Goal: Transaction & Acquisition: Purchase product/service

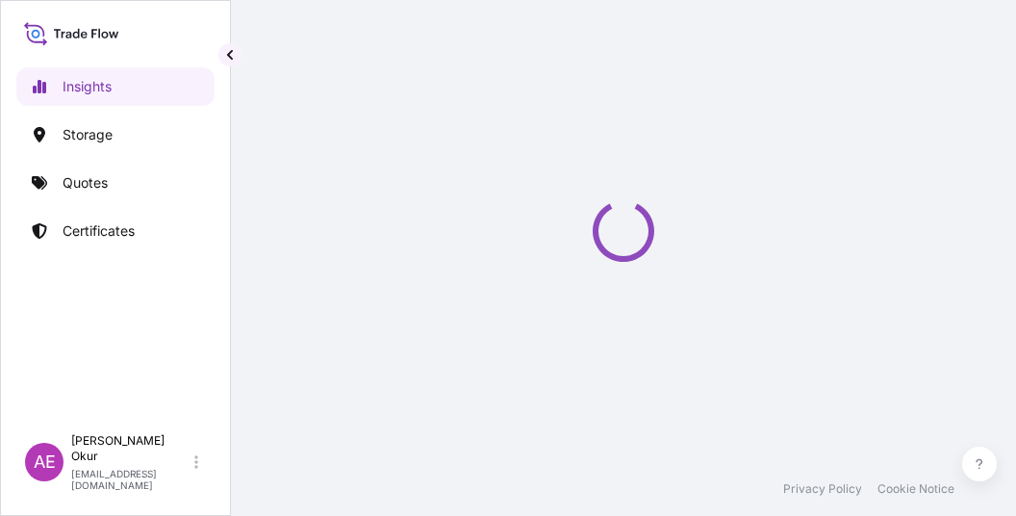
select select "2025"
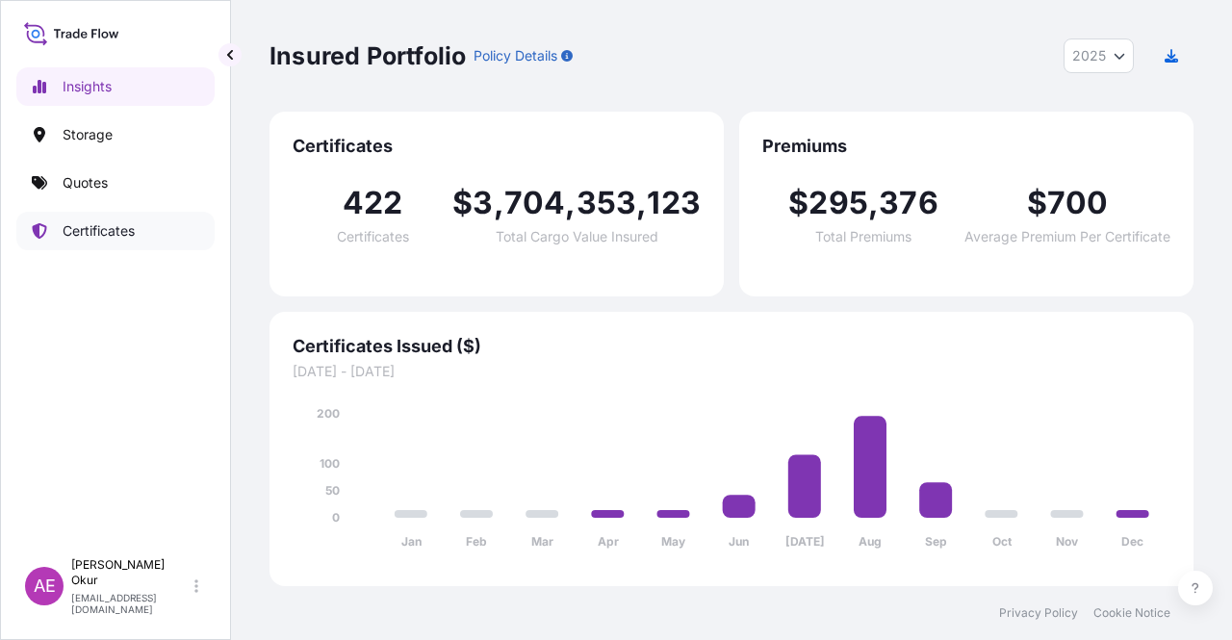
click at [100, 166] on link "Quotes" at bounding box center [115, 183] width 198 height 38
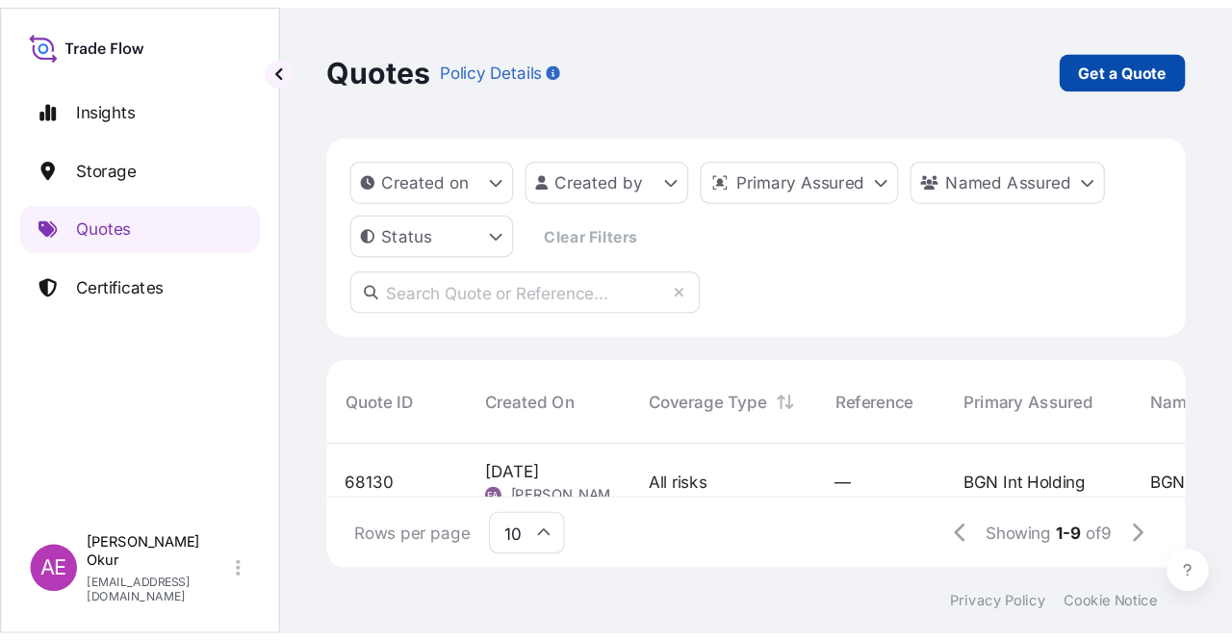
scroll to position [267, 908]
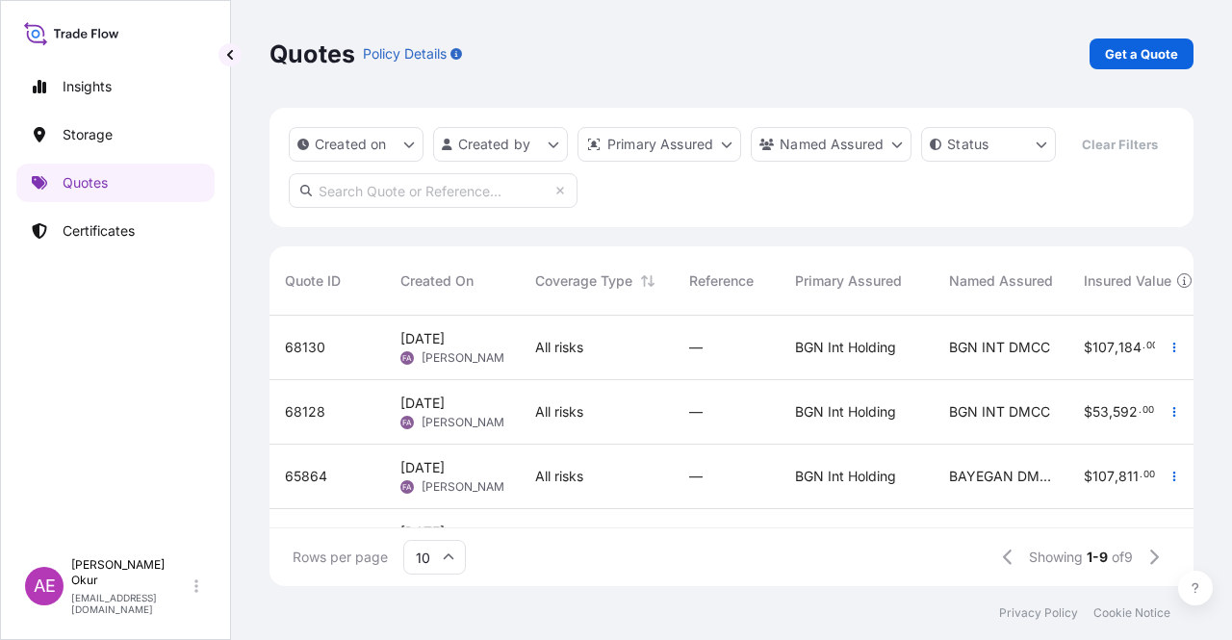
click at [1015, 48] on p "Get a Quote" at bounding box center [1141, 53] width 73 height 19
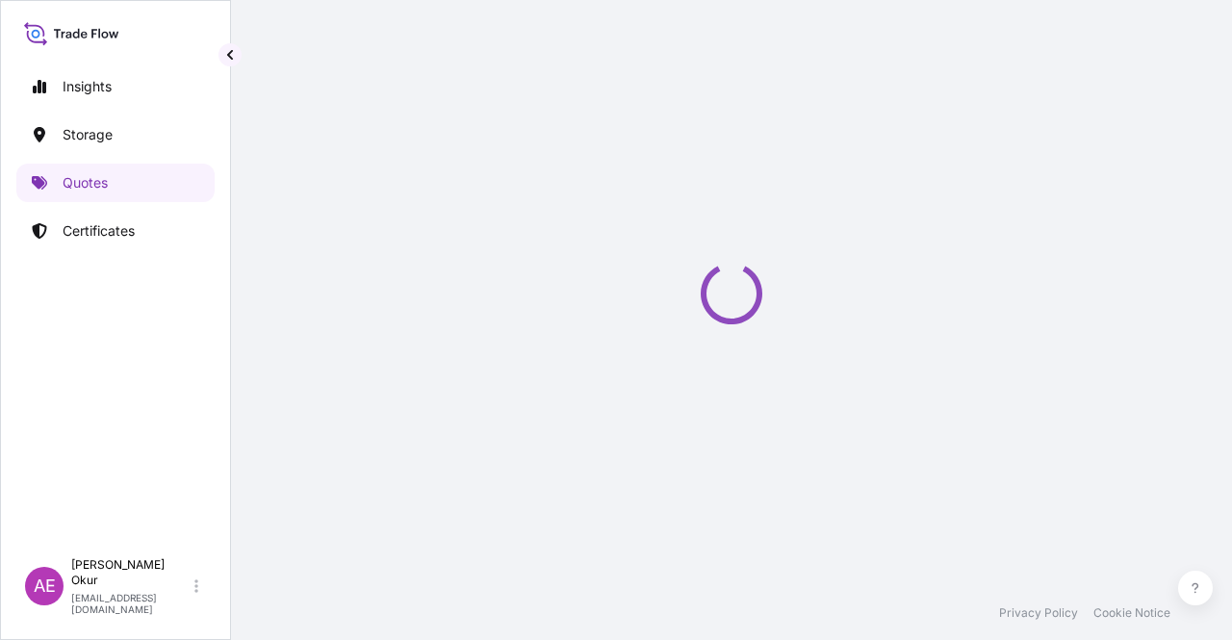
select select "Ocean Vessel"
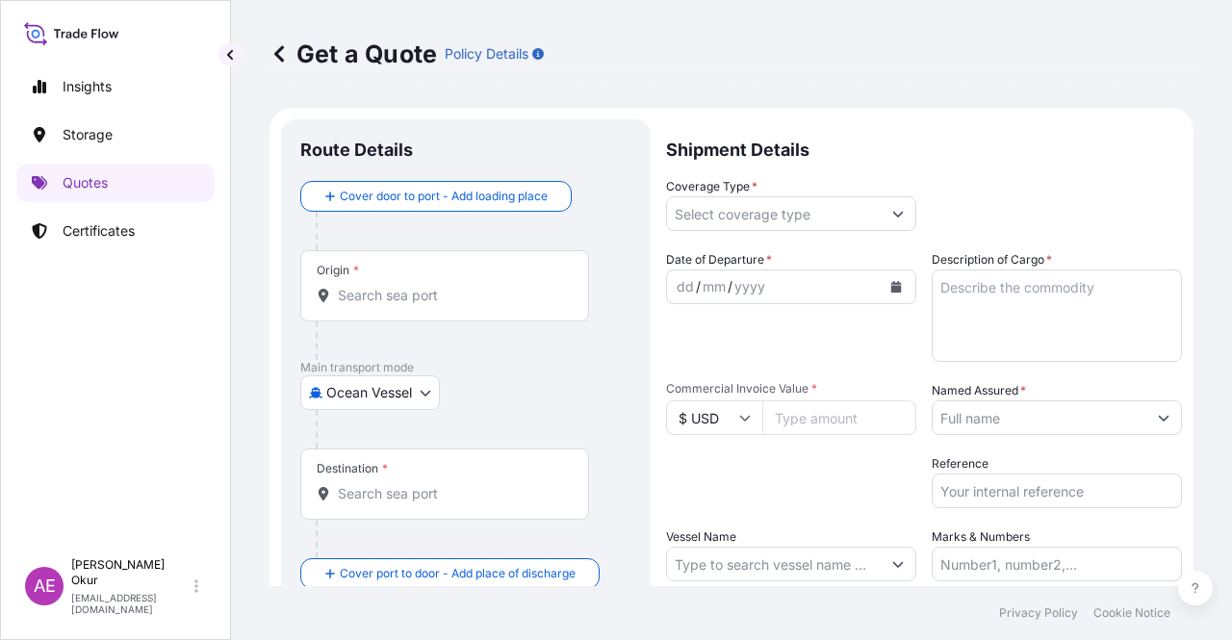
scroll to position [31, 0]
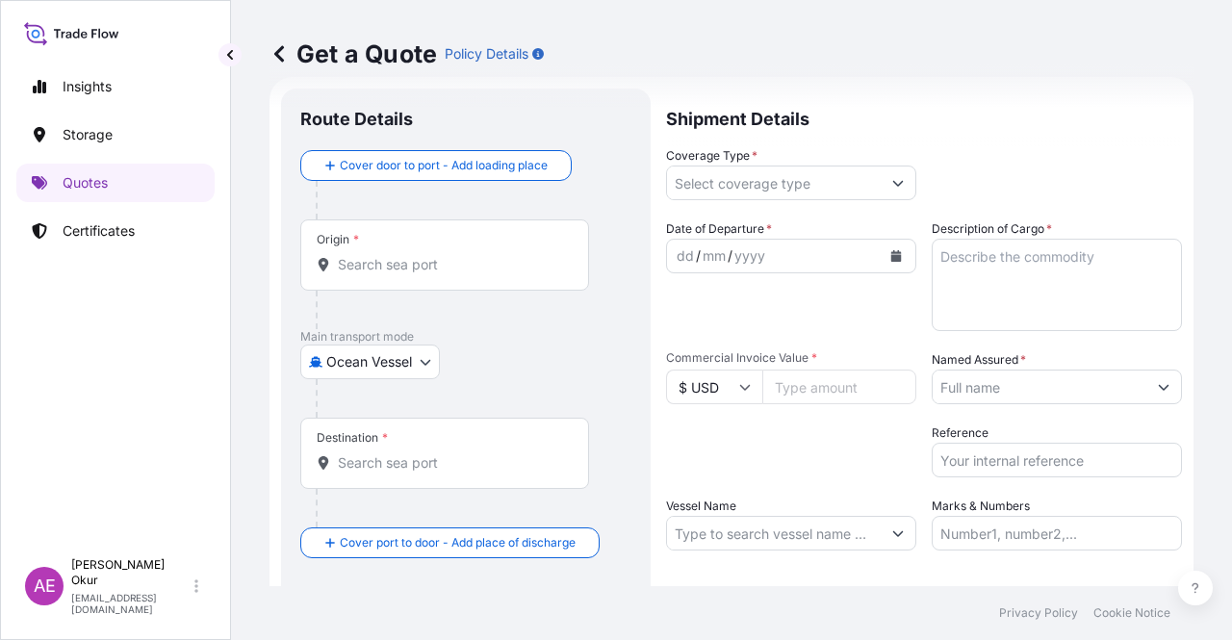
click at [421, 262] on input "Origin *" at bounding box center [451, 264] width 227 height 19
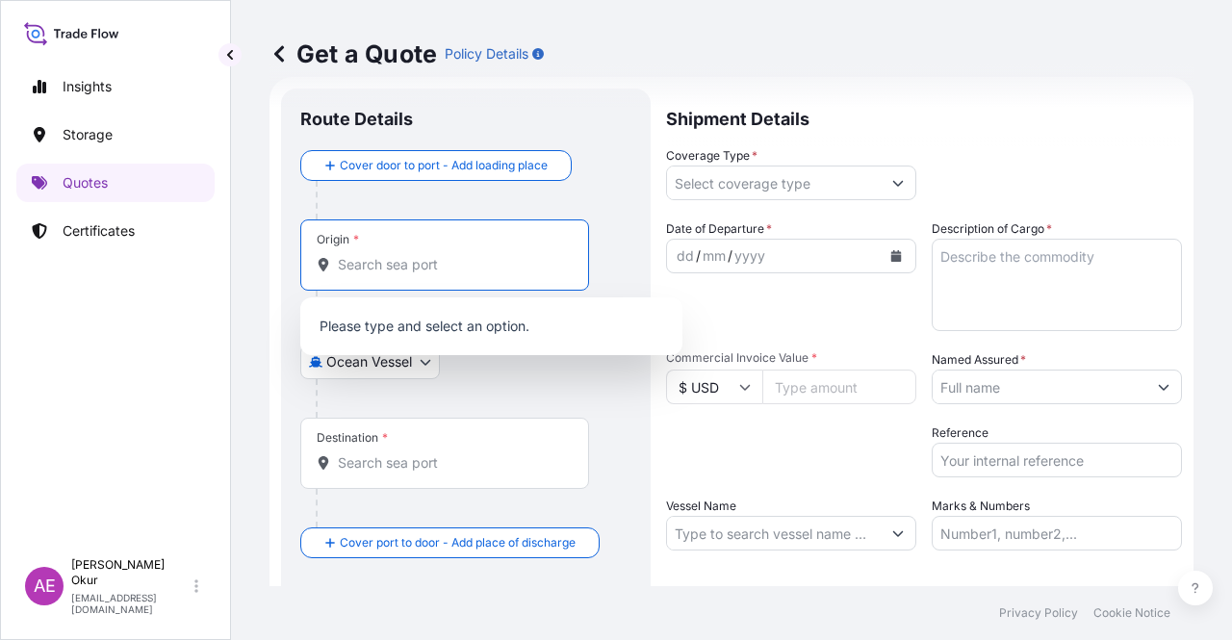
paste input "CEYHAN"
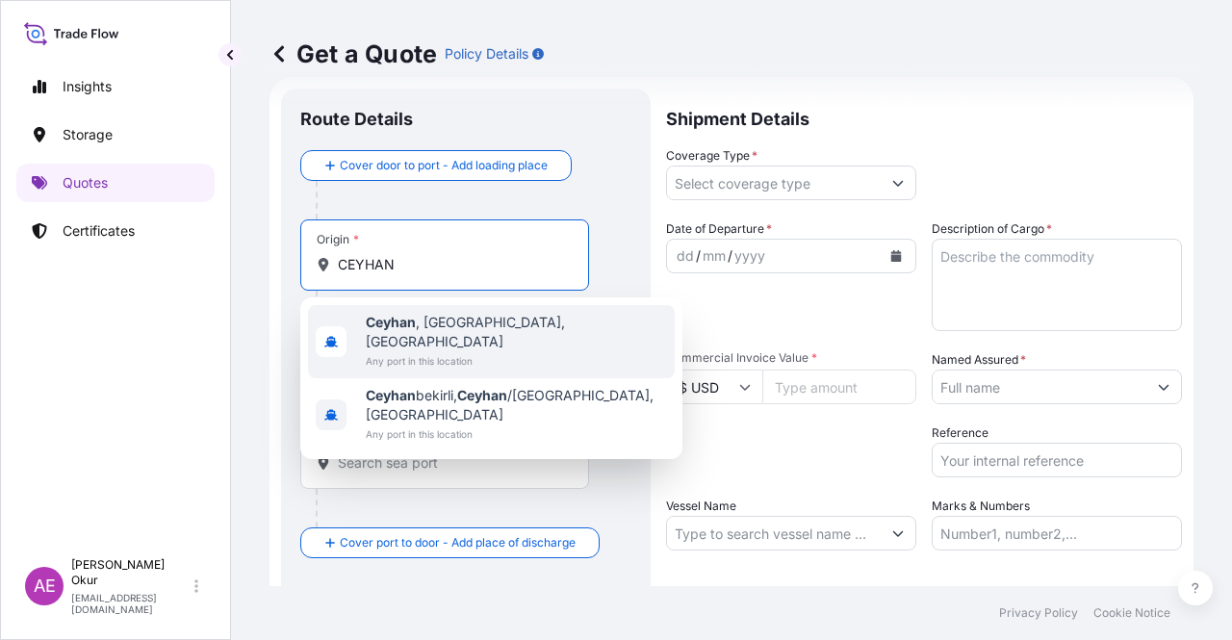
click at [439, 325] on span "Ceyhan , Adana, Türkiye" at bounding box center [516, 332] width 301 height 38
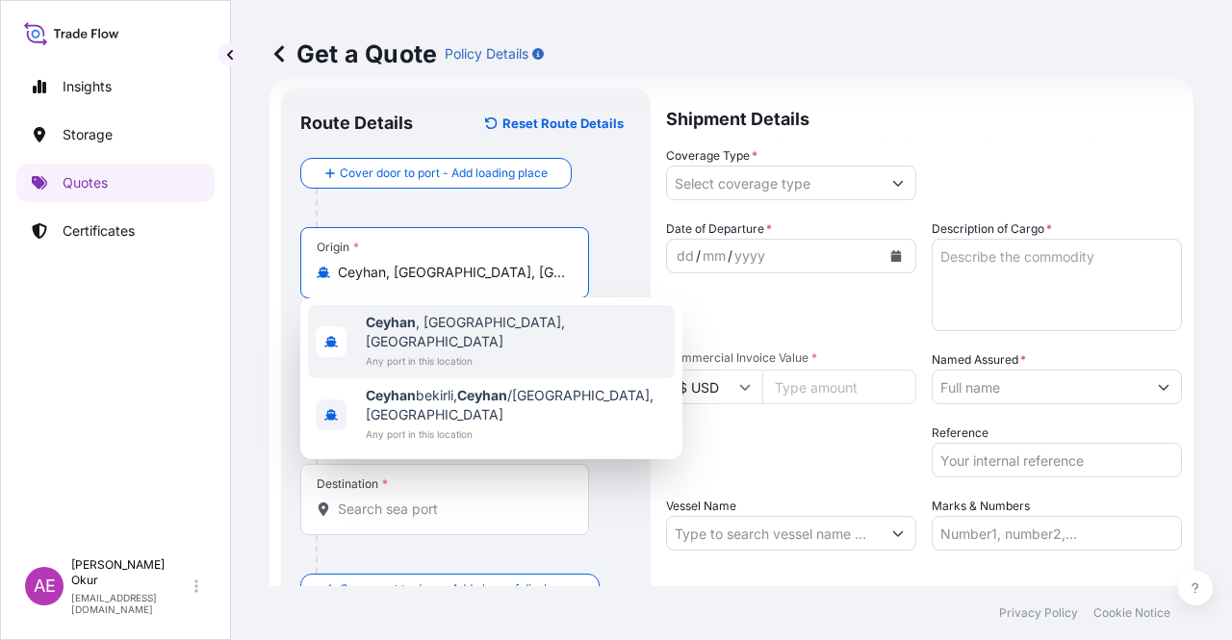
type input "Ceyhan, Adana, Türkiye"
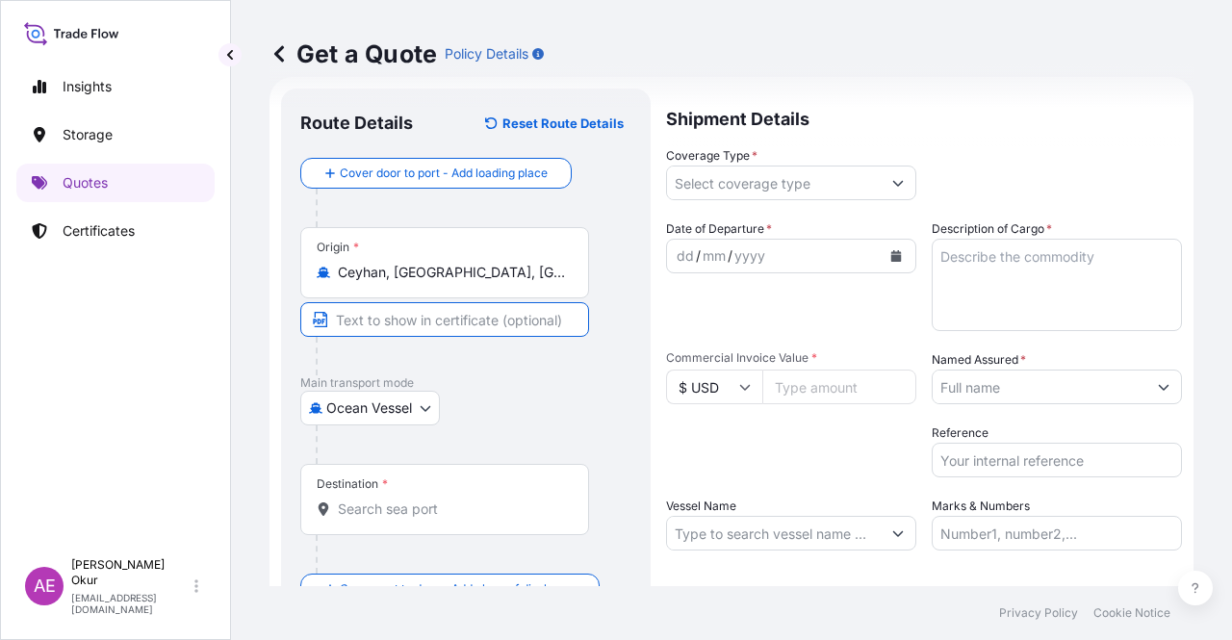
click at [434, 313] on input "Text to appear on certificate" at bounding box center [444, 319] width 289 height 35
paste input "CEYHAN"
type input "CEYHAN / TURKEY"
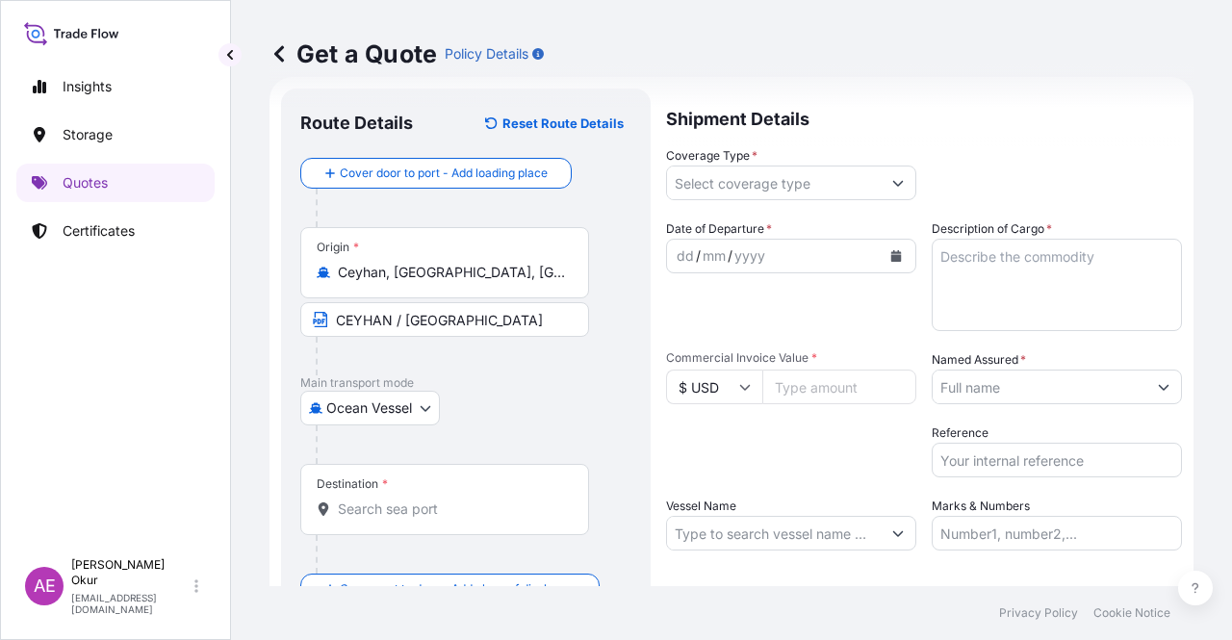
click at [415, 515] on div "Destination *" at bounding box center [444, 499] width 289 height 71
click at [415, 515] on input "Destination *" at bounding box center [451, 508] width 227 height 19
paste input "TRIESTE"
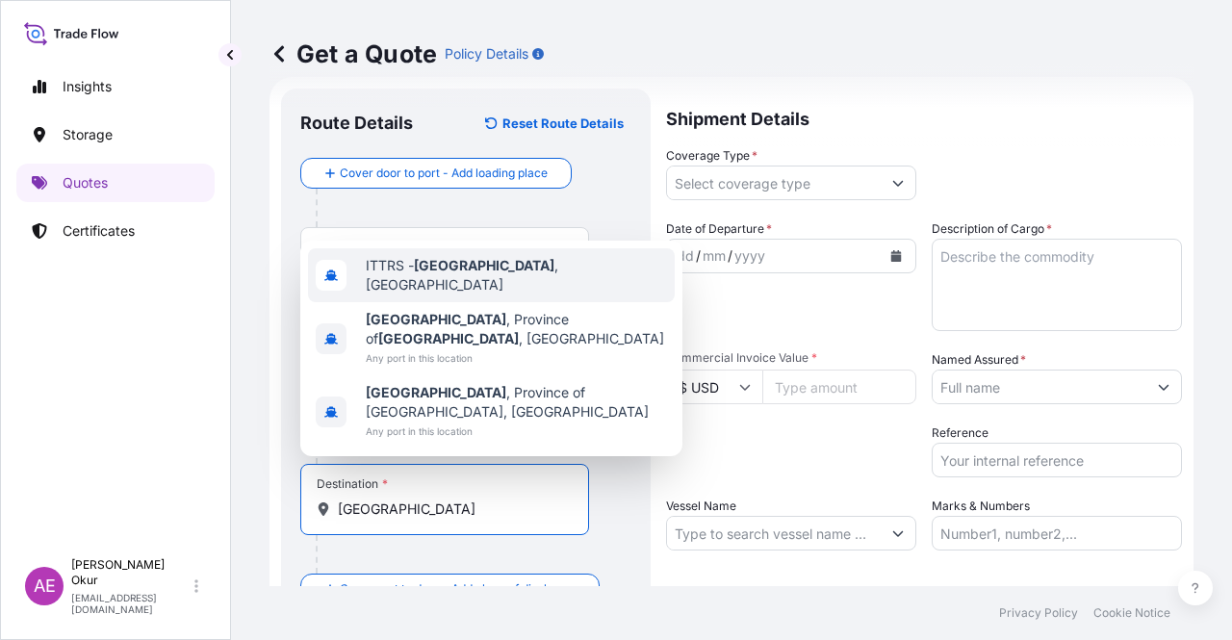
click at [464, 294] on span "ITTRS - Trieste , Italy" at bounding box center [516, 275] width 301 height 38
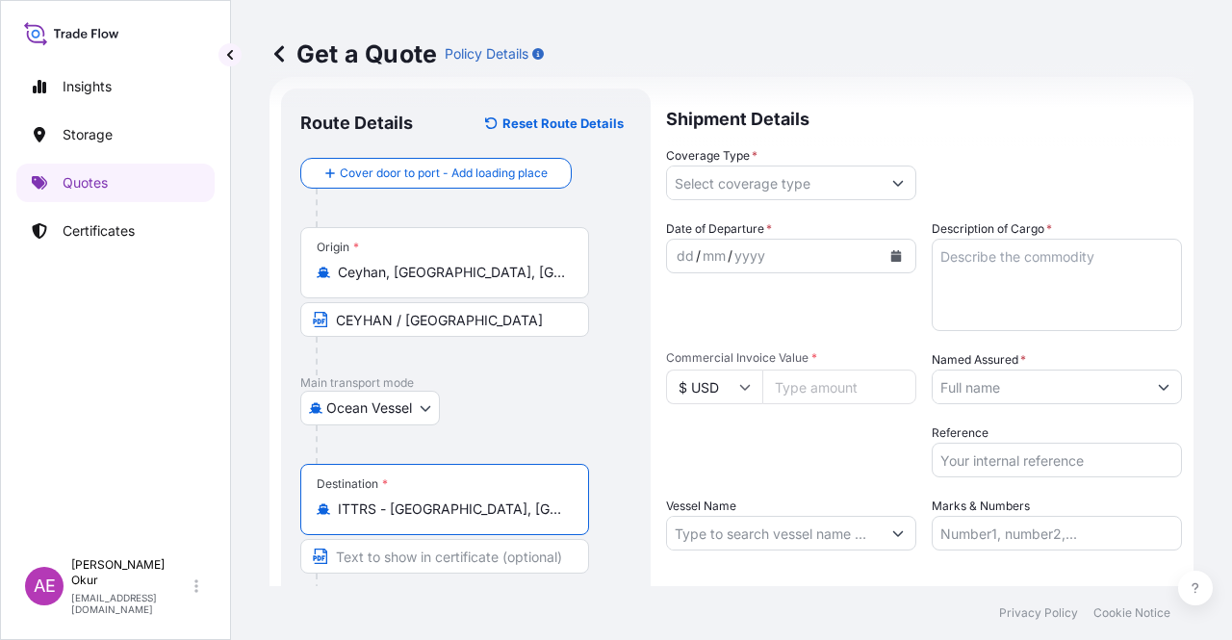
type input "ITTRS - Trieste, Italy"
click at [388, 515] on input "Text to appear on certificate" at bounding box center [444, 556] width 289 height 35
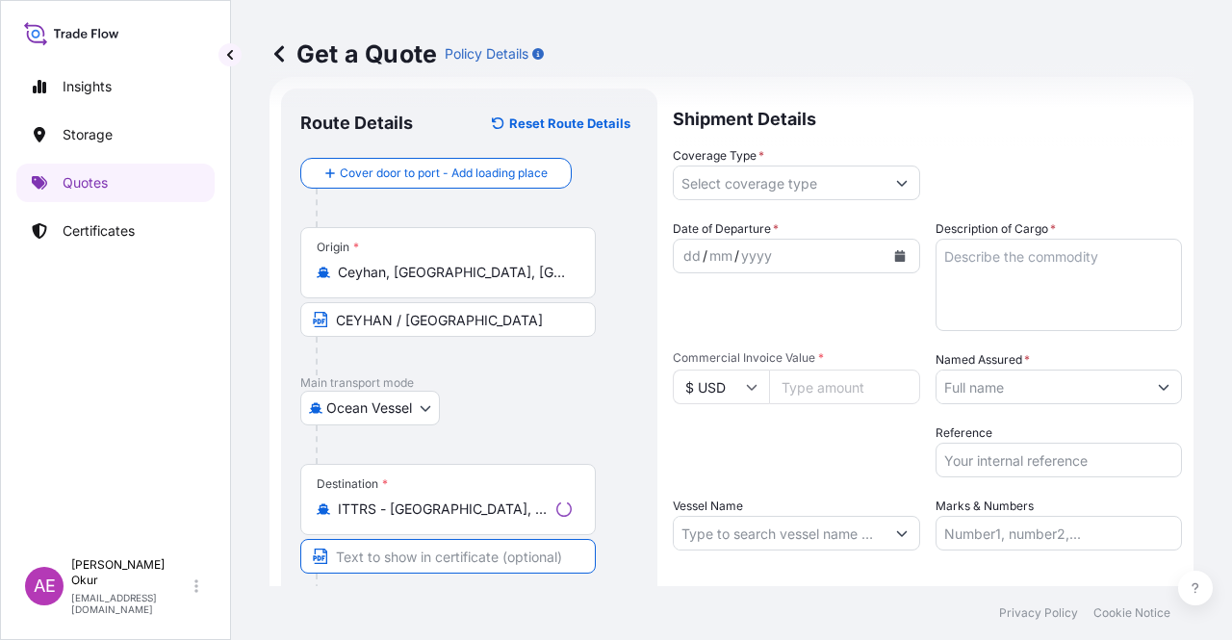
paste input "TRIESTE"
type input "TRIESTE / ITALY"
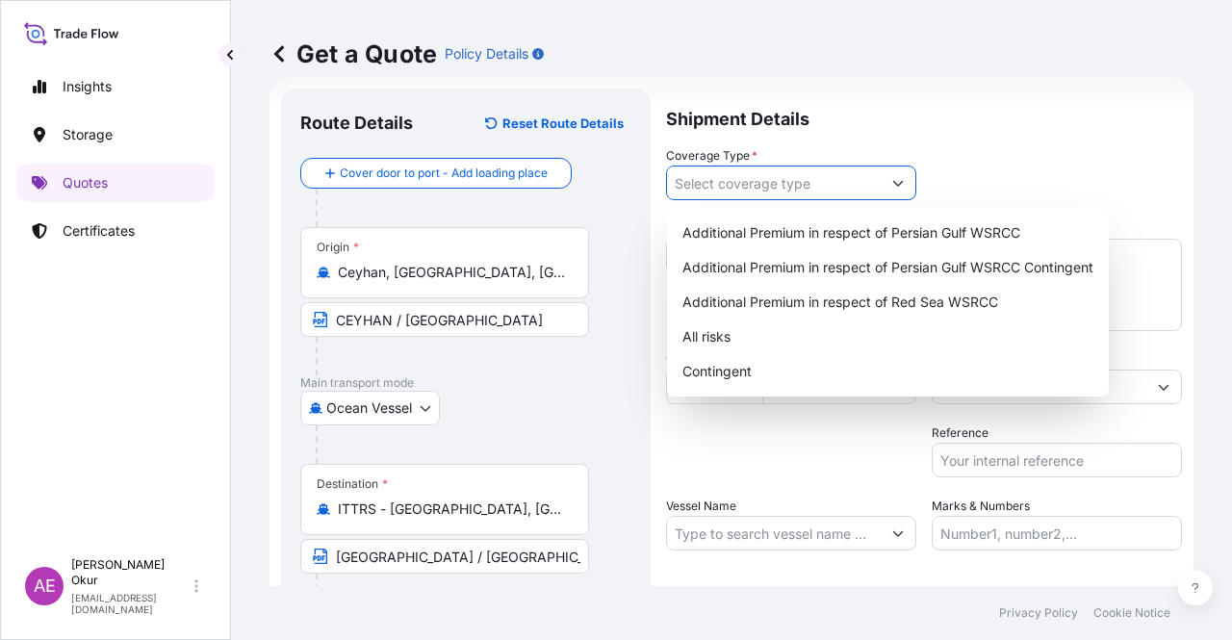
click at [803, 170] on input "Coverage Type *" at bounding box center [774, 183] width 214 height 35
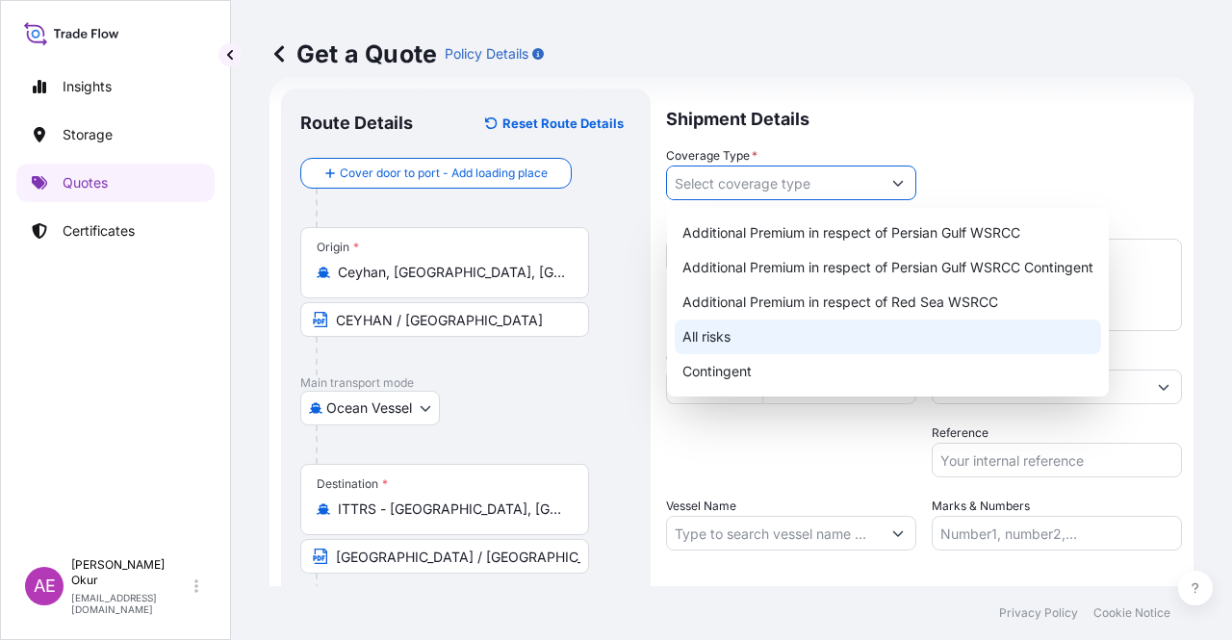
click at [734, 328] on div "All risks" at bounding box center [888, 336] width 426 height 35
type input "All risks"
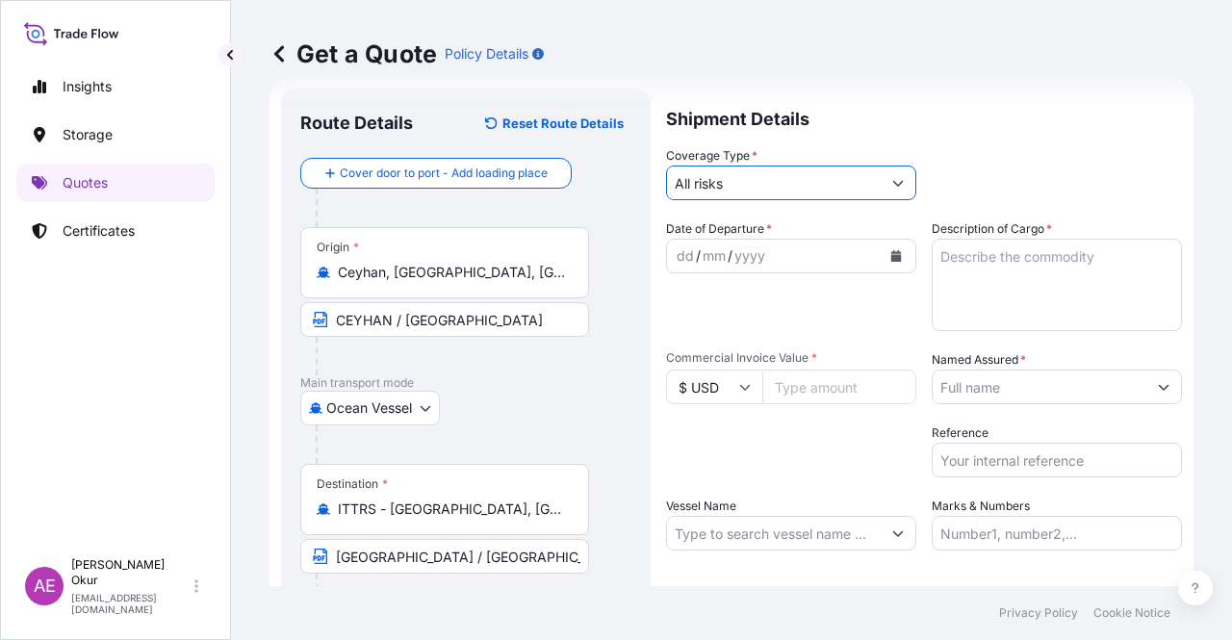
click at [681, 253] on div "dd" at bounding box center [685, 255] width 21 height 23
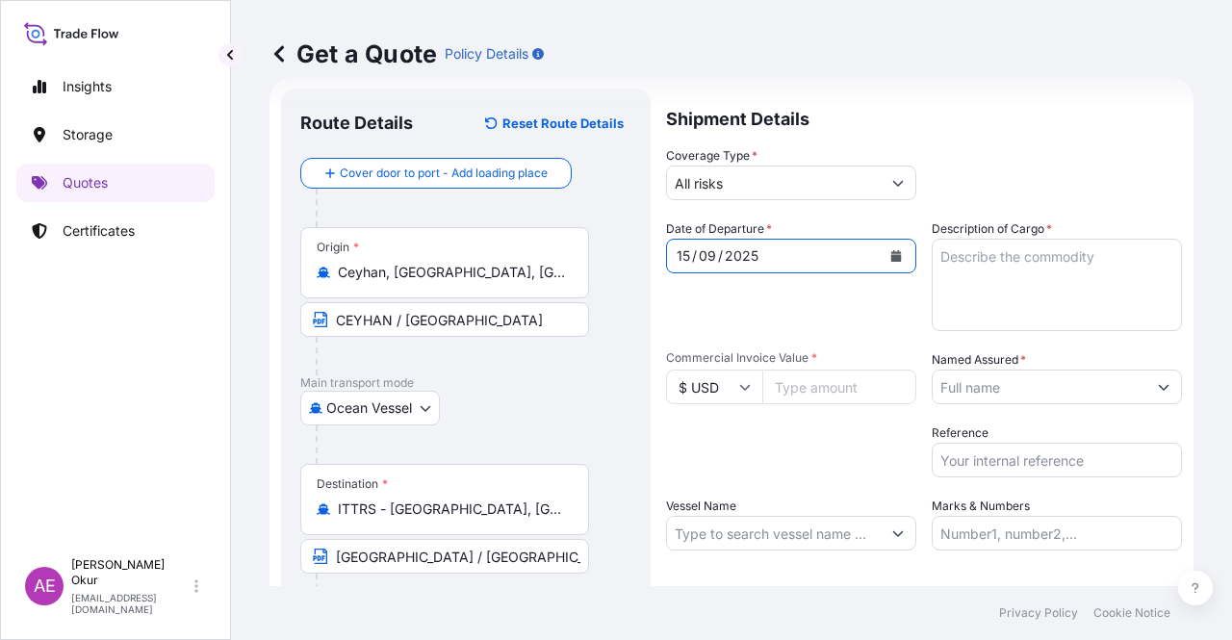
click at [964, 288] on textarea "Description of Cargo *" at bounding box center [1056, 285] width 250 height 92
click at [823, 386] on input "Commercial Invoice Value *" at bounding box center [839, 387] width 154 height 35
paste input "52084310.11"
type input "52084310.11"
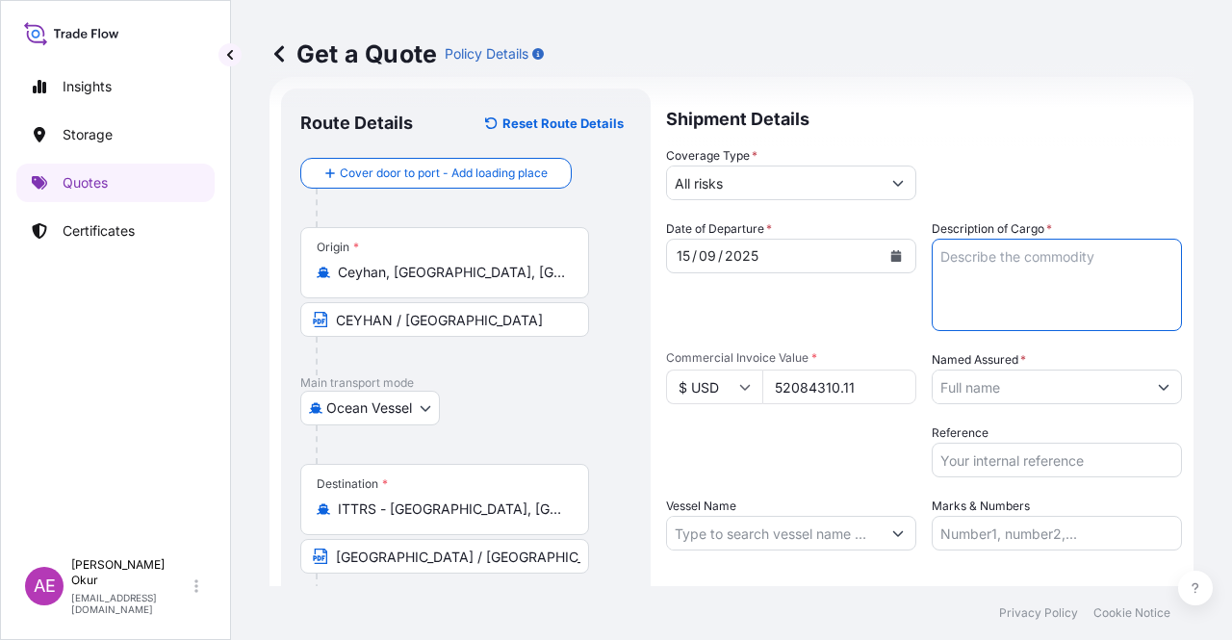
click at [1003, 293] on textarea "Description of Cargo *" at bounding box center [1056, 285] width 250 height 92
paste textarea "AZERI CRUDE OIL"
type textarea "AZERI CRUDE OIL"
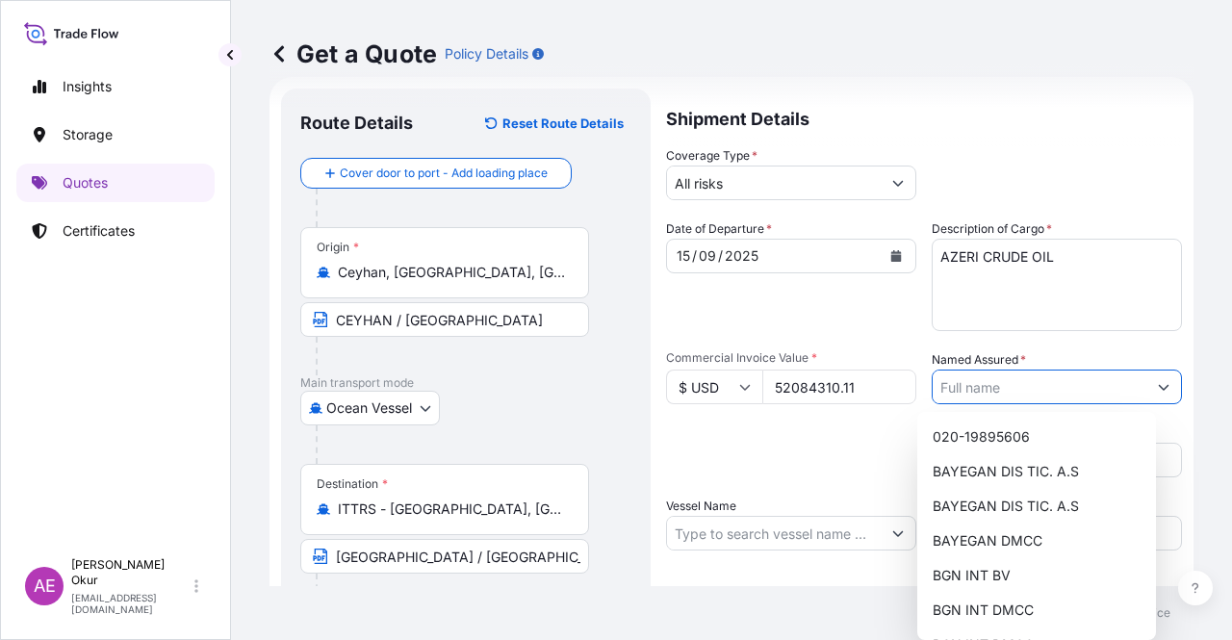
drag, startPoint x: 1080, startPoint y: 387, endPoint x: 1078, endPoint y: 372, distance: 14.6
click at [1015, 386] on input "Named Assured *" at bounding box center [1039, 387] width 214 height 35
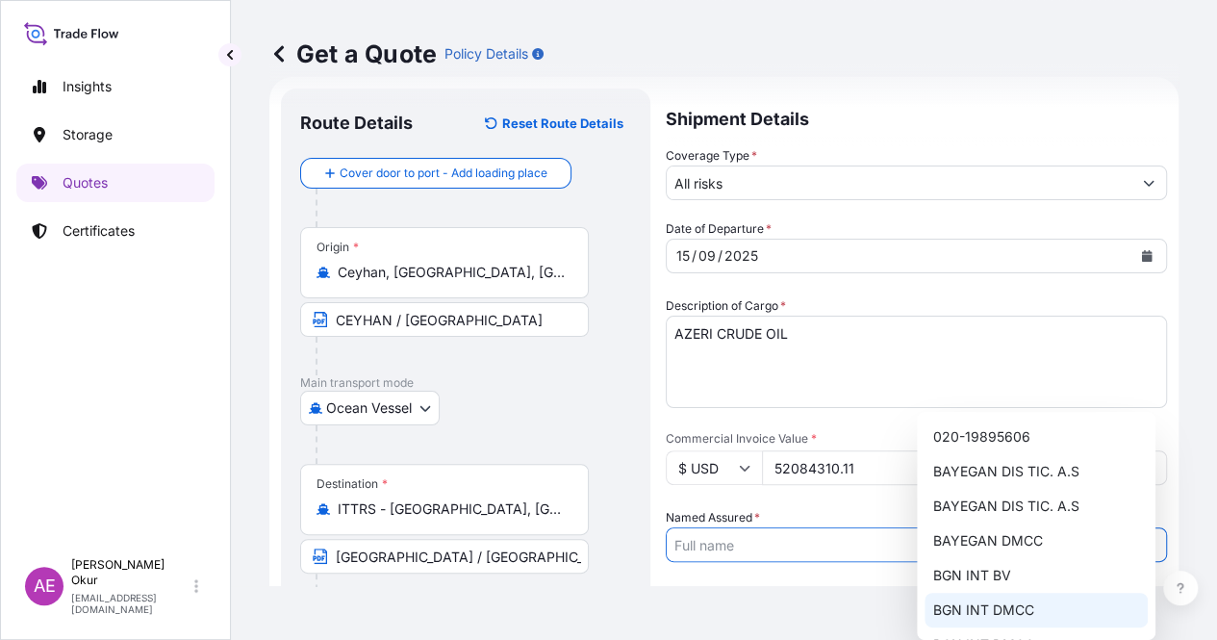
click at [1006, 515] on span "BGN INT DMCC" at bounding box center [982, 609] width 101 height 19
type input "BGN INT DMCC"
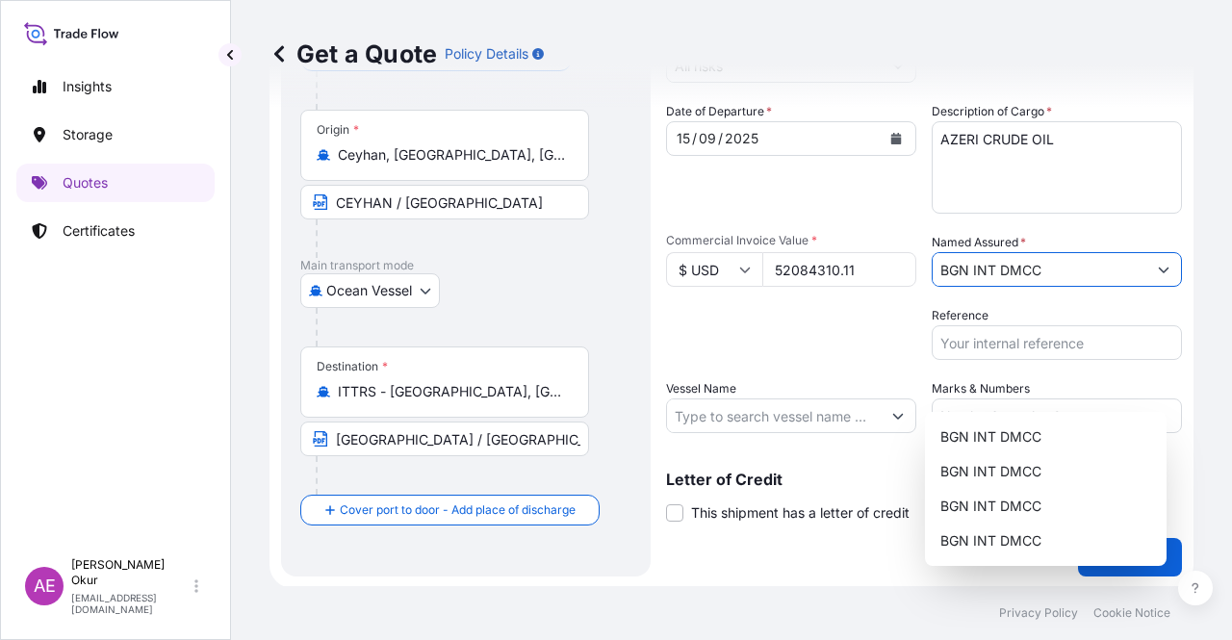
scroll to position [149, 0]
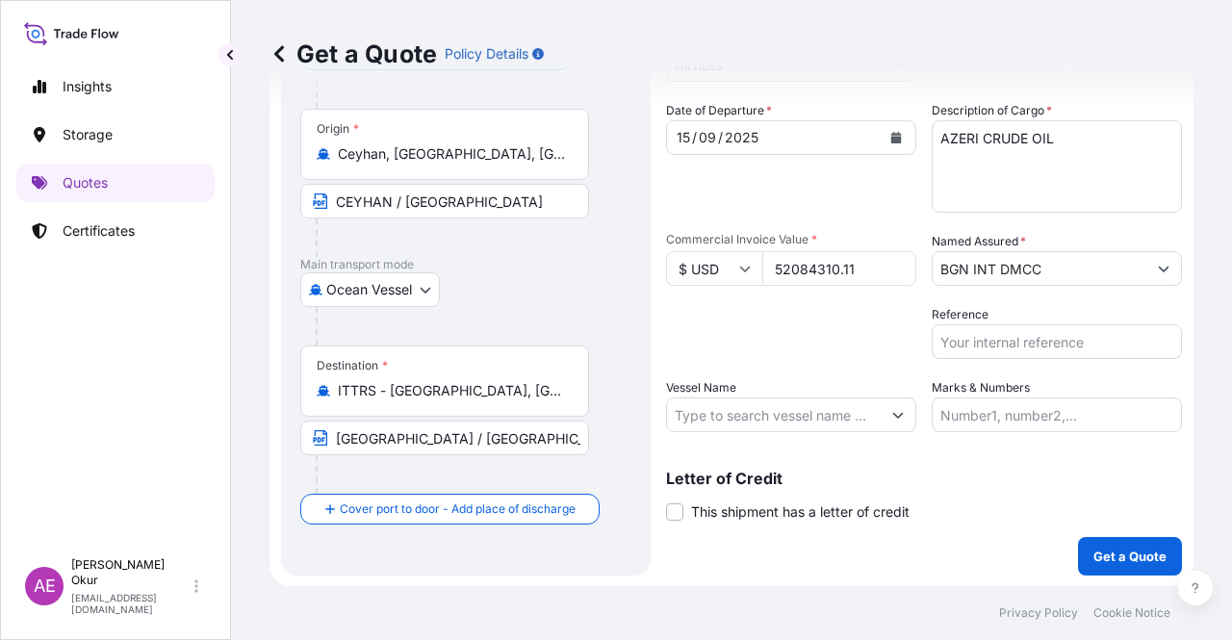
click at [775, 393] on div "Vessel Name" at bounding box center [791, 405] width 250 height 54
click at [772, 413] on input "Vessel Name" at bounding box center [774, 414] width 214 height 35
paste input "OHIO"
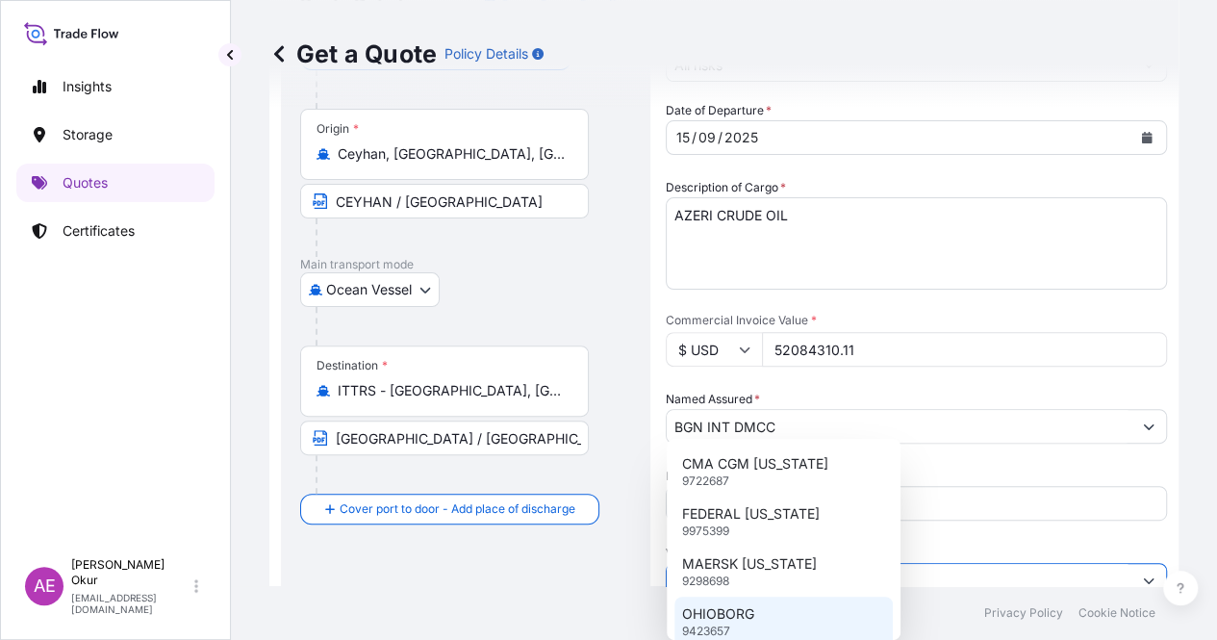
type input "OHIO"
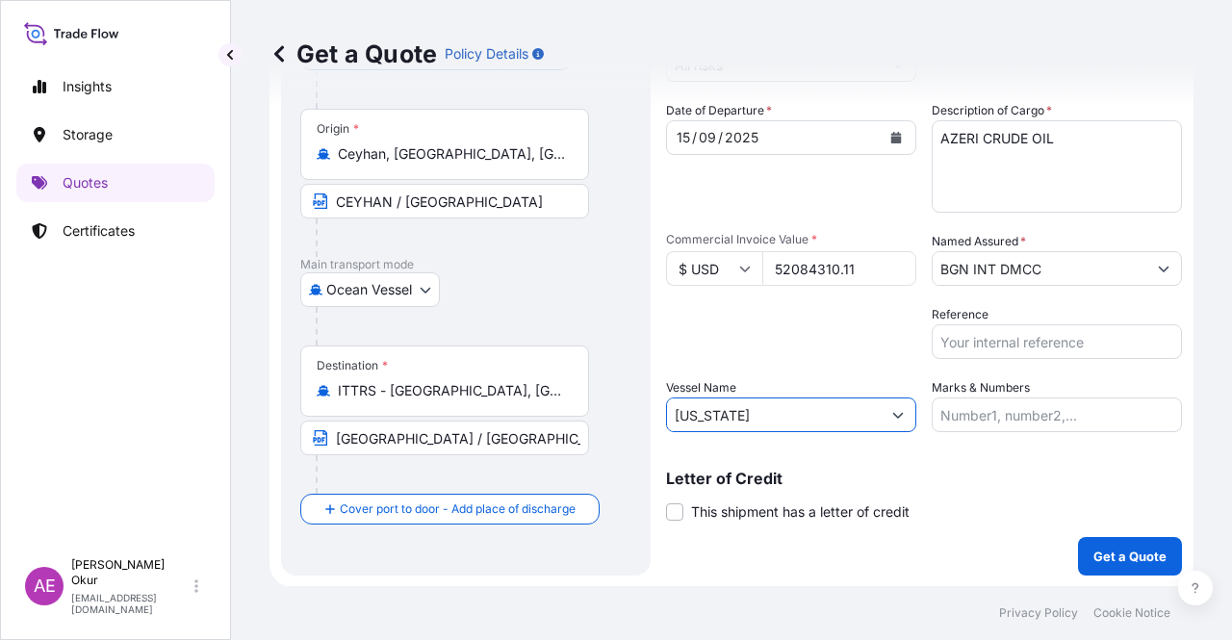
click at [897, 422] on button "Show suggestions" at bounding box center [897, 414] width 35 height 35
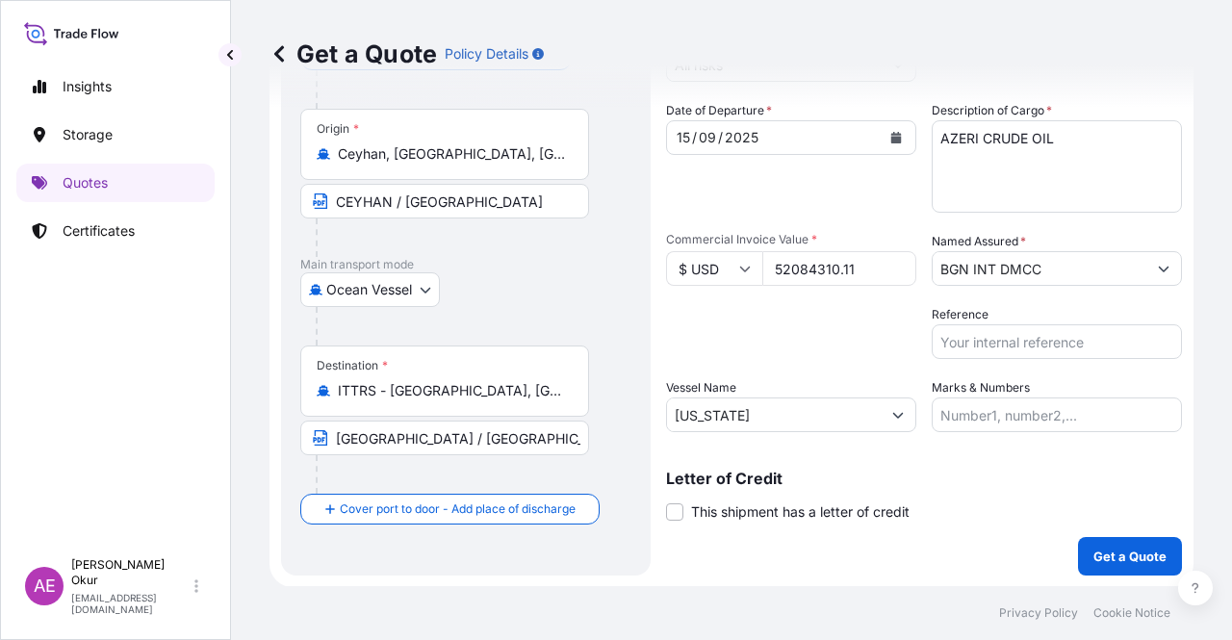
click at [1015, 416] on input "Marks & Numbers" at bounding box center [1056, 414] width 250 height 35
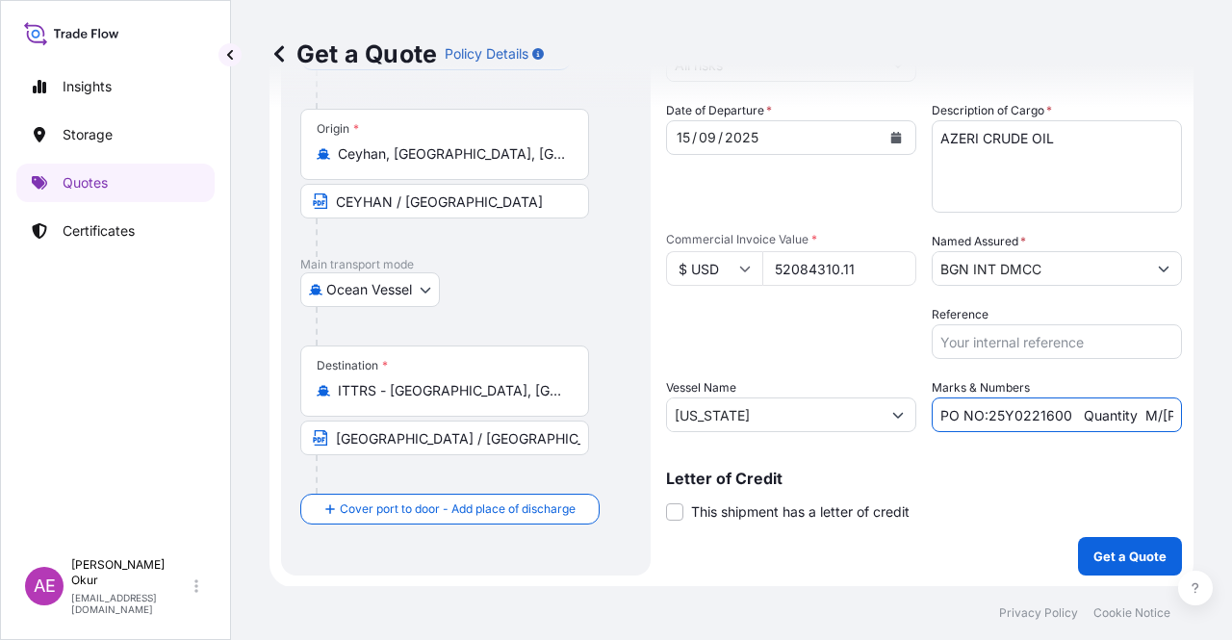
drag, startPoint x: 1060, startPoint y: 415, endPoint x: 980, endPoint y: 418, distance: 80.9
click at [980, 418] on input "PO NO:25Y0221600 Quantity M/[PERSON_NAME]: 25.042,46 Premium: USD 1.705,97" at bounding box center [1056, 414] width 250 height 35
paste input "115"
drag, startPoint x: 1126, startPoint y: 393, endPoint x: 1170, endPoint y: 395, distance: 44.4
click at [1015, 395] on form "Route Details Reset Route Details Cover door to port - Add loading place Place …" at bounding box center [731, 273] width 924 height 628
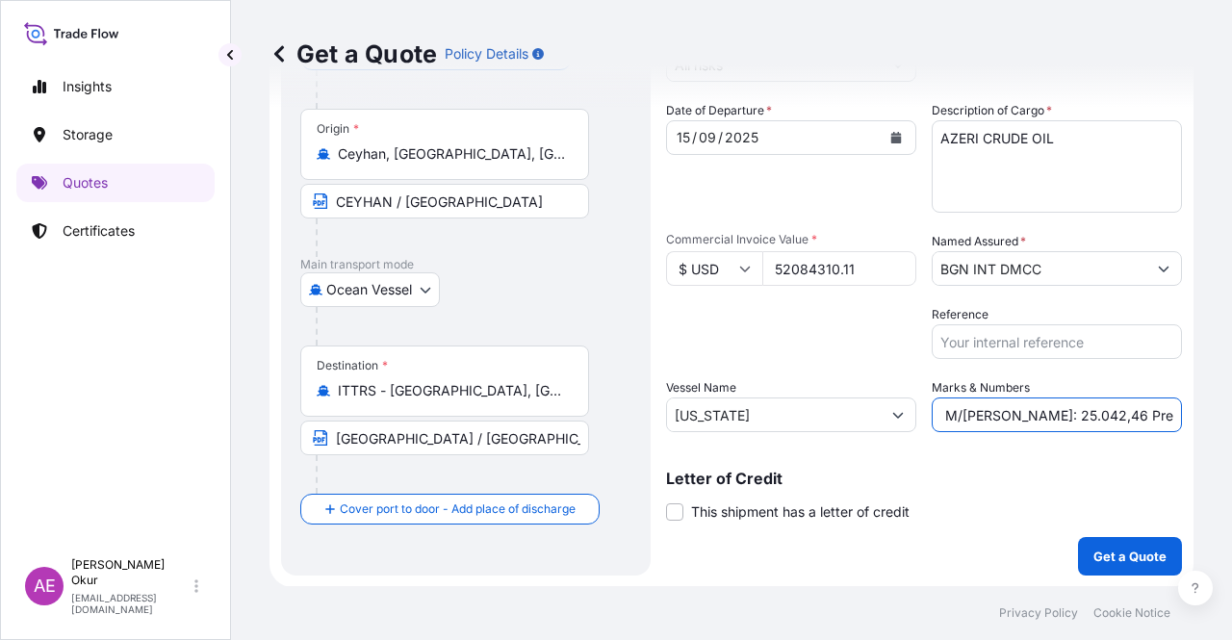
drag, startPoint x: 1118, startPoint y: 412, endPoint x: 1191, endPoint y: 411, distance: 73.1
click at [1015, 411] on div "Get a Quote Policy Details Route Details Reset Route Details Cover door to port…" at bounding box center [731, 293] width 1001 height 586
click at [1015, 429] on input "PO NO:25Y0211500 Quantity M/Tonn: 25.042,46 Premium: USD 1.705,97" at bounding box center [1056, 414] width 250 height 35
click at [934, 413] on input "PO NO:25Y0211500 Quantity M/Tonn: 25.042,46 Premium: USD 1.705,97" at bounding box center [1056, 414] width 250 height 35
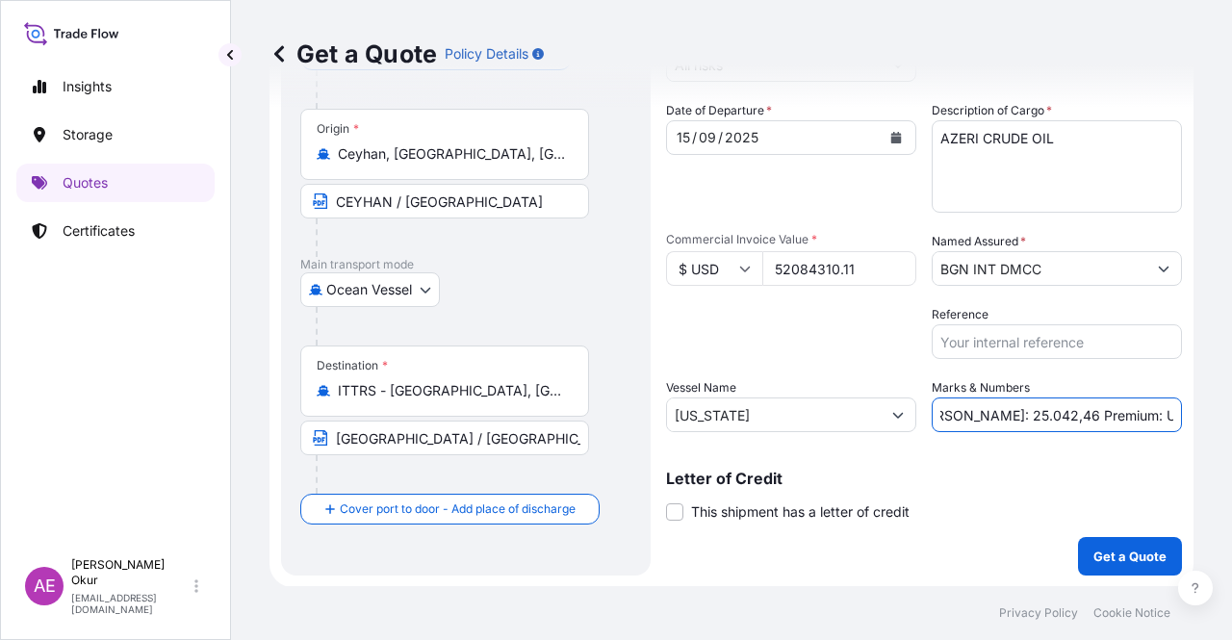
click at [943, 408] on input "PO NO:25Y0211500 Quantity M/Tonn: 25.042,46 Premium: USD 1.705,97" at bounding box center [1056, 414] width 250 height 35
drag, startPoint x: 940, startPoint y: 410, endPoint x: 1007, endPoint y: 416, distance: 66.6
click at [1007, 416] on input "PO NO:25Y0211500 Quantity M/Tonn: 25.042,46 Premium: USD 1.705,97" at bounding box center [1056, 414] width 250 height 35
paste input "89.842,91"
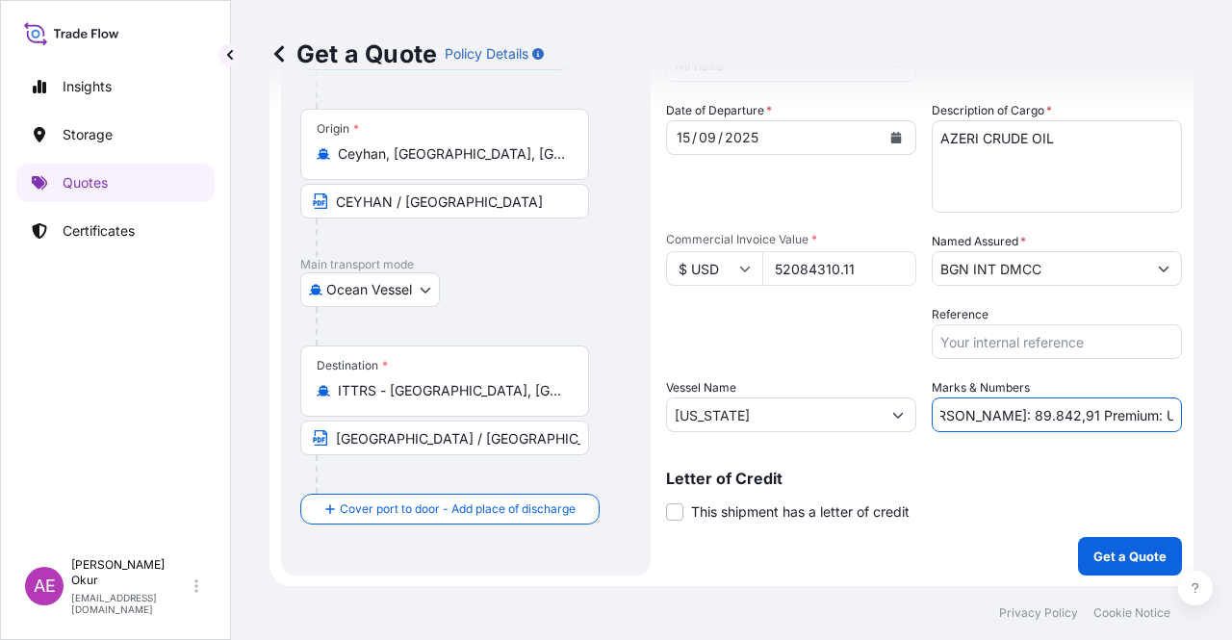
drag, startPoint x: 1126, startPoint y: 415, endPoint x: 1231, endPoint y: 409, distance: 105.0
click at [1015, 409] on div "Get a Quote Policy Details Route Details Reset Route Details Cover door to port…" at bounding box center [731, 293] width 1001 height 586
click at [1015, 424] on input "PO NO:25Y0211500 Quantity M/Tonn: 89.842,91 Premium: USD 1.705,97" at bounding box center [1056, 414] width 250 height 35
drag, startPoint x: 1106, startPoint y: 417, endPoint x: 1197, endPoint y: 419, distance: 91.4
click at [1015, 419] on div "Get a Quote Policy Details Route Details Reset Route Details Cover door to port…" at bounding box center [731, 293] width 1001 height 586
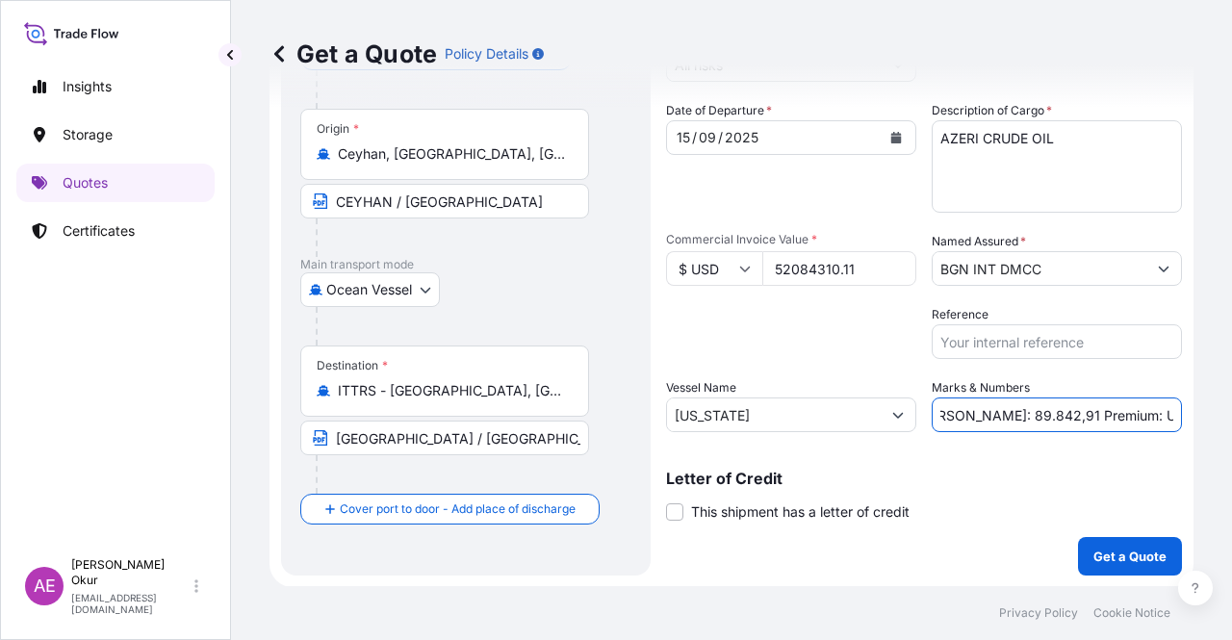
paste input "5.729,2"
type input "PO NO:25Y0211500 Quantity M/Tonn: 89.842,91 Premium: USD 5.729,27"
click at [1015, 515] on p "Get a Quote" at bounding box center [1129, 556] width 73 height 19
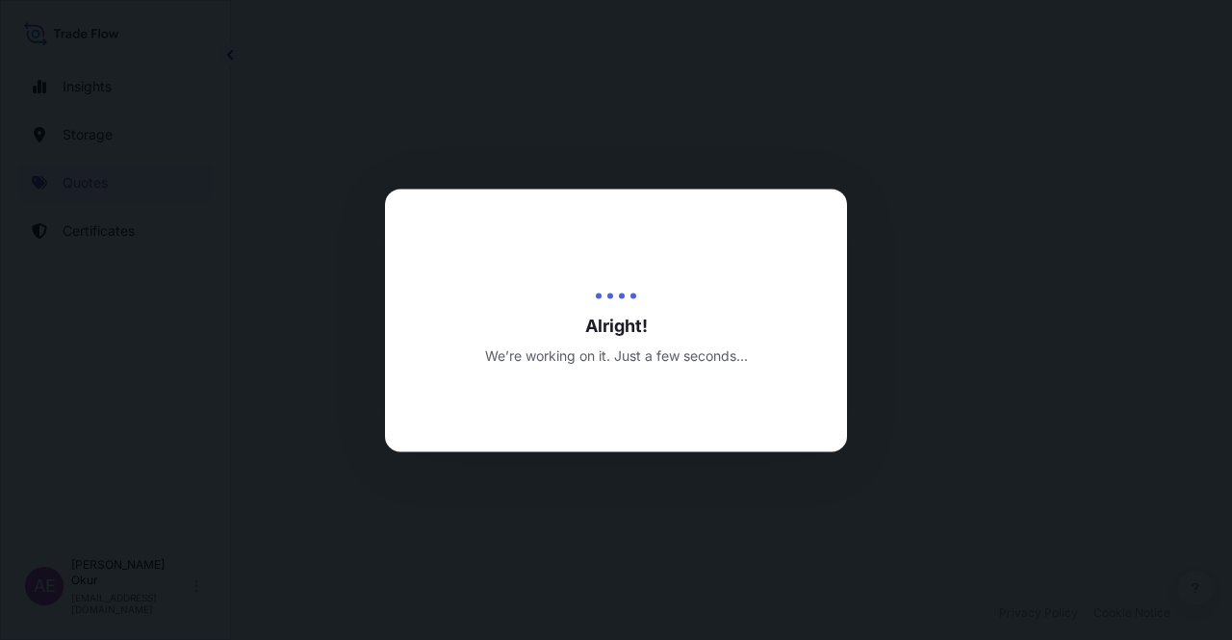
select select "Ocean Vessel"
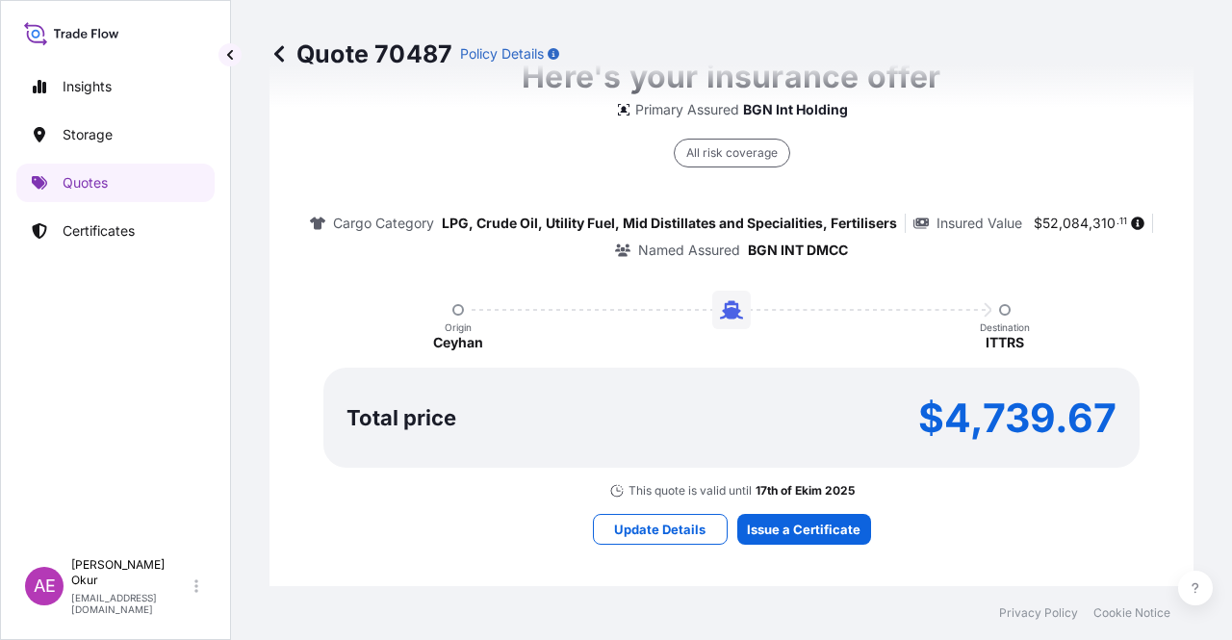
click at [801, 507] on div "Here's your insurance offer Primary Assured BGN Int Holding All risk coverage C…" at bounding box center [731, 298] width 870 height 1119
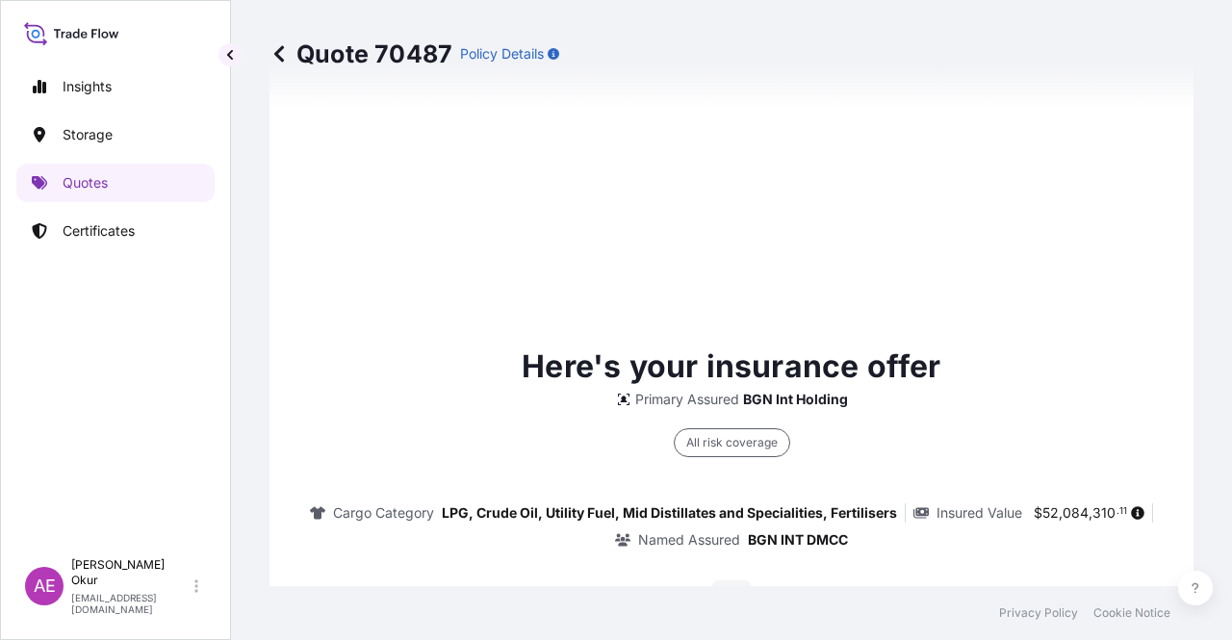
type input "[DATE]"
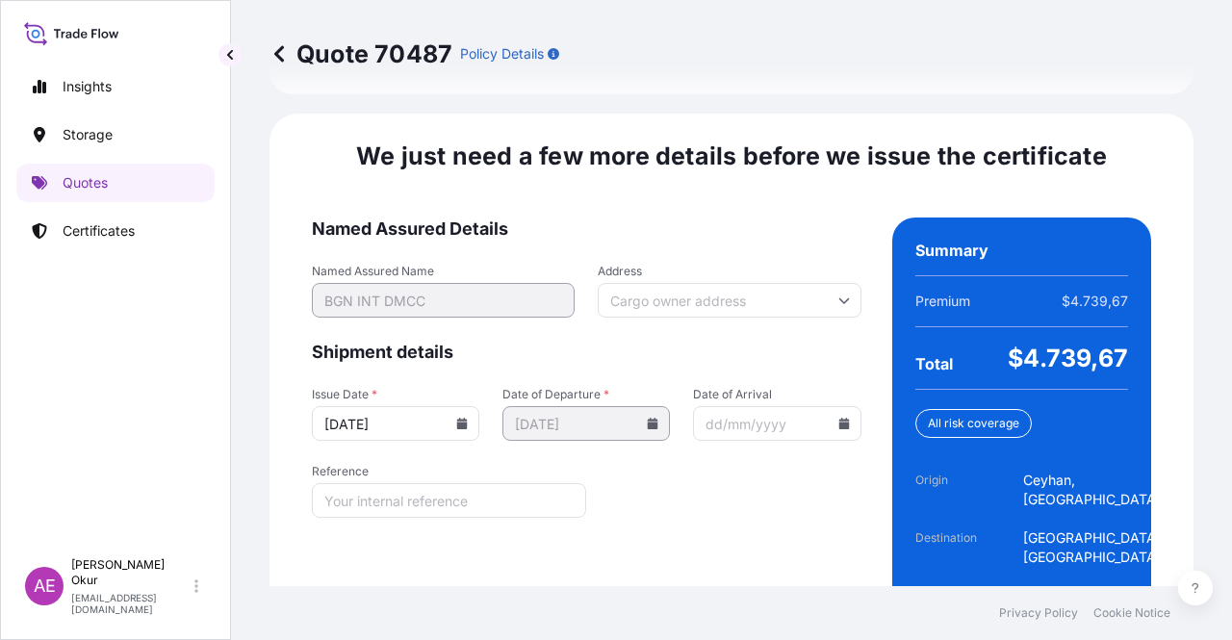
scroll to position [2460, 0]
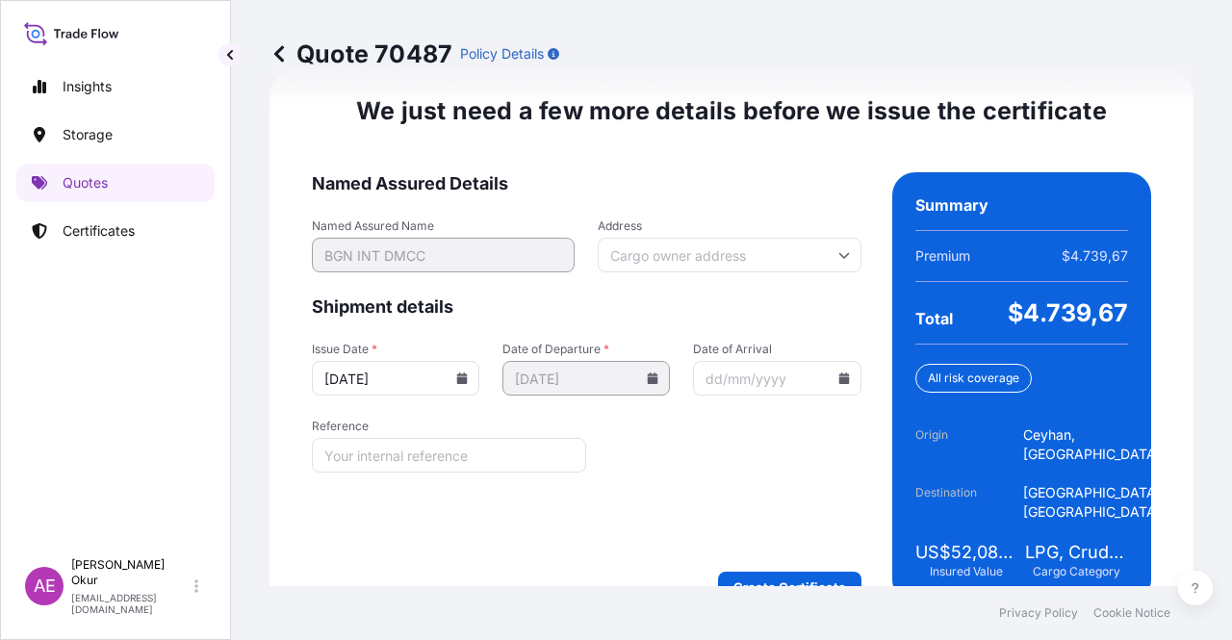
click at [778, 515] on form "Named Assured Details Named Assured Name BGN INT DMCC Address Shipment details …" at bounding box center [586, 387] width 549 height 430
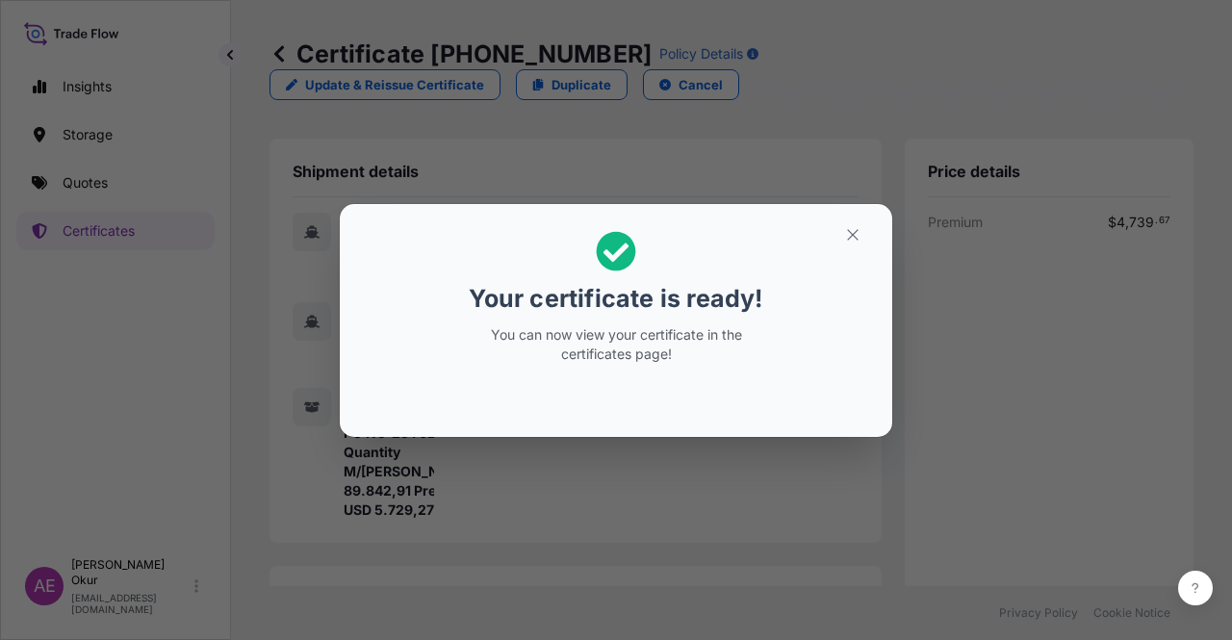
click at [842, 251] on h2 "Your certificate is ready! You can now view your certificate in the certificate…" at bounding box center [616, 297] width 522 height 156
click at [842, 248] on button "button" at bounding box center [853, 234] width 48 height 31
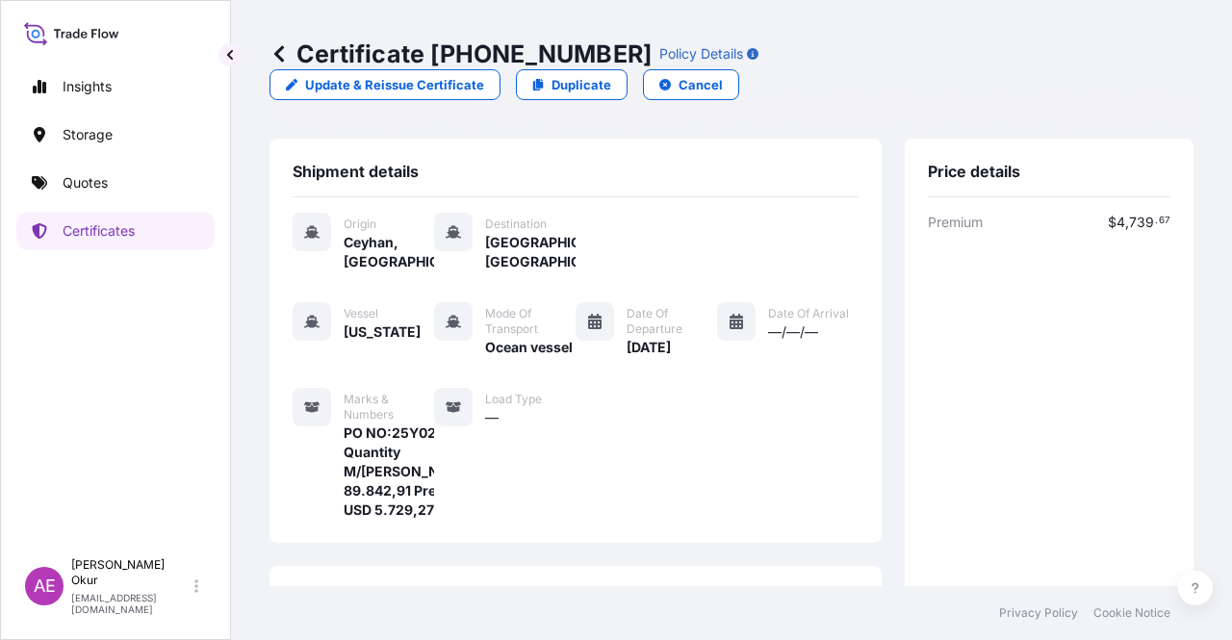
scroll to position [481, 0]
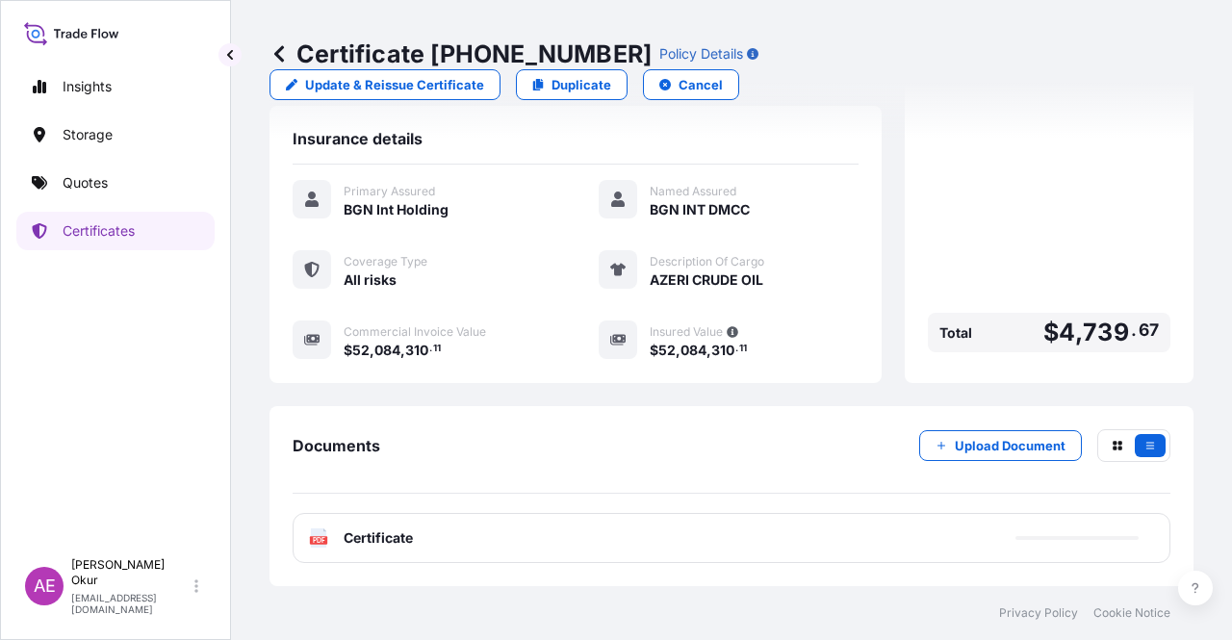
click at [360, 515] on span "Certificate" at bounding box center [378, 537] width 69 height 19
click at [339, 515] on div "PDF Certificate" at bounding box center [361, 537] width 104 height 19
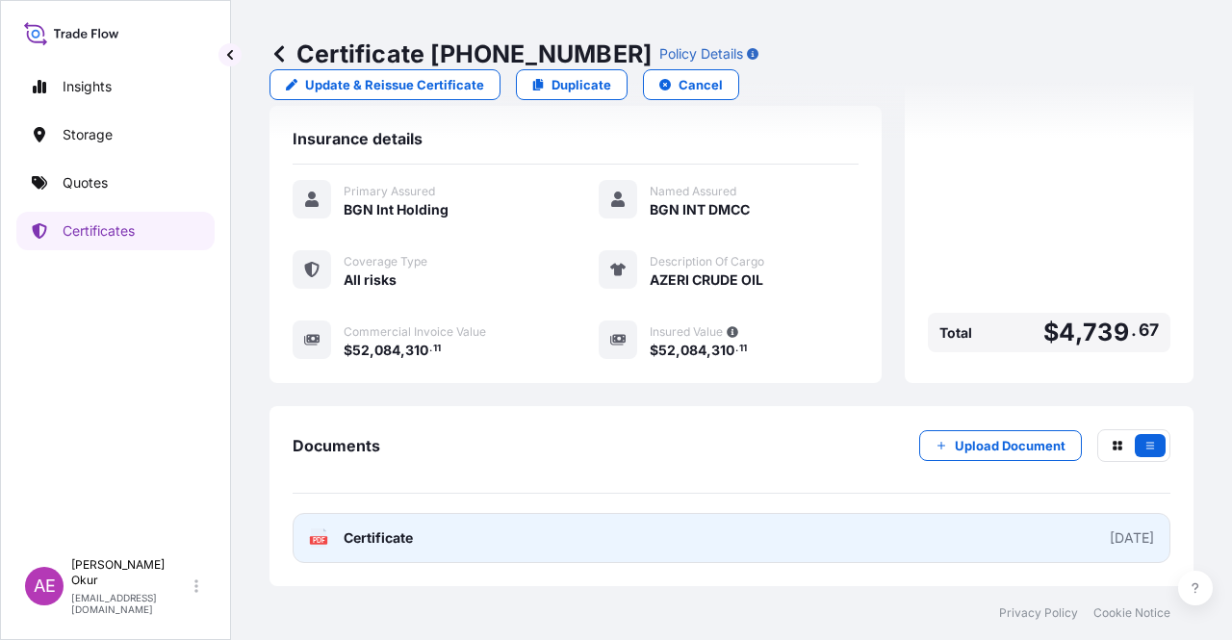
click at [402, 515] on span "Certificate" at bounding box center [378, 537] width 69 height 19
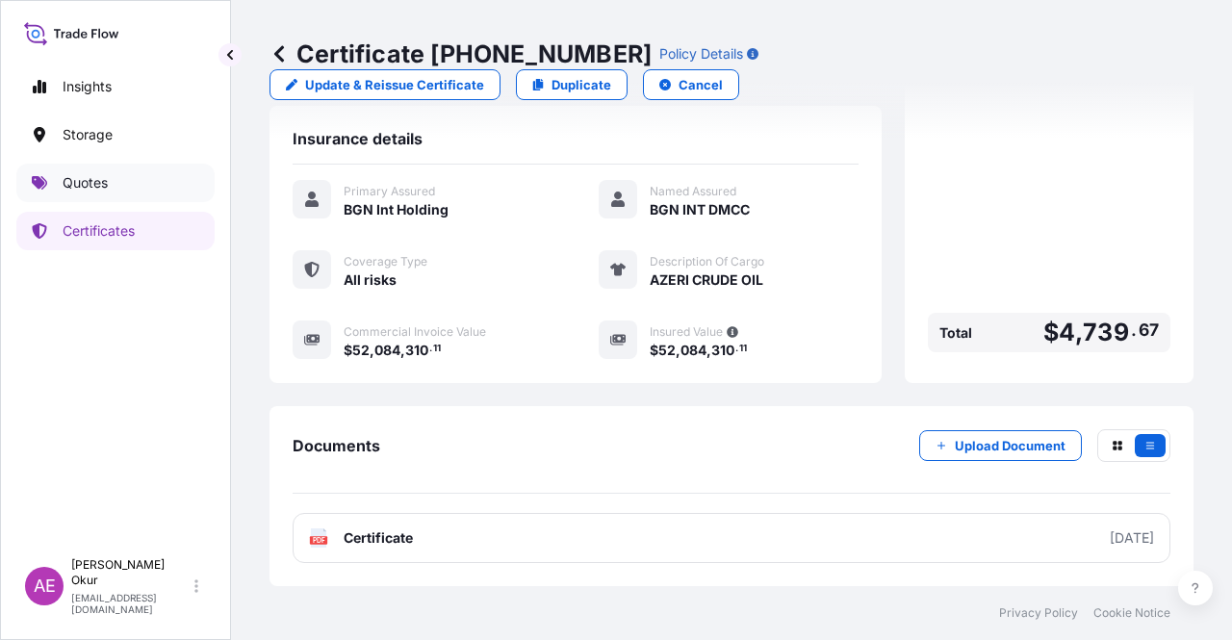
click at [114, 189] on link "Quotes" at bounding box center [115, 183] width 198 height 38
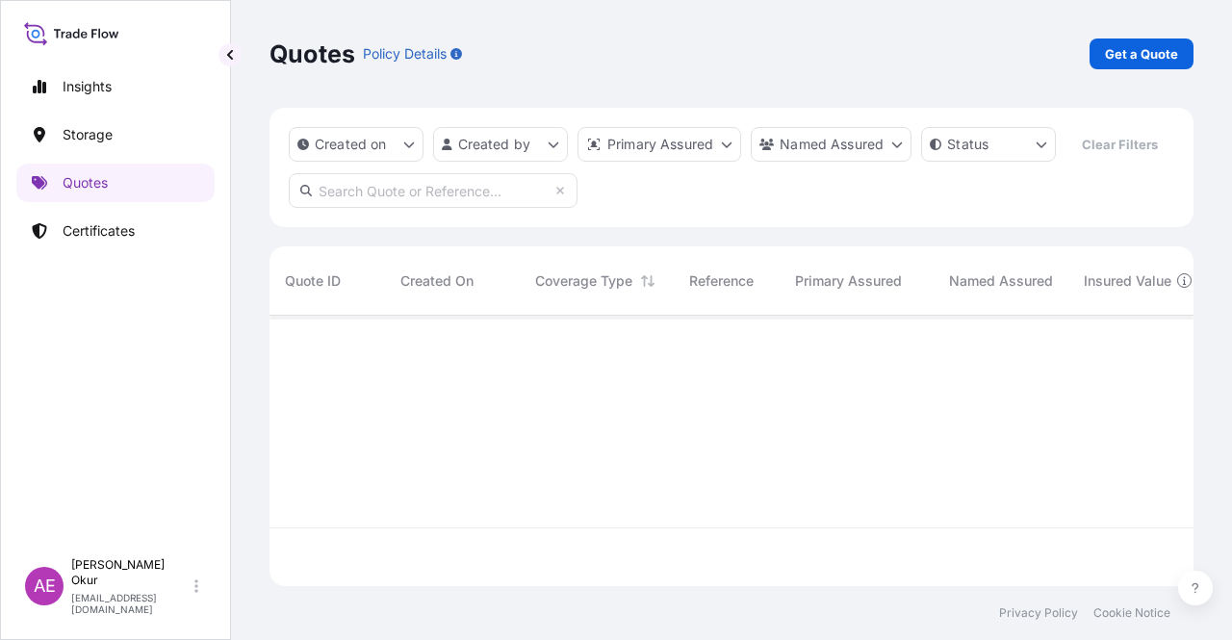
scroll to position [267, 908]
click at [1015, 49] on p "Get a Quote" at bounding box center [1141, 53] width 73 height 19
select select "Ocean Vessel"
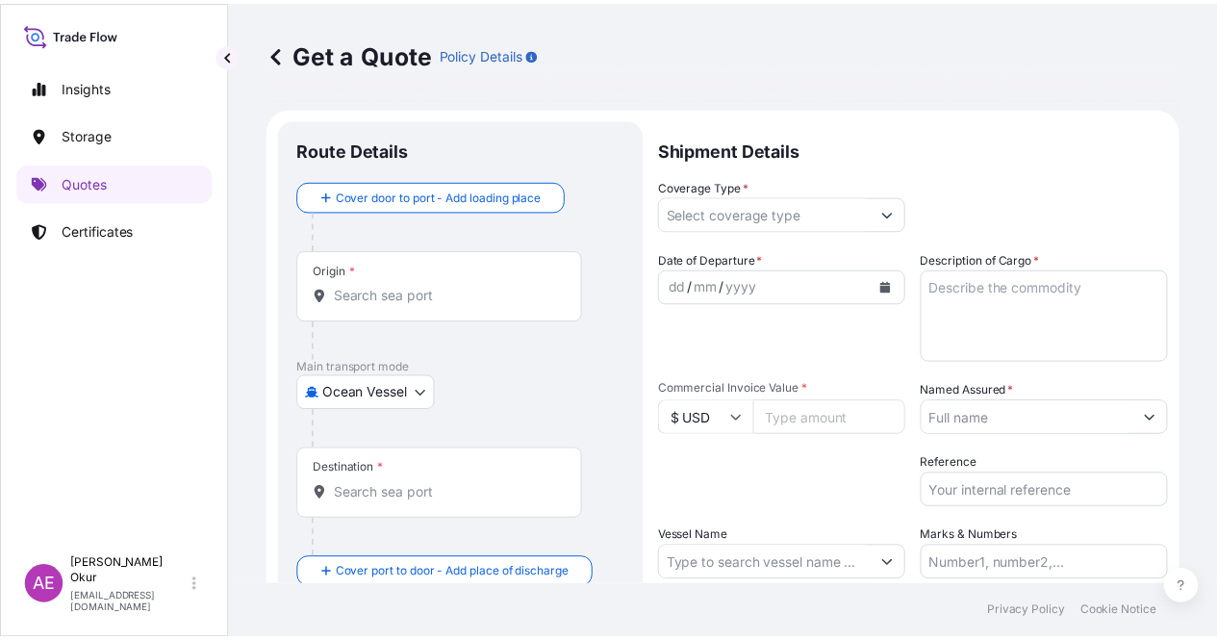
scroll to position [31, 0]
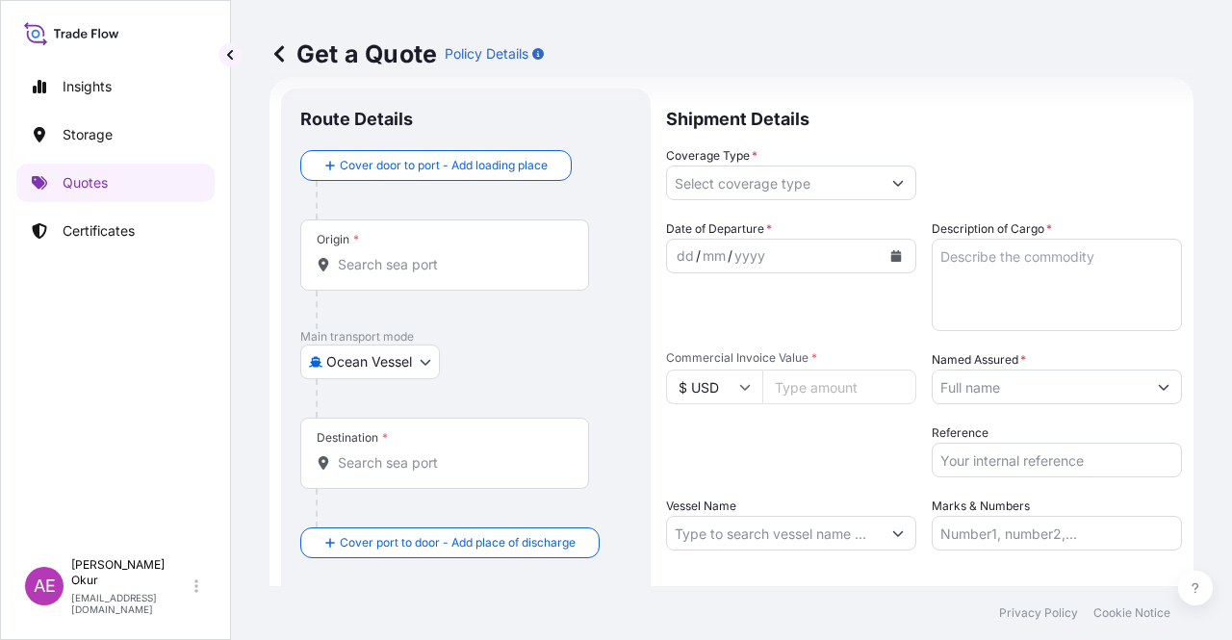
click at [456, 251] on div "Origin *" at bounding box center [444, 254] width 289 height 71
click at [456, 255] on input "Origin *" at bounding box center [451, 264] width 227 height 19
paste input "MELLITAH"
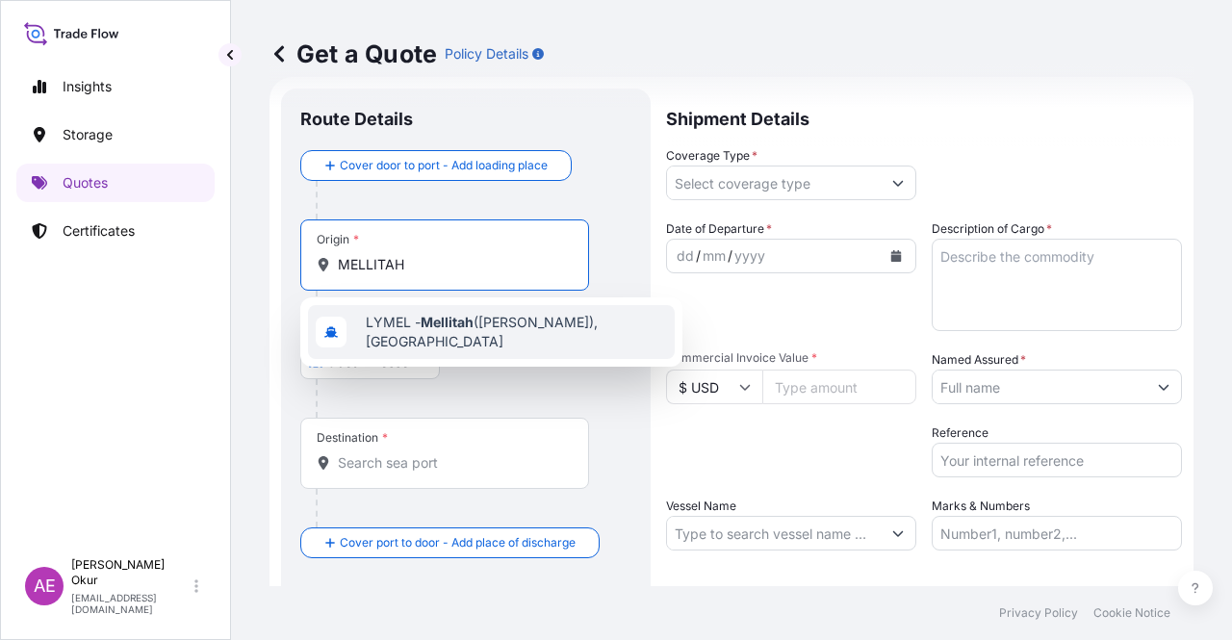
click at [487, 335] on span "LYMEL - Mellitah (Qasr Ahmed), Libya" at bounding box center [516, 332] width 301 height 38
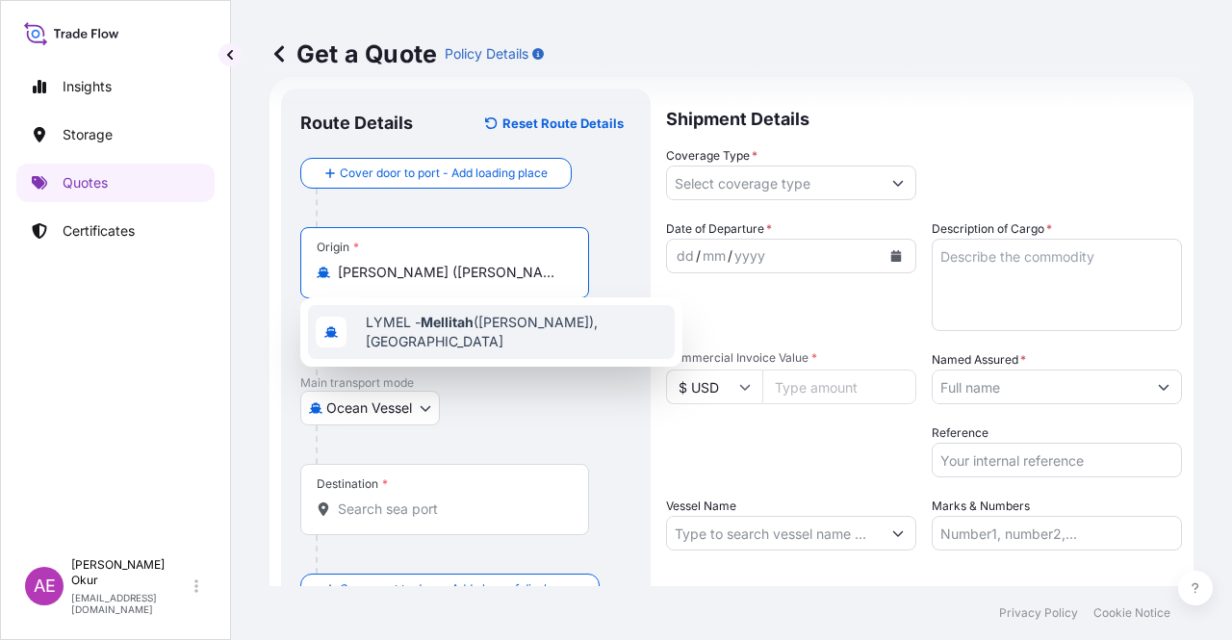
type input "LYMEL - Mellitah (Qasr Ahmed), Libya"
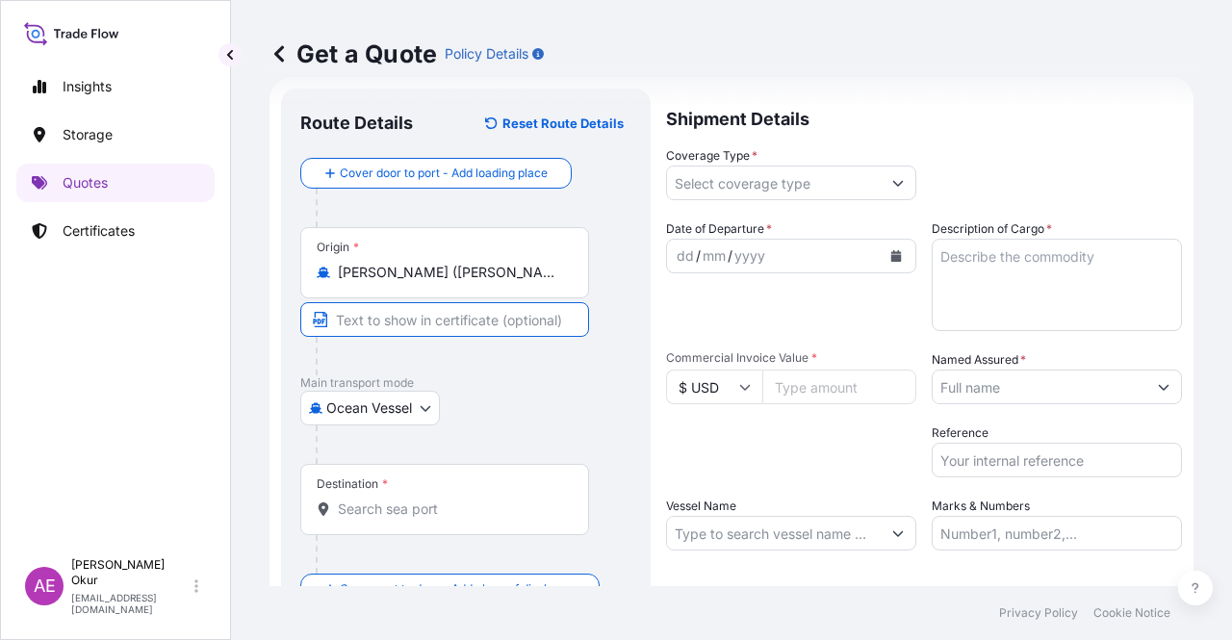
click at [464, 306] on input "Text to appear on certificate" at bounding box center [444, 319] width 289 height 35
paste input "MELLITAH"
type input "MELLITAH / LIBYA"
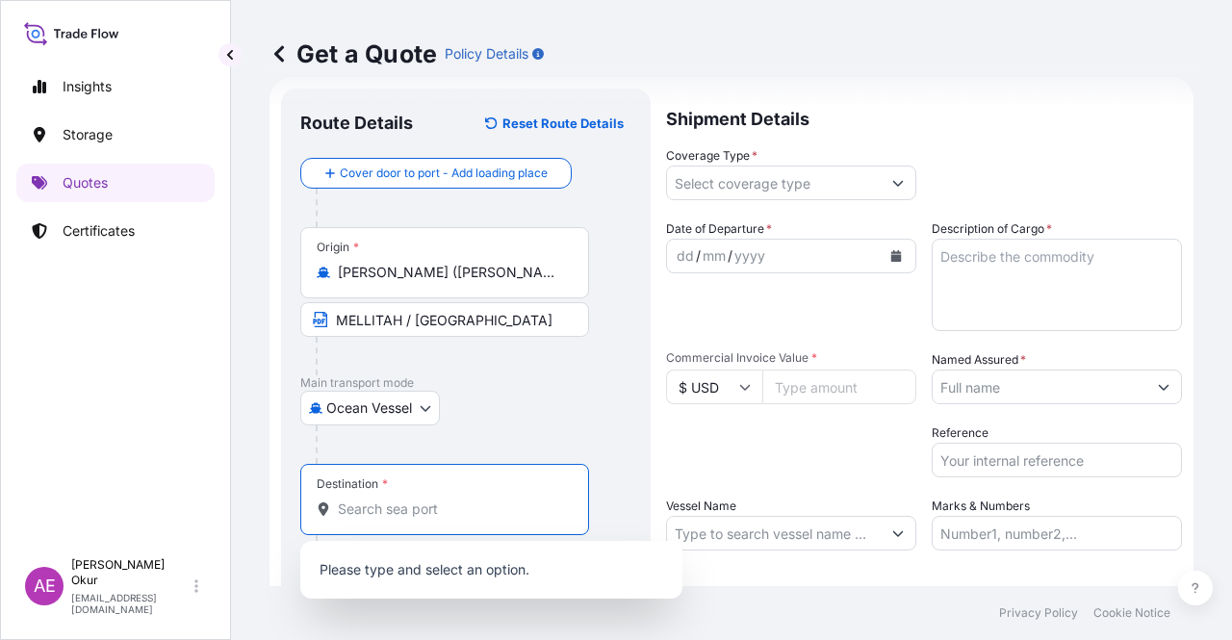
click at [505, 510] on input "Destination *" at bounding box center [451, 508] width 227 height 19
paste input "BRINDISI"
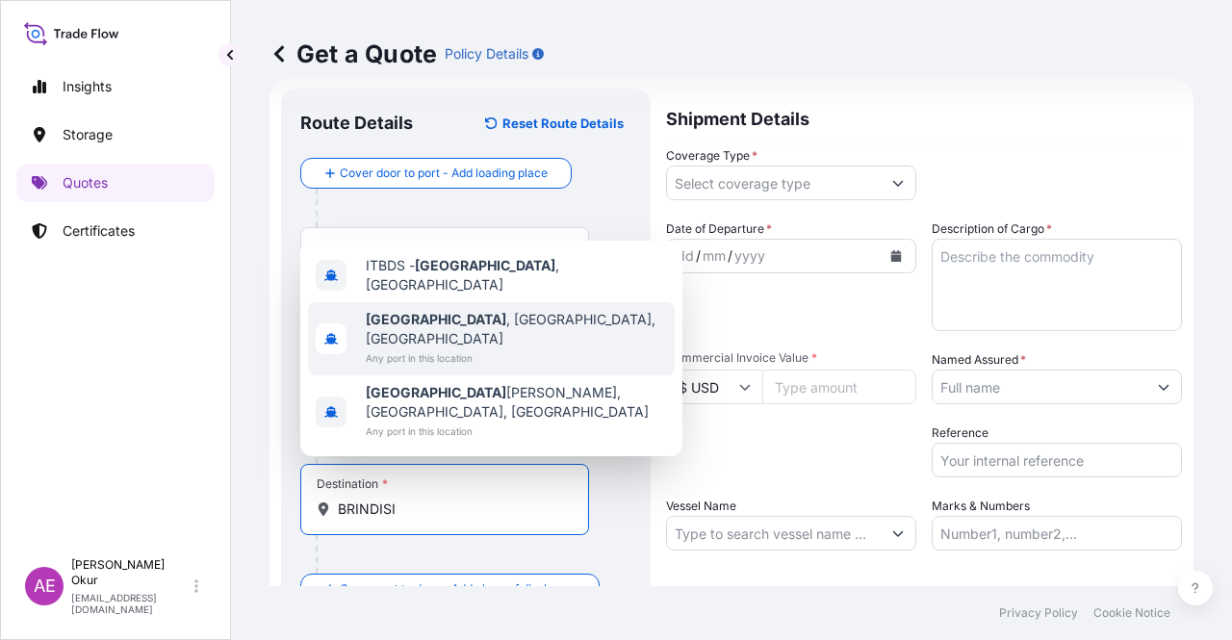
click at [490, 349] on div "Brindisi , BR, Italy Any port in this location" at bounding box center [491, 338] width 367 height 73
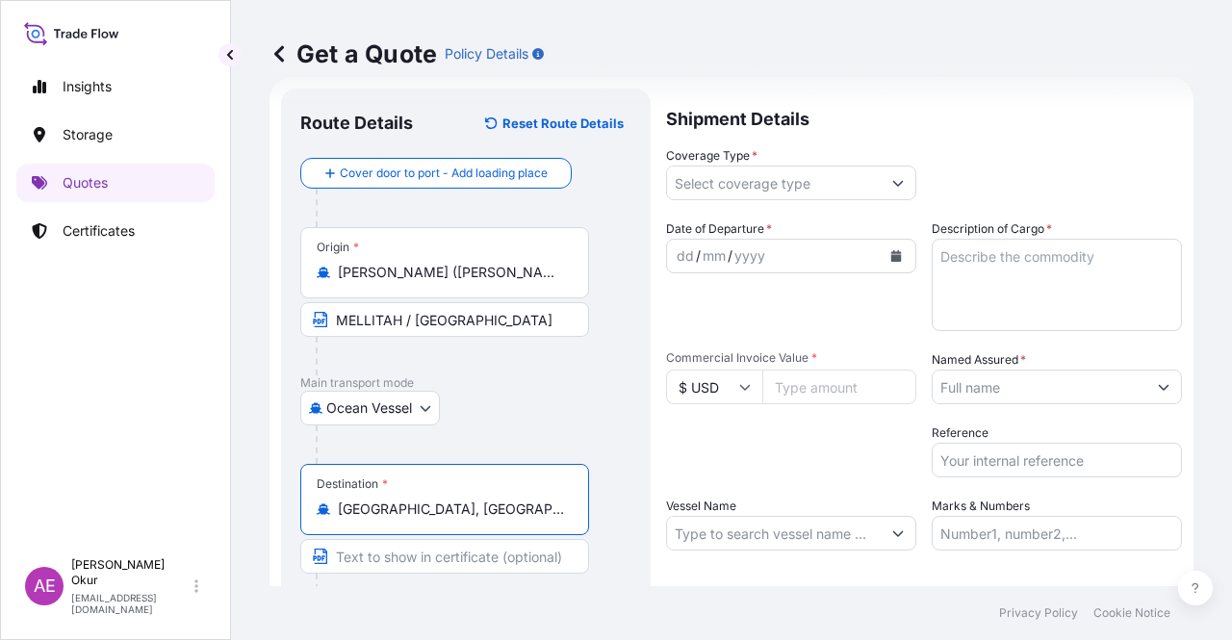
type input "Brindisi, BR, Italy"
click at [433, 515] on input "Text to appear on certificate" at bounding box center [444, 556] width 289 height 35
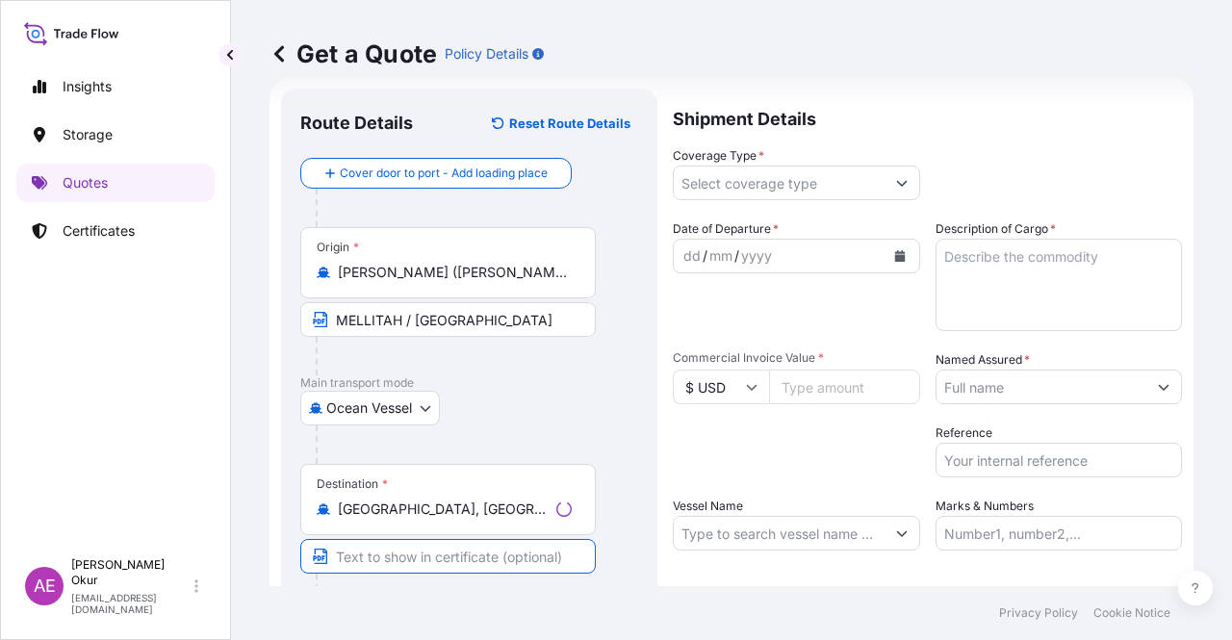
paste input "BRINDISI"
type input "BRINDISI / ITALY"
click at [738, 193] on input "Coverage Type *" at bounding box center [774, 183] width 214 height 35
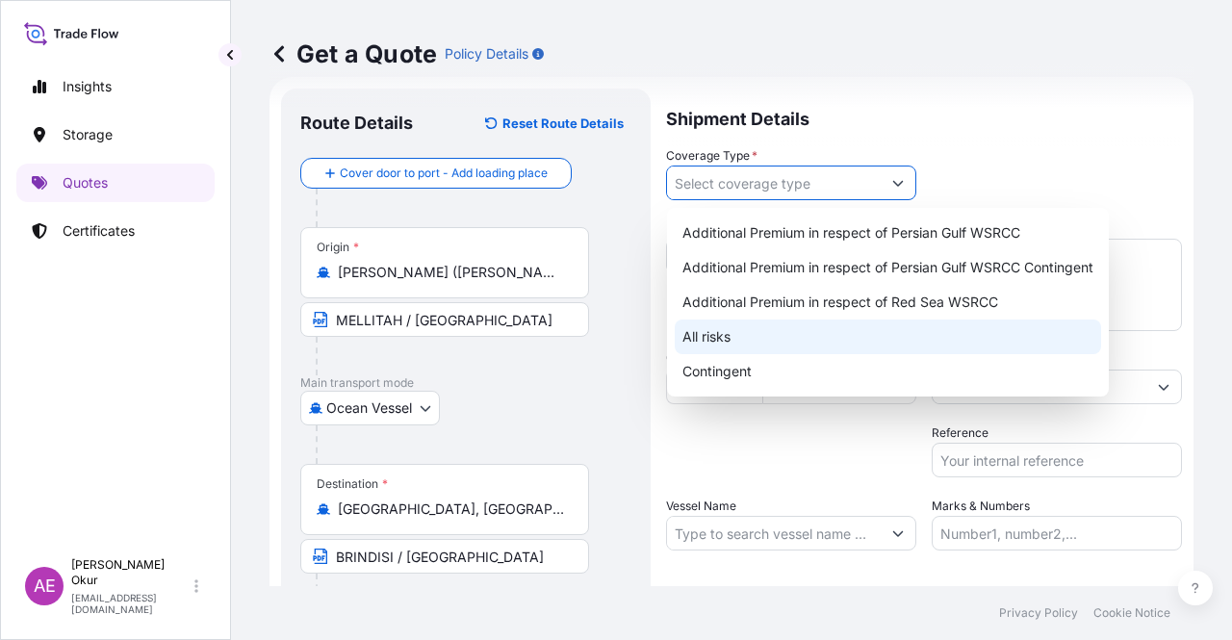
click at [730, 322] on div "All risks" at bounding box center [888, 336] width 426 height 35
type input "All risks"
click at [729, 322] on div "All risks" at bounding box center [888, 336] width 426 height 35
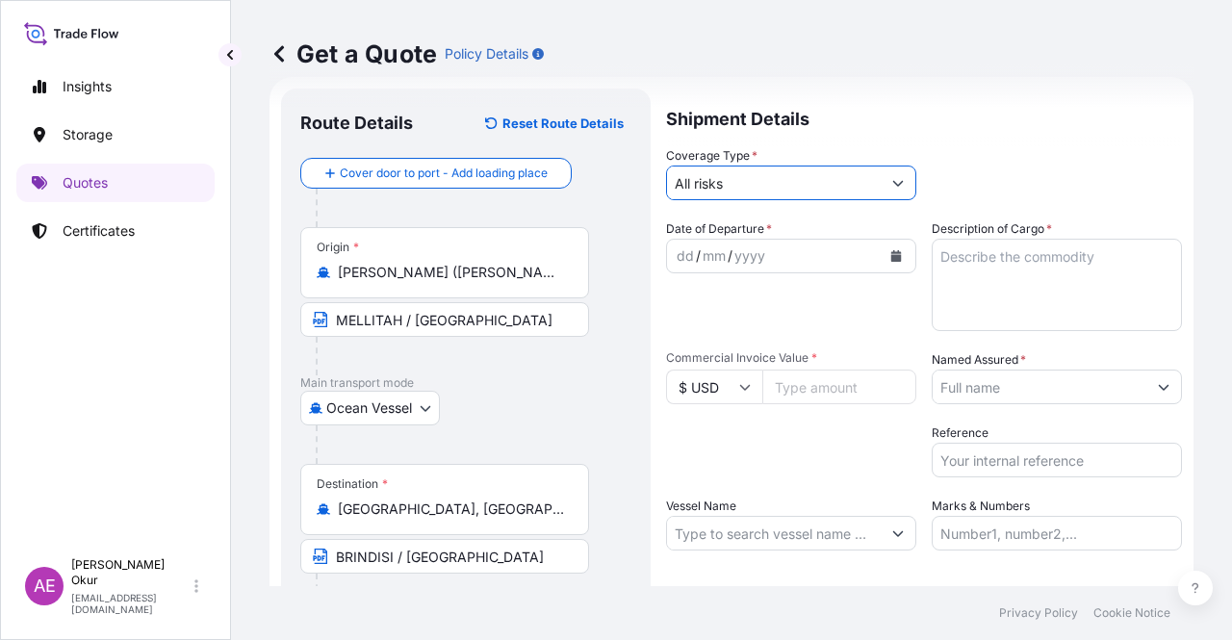
click at [676, 251] on div "dd" at bounding box center [685, 255] width 21 height 23
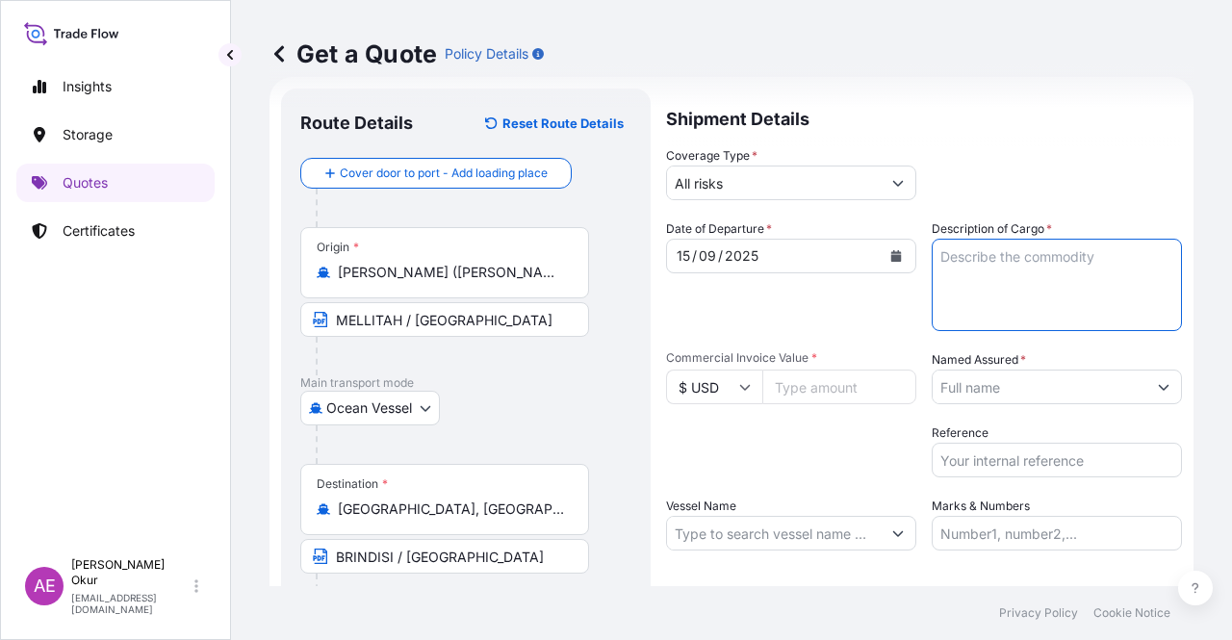
click at [1015, 284] on textarea "Description of Cargo *" at bounding box center [1056, 285] width 250 height 92
paste textarea "PROPANE"
type textarea "PROPANE"
click at [815, 392] on input "Commercial Invoice Value *" at bounding box center [839, 387] width 154 height 35
paste input "4312000"
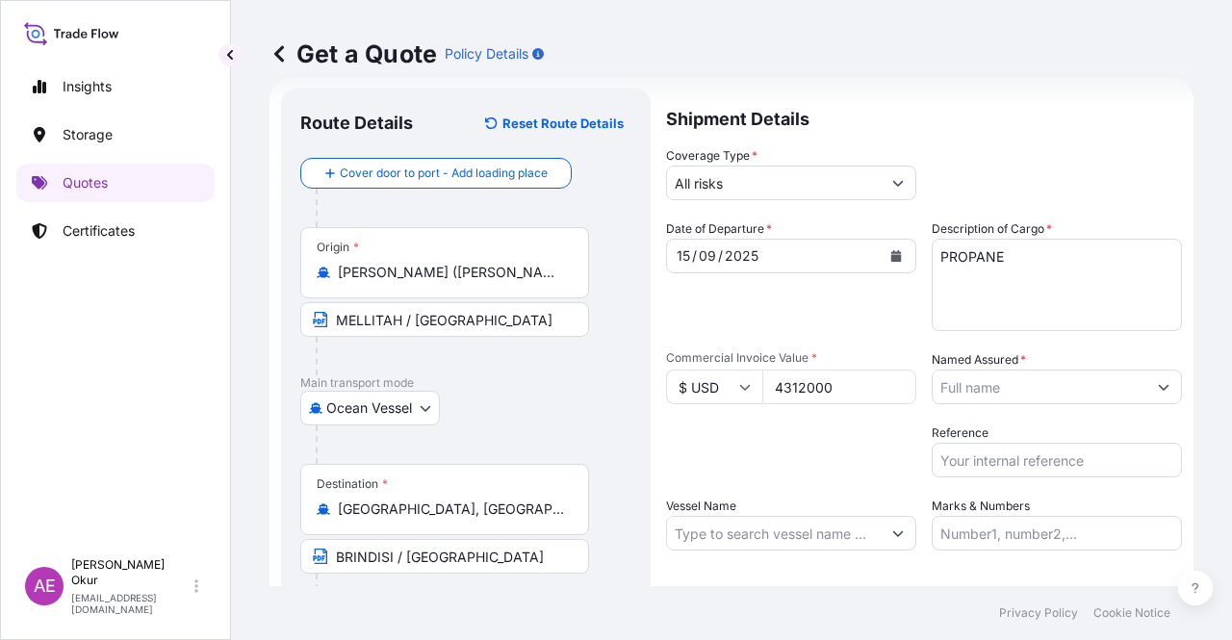
type input "4312000"
click at [1015, 394] on input "Named Assured *" at bounding box center [1039, 387] width 214 height 35
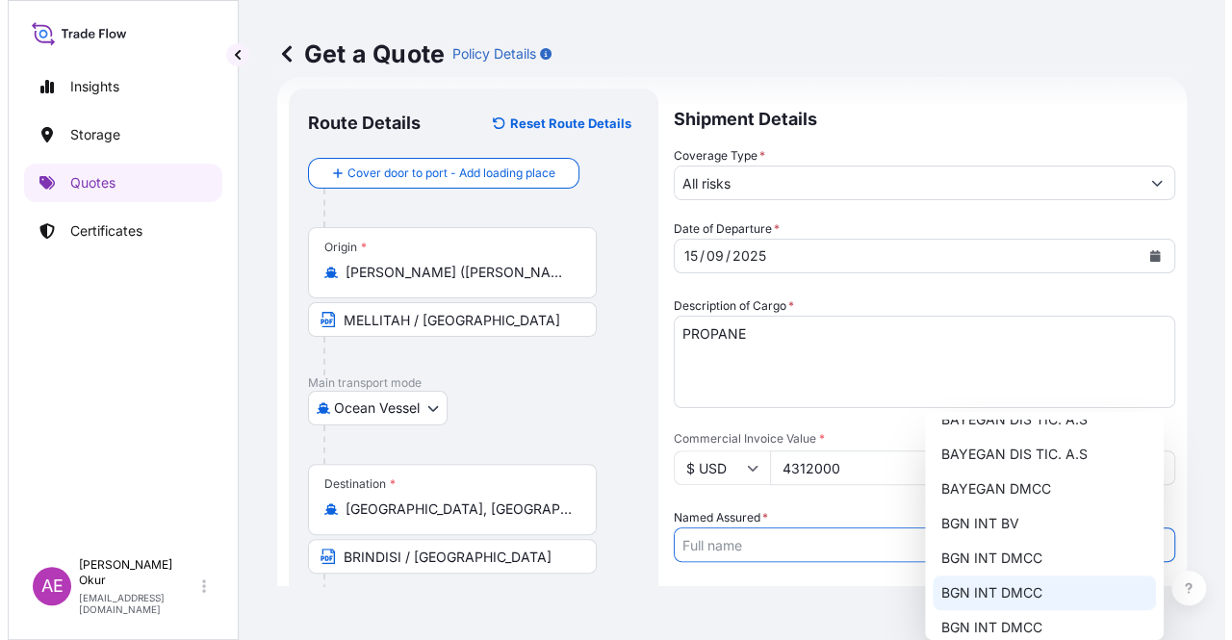
scroll to position [96, 0]
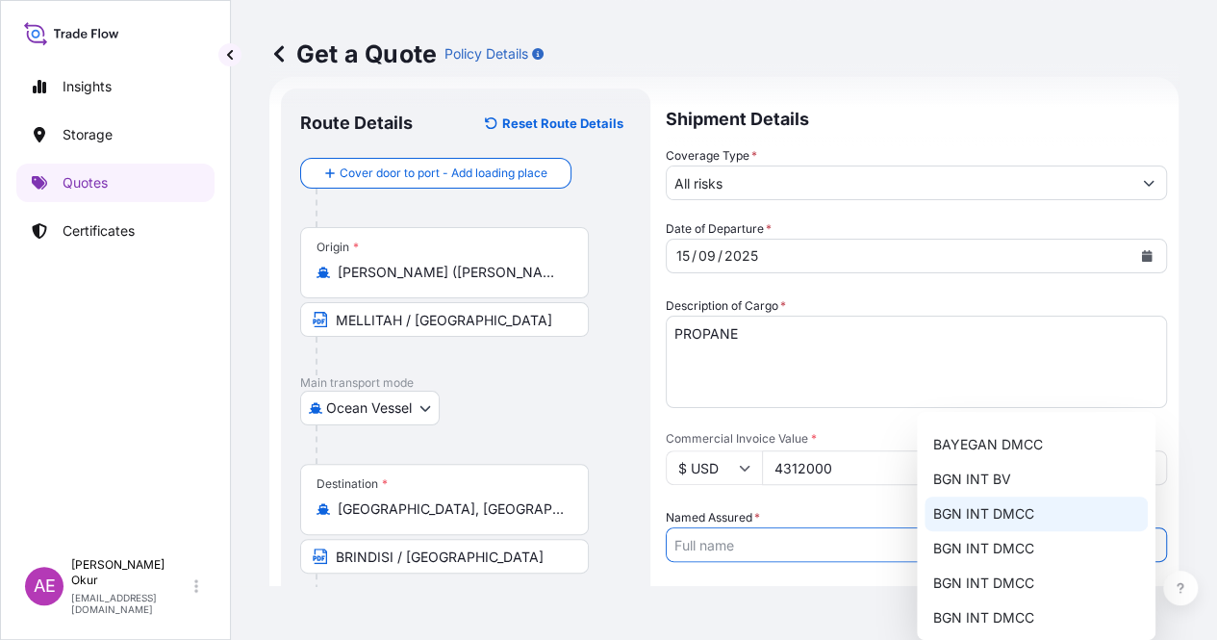
click at [997, 510] on span "BGN INT DMCC" at bounding box center [982, 513] width 101 height 19
type input "BGN INT DMCC"
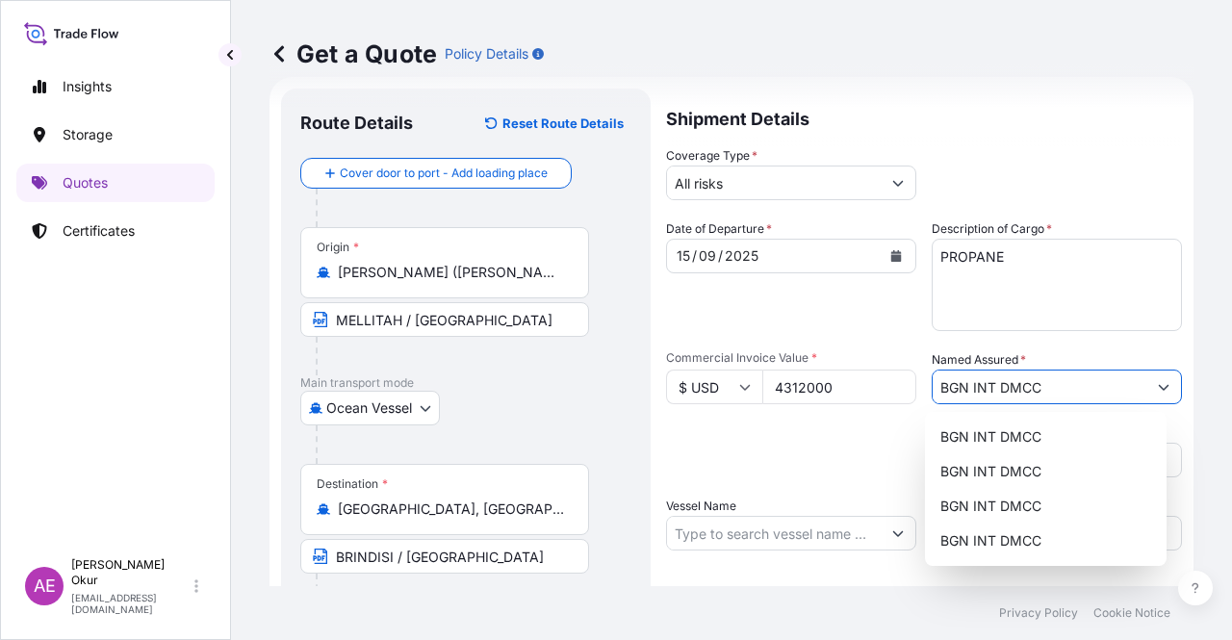
click at [765, 515] on input "Vessel Name" at bounding box center [774, 533] width 214 height 35
paste input "ALCOR"
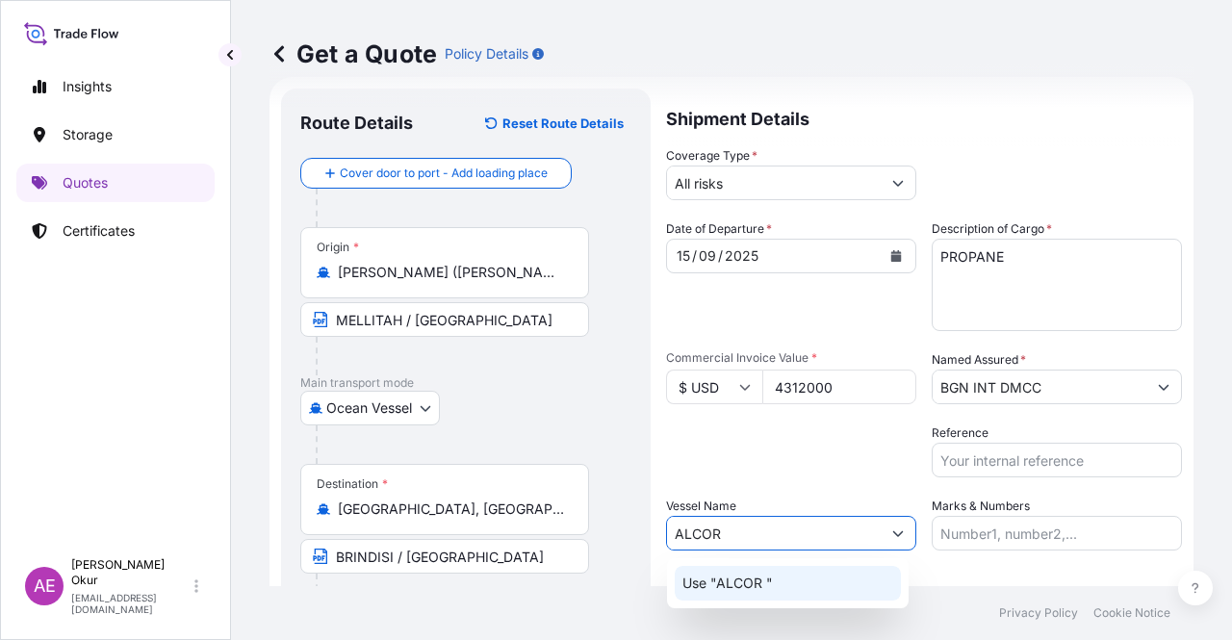
click at [770, 515] on p "Use "ALCOR "" at bounding box center [727, 583] width 90 height 19
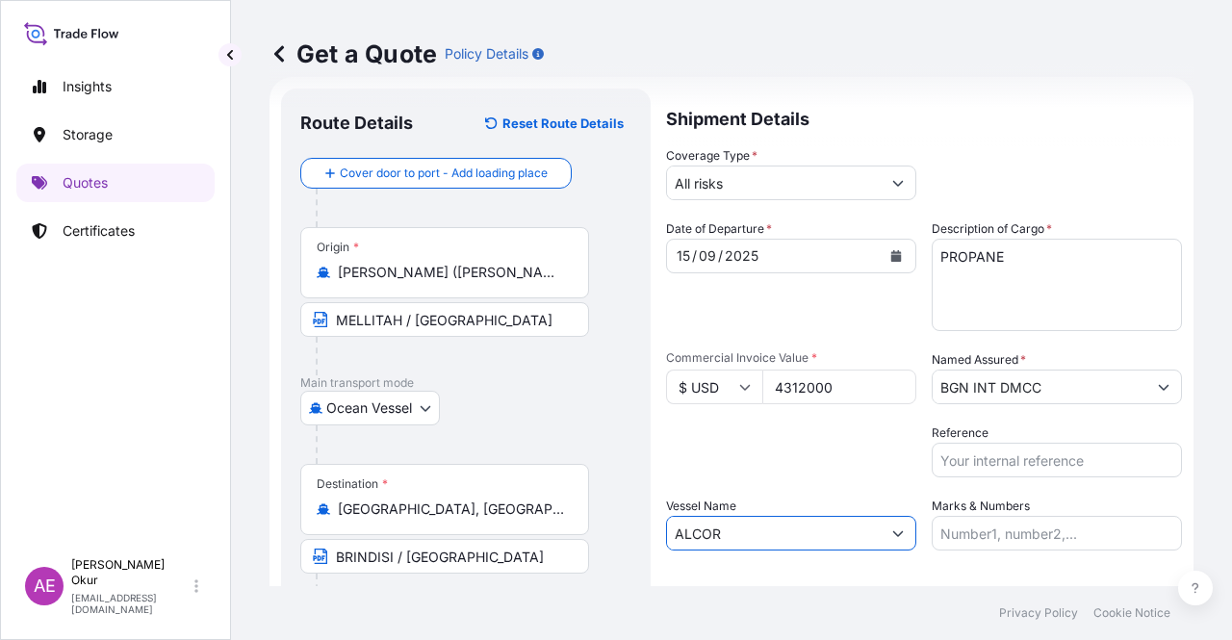
type input "ALCOR"
click at [974, 514] on label "Marks & Numbers" at bounding box center [980, 506] width 98 height 19
click at [974, 515] on input "Marks & Numbers" at bounding box center [1056, 533] width 250 height 35
click at [985, 515] on input "Marks & Numbers" at bounding box center [1056, 533] width 250 height 35
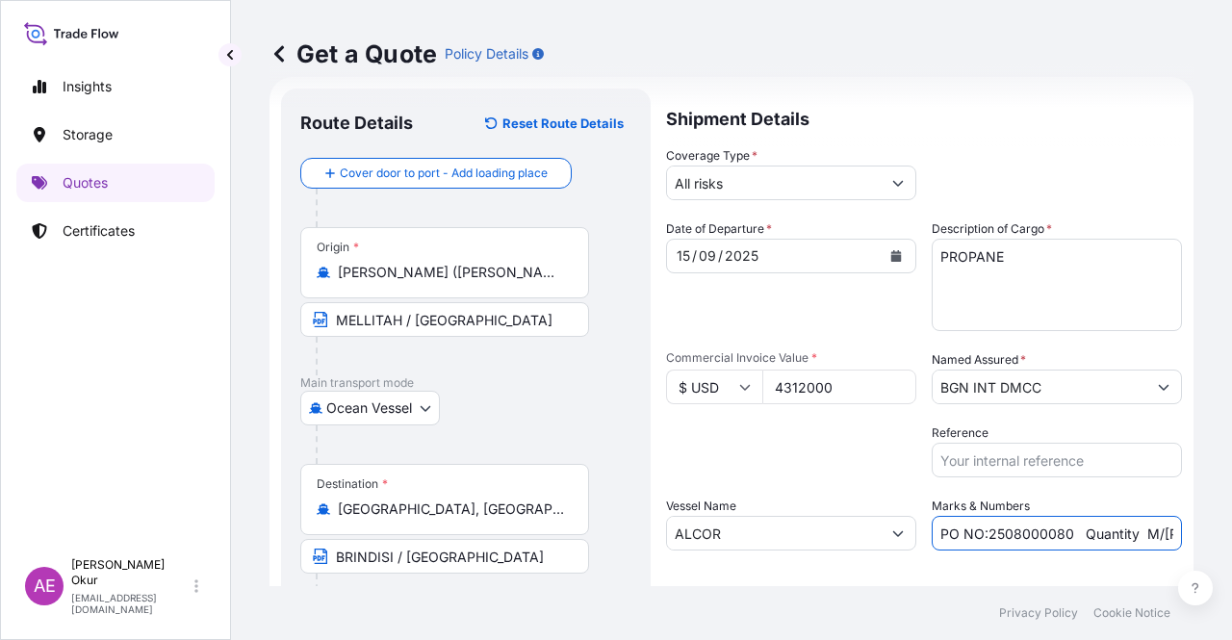
drag, startPoint x: 980, startPoint y: 532, endPoint x: 1059, endPoint y: 532, distance: 79.9
click at [1015, 515] on input "PO NO:2508000080 Quantity M/Tonn: 22,000 Premium: EUR 3,41" at bounding box center [1056, 533] width 250 height 35
paste input "Y023970"
drag, startPoint x: 1107, startPoint y: 530, endPoint x: 1221, endPoint y: 524, distance: 114.7
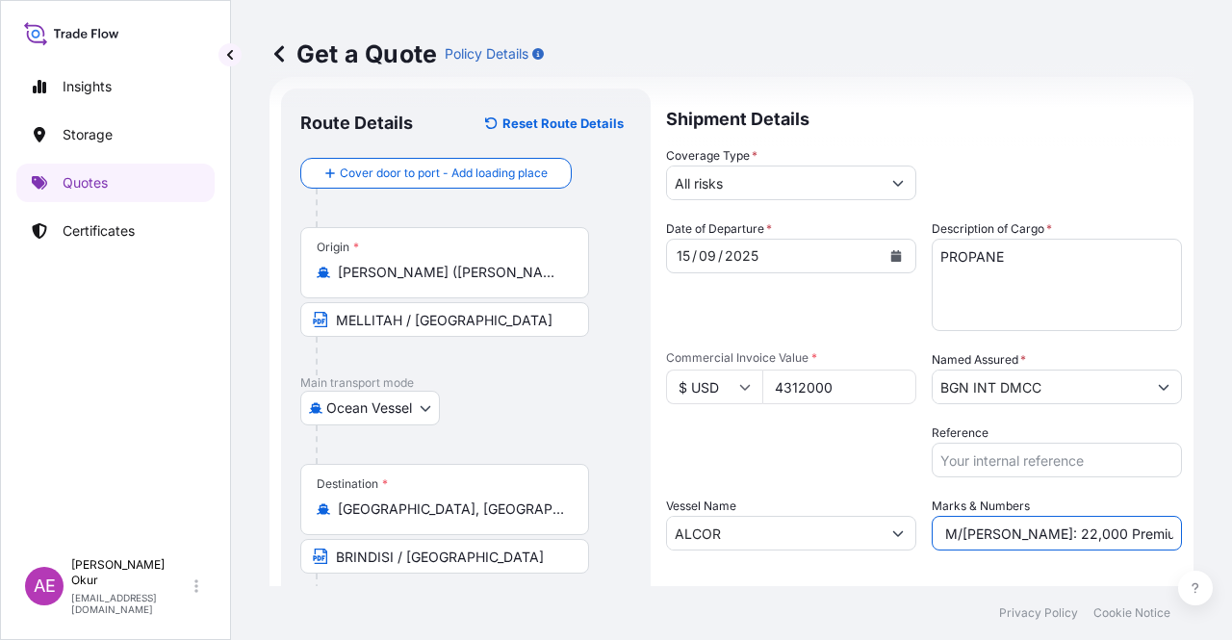
click at [1015, 515] on div "Get a Quote Policy Details Route Details Reset Route Details Cover door to port…" at bounding box center [731, 293] width 1001 height 586
click at [1015, 515] on input "PO NO:25Y0239700 Quantity M/Tonn: 22,000 Premium: EUR 3,41" at bounding box center [1056, 533] width 250 height 35
drag, startPoint x: 993, startPoint y: 532, endPoint x: 1018, endPoint y: 531, distance: 25.0
click at [1015, 515] on input "PO NO:25Y0239700 Quantity M/Tonn: 22,000 Premium: EUR 3,41" at bounding box center [1056, 533] width 250 height 35
click at [982, 515] on input "PO NO:25Y0239700 Quantity M/Tonn: 22,000 Premium: EUR 3,41" at bounding box center [1056, 533] width 250 height 35
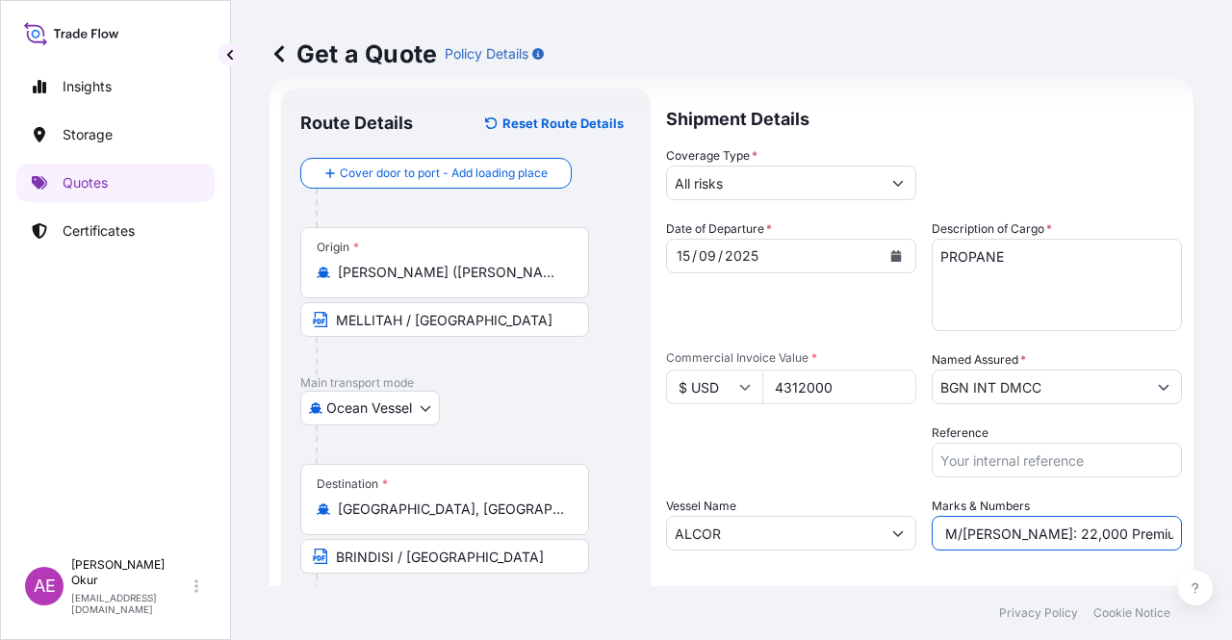
drag, startPoint x: 987, startPoint y: 526, endPoint x: 1033, endPoint y: 528, distance: 46.2
click at [1015, 515] on input "PO NO:25Y0239700 Quantity M/Tonn: 22,000 Premium: EUR 3,41" at bounding box center [1056, 533] width 250 height 35
paste input "8.000,"
click at [1015, 515] on div "Get a Quote Policy Details Route Details Reset Route Details Cover door to port…" at bounding box center [731, 293] width 1001 height 586
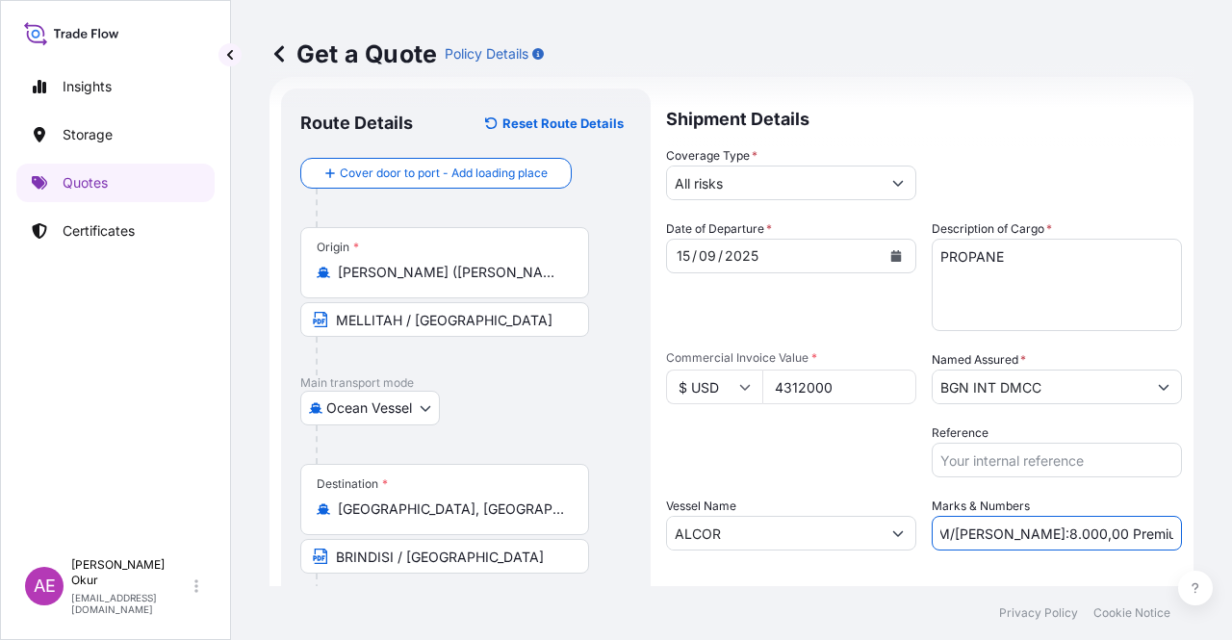
click at [1015, 515] on input "PO NO:25Y0239700 Quantity M/Tonn:8.000,00 Premium: EUR 3,41" at bounding box center [1056, 533] width 250 height 35
drag, startPoint x: 1105, startPoint y: 532, endPoint x: 1201, endPoint y: 531, distance: 96.2
click at [1015, 515] on div "Get a Quote Policy Details Route Details Reset Route Details Cover door to port…" at bounding box center [731, 293] width 1001 height 586
paste input "474,32"
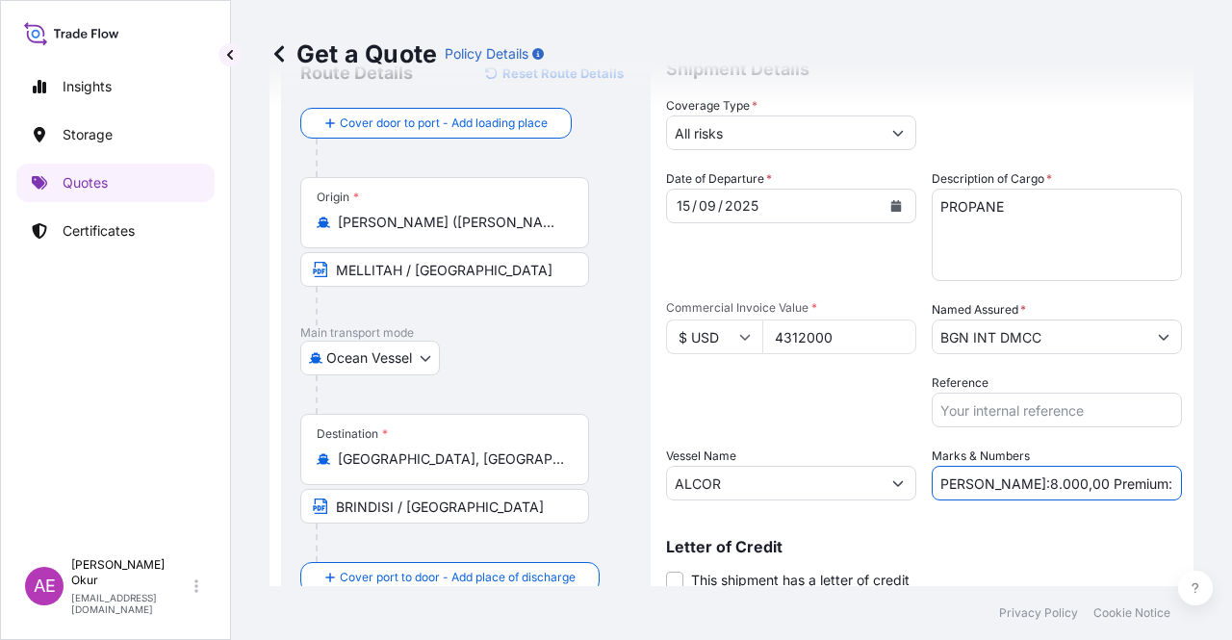
scroll to position [149, 0]
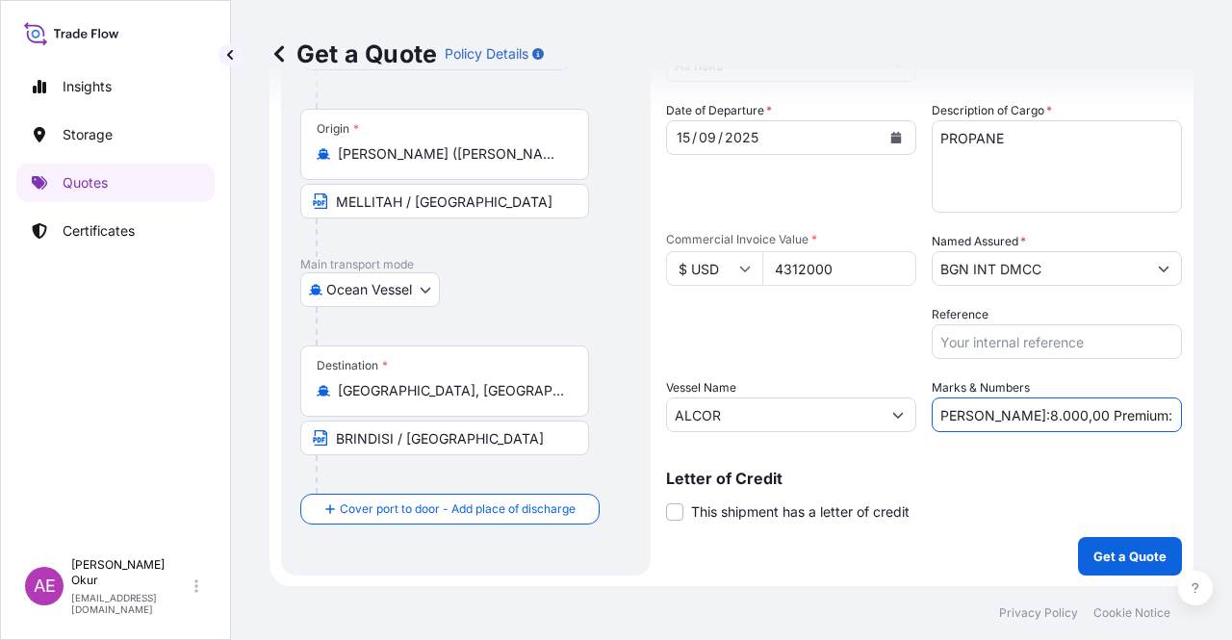
type input "PO NO:25Y0239700 Quantity M/Tonn:8.000,00 Premium: USD 474,32"
click at [1015, 515] on p "Get a Quote" at bounding box center [1129, 556] width 73 height 19
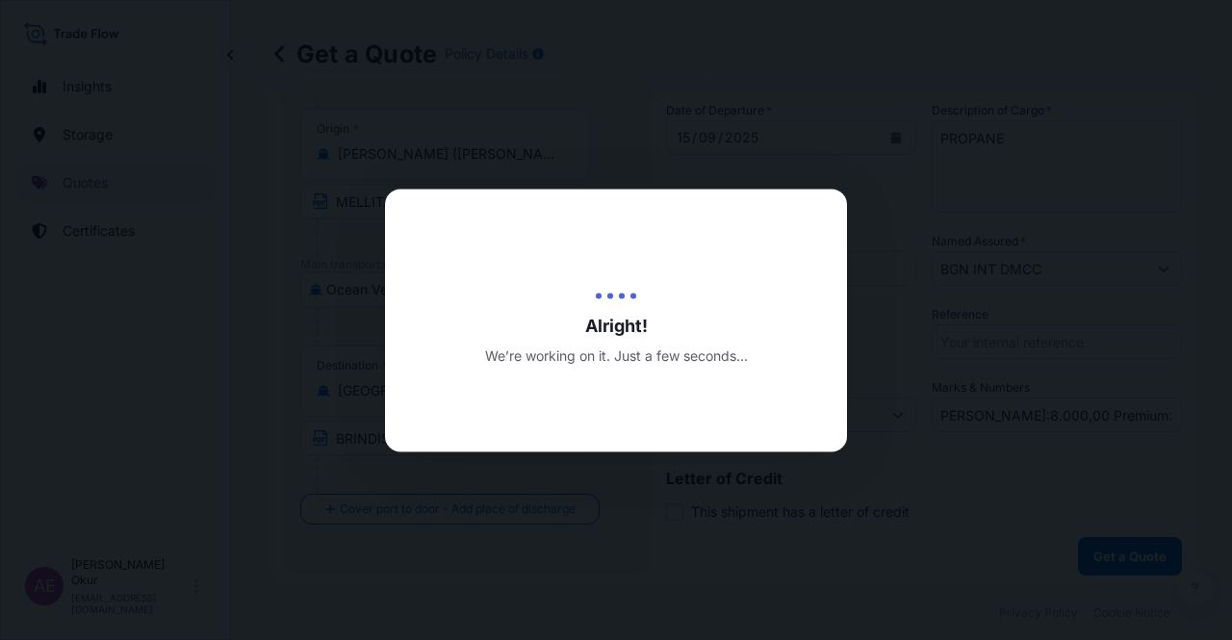
scroll to position [0, 0]
select select "Ocean Vessel"
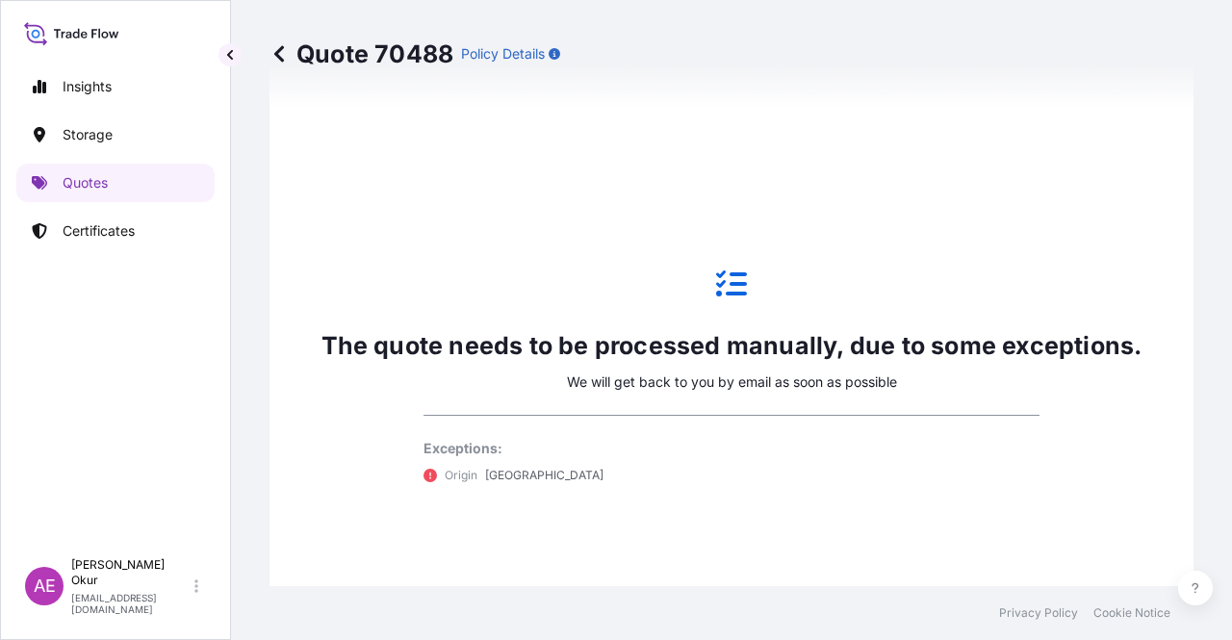
scroll to position [947, 0]
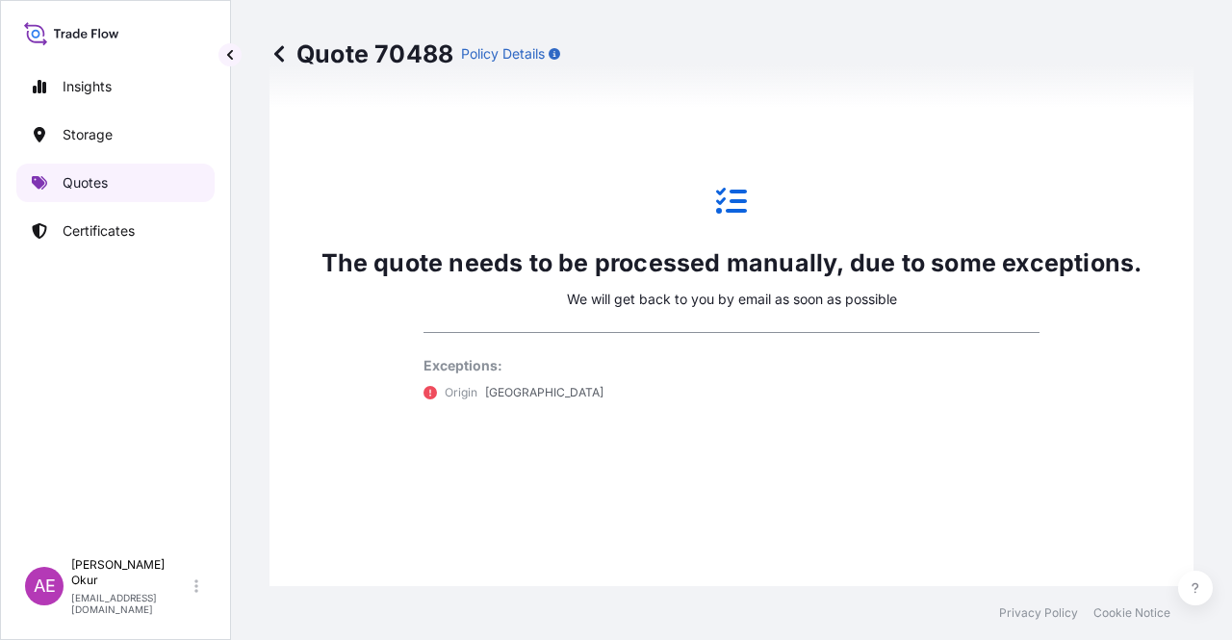
click at [94, 182] on p "Quotes" at bounding box center [85, 182] width 45 height 19
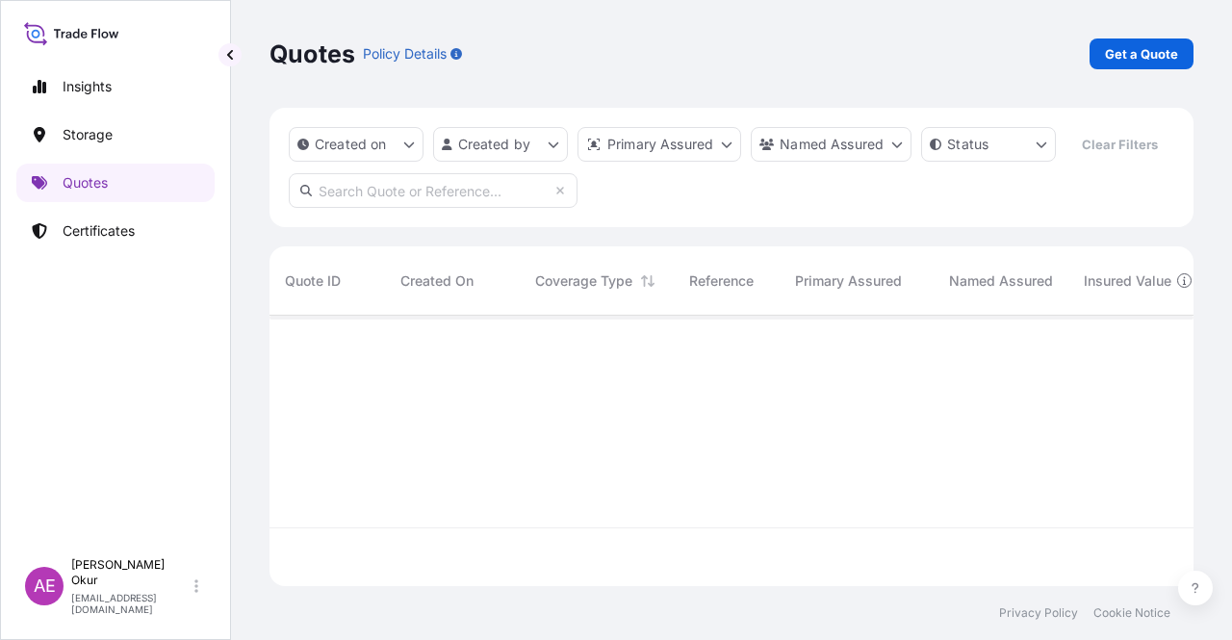
scroll to position [267, 908]
click at [1015, 67] on link "Get a Quote" at bounding box center [1141, 53] width 104 height 31
select select "Ocean Vessel"
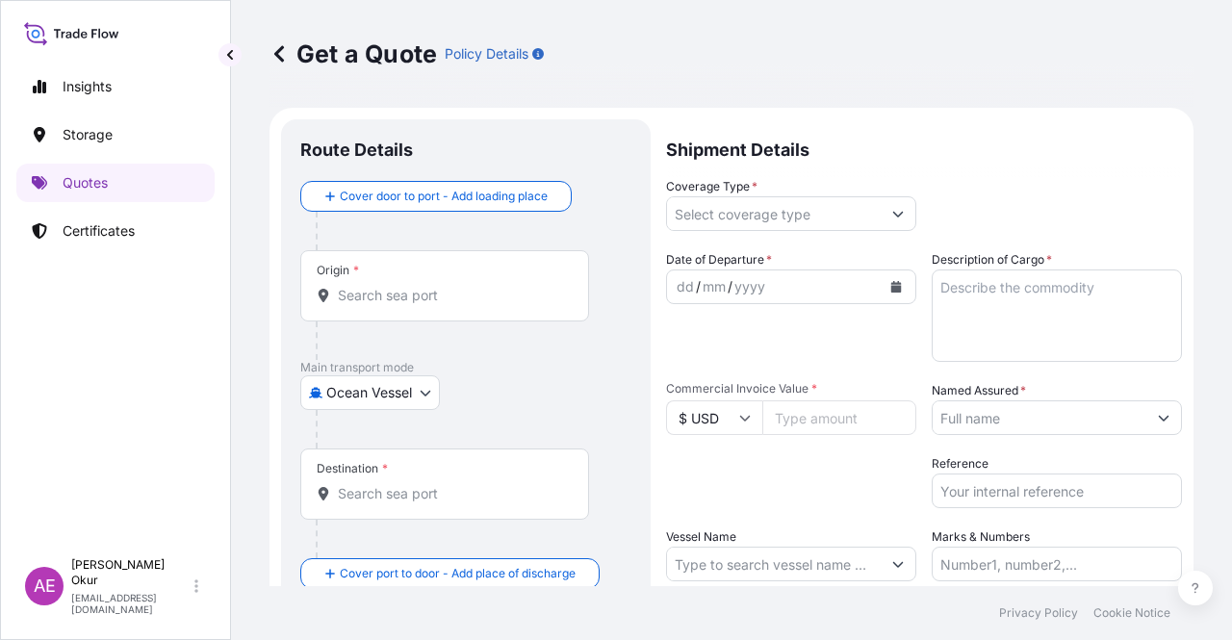
scroll to position [31, 0]
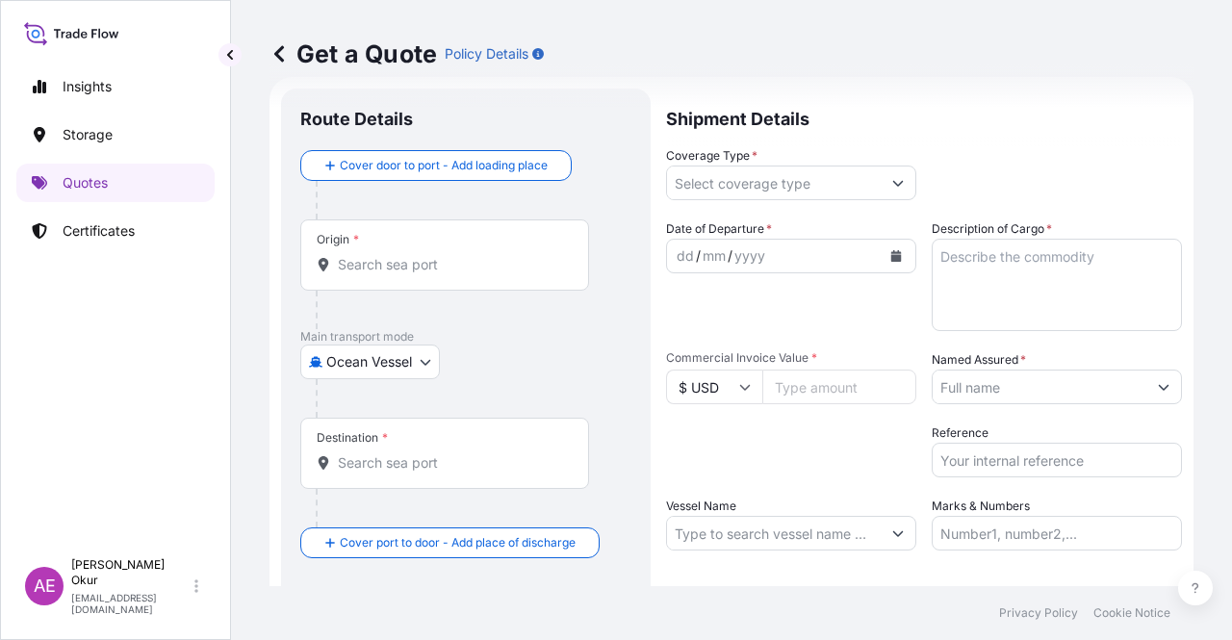
click at [427, 268] on input "Origin *" at bounding box center [451, 264] width 227 height 19
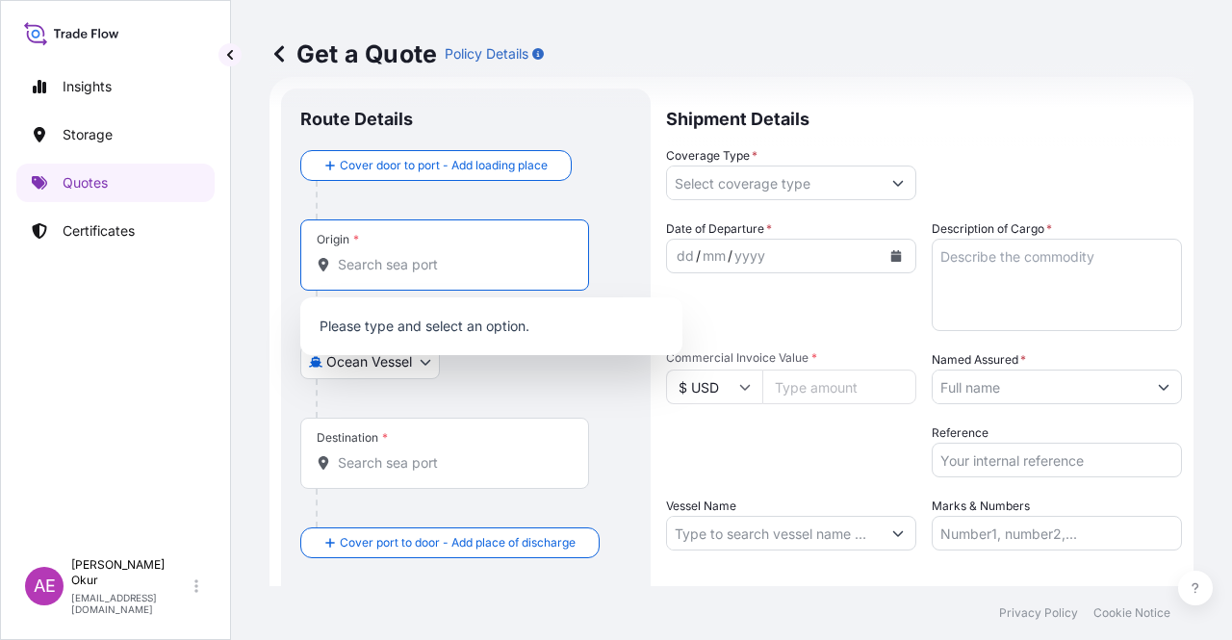
paste input "CYPRUS"
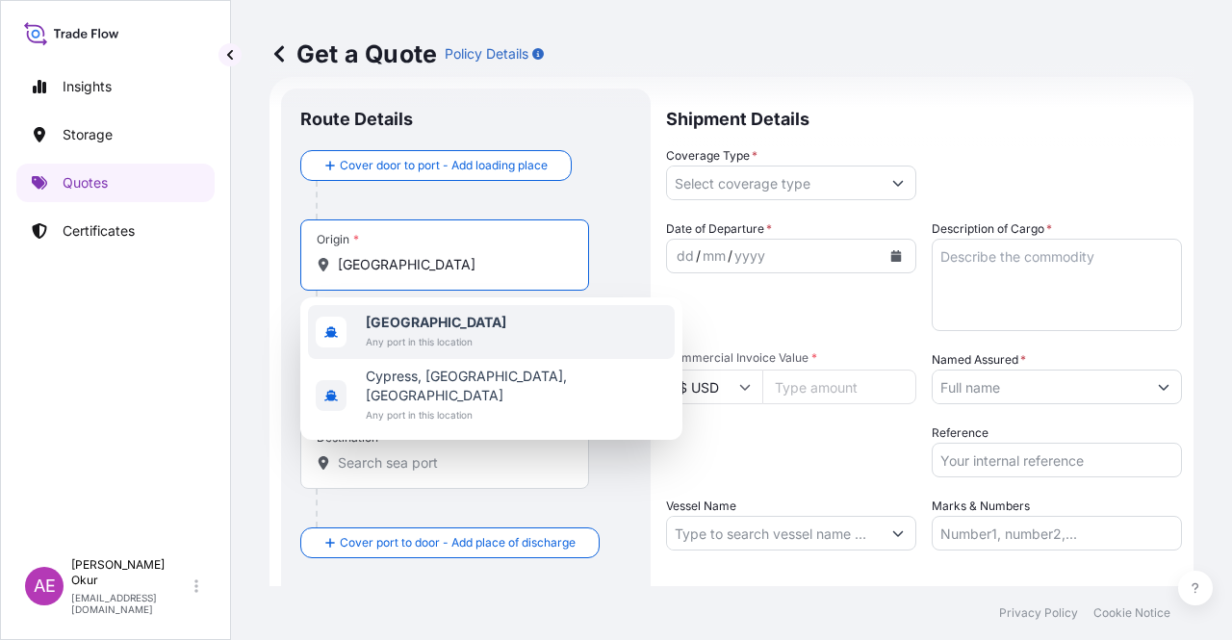
click at [445, 320] on span "[GEOGRAPHIC_DATA]" at bounding box center [436, 322] width 140 height 19
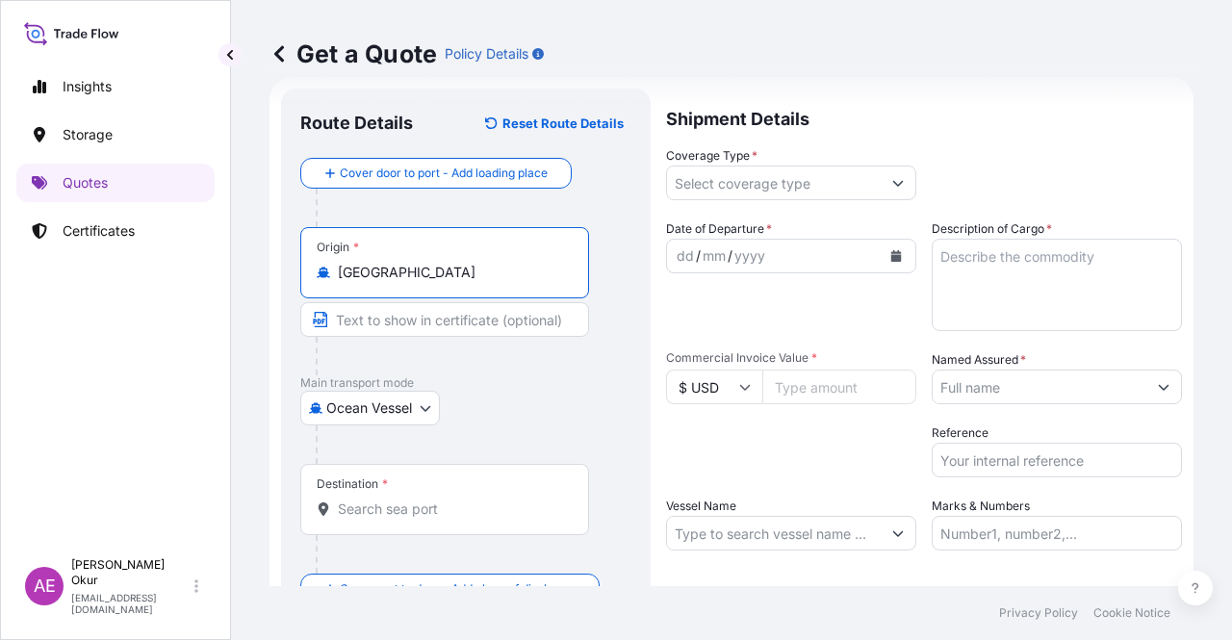
type input "[GEOGRAPHIC_DATA]"
click at [394, 326] on input "Text to appear on certificate" at bounding box center [444, 319] width 289 height 35
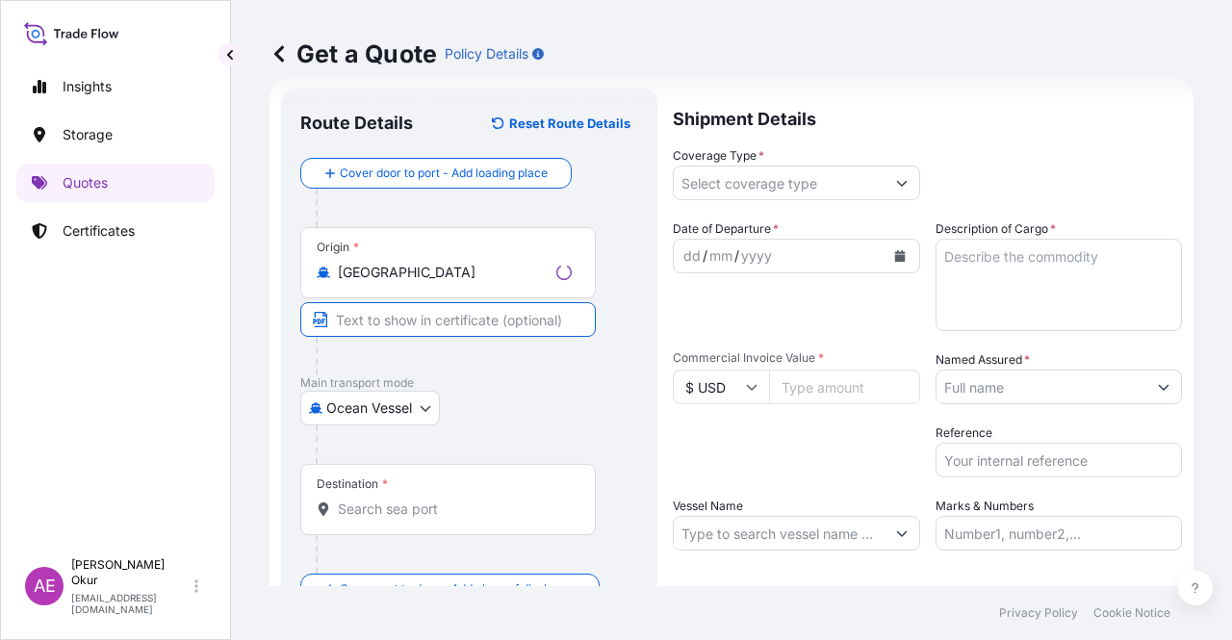
paste input "CYPRUS"
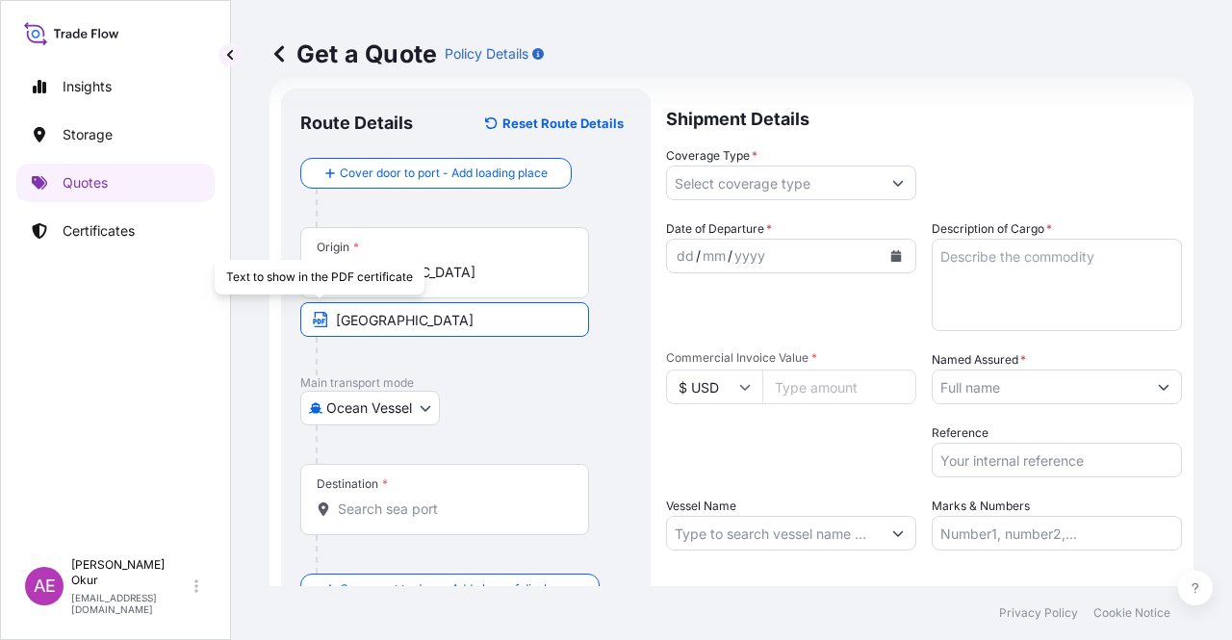
click at [335, 316] on input "CYPRUS" at bounding box center [444, 319] width 289 height 35
paste input "VASSILIKO"
type input "VASSILIKO / [GEOGRAPHIC_DATA]"
click at [503, 503] on input "Destination *" at bounding box center [451, 508] width 227 height 19
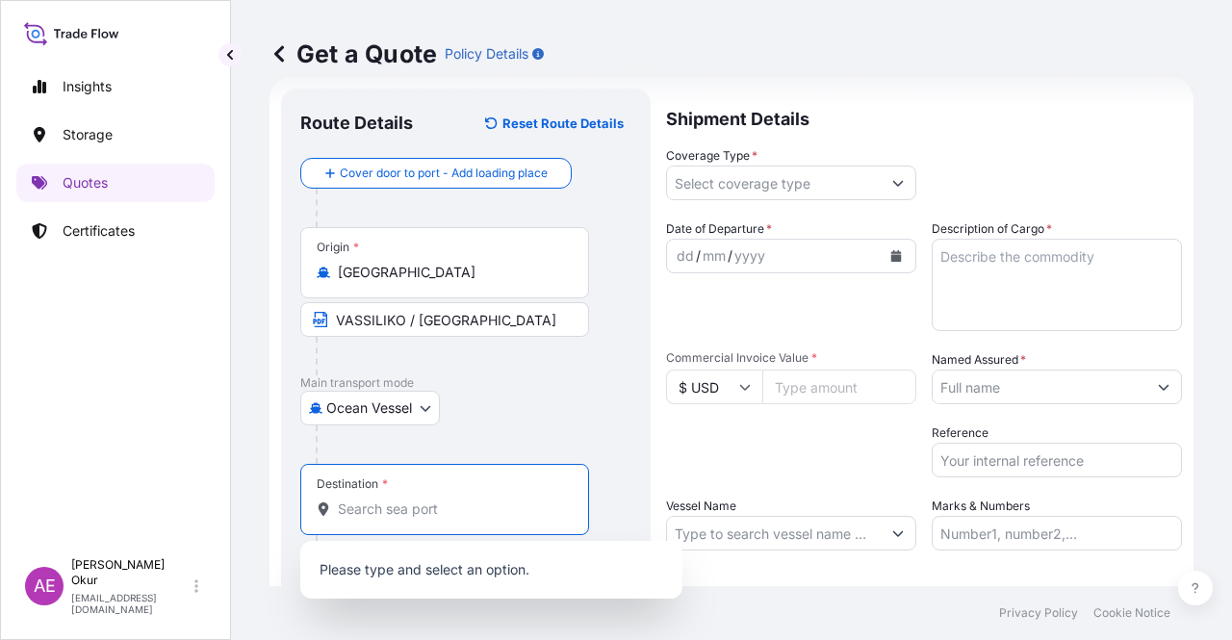
paste input "LIBYA"
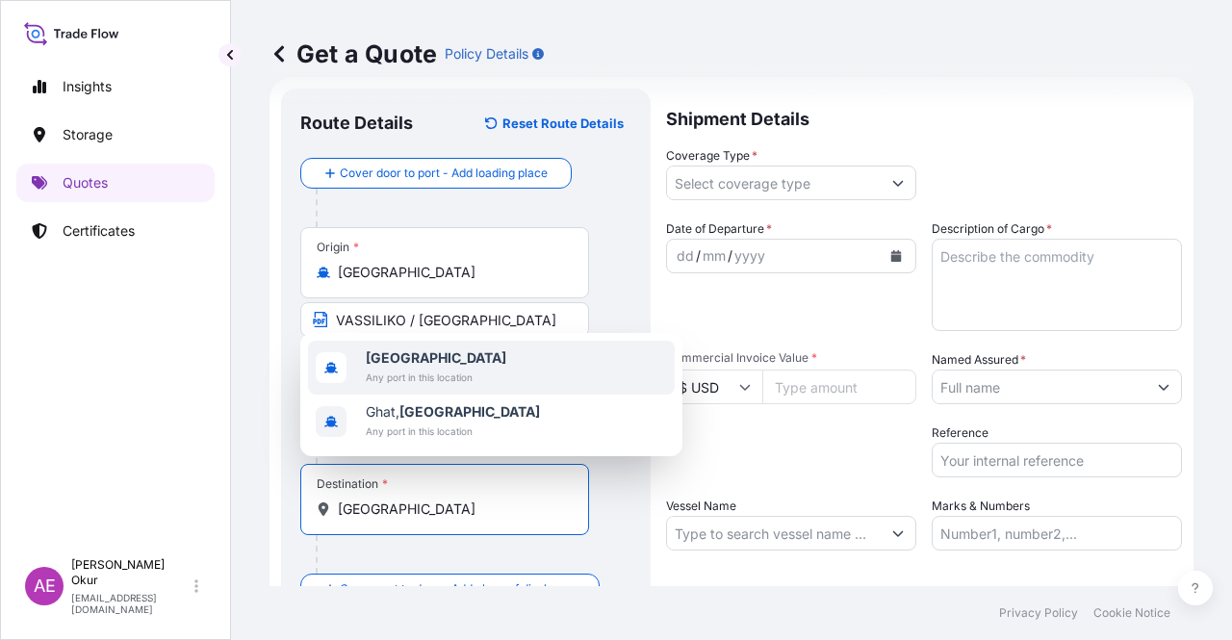
click at [450, 369] on span "Any port in this location" at bounding box center [436, 377] width 140 height 19
type input "[GEOGRAPHIC_DATA]"
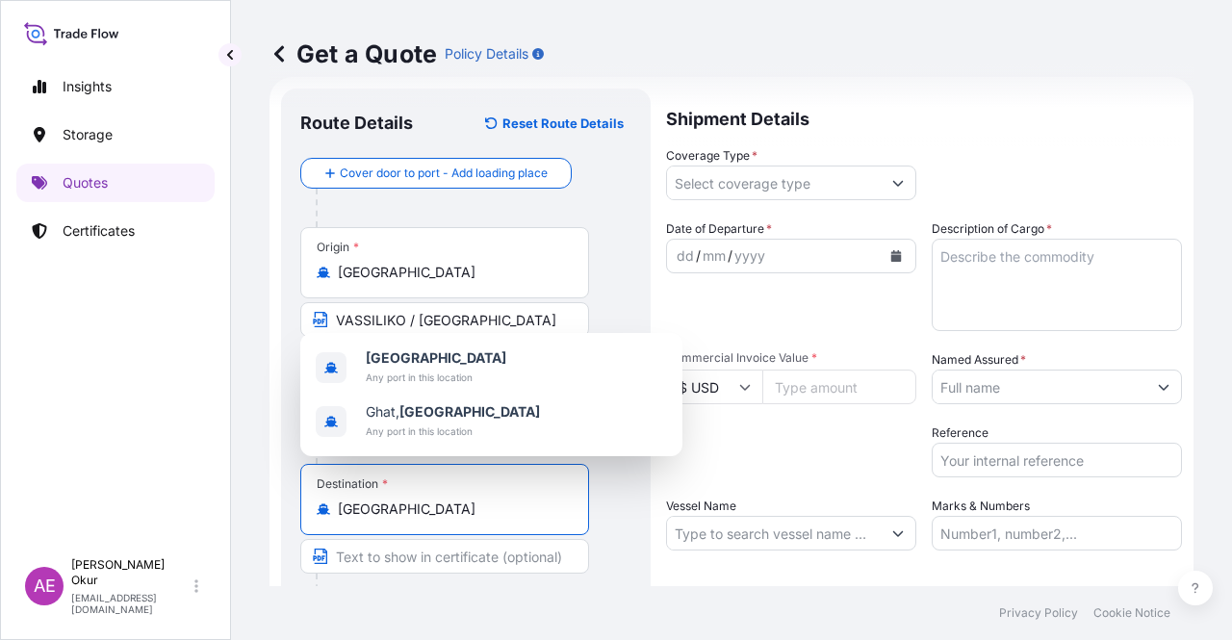
click at [439, 515] on input "Text to appear on certificate" at bounding box center [444, 556] width 289 height 35
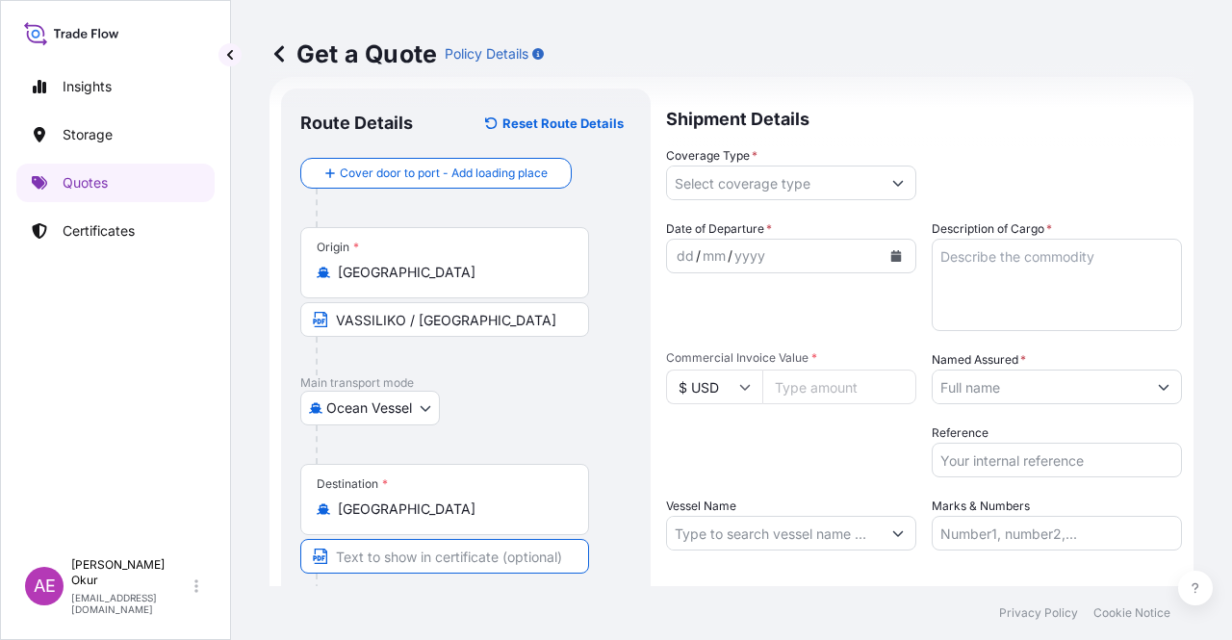
paste input "ANY LIBYAN PORT"
type input "ANY LIBYAN PORT"
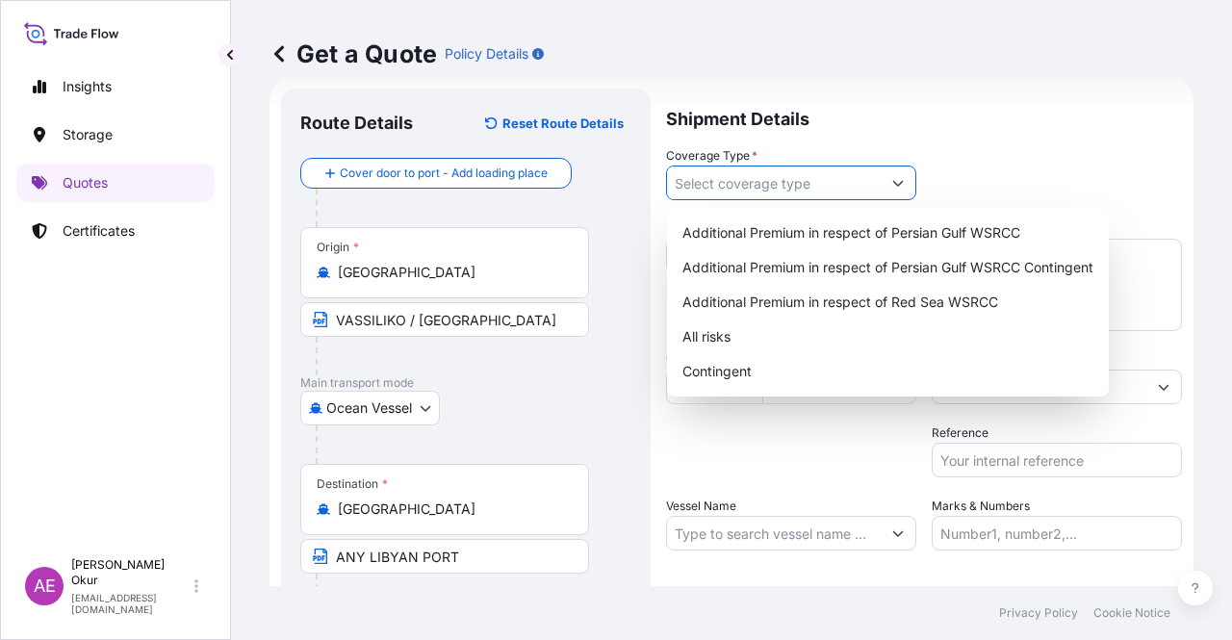
drag, startPoint x: 840, startPoint y: 178, endPoint x: 828, endPoint y: 211, distance: 35.0
click at [839, 178] on input "Coverage Type *" at bounding box center [774, 183] width 214 height 35
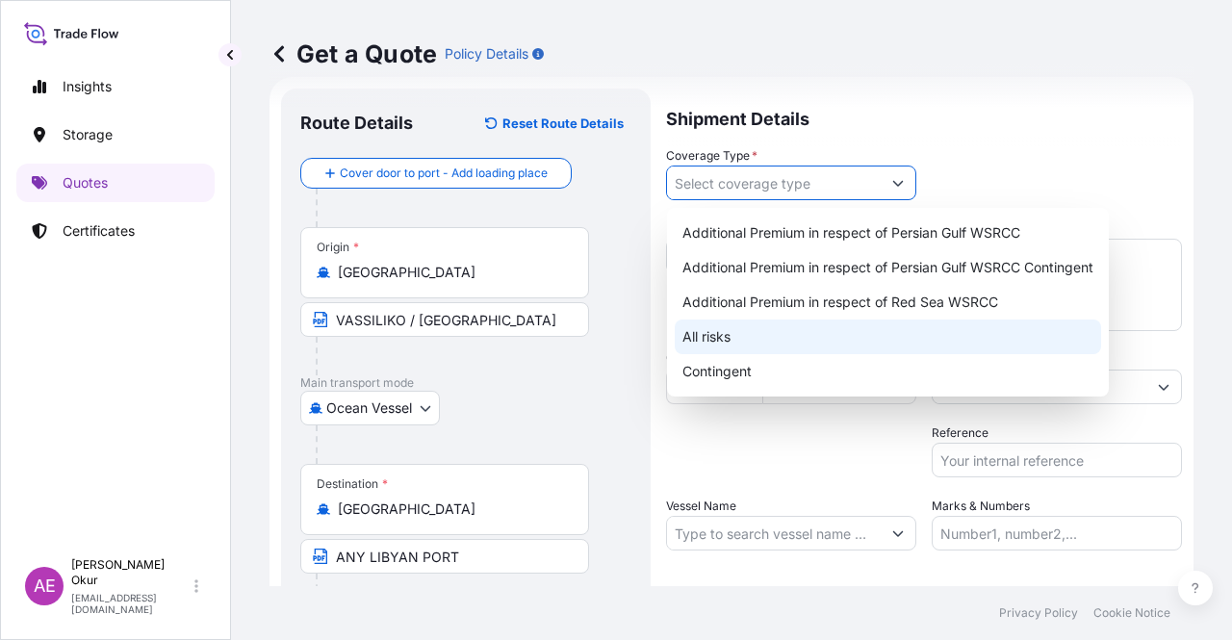
click at [726, 336] on div "All risks" at bounding box center [888, 336] width 426 height 35
type input "All risks"
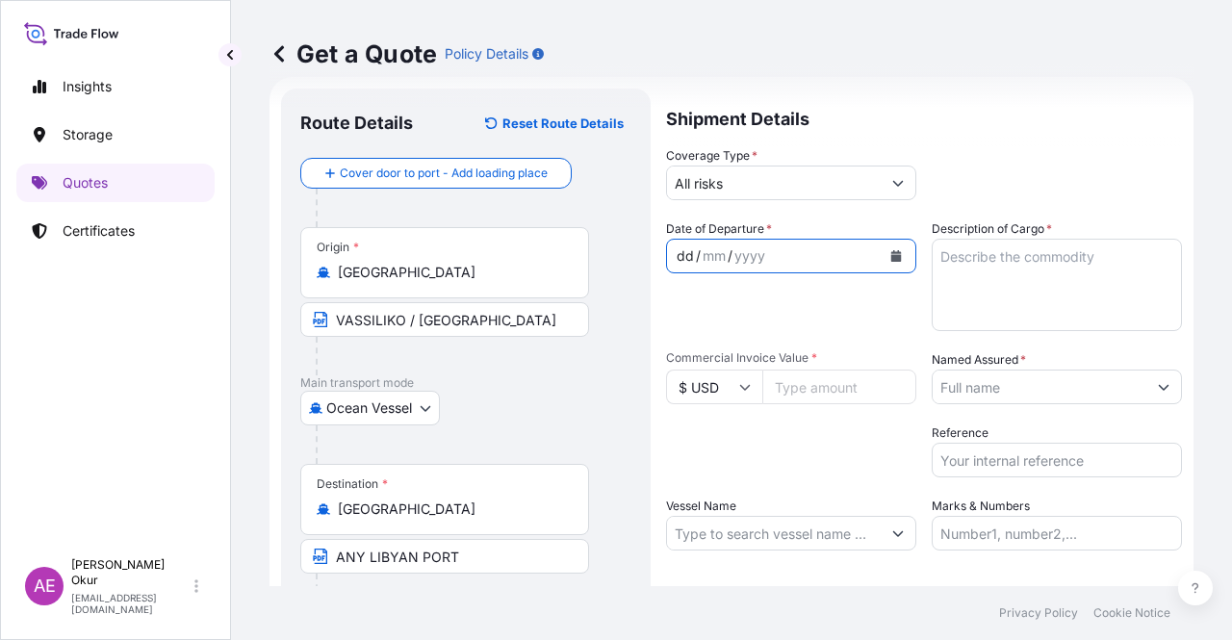
click at [681, 258] on div "dd" at bounding box center [685, 255] width 21 height 23
click at [786, 394] on input "Commercial Invoice Value *" at bounding box center [839, 387] width 154 height 35
paste input "24838418.68"
type input "24838418.68"
click at [978, 259] on textarea "Description of Cargo *" at bounding box center [1056, 285] width 250 height 92
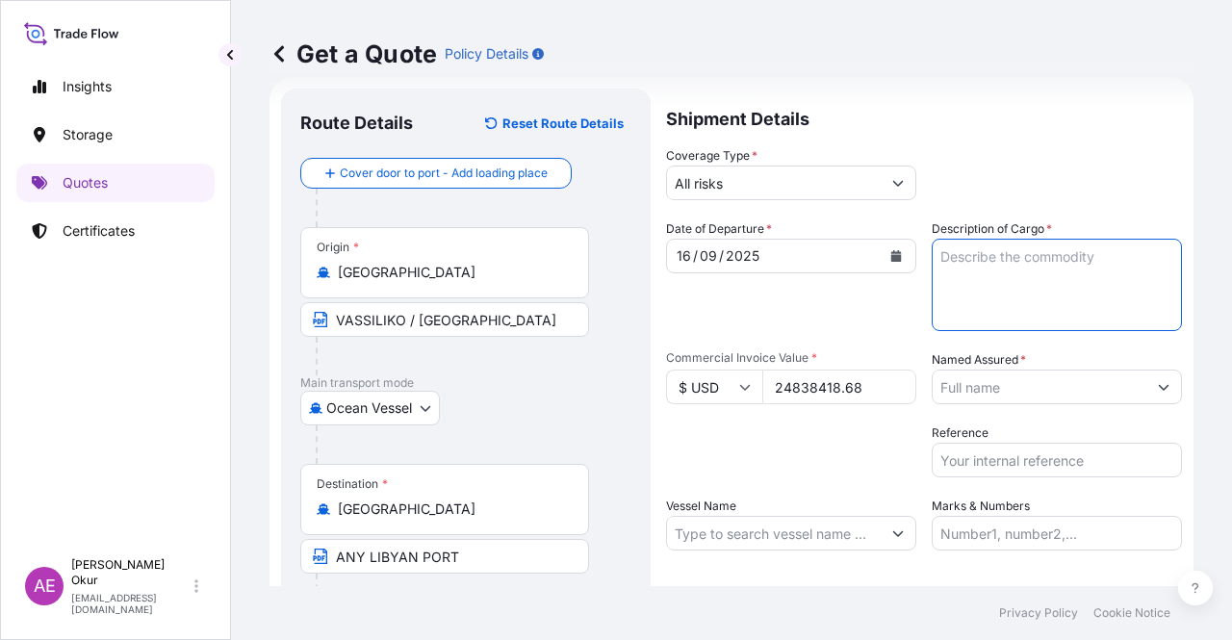
paste textarea "GASOLINE"
type textarea "GASOLINE"
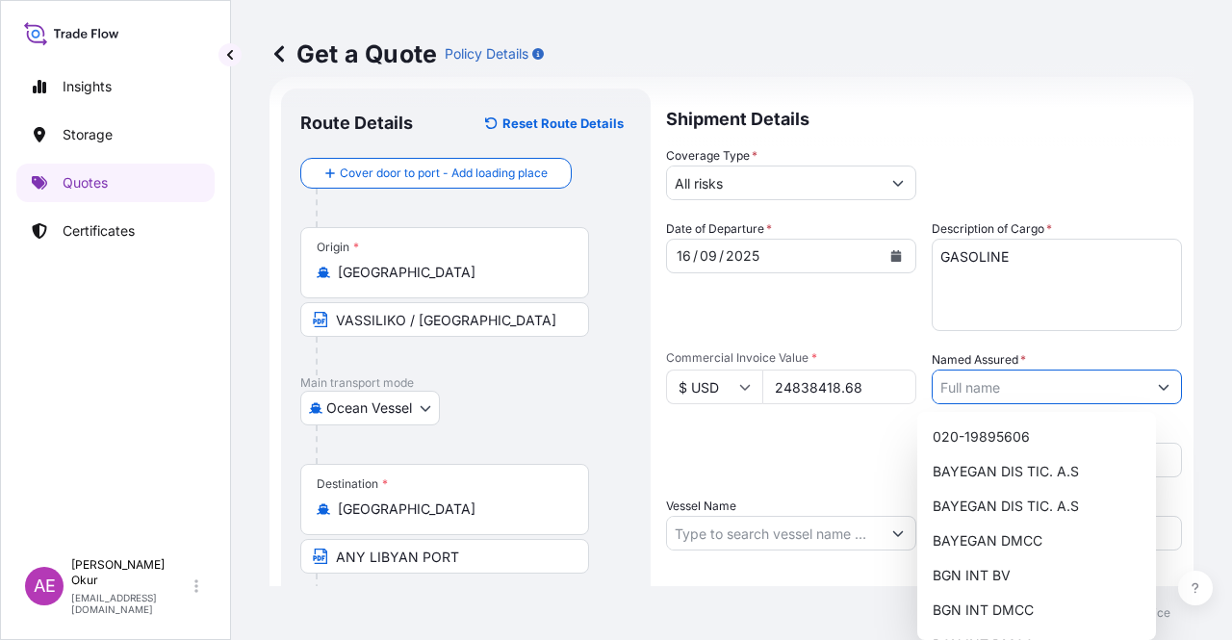
click at [1015, 388] on input "Named Assured *" at bounding box center [1039, 387] width 214 height 35
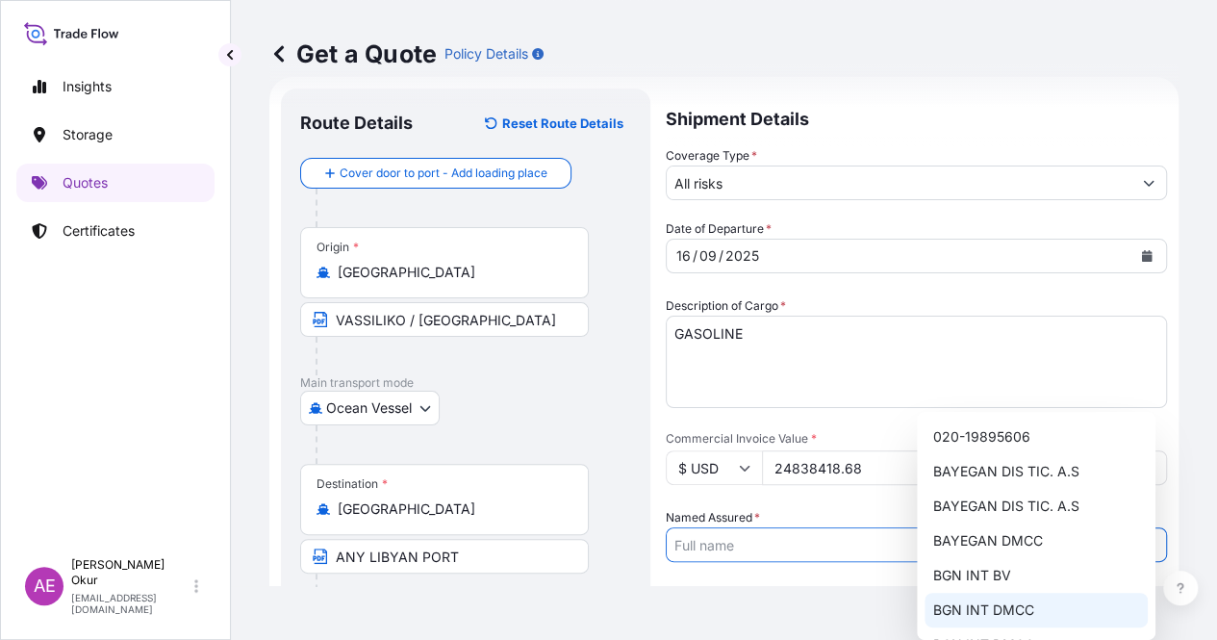
click at [1010, 515] on span "BGN INT DMCC" at bounding box center [982, 609] width 101 height 19
type input "BGN INT DMCC"
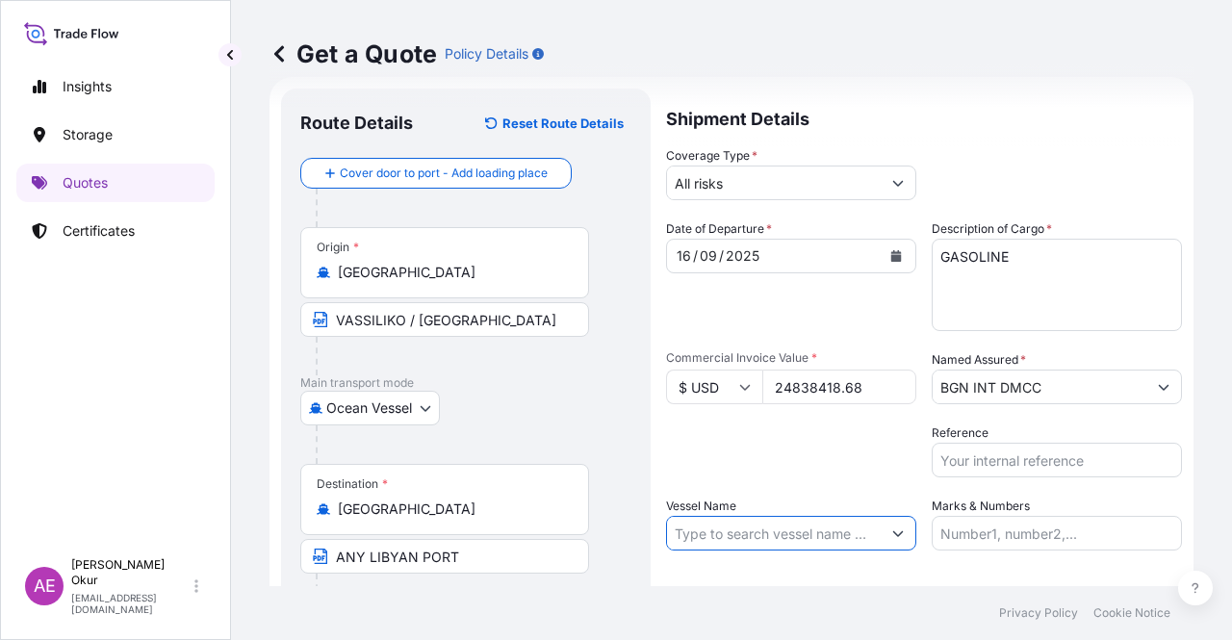
click at [792, 515] on input "Vessel Name" at bounding box center [774, 533] width 214 height 35
paste input "[GEOGRAPHIC_DATA]"
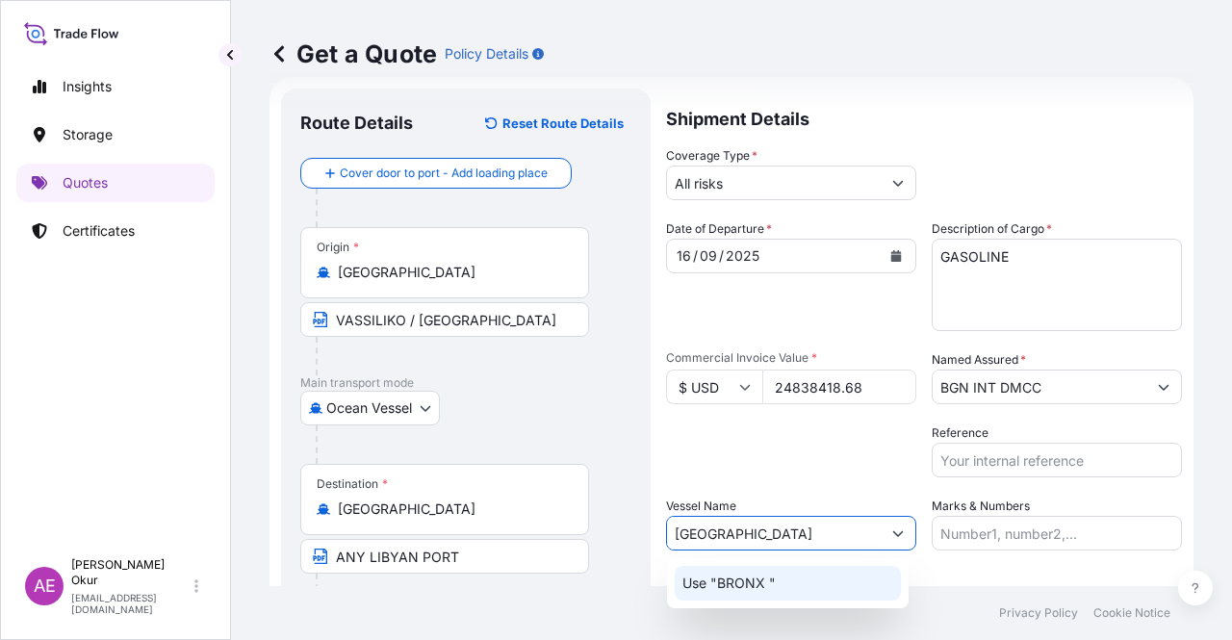
click at [774, 515] on div "Use "BRONX "" at bounding box center [788, 583] width 226 height 35
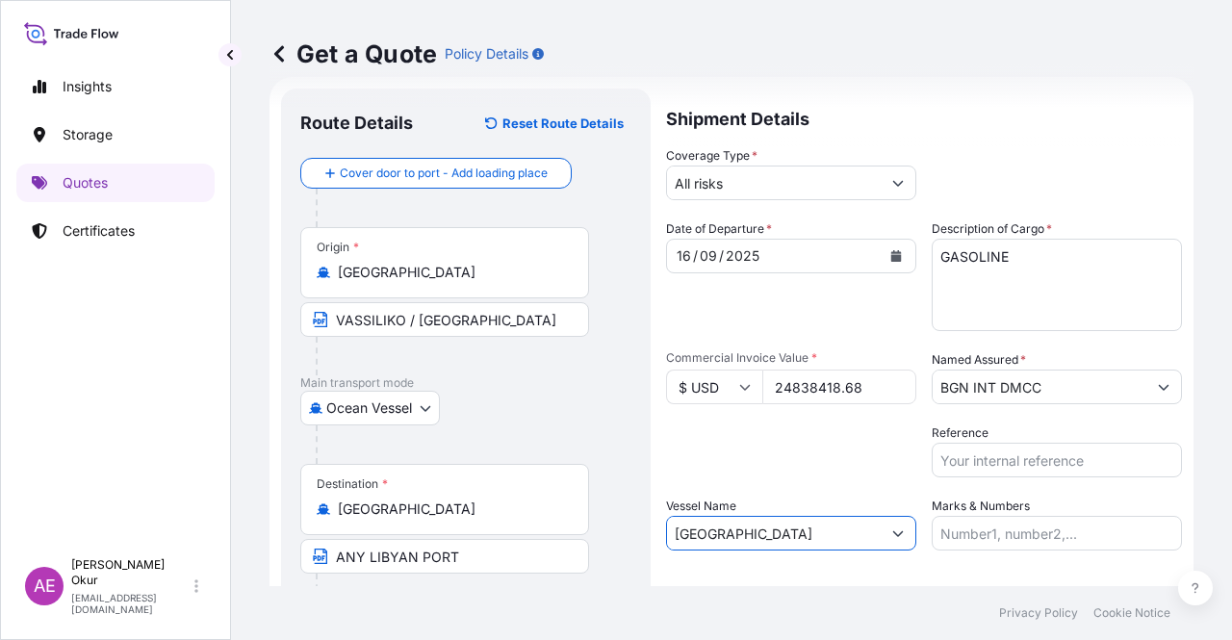
type input "[GEOGRAPHIC_DATA]"
click at [956, 515] on input "Marks & Numbers" at bounding box center [1056, 533] width 250 height 35
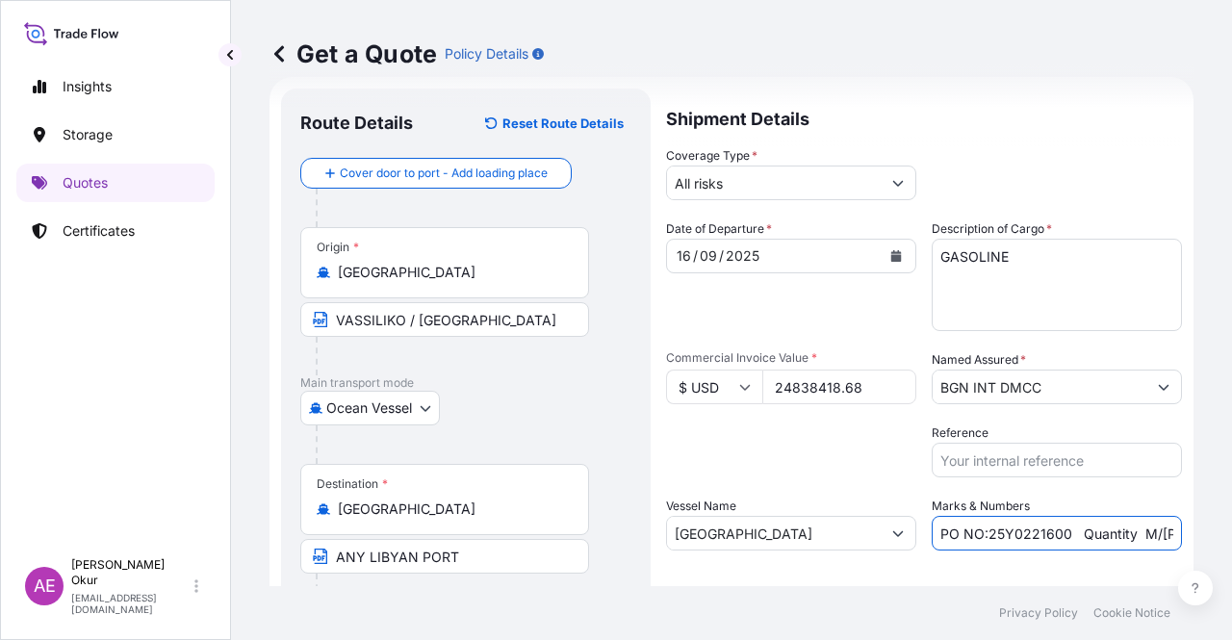
drag, startPoint x: 1070, startPoint y: 538, endPoint x: 550, endPoint y: 536, distance: 519.6
click at [551, 515] on form "Route Details Reset Route Details Cover door to port - Add loading place Place …" at bounding box center [731, 391] width 924 height 628
drag, startPoint x: 1051, startPoint y: 533, endPoint x: 1112, endPoint y: 539, distance: 61.9
click at [1015, 515] on input "Quantity M/Tonn: 25.042,46 Premium: USD 1.705,97" at bounding box center [1056, 533] width 250 height 35
paste input "7.188,90"
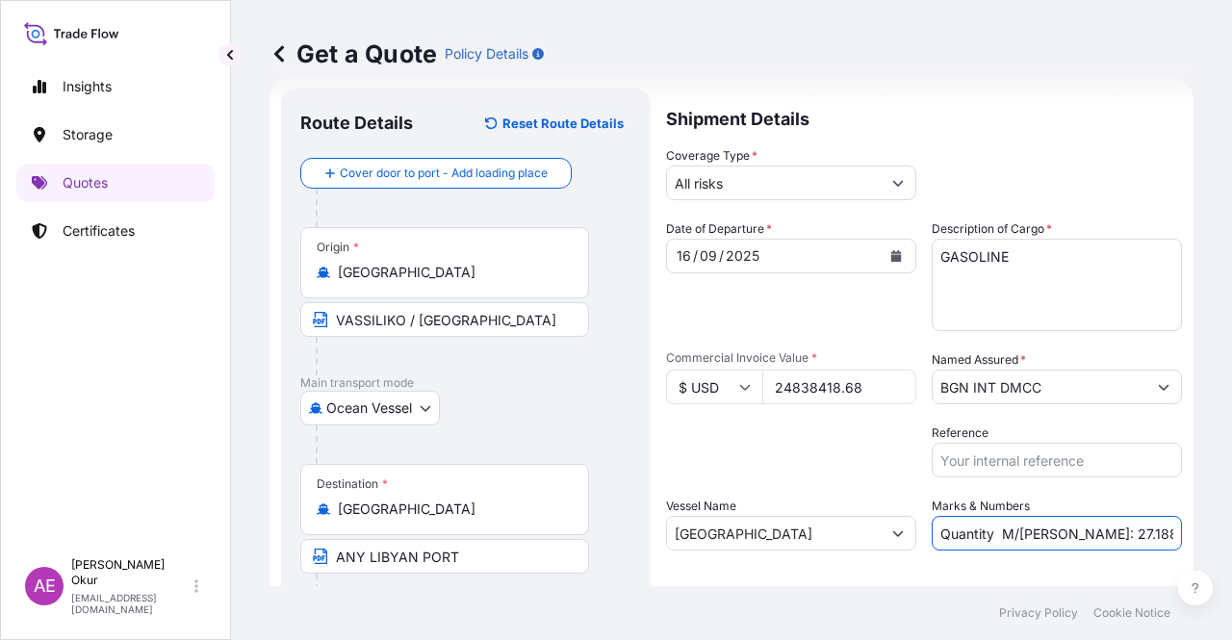
scroll to position [0, 102]
drag, startPoint x: 1134, startPoint y: 528, endPoint x: 1231, endPoint y: 532, distance: 97.3
click at [1015, 515] on div "Get a Quote Policy Details Route Details Reset Route Details Cover door to port…" at bounding box center [731, 293] width 1001 height 586
click at [1015, 515] on input "Quantity M/Tonn: 27.188,90 Premium: USD 1.705,97" at bounding box center [1056, 533] width 250 height 35
drag, startPoint x: 1108, startPoint y: 533, endPoint x: 1231, endPoint y: 548, distance: 124.0
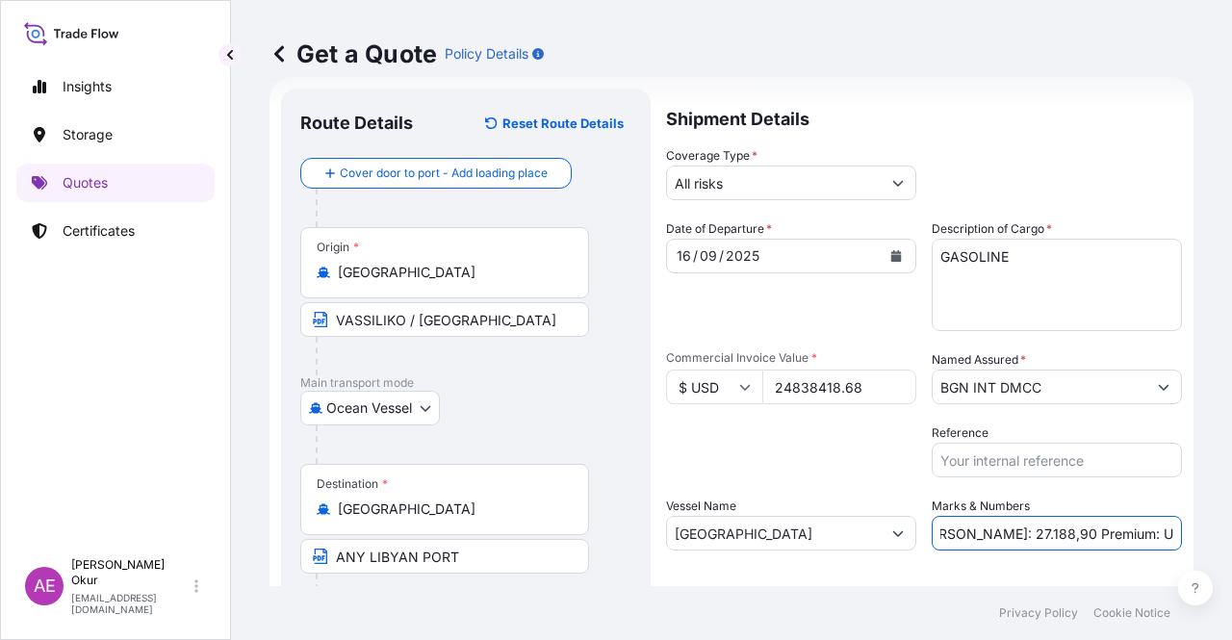
click at [1015, 515] on div "Get a Quote Policy Details Route Details Reset Route Details Cover door to port…" at bounding box center [731, 293] width 1001 height 586
paste input "2.732,23"
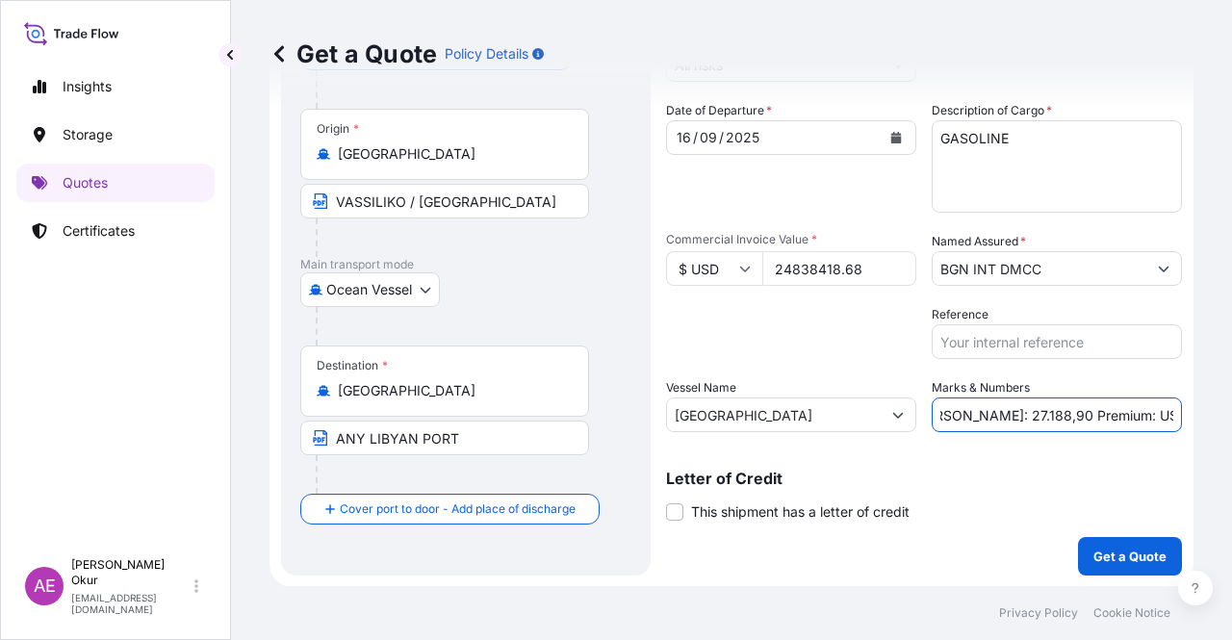
type input "Quantity M/[PERSON_NAME]: 27.188,90 Premium: USD 2.732,23"
click at [1015, 515] on p "Get a Quote" at bounding box center [1129, 556] width 73 height 19
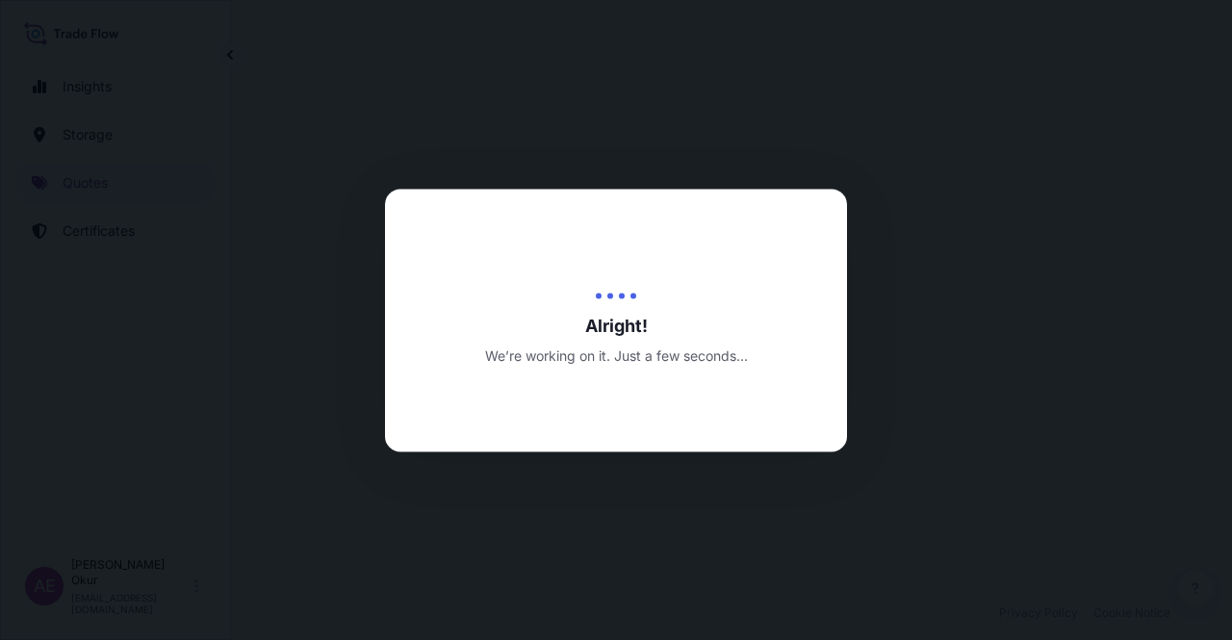
select select "Ocean Vessel"
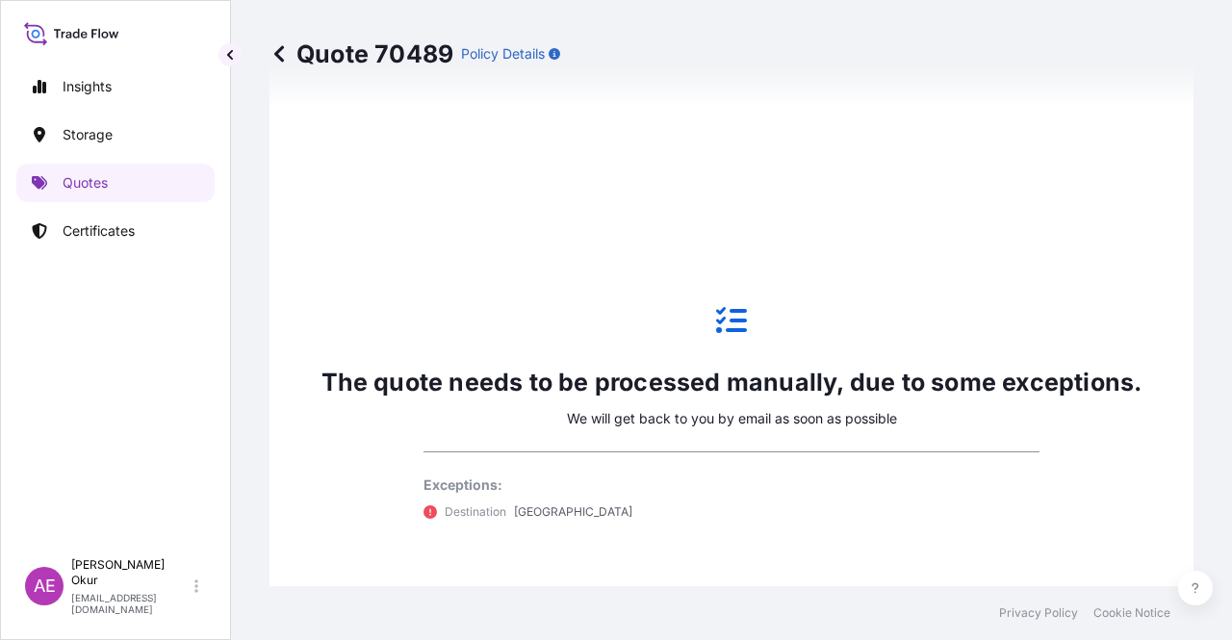
scroll to position [1139, 0]
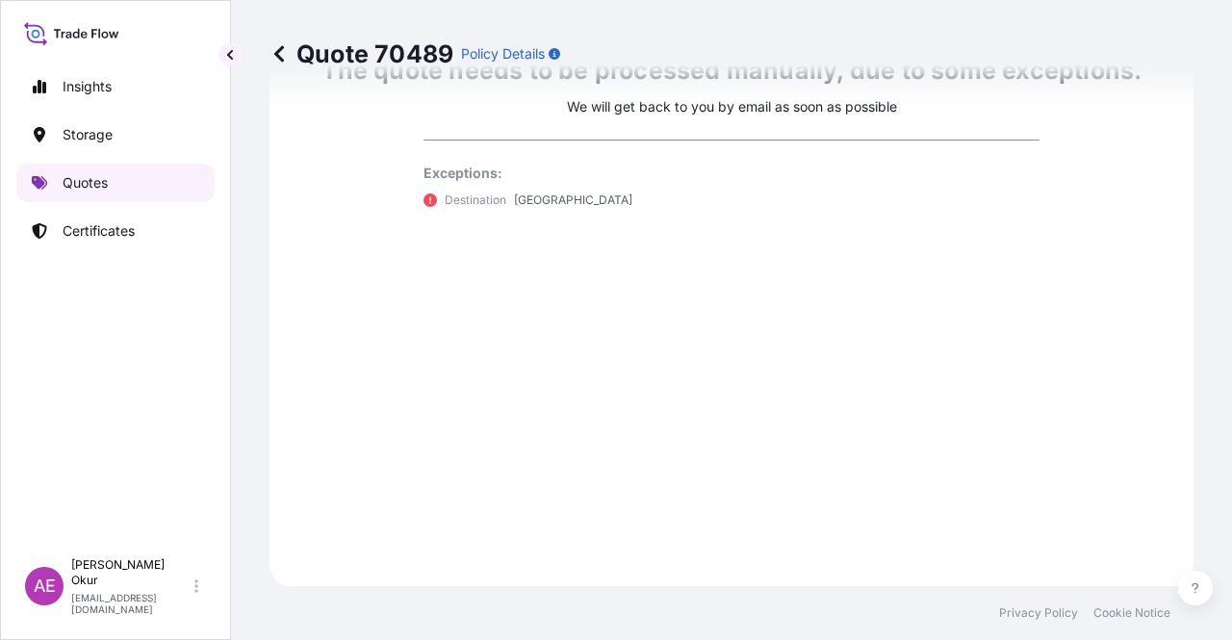
click at [106, 179] on p "Quotes" at bounding box center [85, 182] width 45 height 19
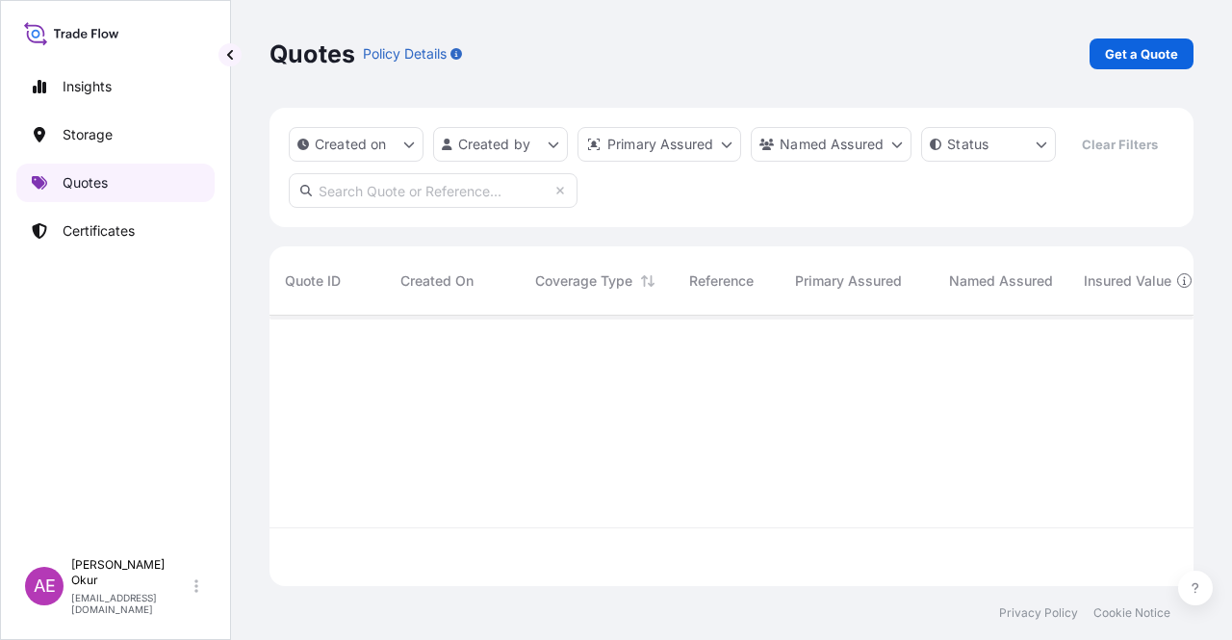
scroll to position [267, 908]
click at [1015, 38] on div "Quotes Policy Details Get a Quote" at bounding box center [731, 54] width 924 height 108
click at [1015, 40] on link "Get a Quote" at bounding box center [1141, 53] width 104 height 31
select select "Ocean Vessel"
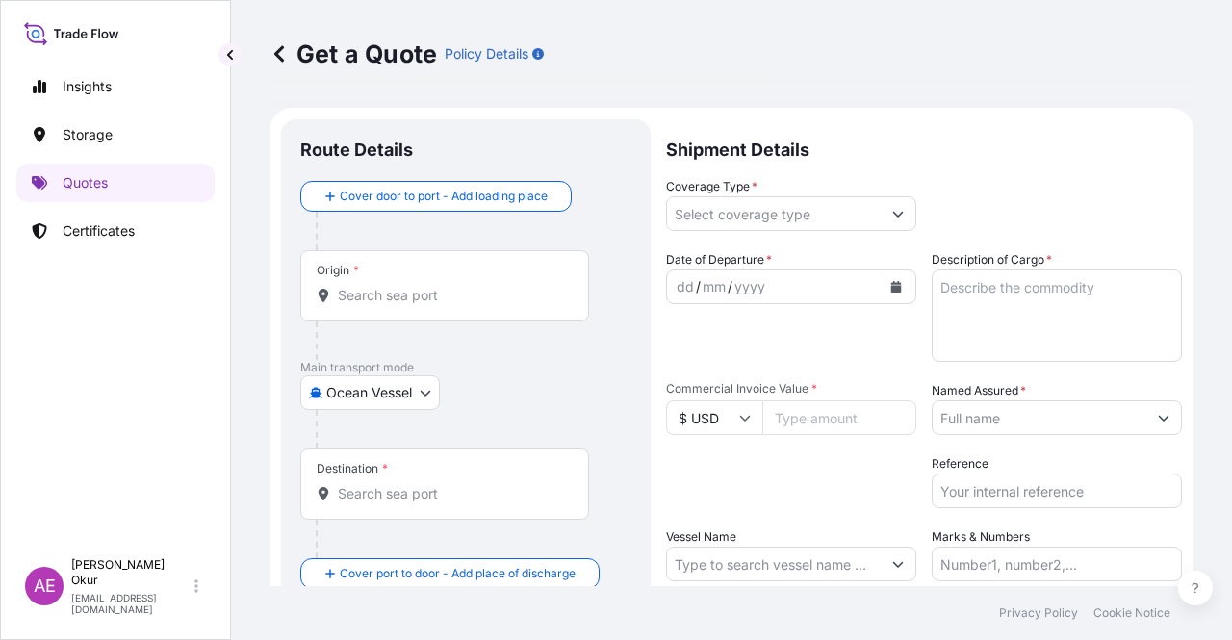
scroll to position [31, 0]
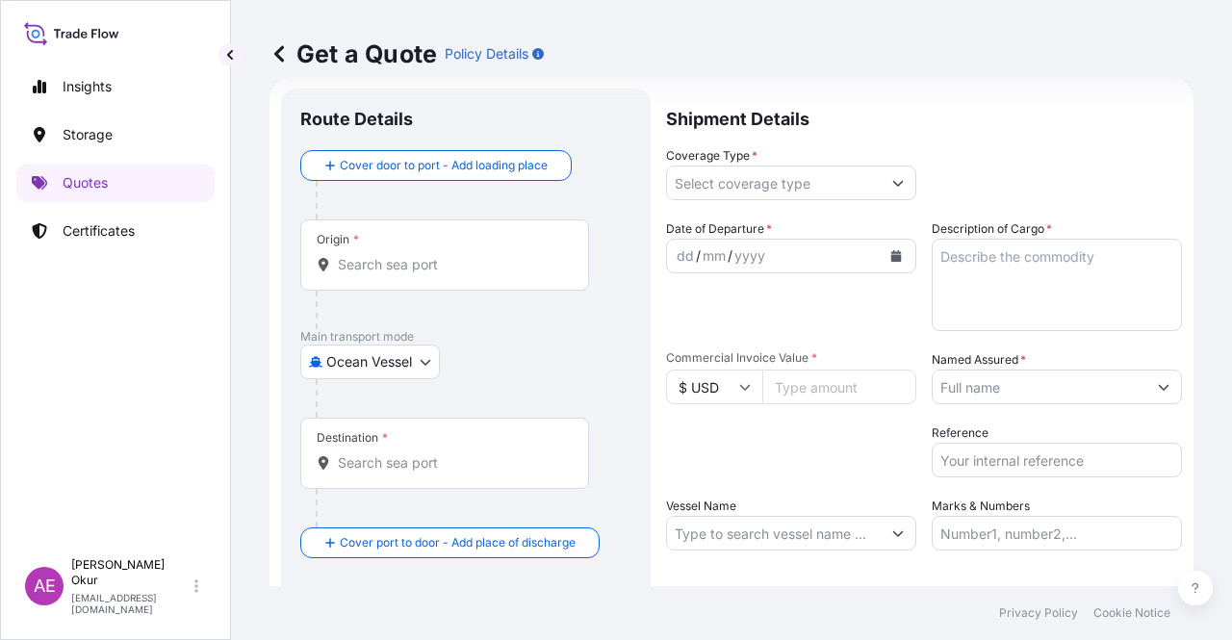
click at [433, 272] on input "Origin *" at bounding box center [451, 264] width 227 height 19
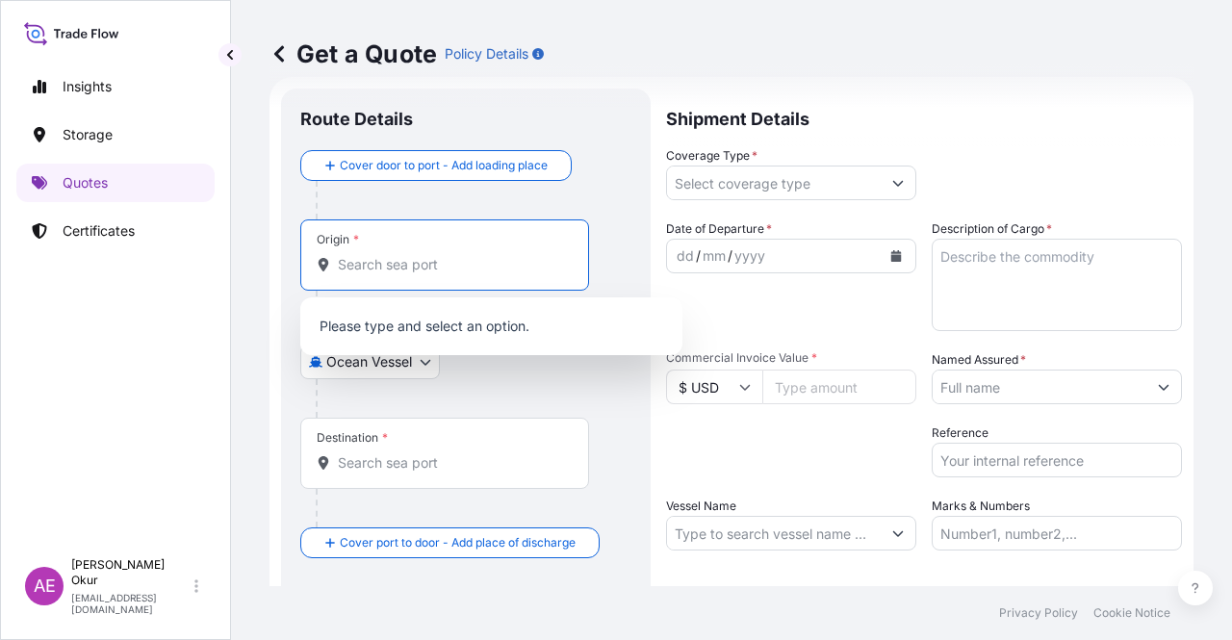
paste input "BEDI PORT"
drag, startPoint x: 423, startPoint y: 257, endPoint x: 152, endPoint y: 256, distance: 271.4
click at [153, 257] on div "Insights Storage Quotes Certificates AE Alp Eren Okur alperen.okur@polarisbroke…" at bounding box center [616, 320] width 1232 height 640
paste input "INDIA"
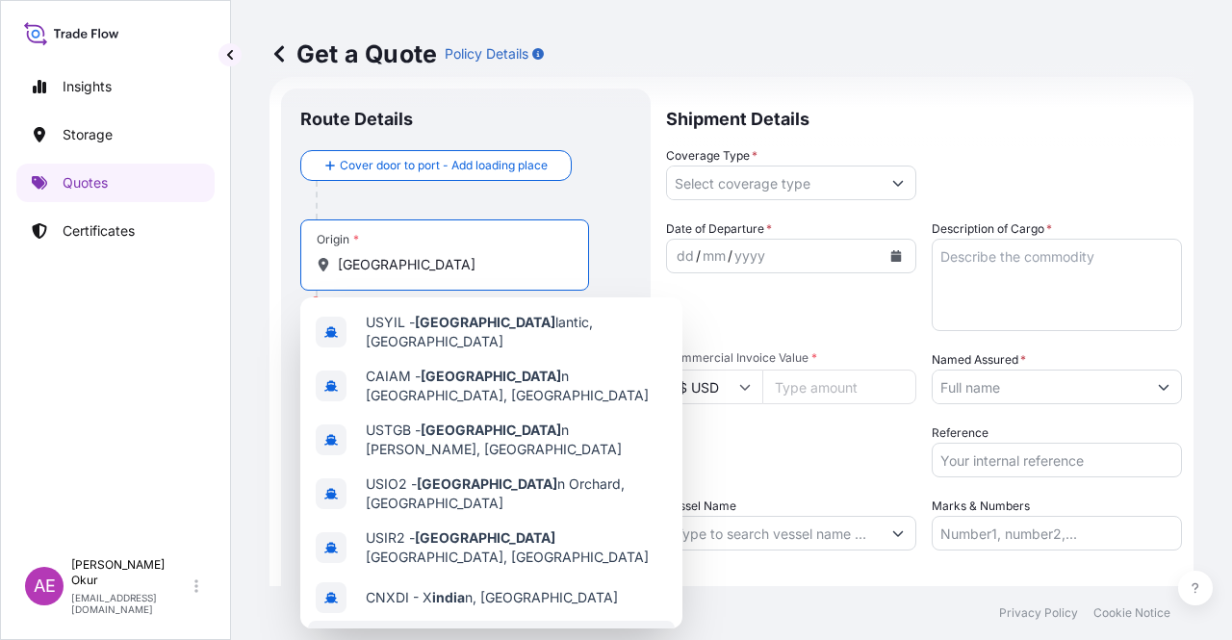
click at [421, 515] on span "India" at bounding box center [436, 637] width 140 height 19
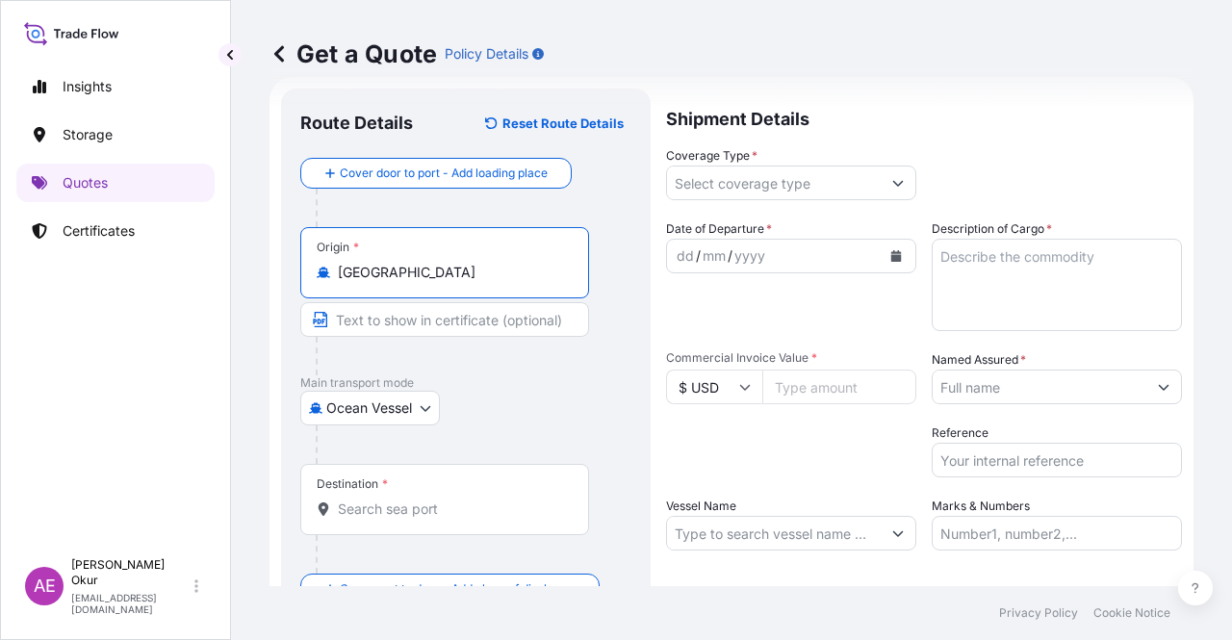
type input "India"
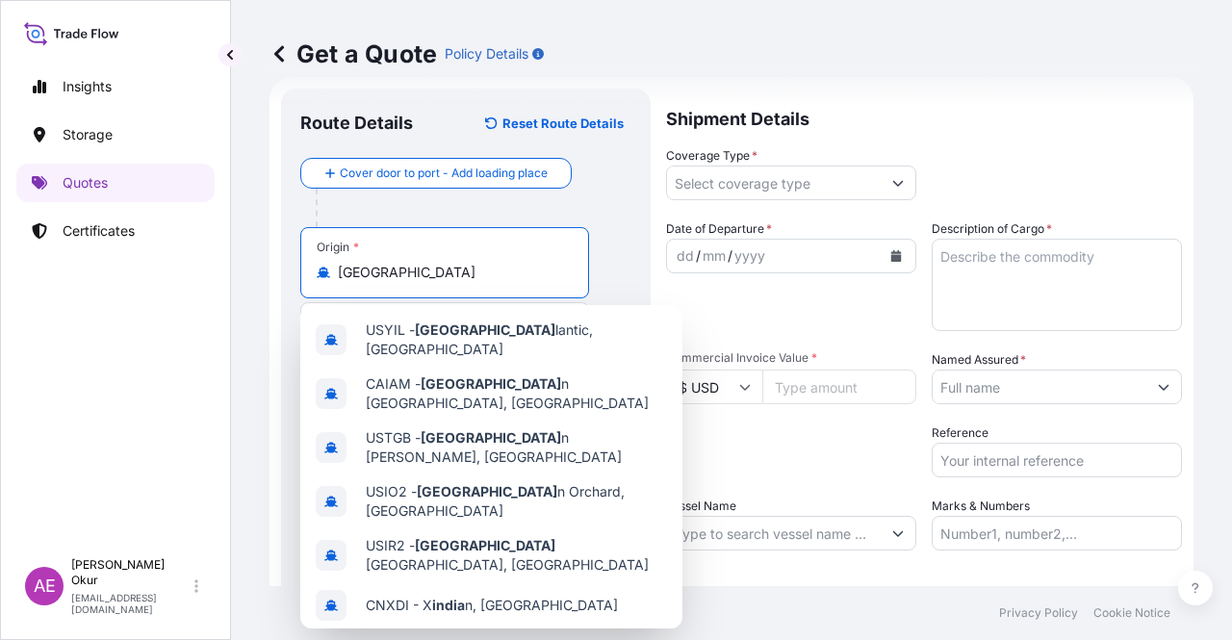
click at [417, 515] on span "India" at bounding box center [436, 645] width 140 height 19
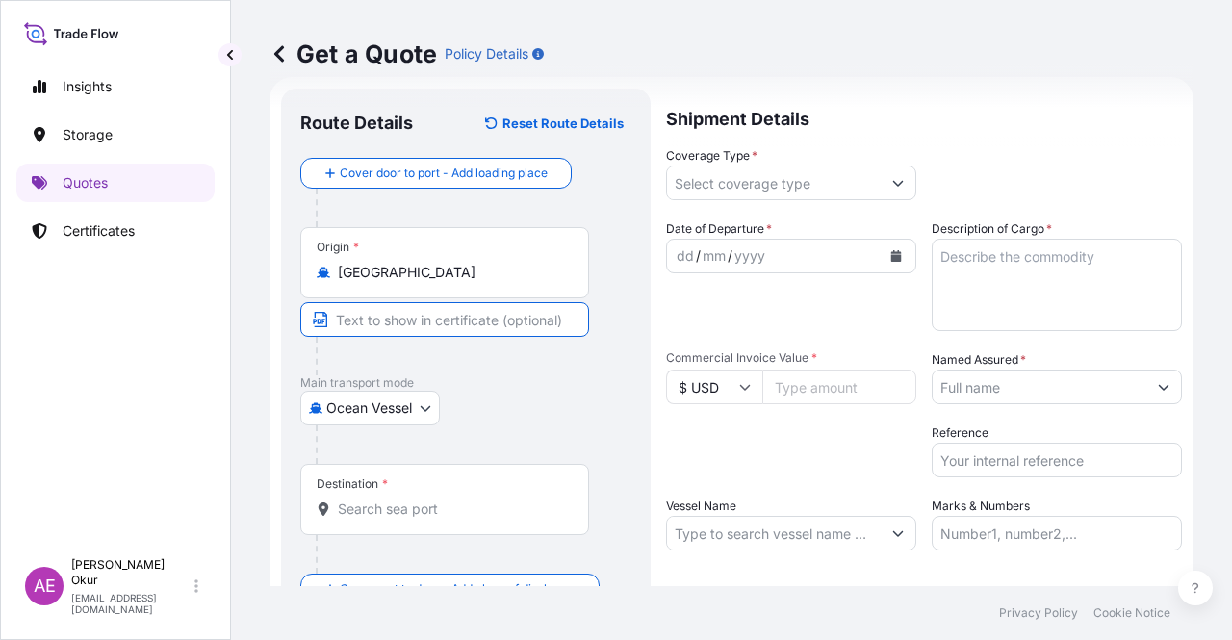
click at [387, 326] on input "Text to appear on certificate" at bounding box center [444, 319] width 289 height 35
paste input "BEDI PORT"
type input "BEDI PORT / INDIA"
click at [393, 509] on div "Destination *" at bounding box center [444, 499] width 289 height 71
click at [393, 509] on input "Destination *" at bounding box center [451, 508] width 227 height 19
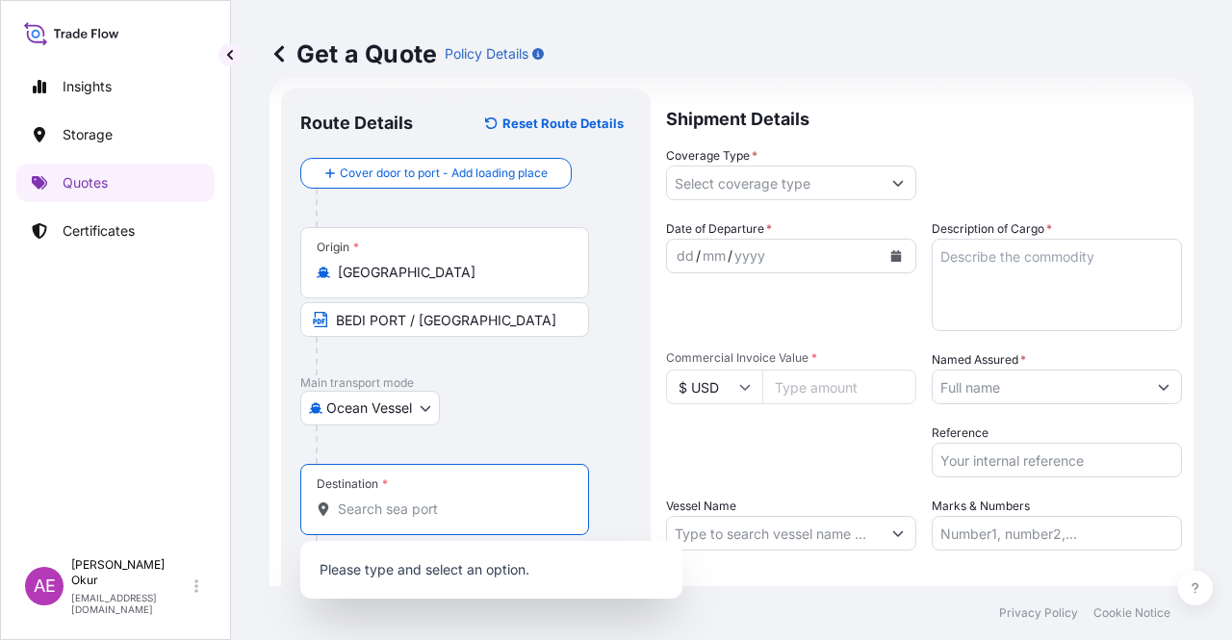
paste input "CHINA"
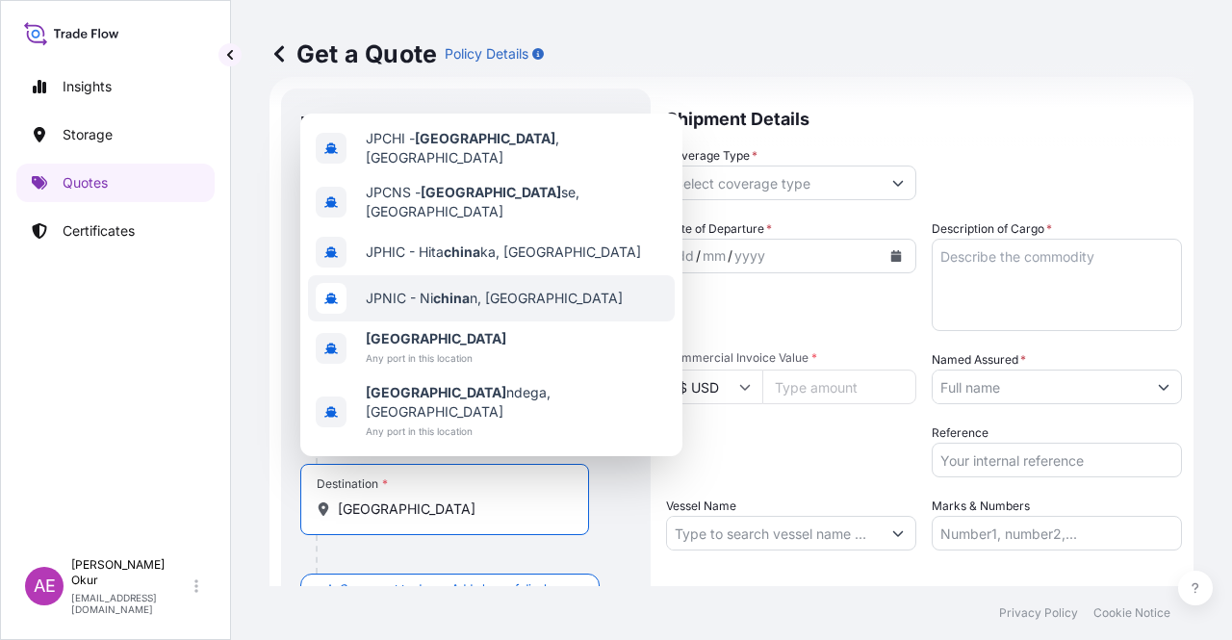
click at [405, 348] on span "[GEOGRAPHIC_DATA]" at bounding box center [436, 338] width 140 height 19
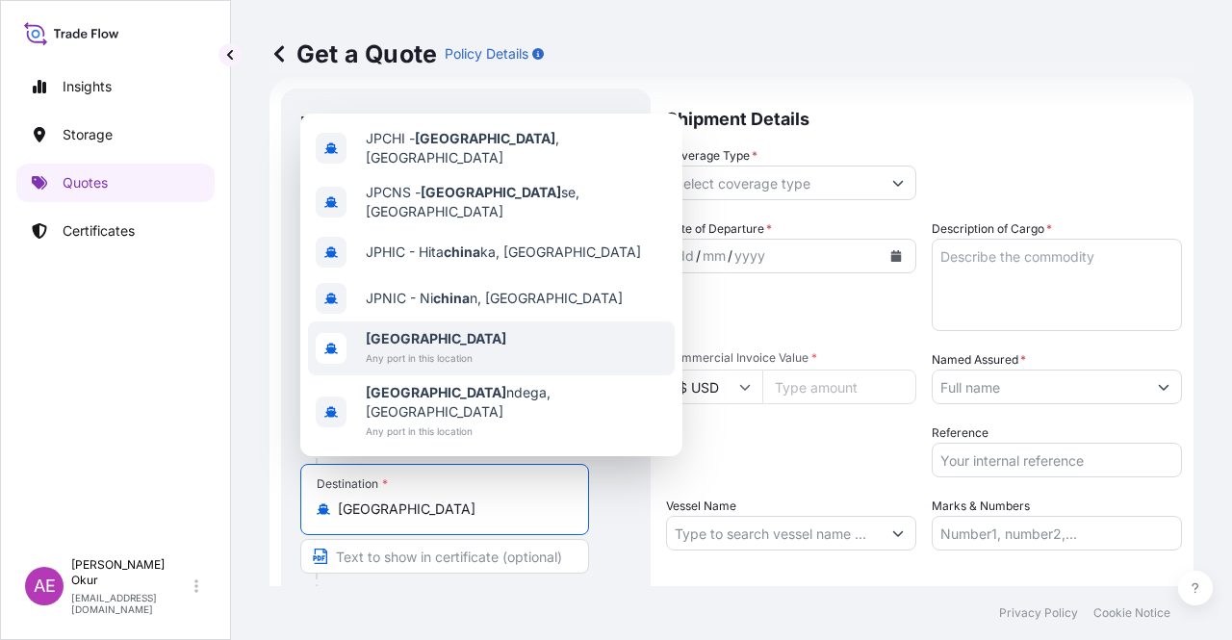
type input "[GEOGRAPHIC_DATA]"
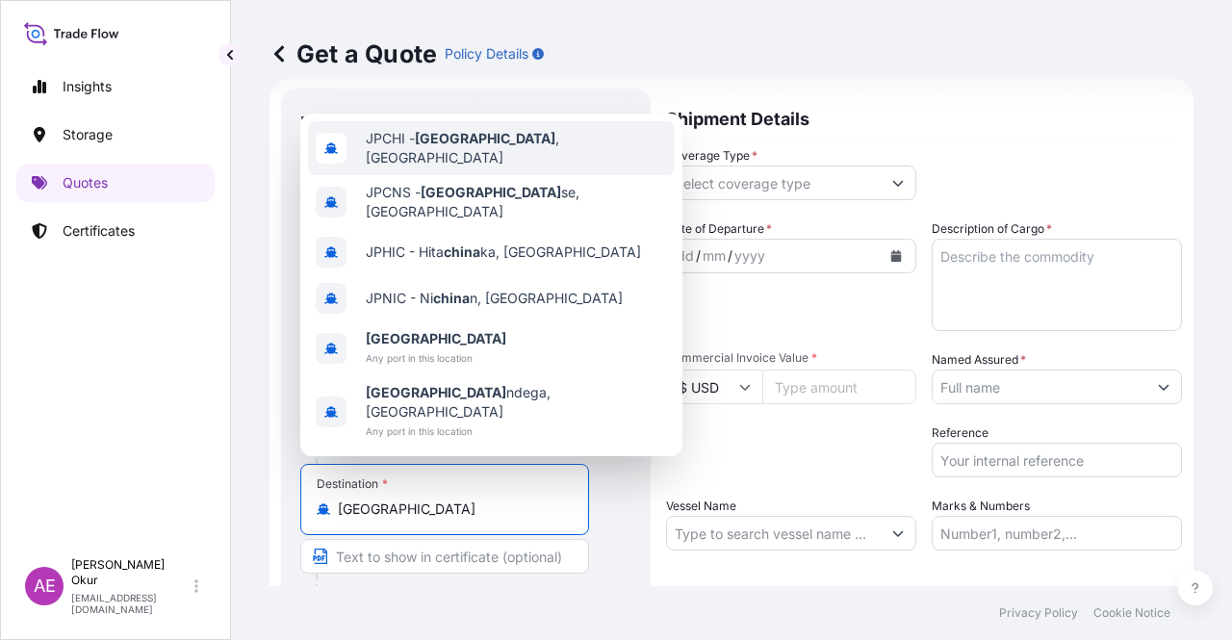
click at [395, 515] on div "Destination * China" at bounding box center [465, 538] width 331 height 148
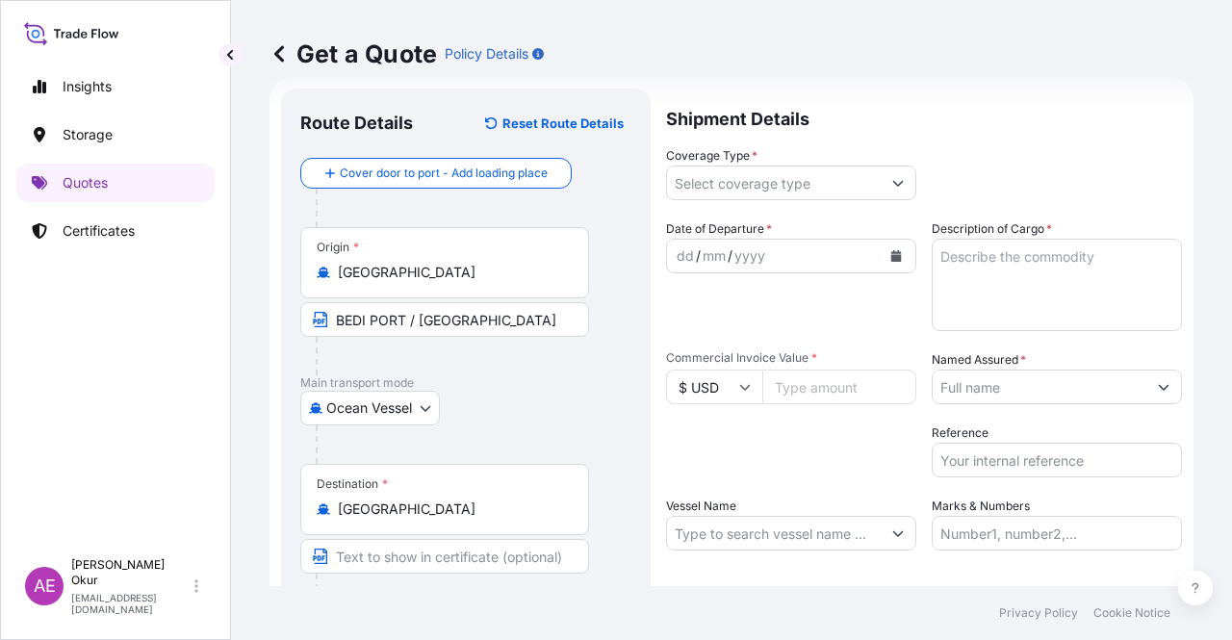
click at [383, 515] on input "Text to appear on certificate" at bounding box center [444, 556] width 289 height 35
paste input "ANY CHINESE PORT"
type input "ANY CHINESE PORT"
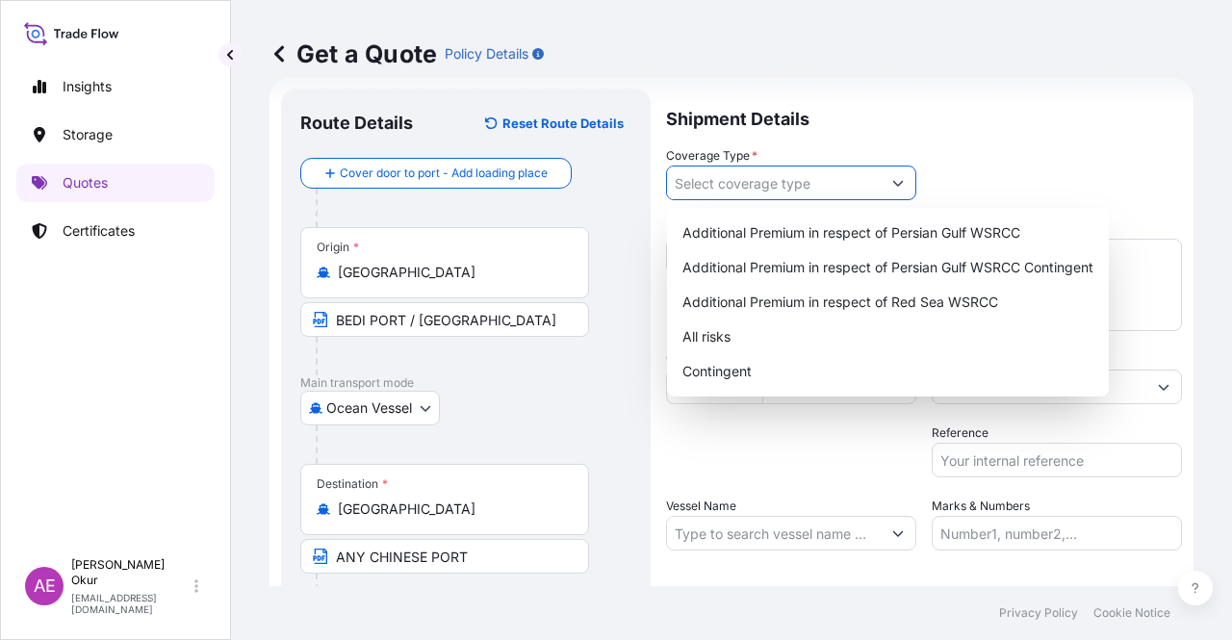
click at [771, 180] on input "Coverage Type *" at bounding box center [774, 183] width 214 height 35
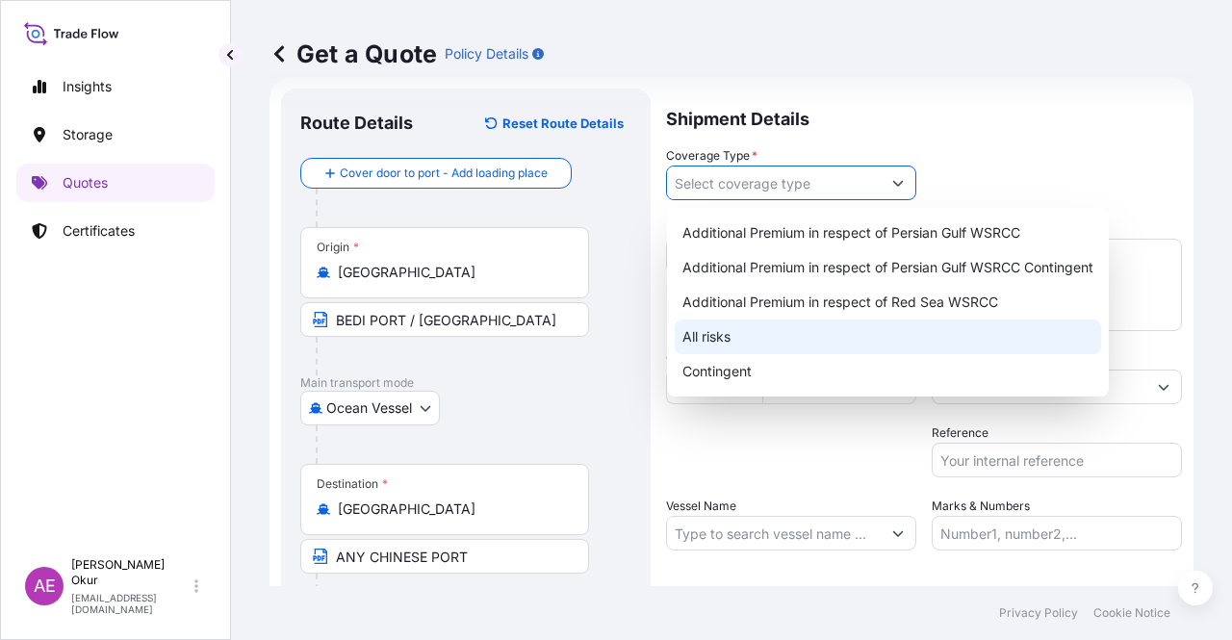
click at [722, 347] on div "All risks" at bounding box center [888, 336] width 426 height 35
type input "All risks"
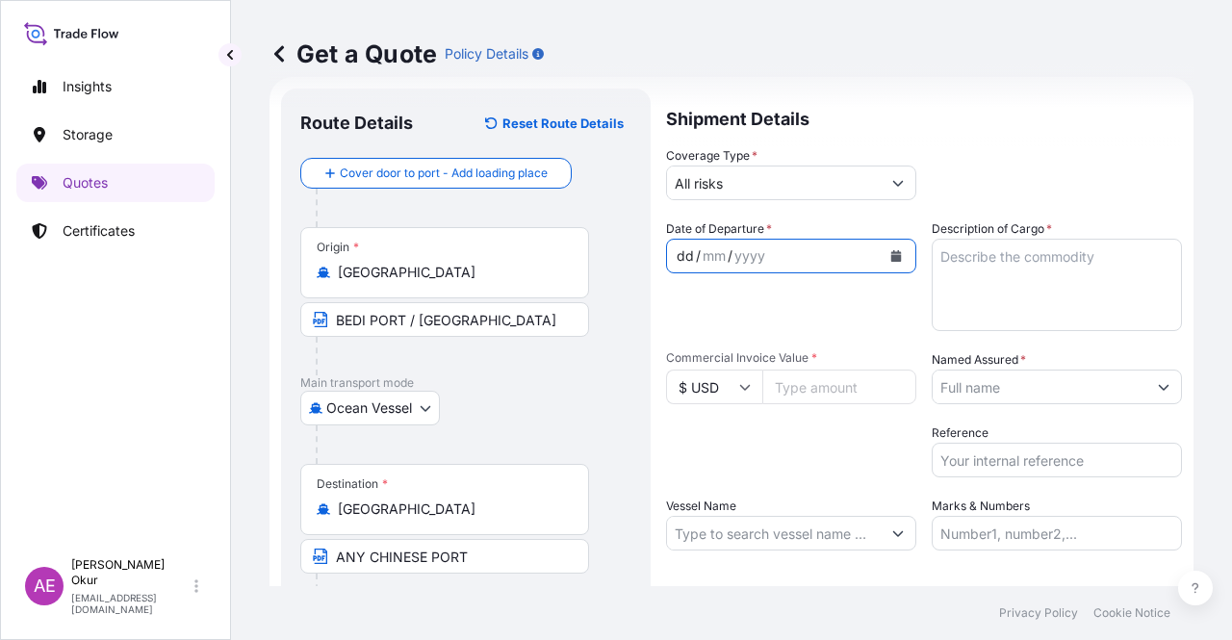
click at [675, 252] on div "dd" at bounding box center [685, 255] width 21 height 23
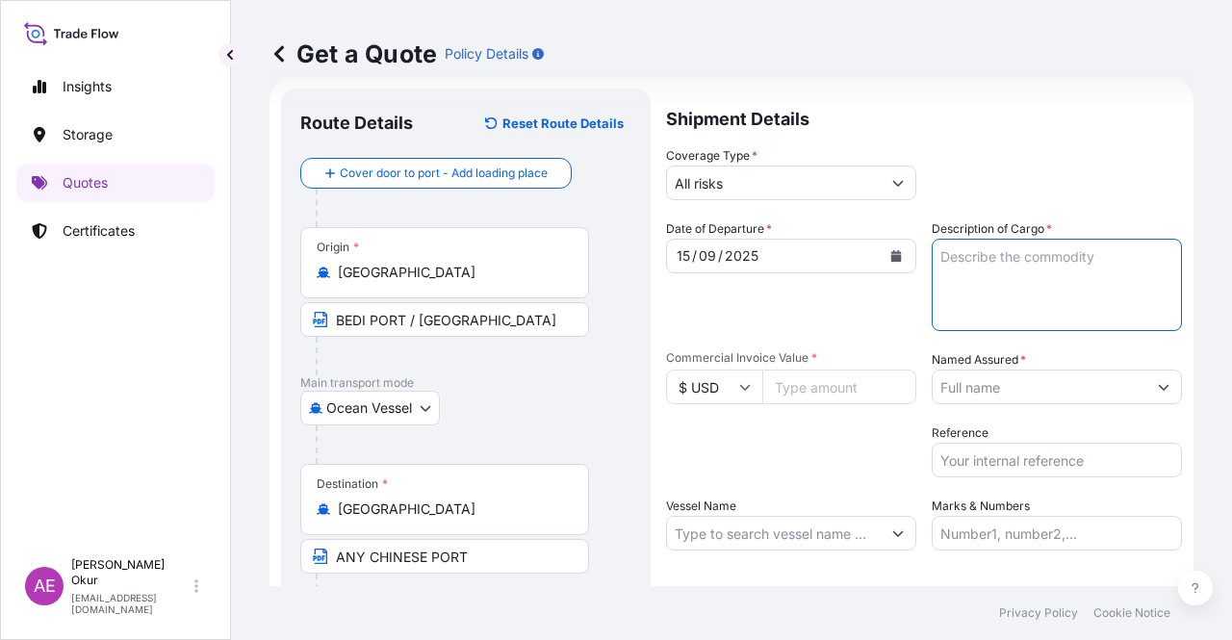
click at [1008, 261] on textarea "Description of Cargo *" at bounding box center [1056, 285] width 250 height 92
paste textarea "SULPHUR"
type textarea "SULPHUR"
click at [801, 381] on input "Commercial Invoice Value *" at bounding box center [839, 387] width 154 height 35
paste input "20035722.72"
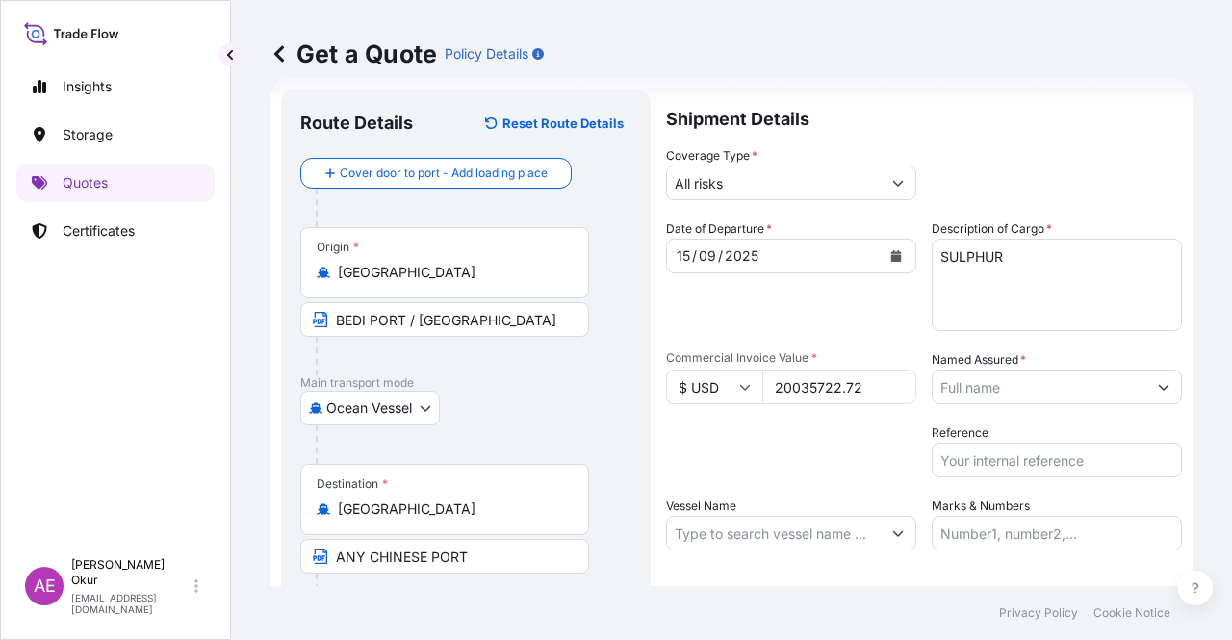
type input "20035722.72"
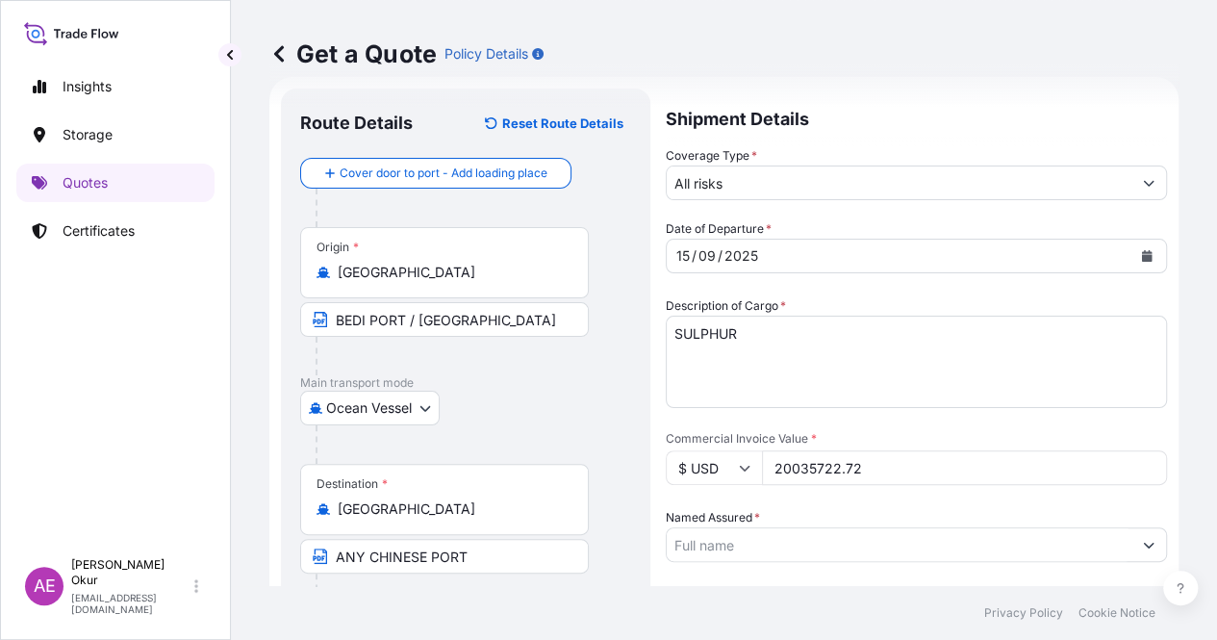
click at [1015, 515] on input "Named Assured *" at bounding box center [899, 544] width 465 height 35
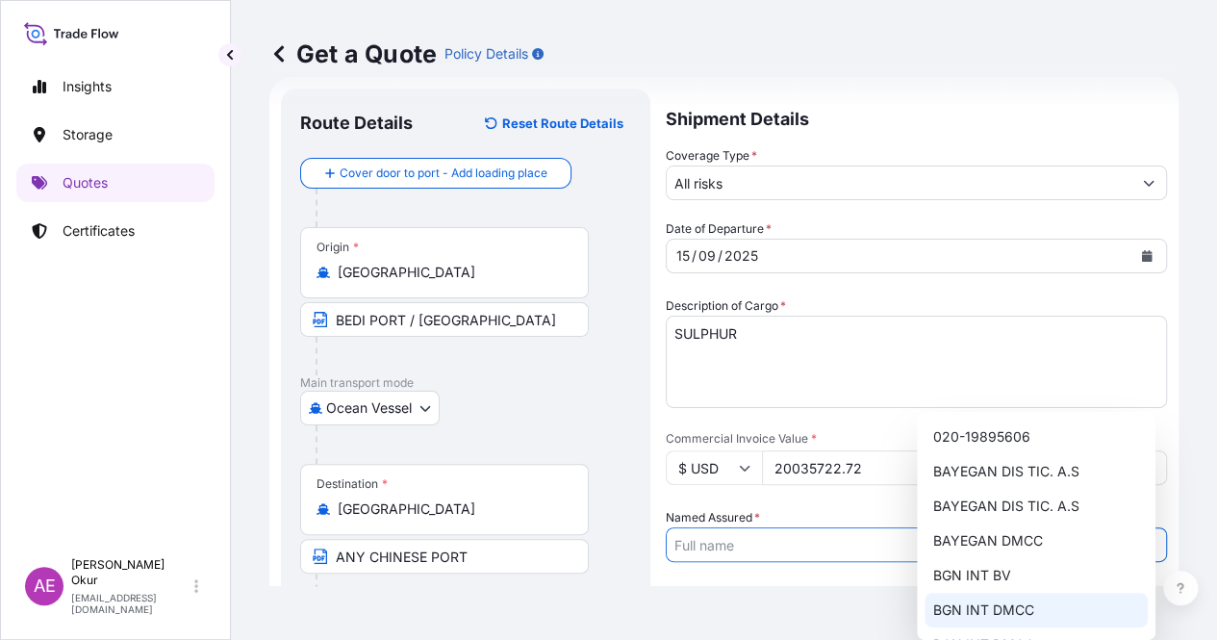
click at [999, 515] on span "BGN INT DMCC" at bounding box center [982, 609] width 101 height 19
type input "BGN INT DMCC"
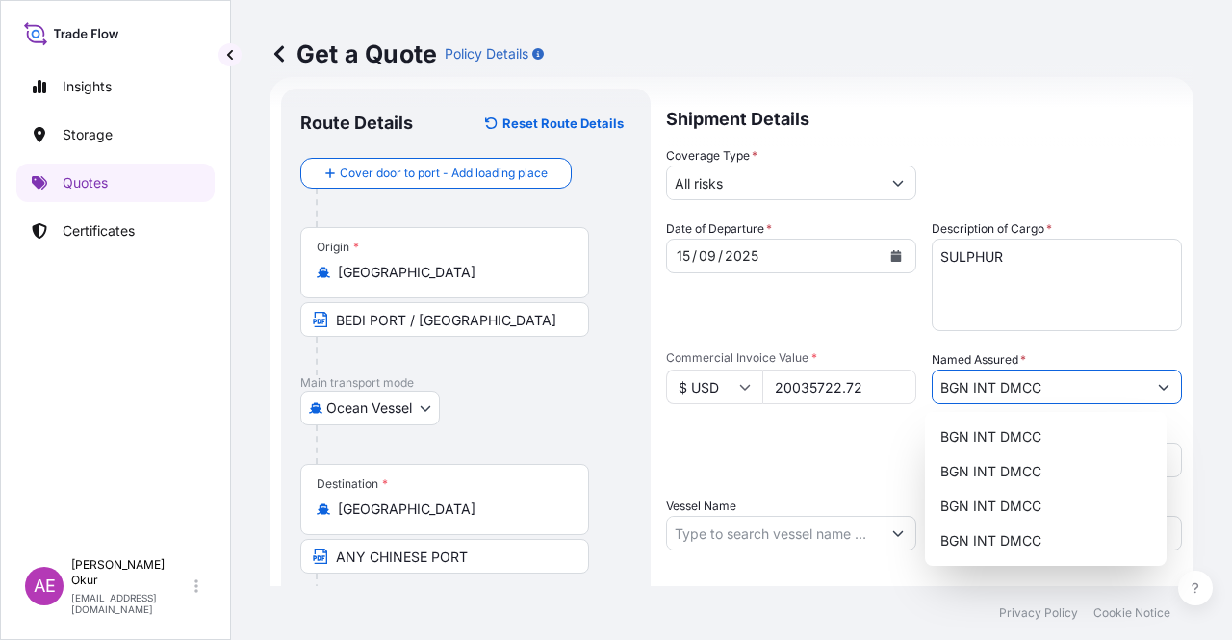
click at [746, 515] on input "Vessel Name" at bounding box center [774, 533] width 214 height 35
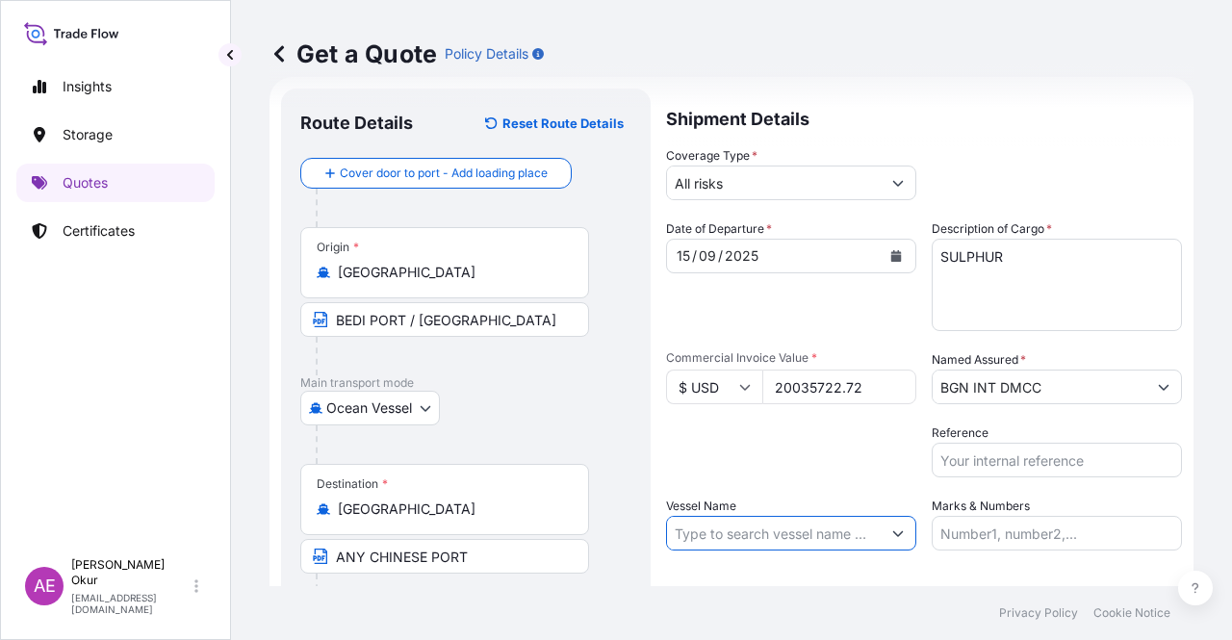
paste input "SINGAPORE BULKER"
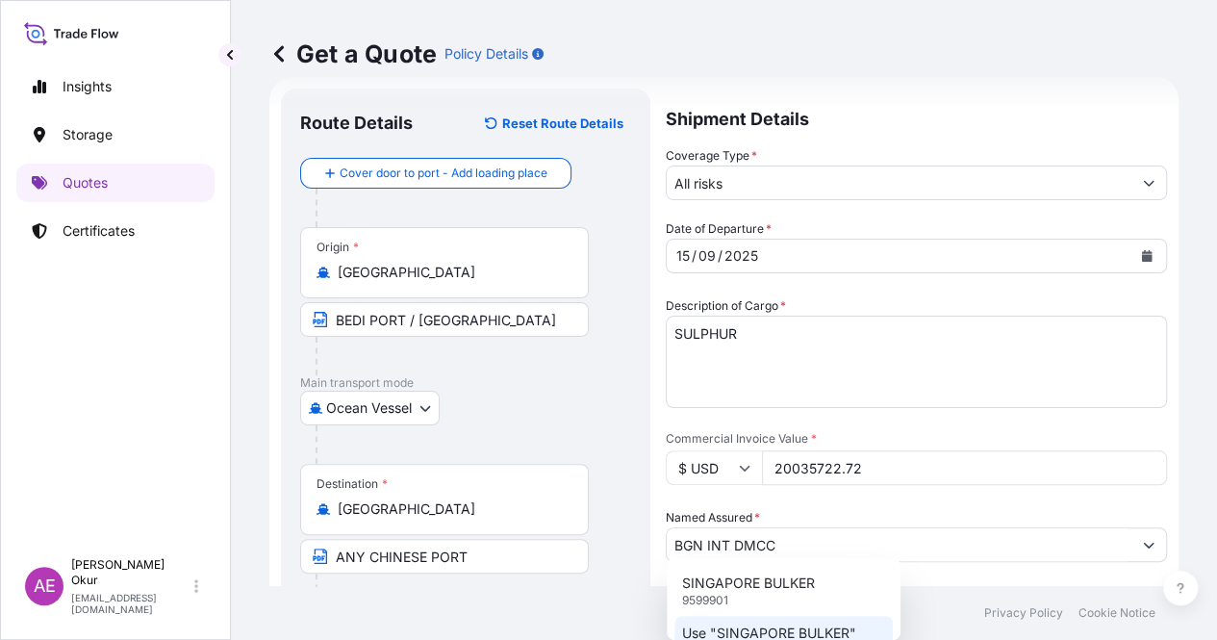
click at [776, 515] on p "Use "SINGAPORE BULKER"" at bounding box center [769, 633] width 174 height 19
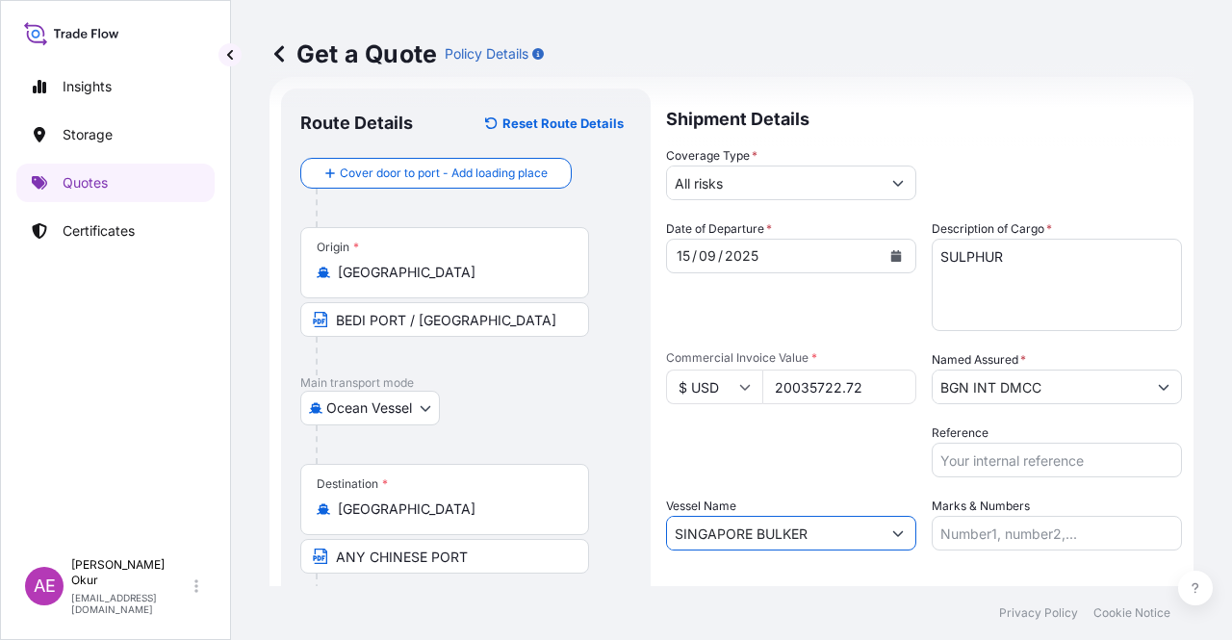
type input "SINGAPORE BULKER"
click at [991, 515] on input "Marks & Numbers" at bounding box center [1056, 533] width 250 height 35
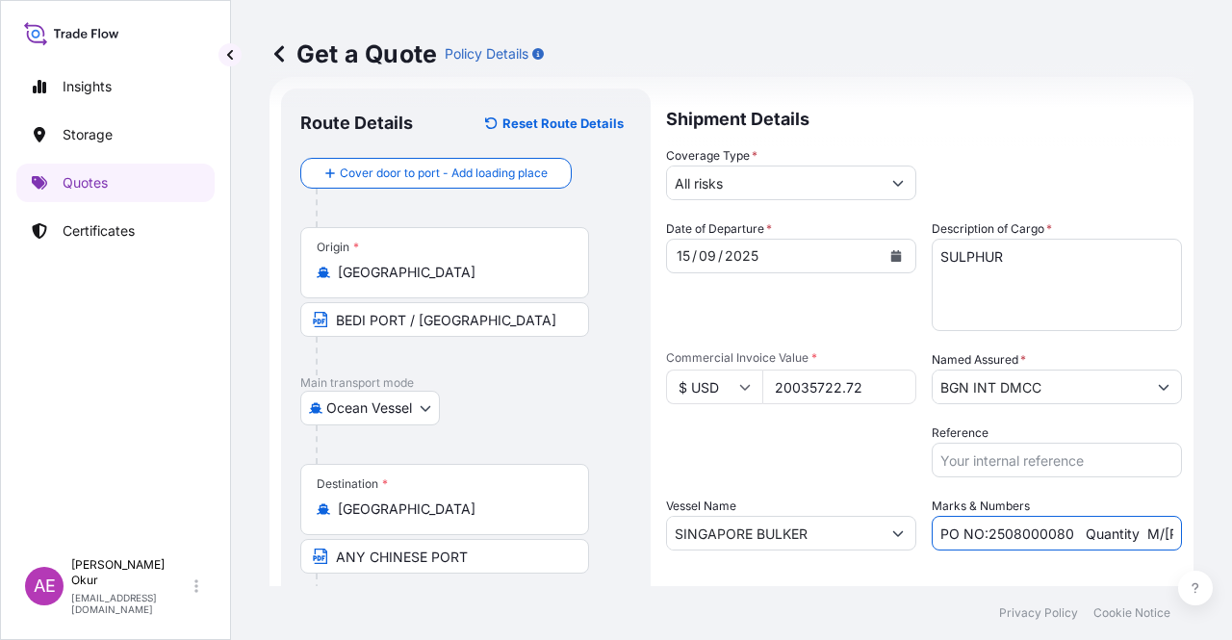
drag, startPoint x: 980, startPoint y: 534, endPoint x: 1061, endPoint y: 530, distance: 81.9
click at [1015, 515] on input "PO NO:2508000080 Quantity M/Tonn: 22,000 Premium: EUR 3,41" at bounding box center [1056, 533] width 250 height 35
paste input "Y021440"
drag, startPoint x: 1097, startPoint y: 538, endPoint x: 1186, endPoint y: 538, distance: 88.5
click at [1015, 515] on div "Get a Quote Policy Details Route Details Reset Route Details Cover door to port…" at bounding box center [731, 293] width 1001 height 586
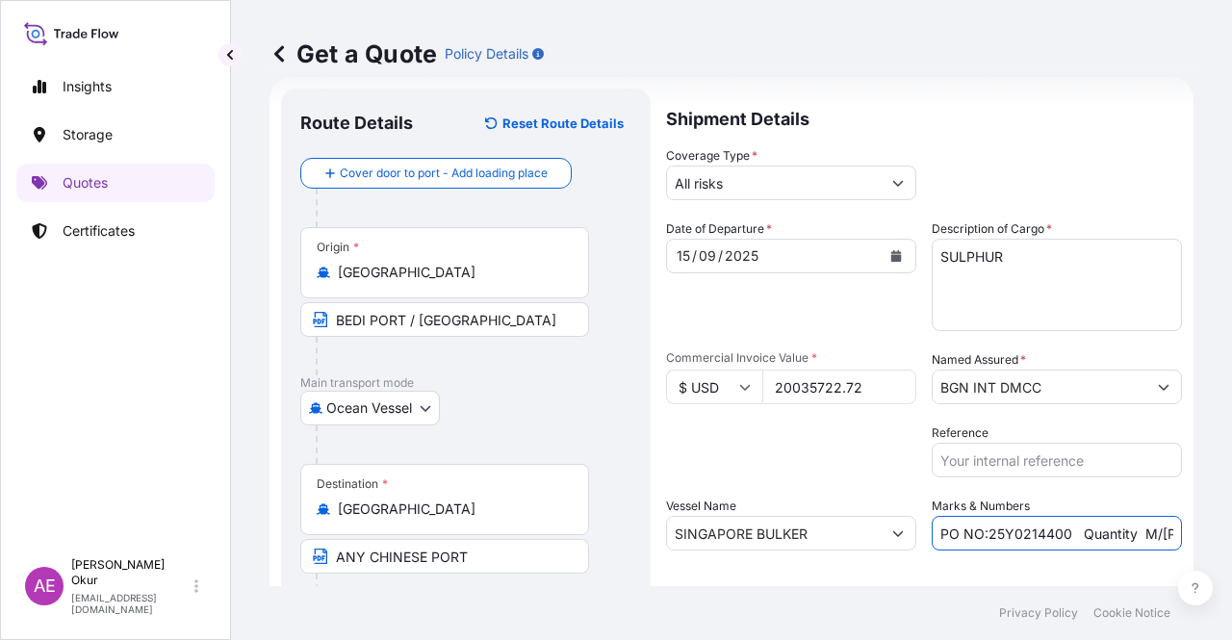
scroll to position [0, 200]
click at [998, 515] on input "PO NO:25Y0214400 Quantity M/Tonn: 22,000 Premium: EUR 3,41" at bounding box center [1056, 533] width 250 height 35
drag, startPoint x: 990, startPoint y: 532, endPoint x: 1032, endPoint y: 533, distance: 41.4
click at [1015, 515] on input "PO NO:25Y0214400 Quantity M/Tonn: 22,000 Premium: EUR 3,41" at bounding box center [1056, 533] width 250 height 35
paste input "54.371,"
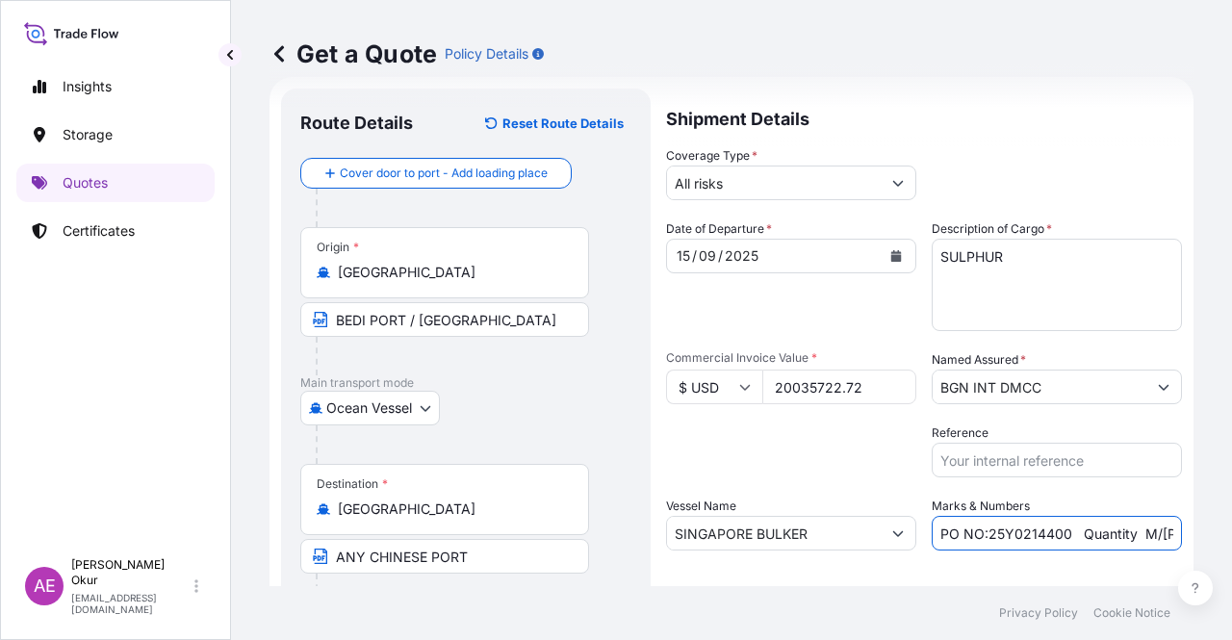
scroll to position [0, 217]
drag, startPoint x: 1140, startPoint y: 517, endPoint x: 1219, endPoint y: 523, distance: 79.1
click at [1015, 515] on div "Get a Quote Policy Details Route Details Reset Route Details Cover door to port…" at bounding box center [731, 293] width 1001 height 586
click at [1015, 515] on input "PO NO:25Y0214400 Quantity M/Tonn: 54.371,00 Premium: EUR 3,41" at bounding box center [1056, 533] width 250 height 35
drag, startPoint x: 1132, startPoint y: 530, endPoint x: 1096, endPoint y: 529, distance: 35.6
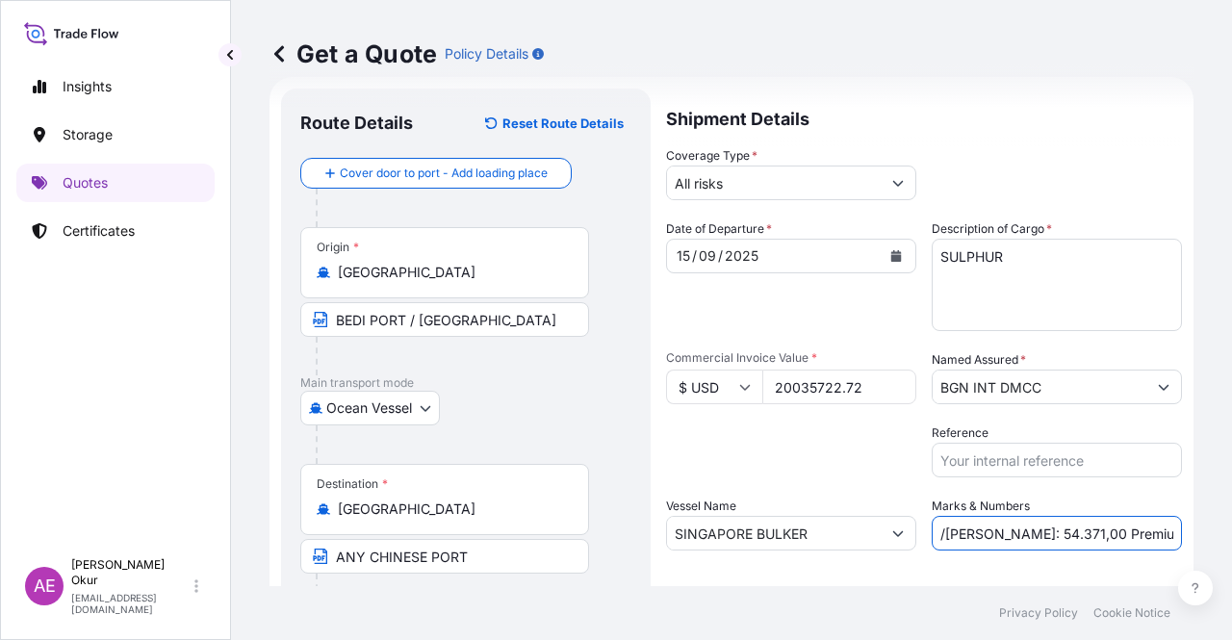
click at [1015, 515] on input "PO NO:25Y0214400 Quantity M/Tonn: 54.371,00 Premium: EUR 3,41" at bounding box center [1056, 533] width 250 height 35
drag, startPoint x: 1153, startPoint y: 531, endPoint x: 1231, endPoint y: 561, distance: 83.5
click at [1015, 515] on div "Get a Quote Policy Details Route Details Reset Route Details Cover door to port…" at bounding box center [731, 293] width 1001 height 586
paste input "2.203,93"
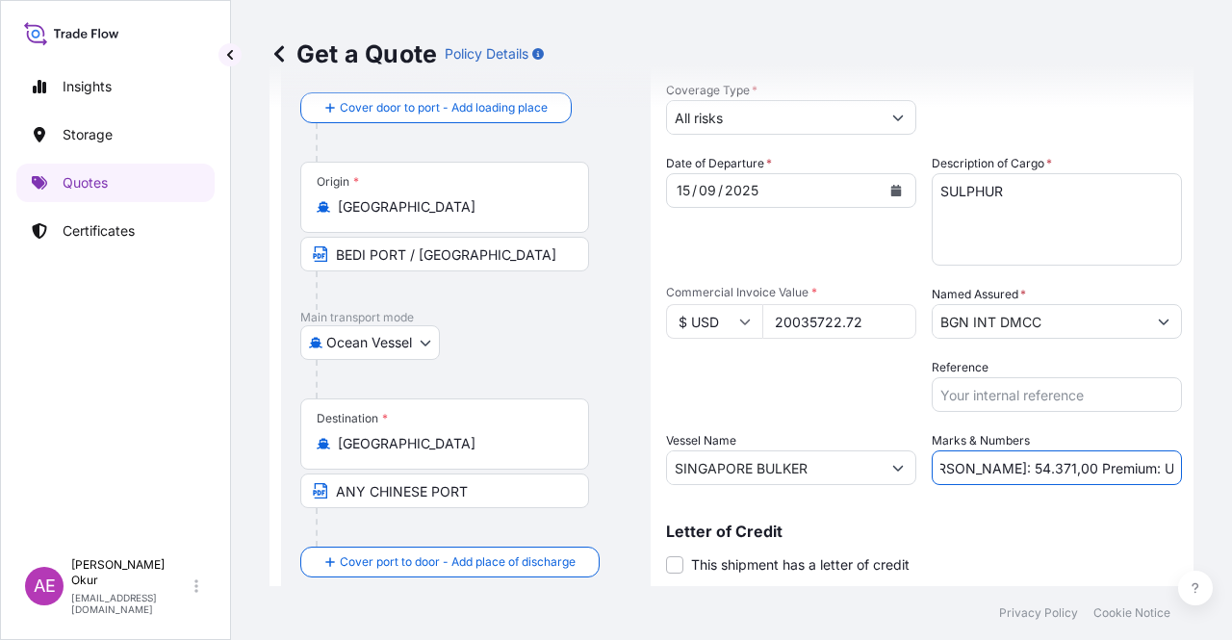
scroll to position [149, 0]
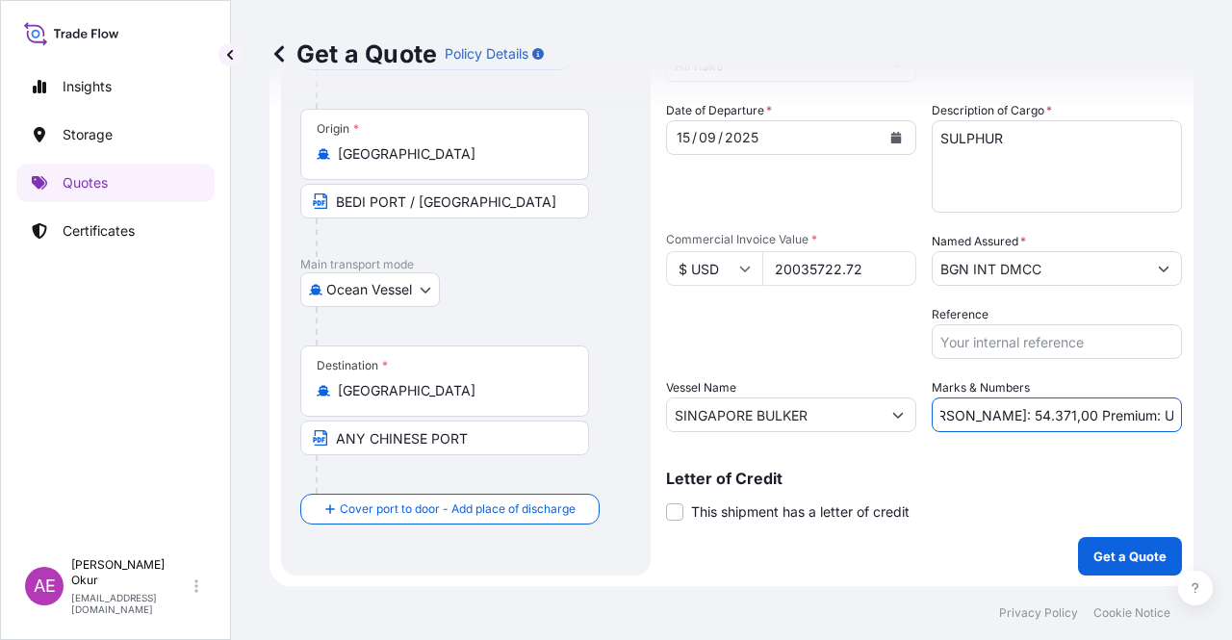
click at [1015, 415] on input "PO NO:25Y0214400 Quantity M/Tonn: 54.371,00 Premium: USD2.203,93" at bounding box center [1056, 414] width 250 height 35
type input "PO NO:25Y0214400 Quantity M/Tonn: 54.371,00 Premium: USD 2.203,93"
click at [1015, 515] on p "Get a Quote" at bounding box center [1129, 556] width 73 height 19
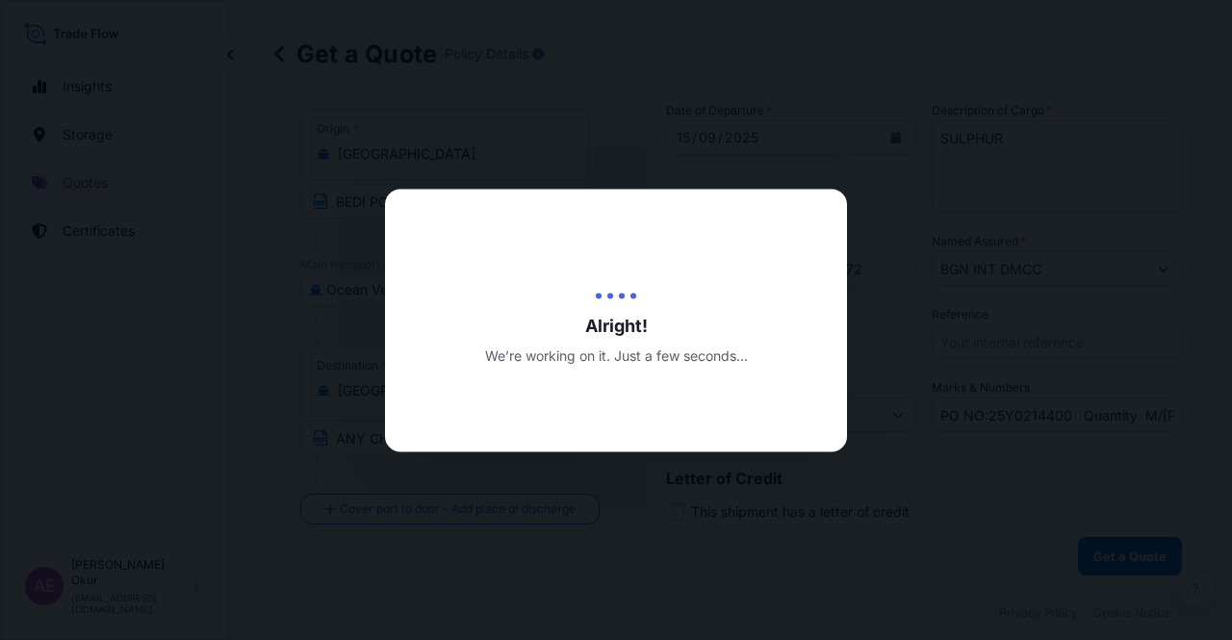
drag, startPoint x: 1107, startPoint y: 563, endPoint x: 562, endPoint y: 549, distance: 544.8
click at [565, 515] on div at bounding box center [616, 320] width 1232 height 640
select select "Ocean Vessel"
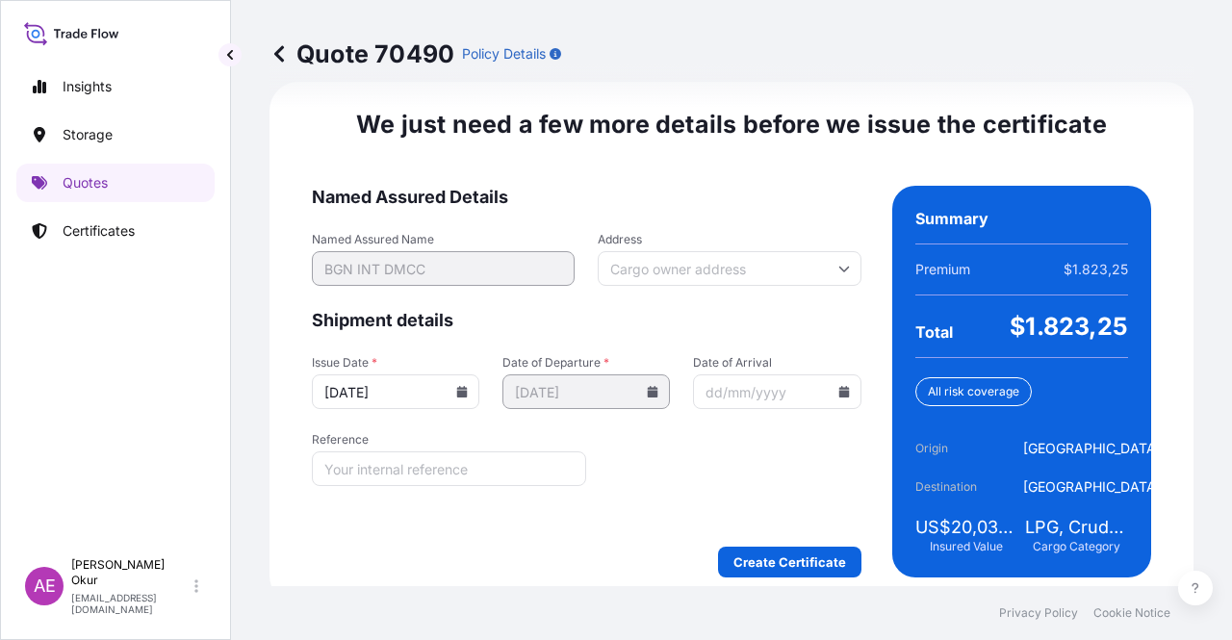
scroll to position [2410, 0]
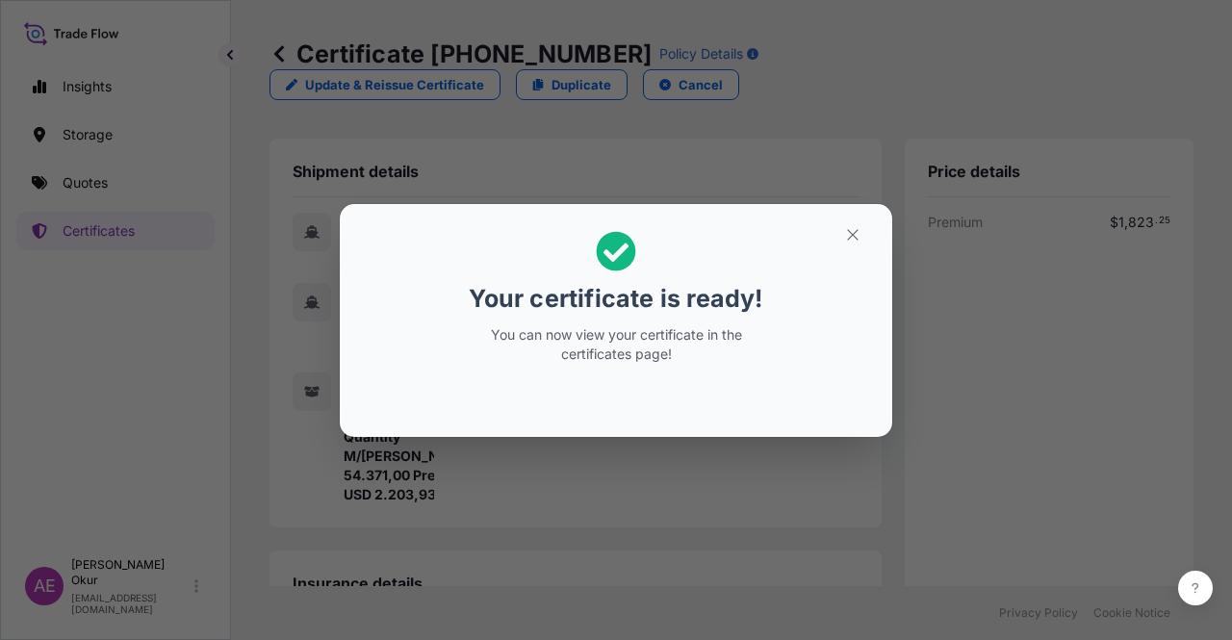
click at [816, 268] on h2 "Your certificate is ready! You can now view your certificate in the certificate…" at bounding box center [616, 297] width 522 height 156
click at [842, 245] on button "button" at bounding box center [853, 234] width 48 height 31
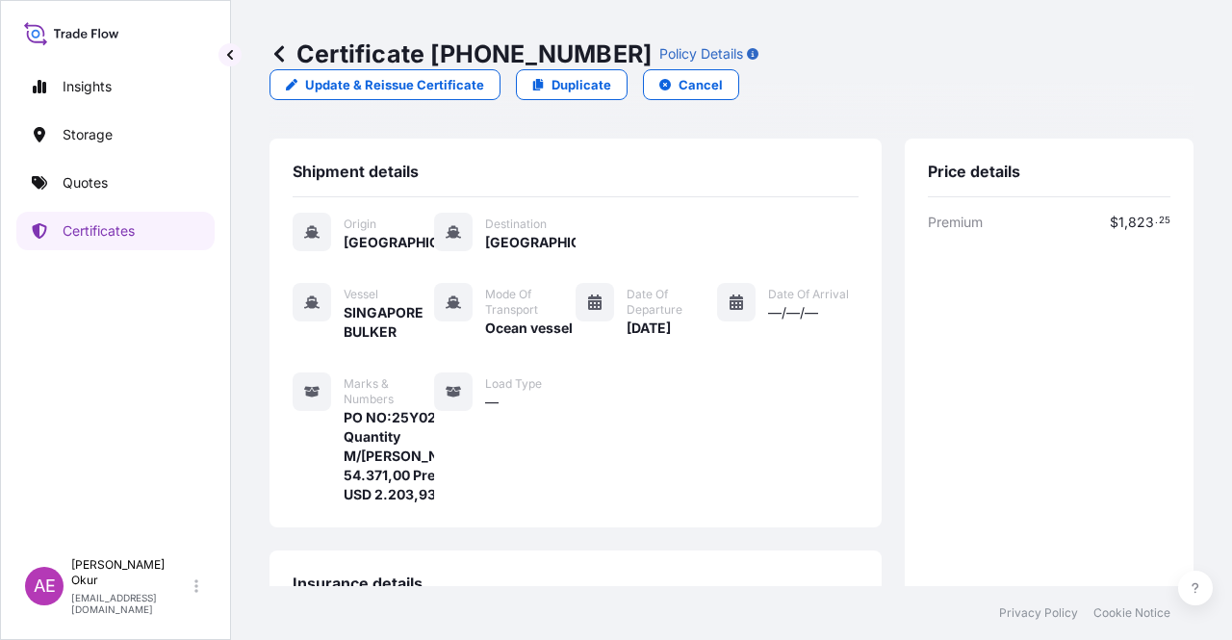
scroll to position [462, 0]
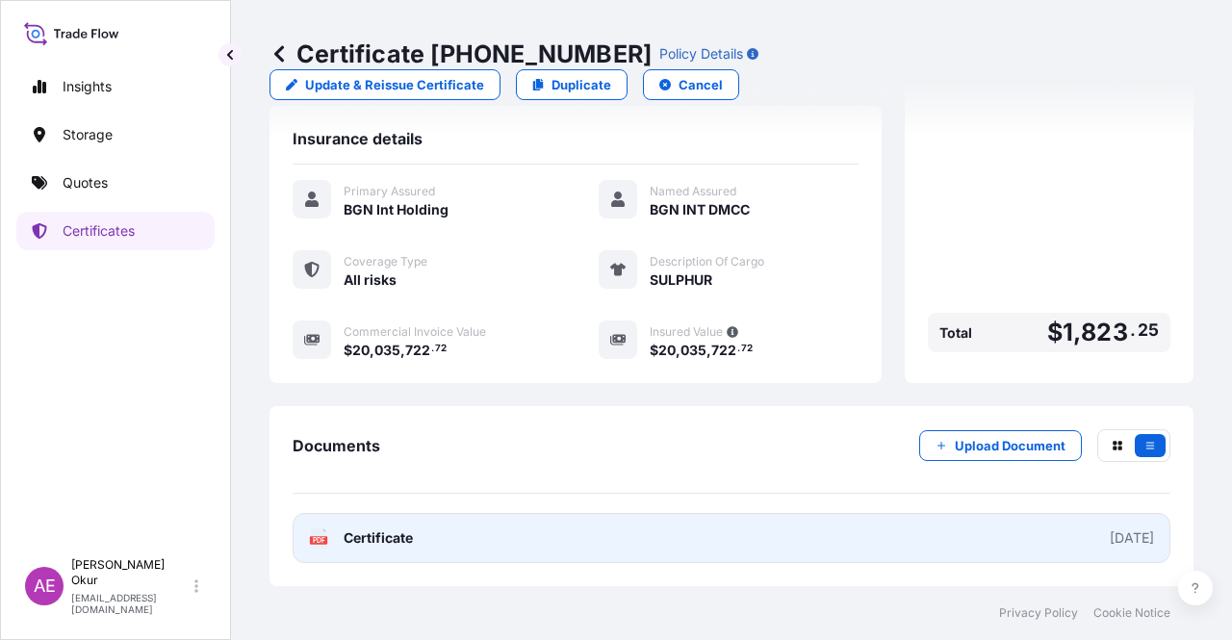
click at [412, 515] on span "Certificate" at bounding box center [378, 537] width 69 height 19
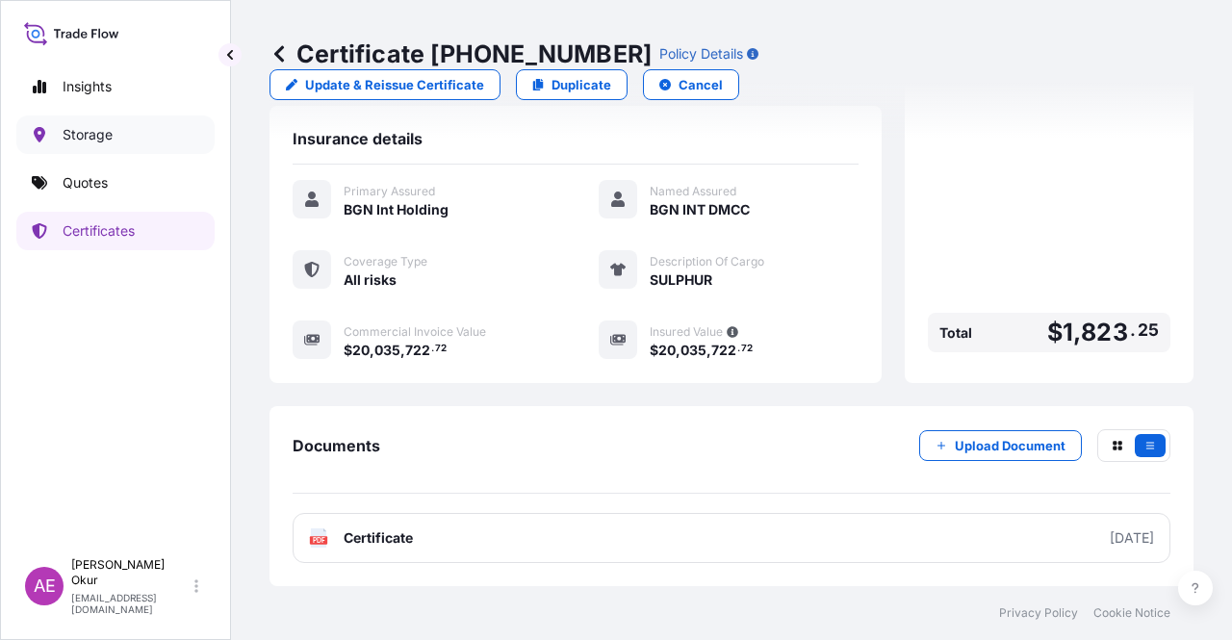
click at [129, 181] on link "Quotes" at bounding box center [115, 183] width 198 height 38
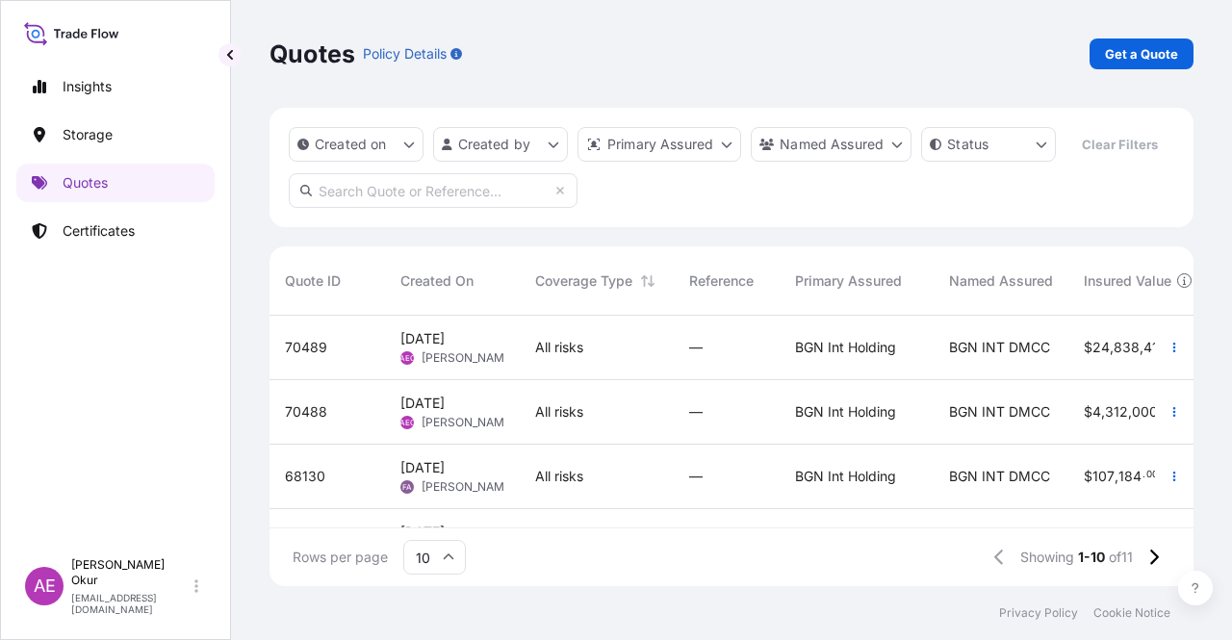
click at [397, 396] on div "17 Sep 2025 AEO Alp Eren Okur" at bounding box center [452, 412] width 135 height 64
select select "Ocean Vessel"
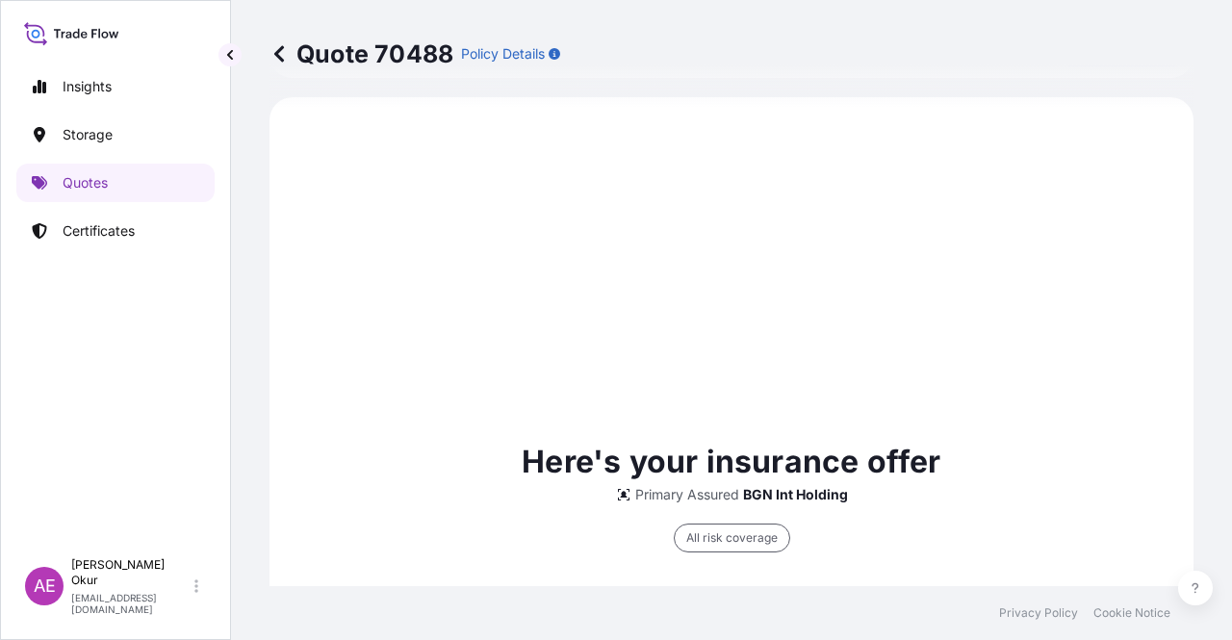
scroll to position [1332, 0]
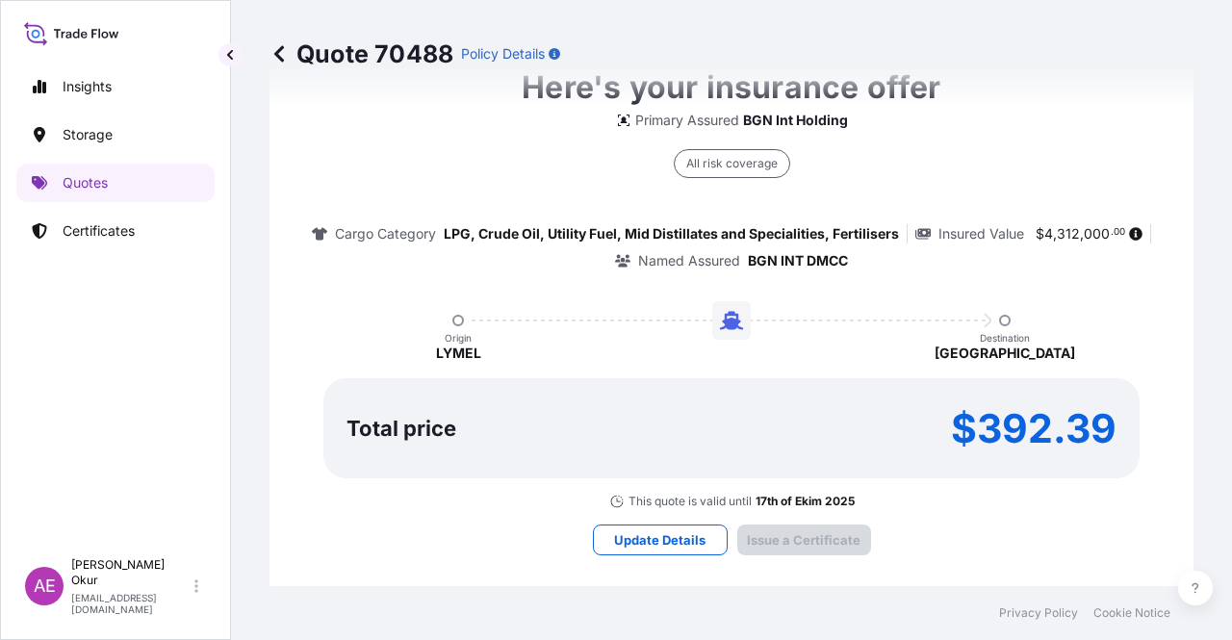
type input "[DATE]"
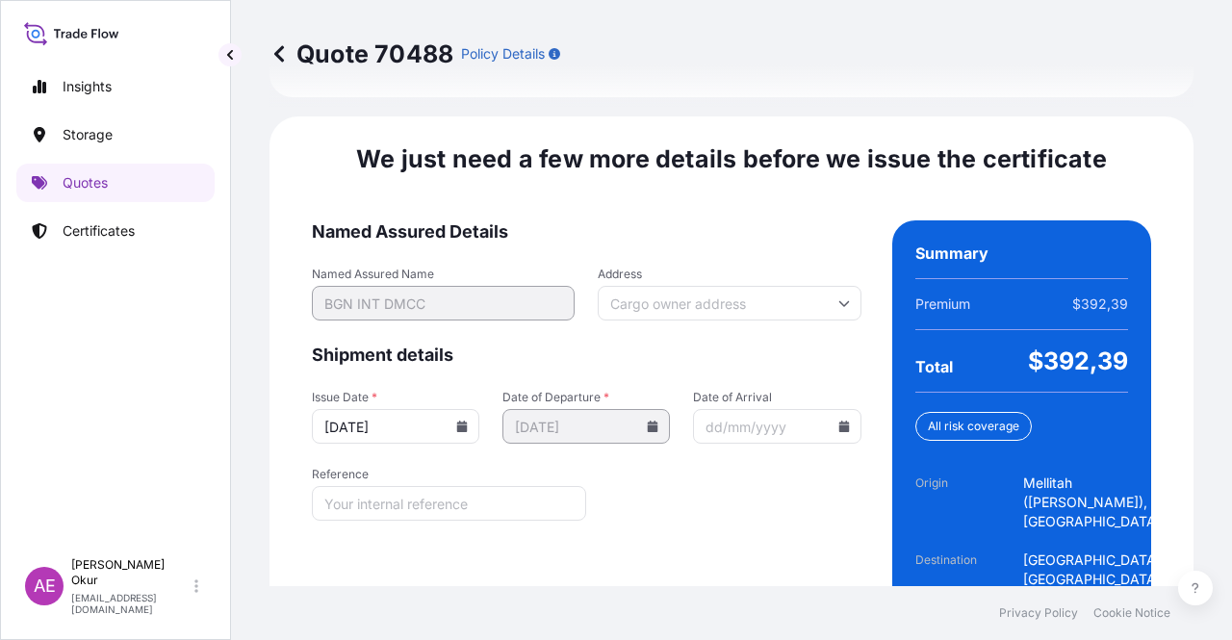
scroll to position [2460, 0]
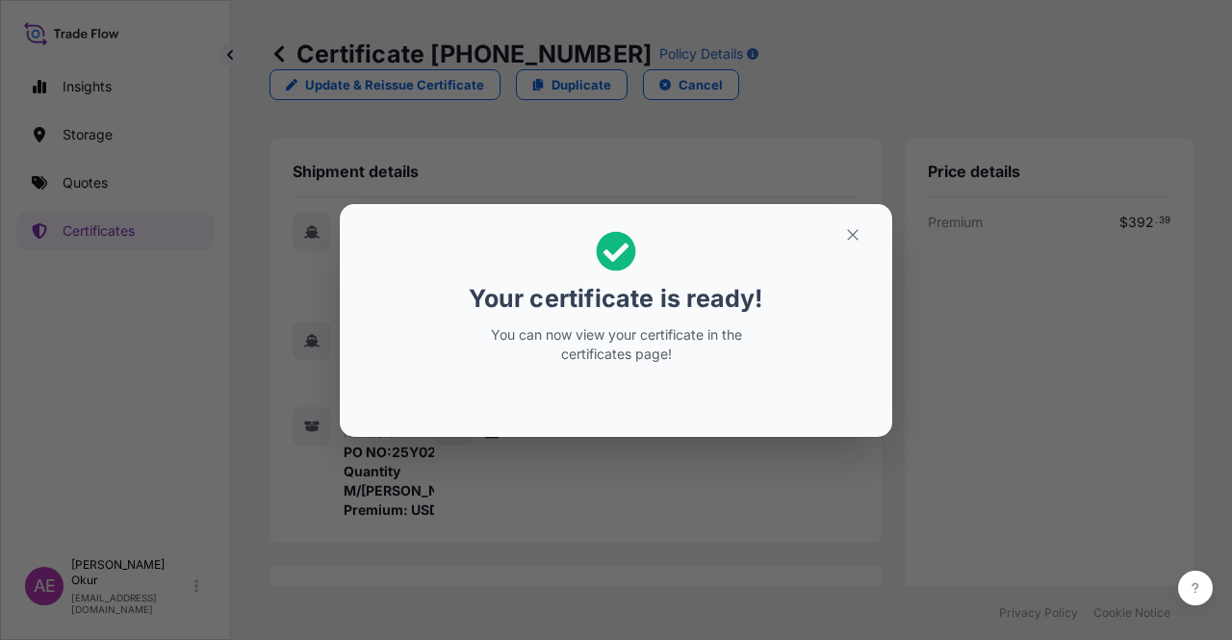
click at [849, 228] on icon "button" at bounding box center [852, 234] width 17 height 17
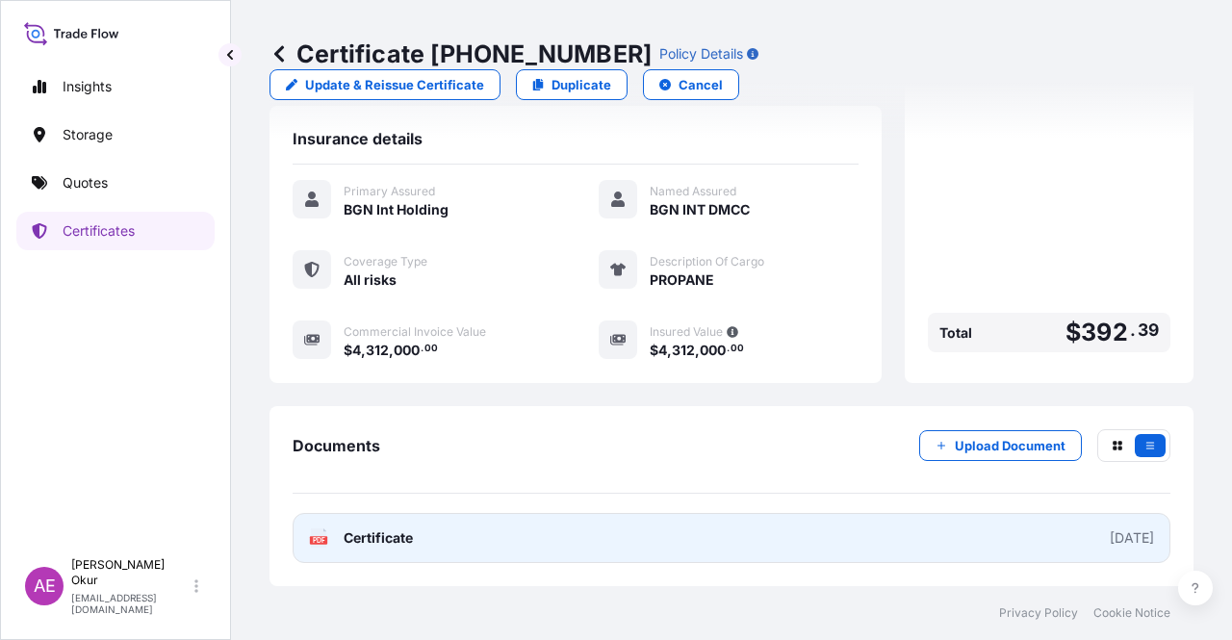
scroll to position [500, 0]
click at [366, 515] on span "Certificate" at bounding box center [378, 537] width 69 height 19
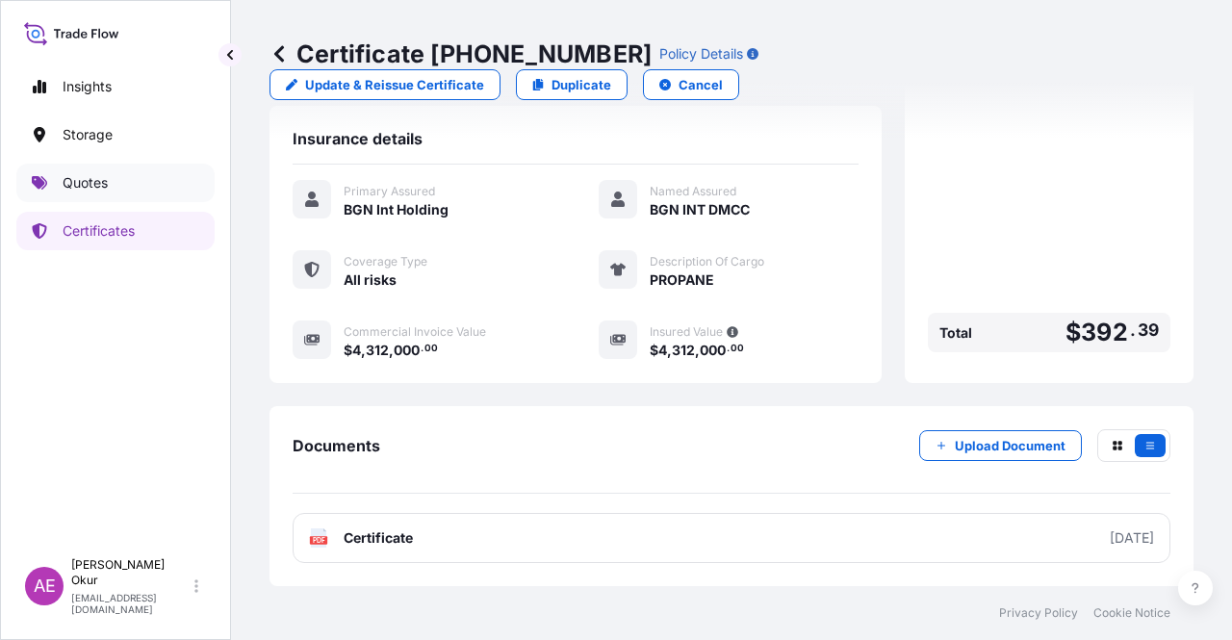
click at [84, 177] on p "Quotes" at bounding box center [85, 182] width 45 height 19
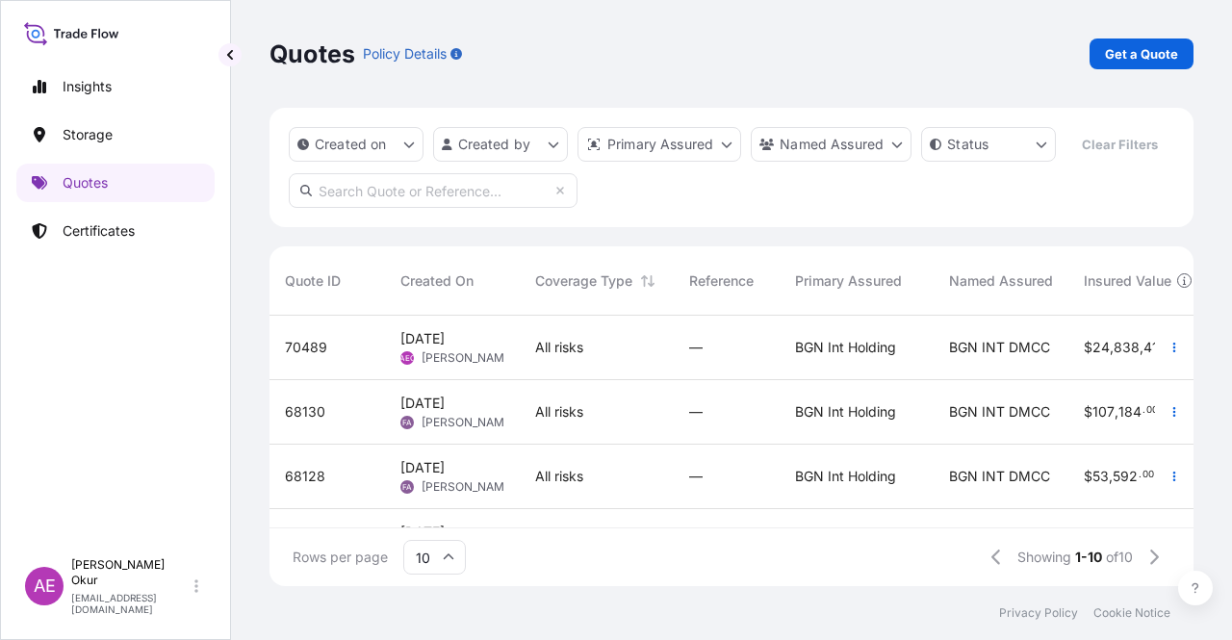
click at [423, 355] on span "[PERSON_NAME]" at bounding box center [467, 357] width 93 height 15
select select "Ocean Vessel"
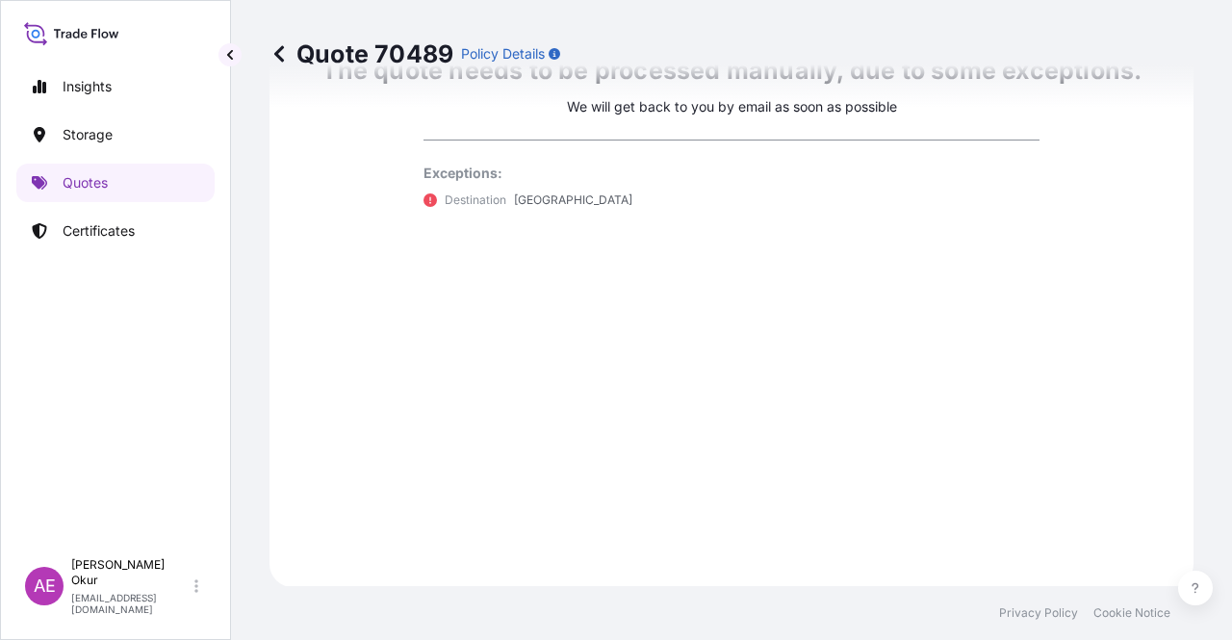
scroll to position [562, 0]
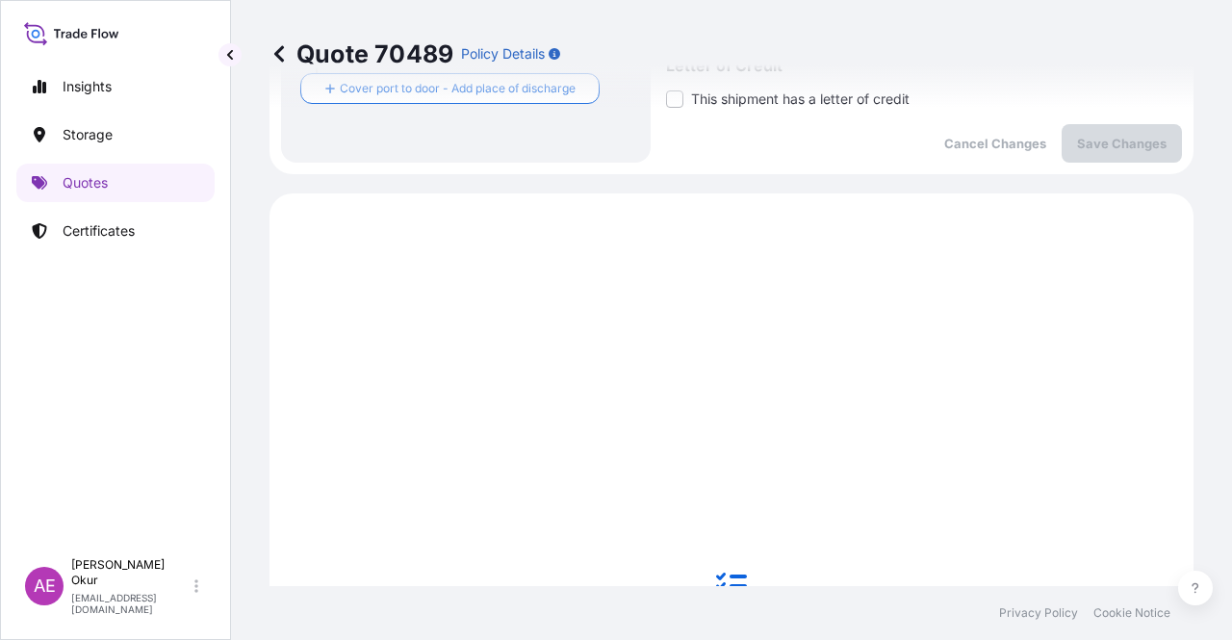
click at [131, 190] on link "Quotes" at bounding box center [115, 183] width 198 height 38
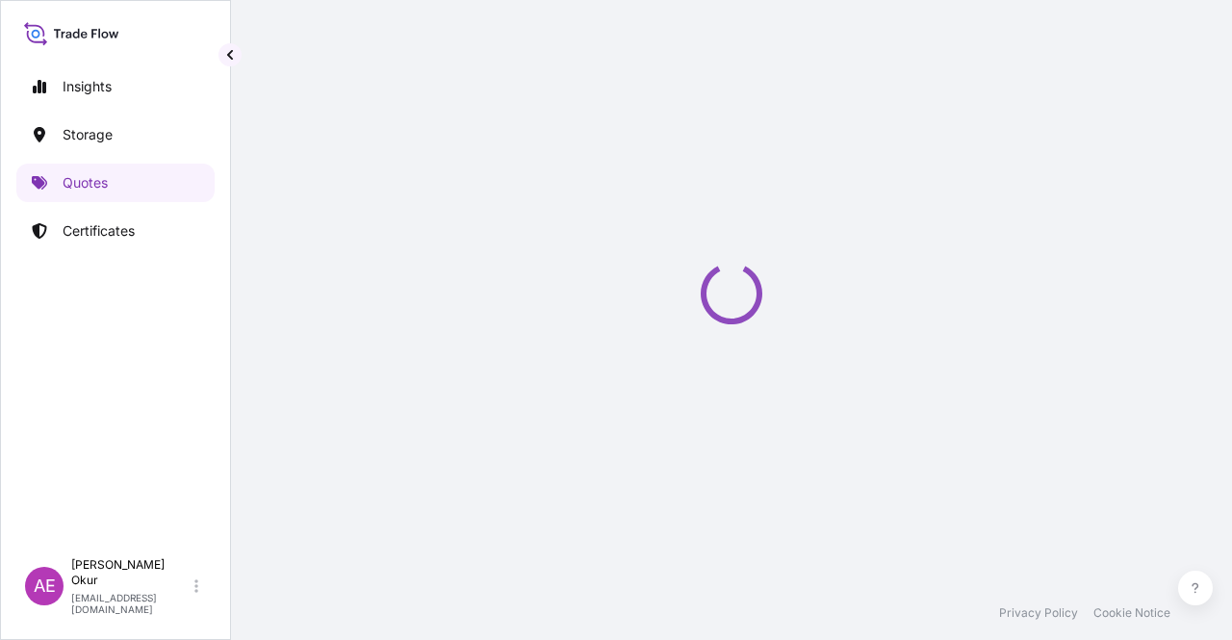
select select "Ocean Vessel"
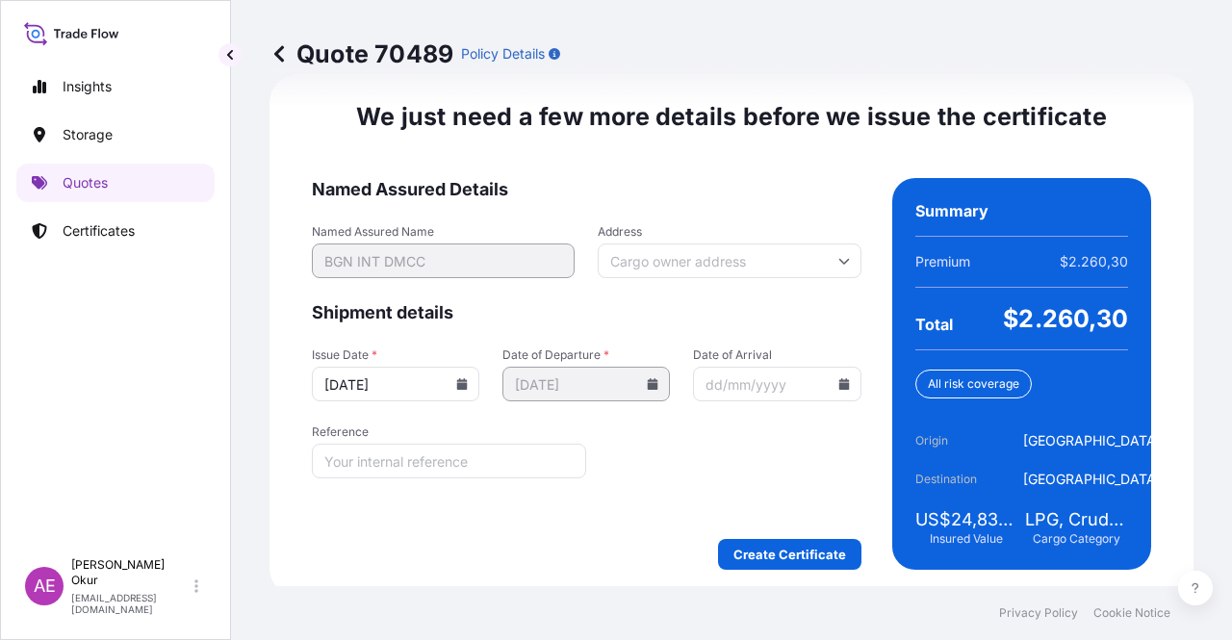
scroll to position [2421, 0]
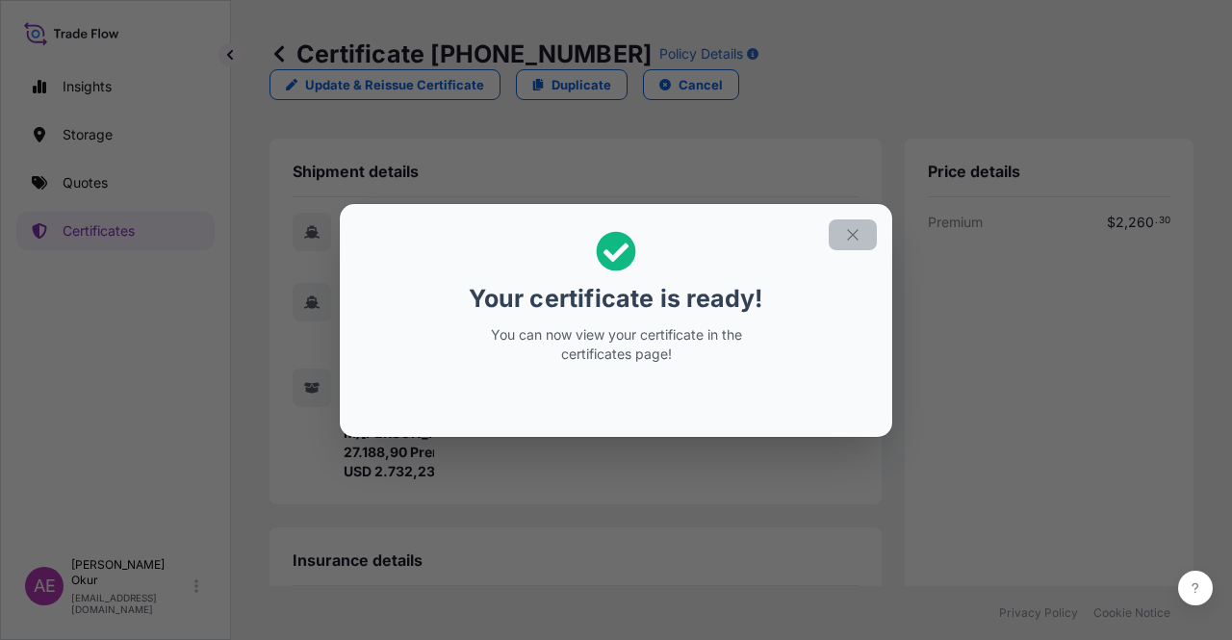
click at [849, 238] on icon "button" at bounding box center [852, 234] width 11 height 11
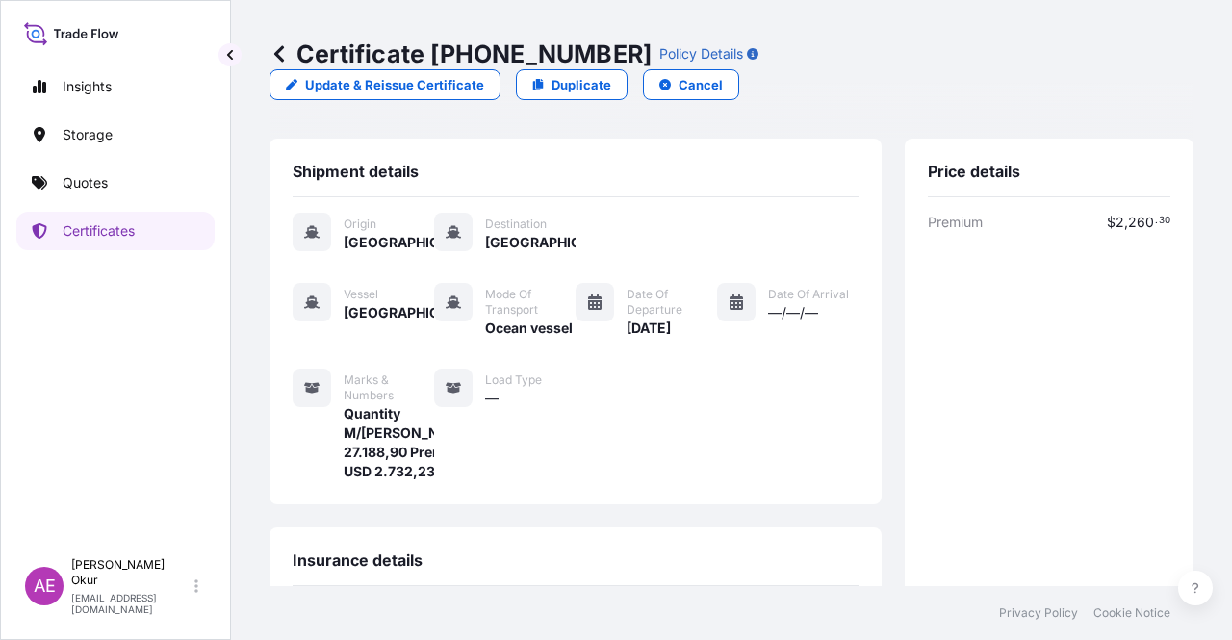
scroll to position [443, 0]
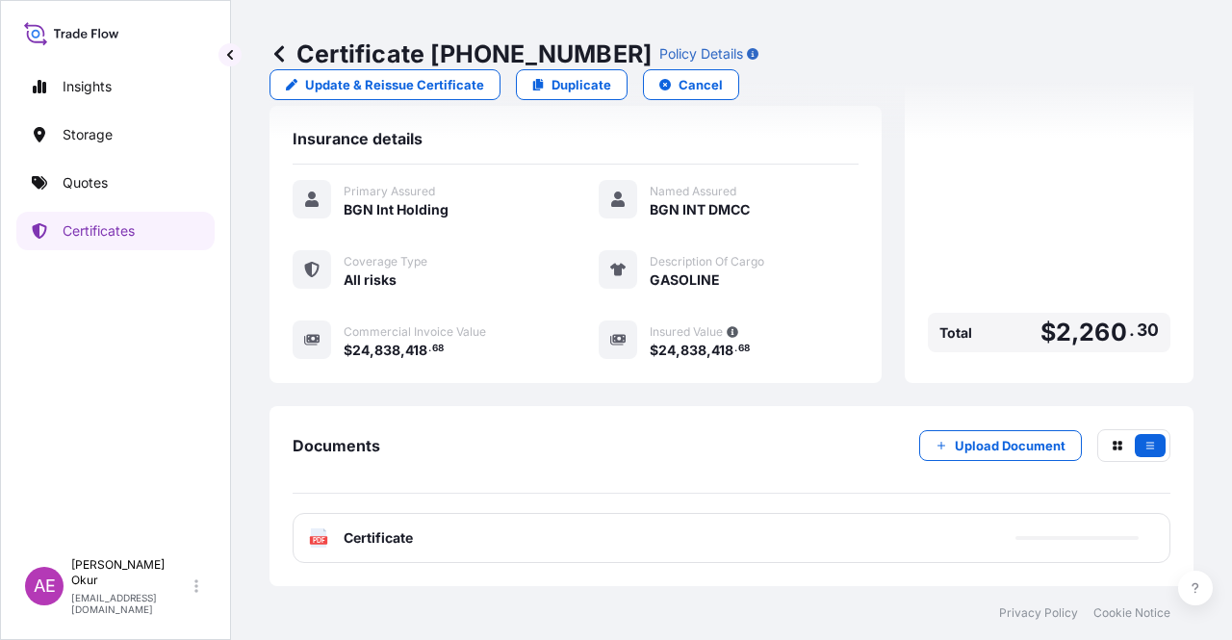
click at [383, 560] on div "PDF Certificate" at bounding box center [732, 538] width 878 height 50
click at [398, 536] on span "Certificate" at bounding box center [378, 537] width 69 height 19
click at [395, 536] on span "Certificate" at bounding box center [378, 537] width 69 height 19
click at [378, 553] on div "PDF Certificate" at bounding box center [732, 538] width 878 height 50
click at [406, 536] on span "Certificate" at bounding box center [378, 537] width 69 height 19
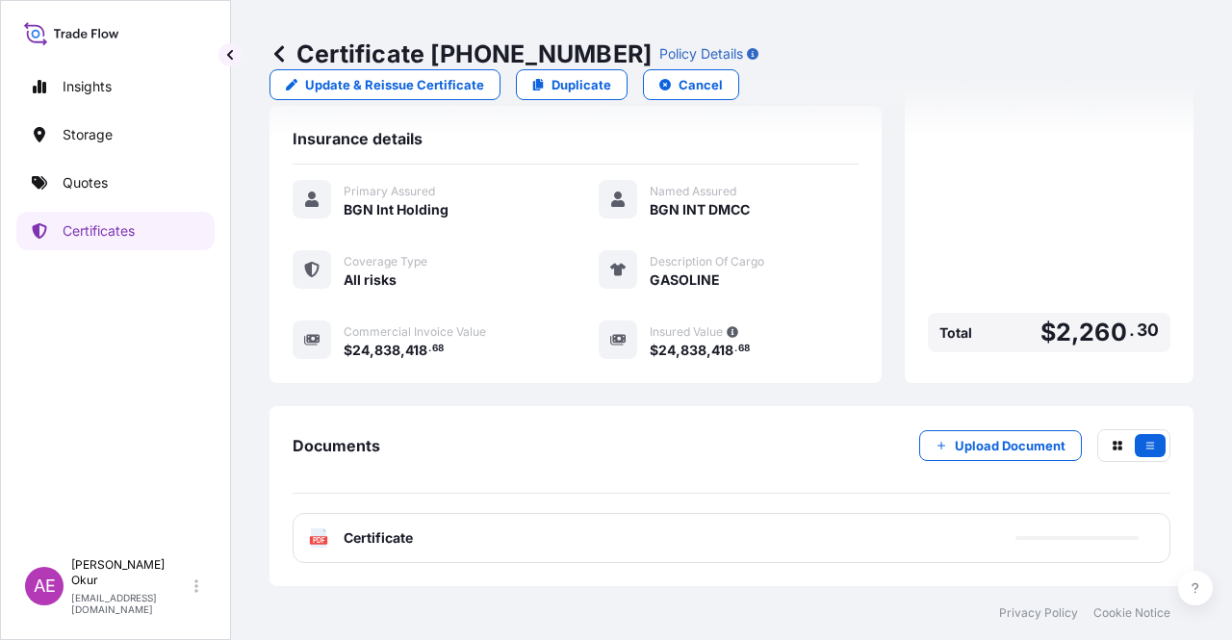
click at [377, 555] on div "PDF Certificate" at bounding box center [732, 538] width 878 height 50
click at [398, 547] on span "Certificate" at bounding box center [378, 537] width 69 height 19
click at [404, 541] on span "Certificate" at bounding box center [378, 537] width 69 height 19
click at [398, 546] on span "Certificate" at bounding box center [378, 537] width 69 height 19
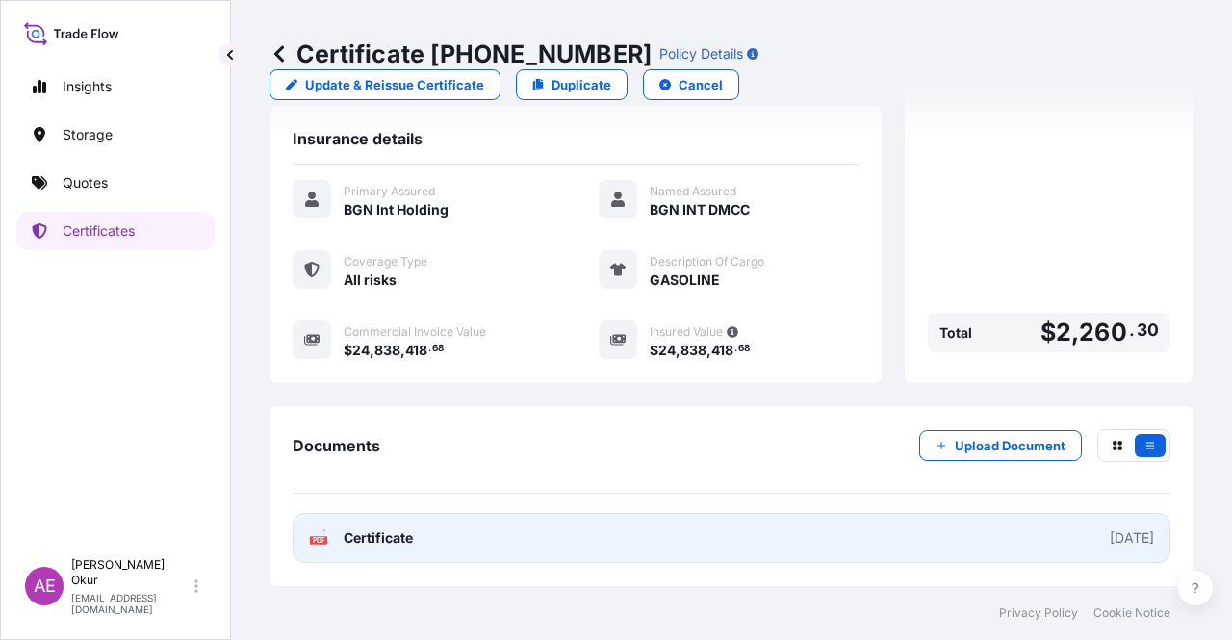
click at [389, 541] on span "Certificate" at bounding box center [378, 537] width 69 height 19
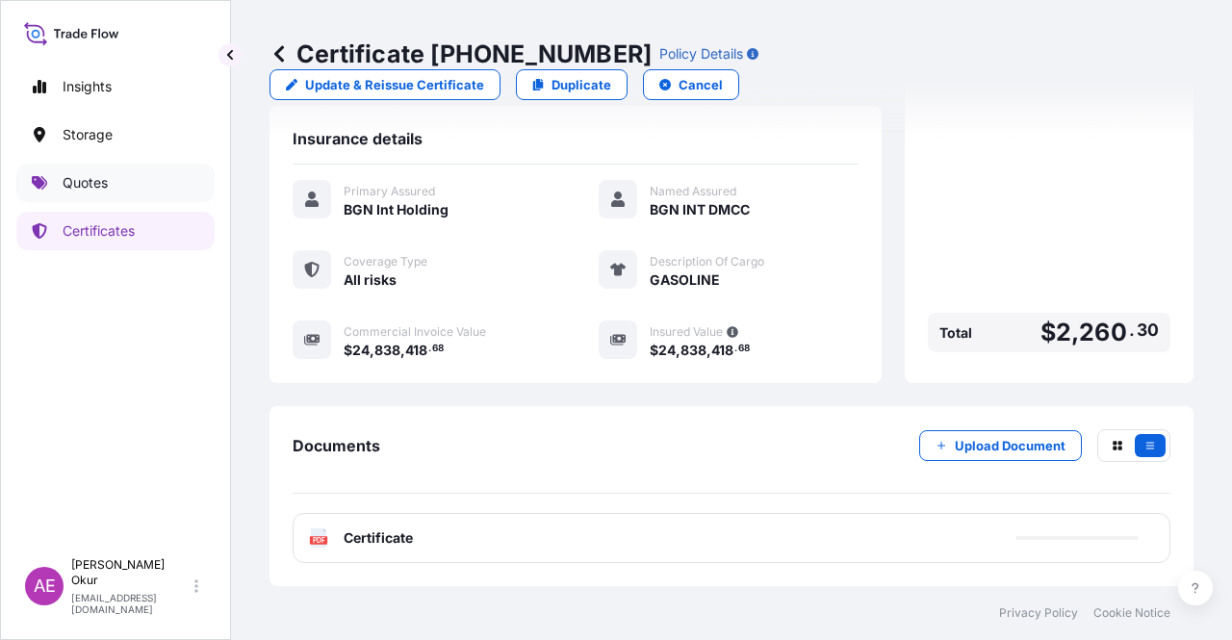
click at [122, 191] on link "Quotes" at bounding box center [115, 183] width 198 height 38
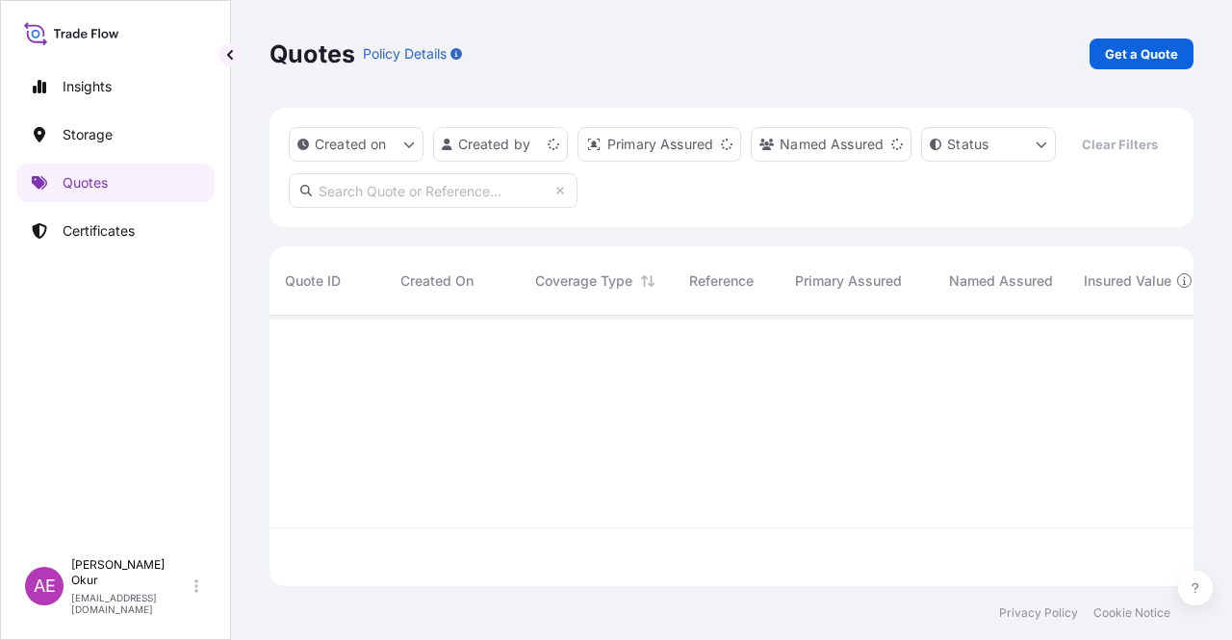
scroll to position [267, 908]
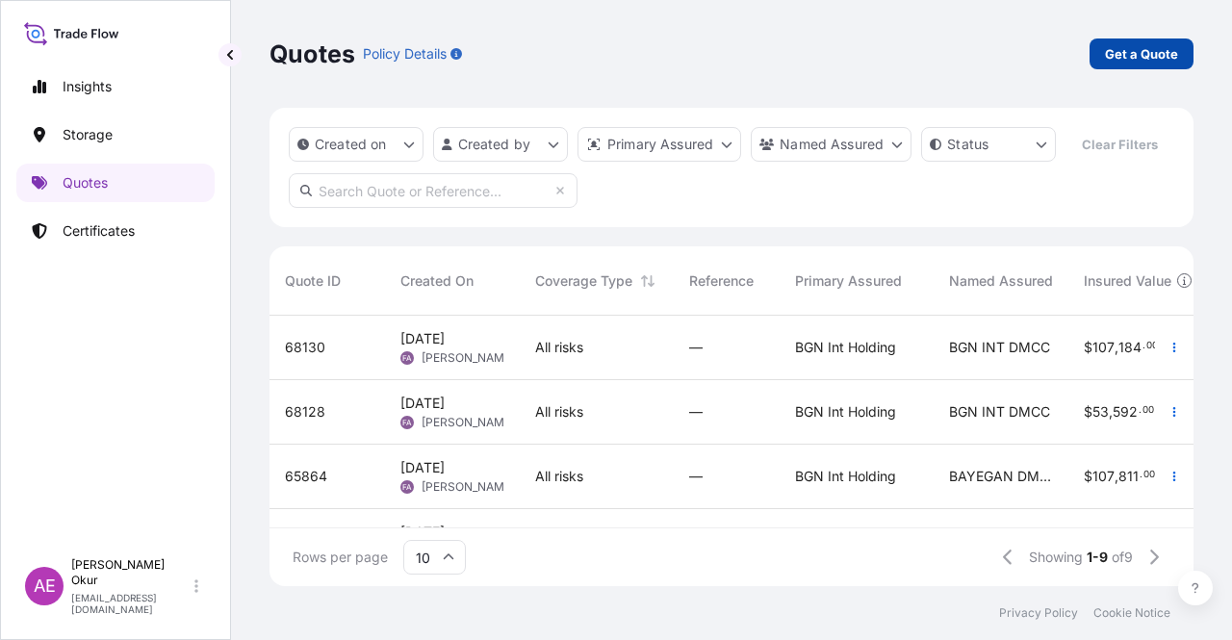
click at [1161, 45] on p "Get a Quote" at bounding box center [1141, 53] width 73 height 19
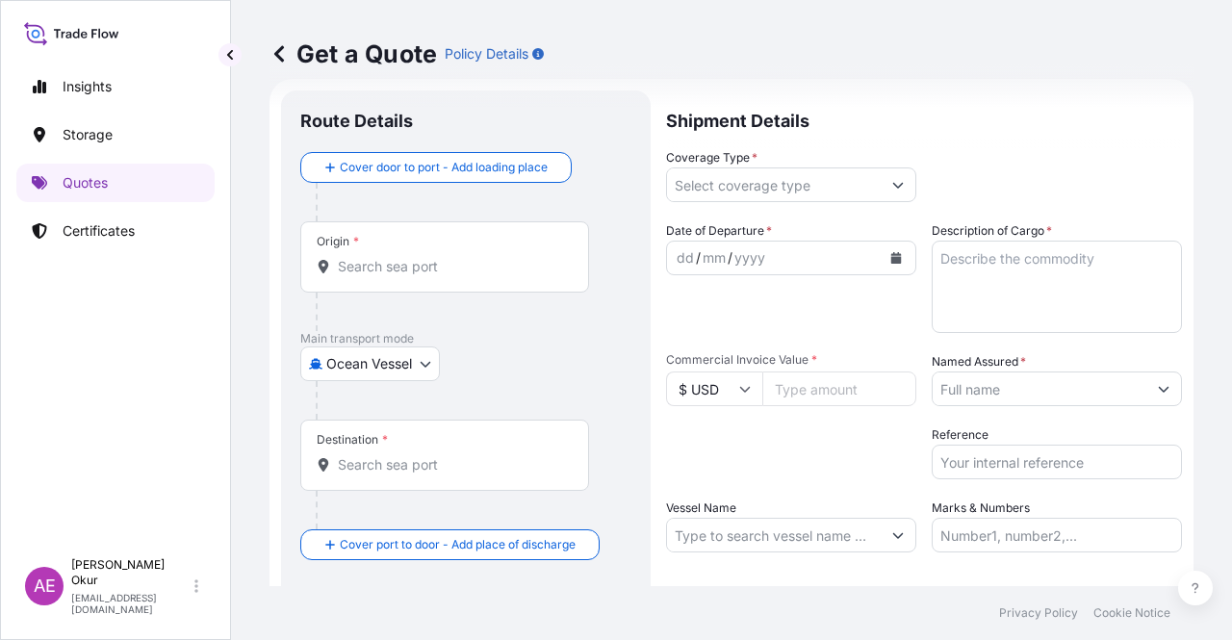
scroll to position [31, 0]
click at [373, 370] on body "Insights Storage Quotes Certificates AE Alp Eren Okur [EMAIL_ADDRESS][DOMAIN_NA…" at bounding box center [616, 320] width 1232 height 640
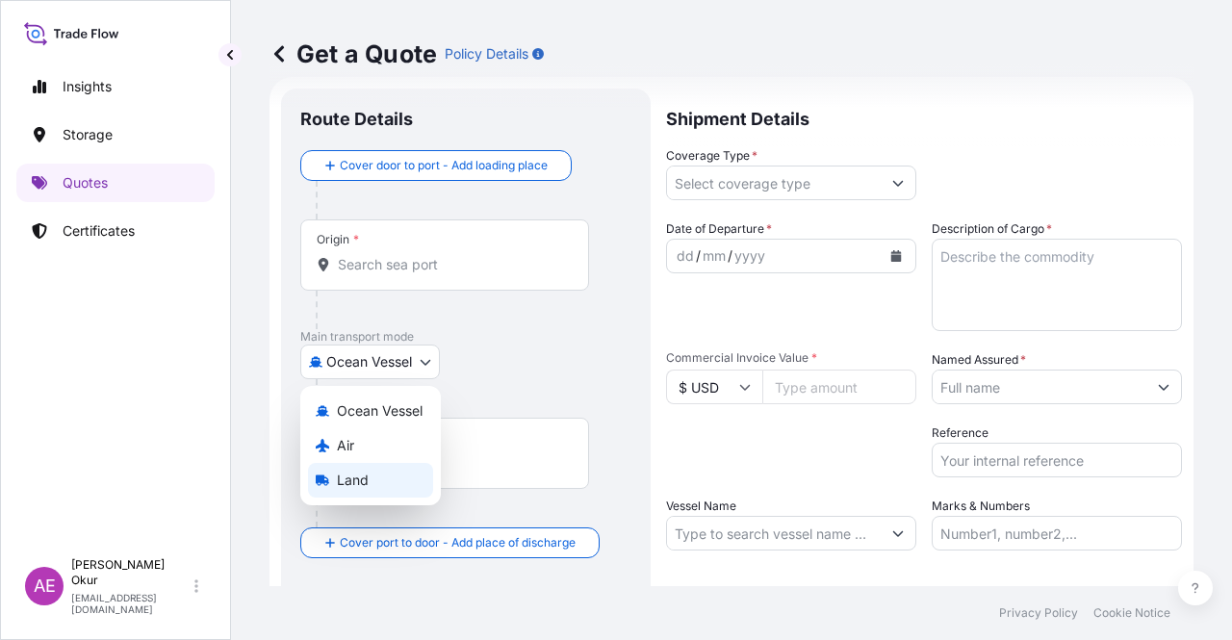
click at [377, 476] on div "Land" at bounding box center [370, 480] width 125 height 35
select select "Land"
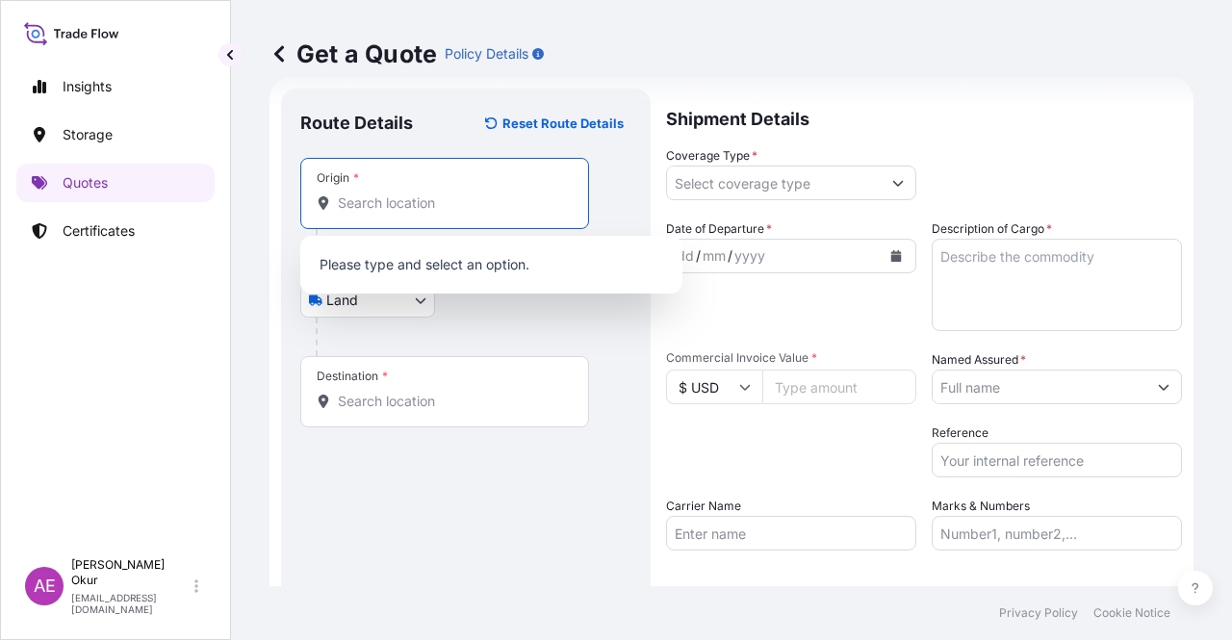
click at [418, 195] on input "Origin *" at bounding box center [451, 202] width 227 height 19
paste input "[GEOGRAPHIC_DATA]"
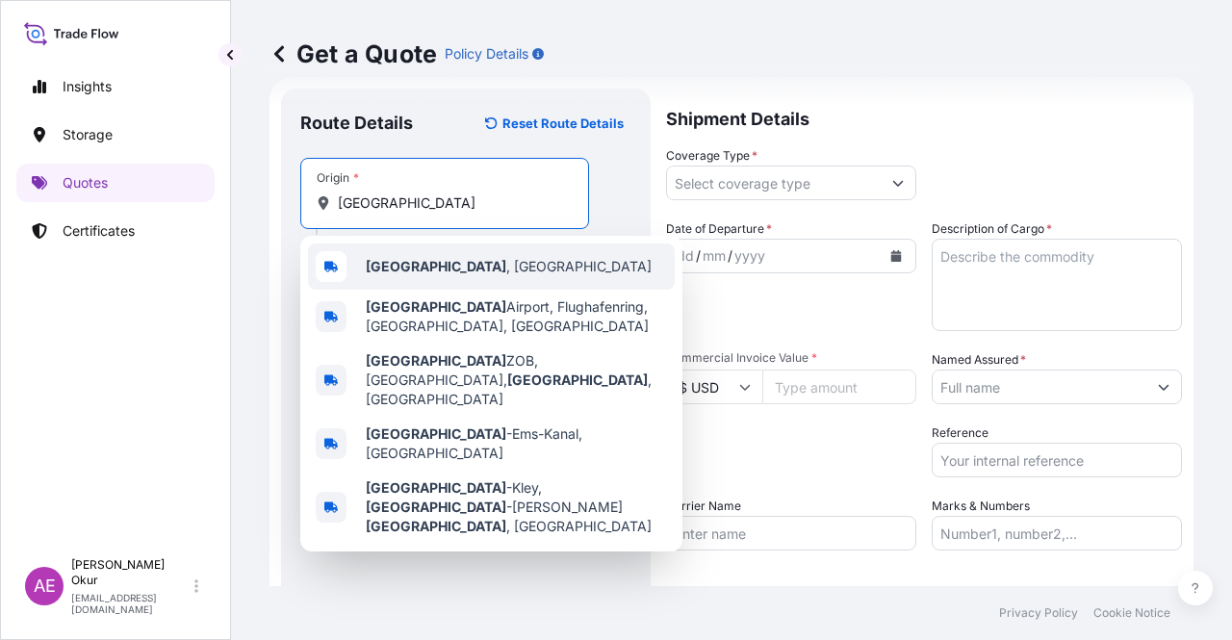
click at [470, 276] on div "[GEOGRAPHIC_DATA] , [GEOGRAPHIC_DATA]" at bounding box center [491, 266] width 367 height 46
type input "[GEOGRAPHIC_DATA], [GEOGRAPHIC_DATA]"
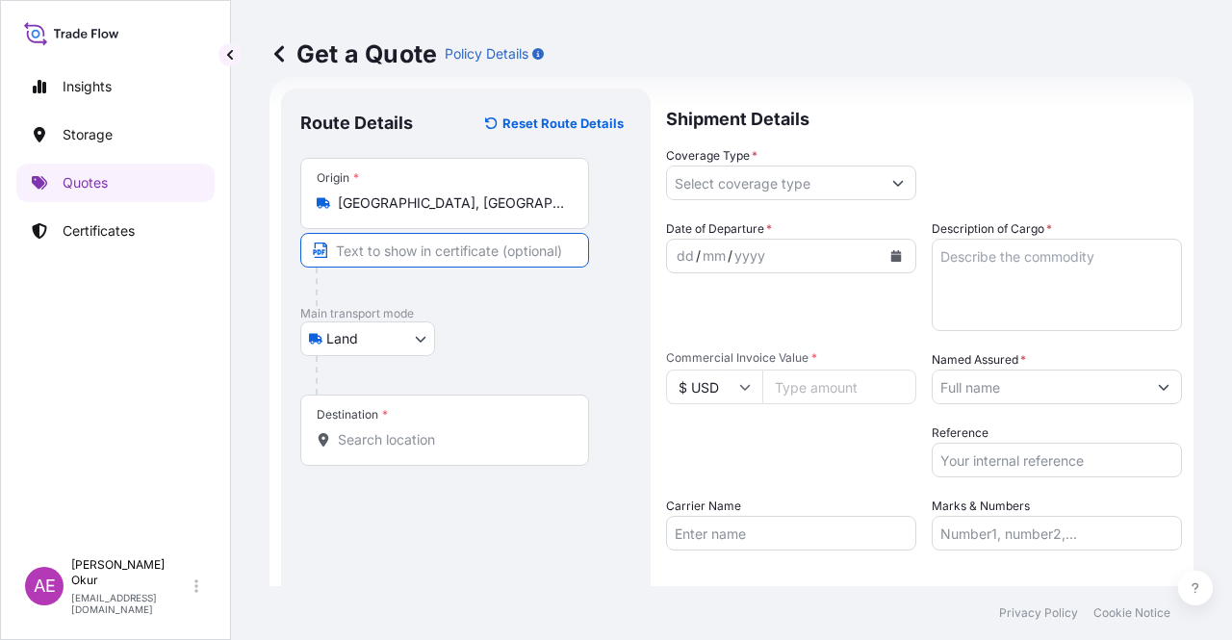
click at [410, 243] on input "Text to appear on certificate" at bounding box center [444, 250] width 289 height 35
paste input "[GEOGRAPHIC_DATA]"
type input "[GEOGRAPHIC_DATA] / [GEOGRAPHIC_DATA]"
click at [405, 428] on div "Destination *" at bounding box center [444, 430] width 289 height 71
click at [405, 430] on input "Destination *" at bounding box center [451, 439] width 227 height 19
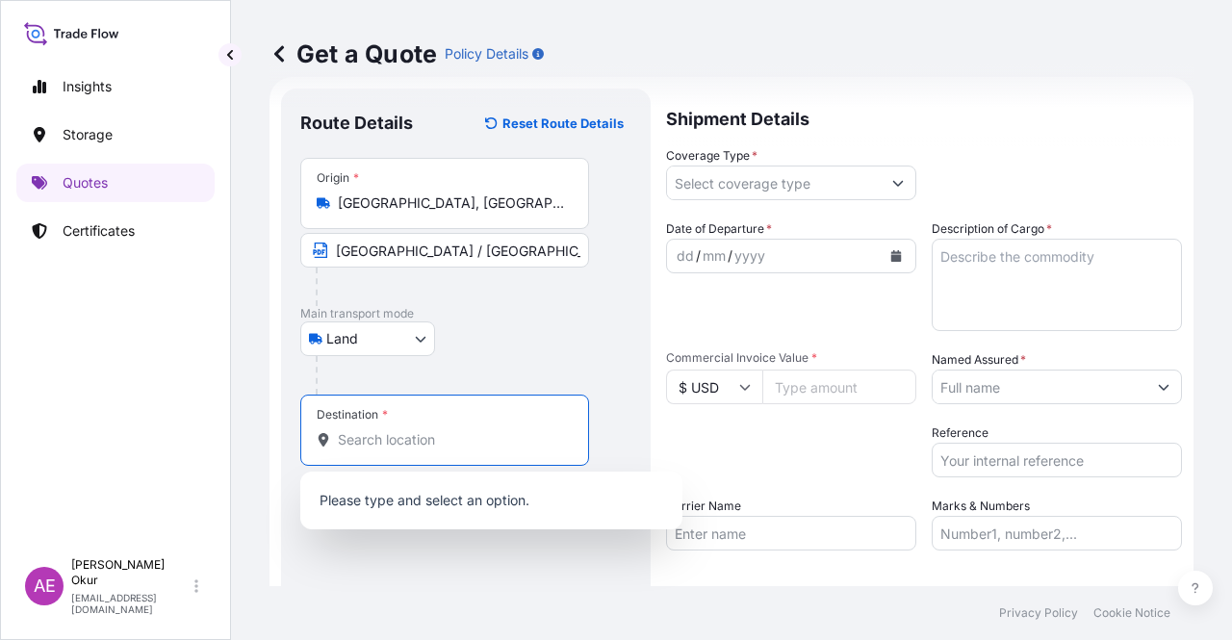
paste input "KOCAELI"
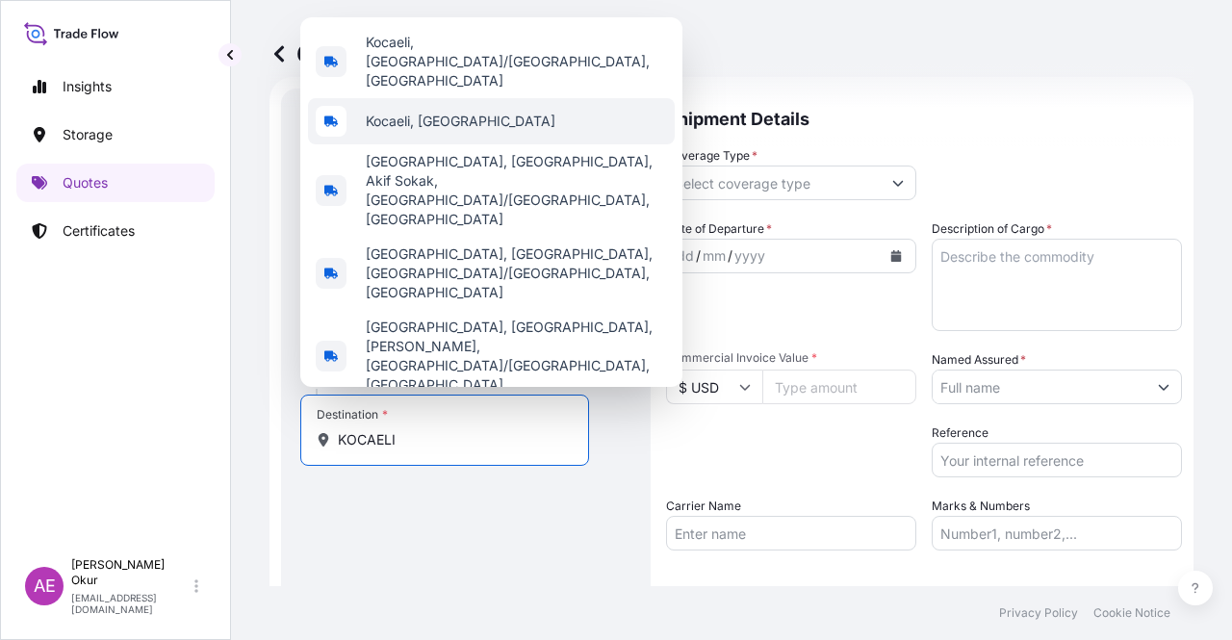
click at [497, 144] on div "Kocaeli, [GEOGRAPHIC_DATA]" at bounding box center [491, 121] width 367 height 46
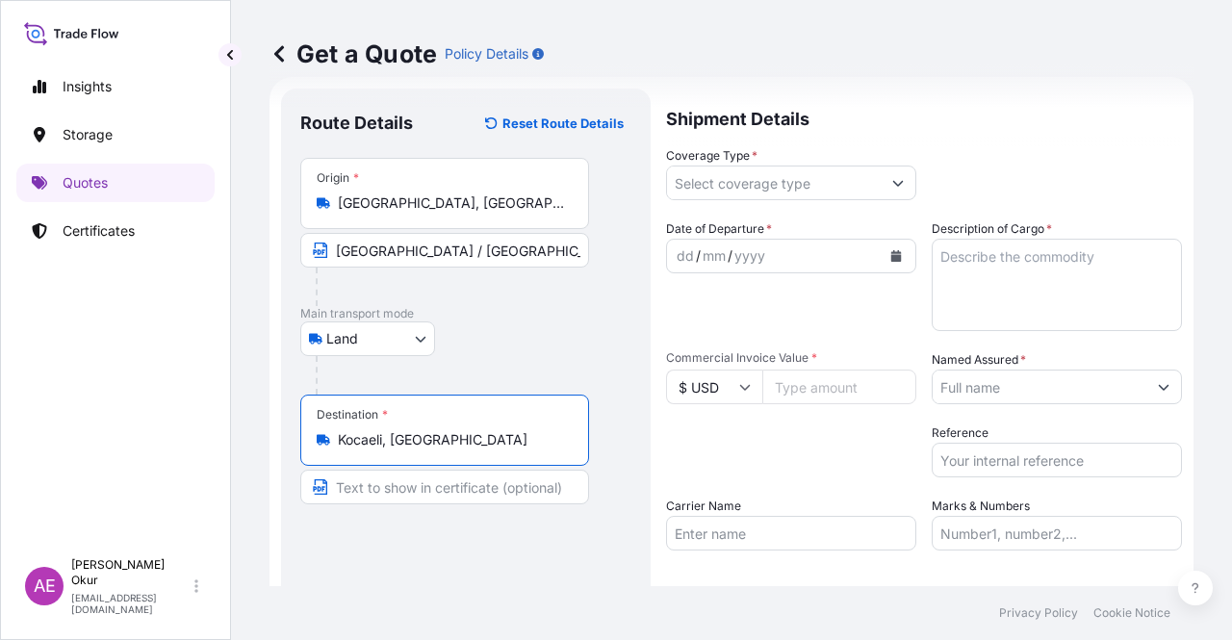
type input "Kocaeli, [GEOGRAPHIC_DATA]"
click at [397, 496] on input "Text to appear on certificate" at bounding box center [444, 487] width 289 height 35
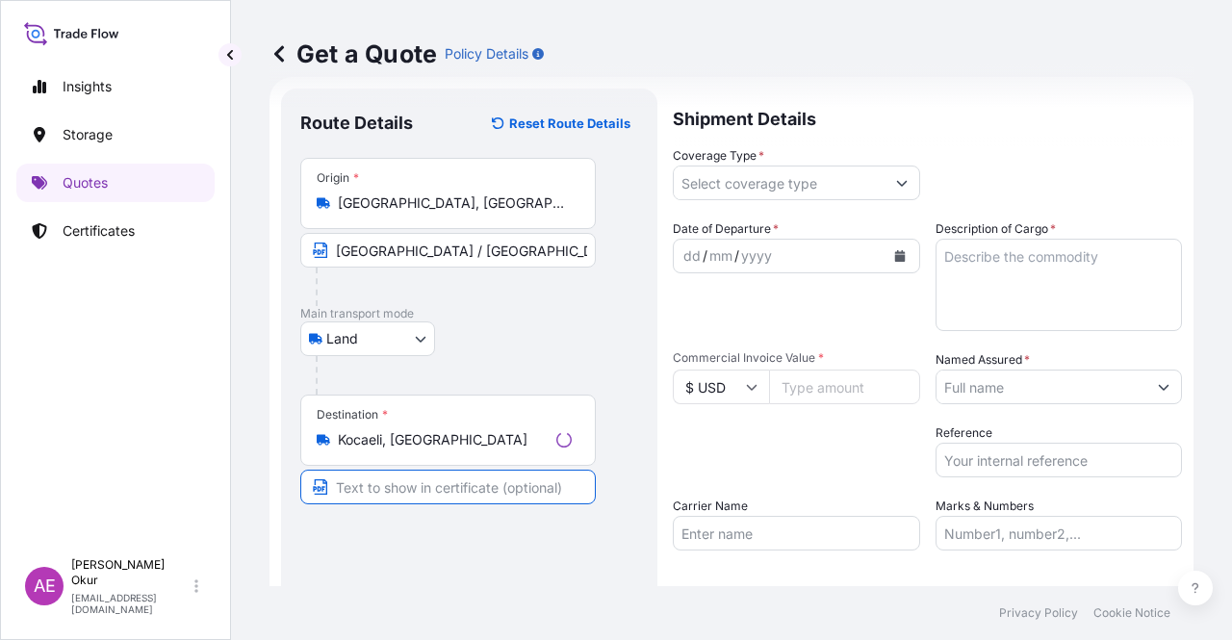
paste input "KOCAELI"
type input "KOCAELI / [GEOGRAPHIC_DATA]"
click at [820, 147] on div "Coverage Type *" at bounding box center [791, 173] width 250 height 54
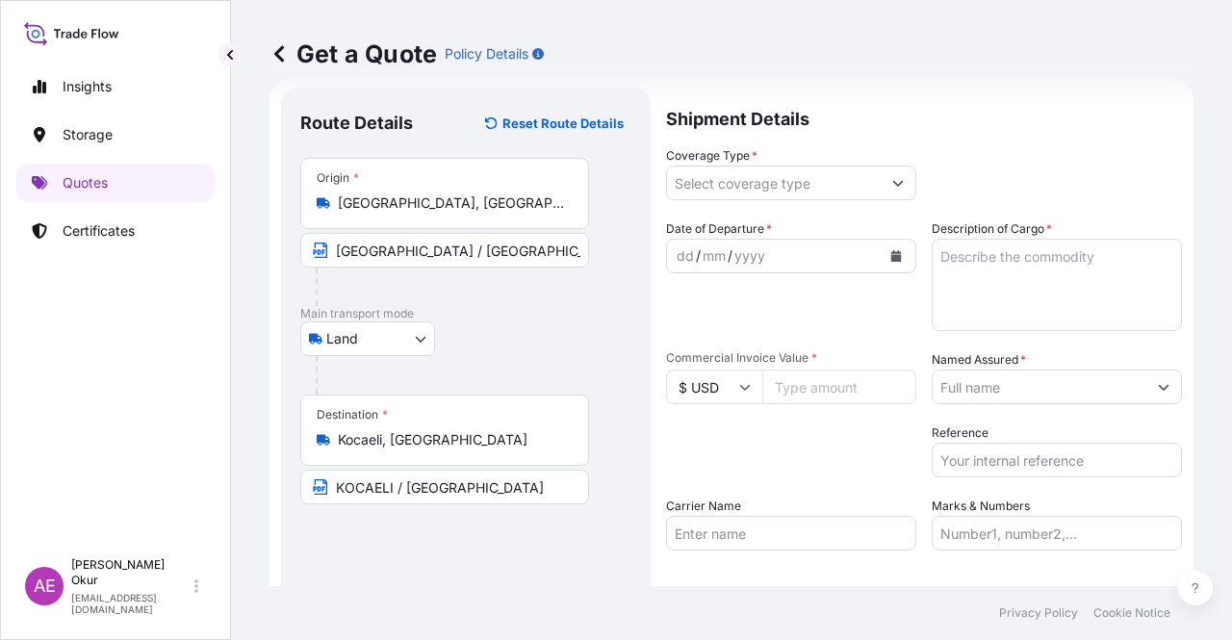
click at [814, 176] on input "Coverage Type *" at bounding box center [774, 183] width 214 height 35
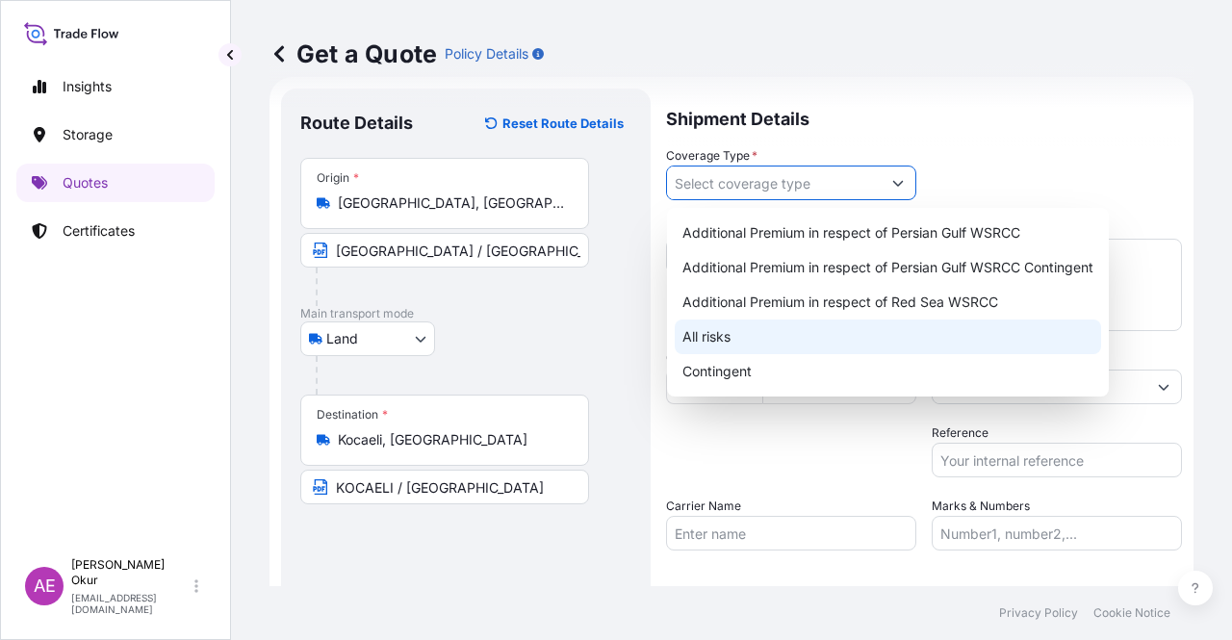
click at [714, 334] on div "All risks" at bounding box center [888, 336] width 426 height 35
type input "All risks"
click at [733, 336] on div "All risks" at bounding box center [888, 336] width 426 height 35
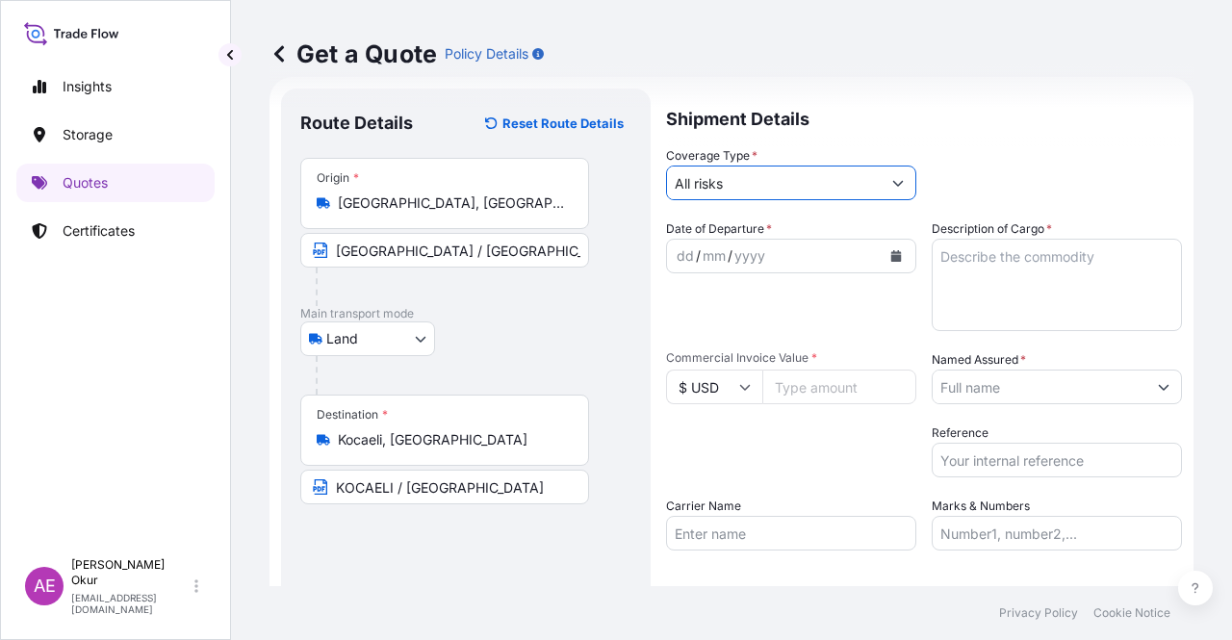
click at [679, 255] on div "dd" at bounding box center [685, 255] width 21 height 23
click at [1071, 219] on div "Description of Cargo *" at bounding box center [1056, 275] width 250 height 112
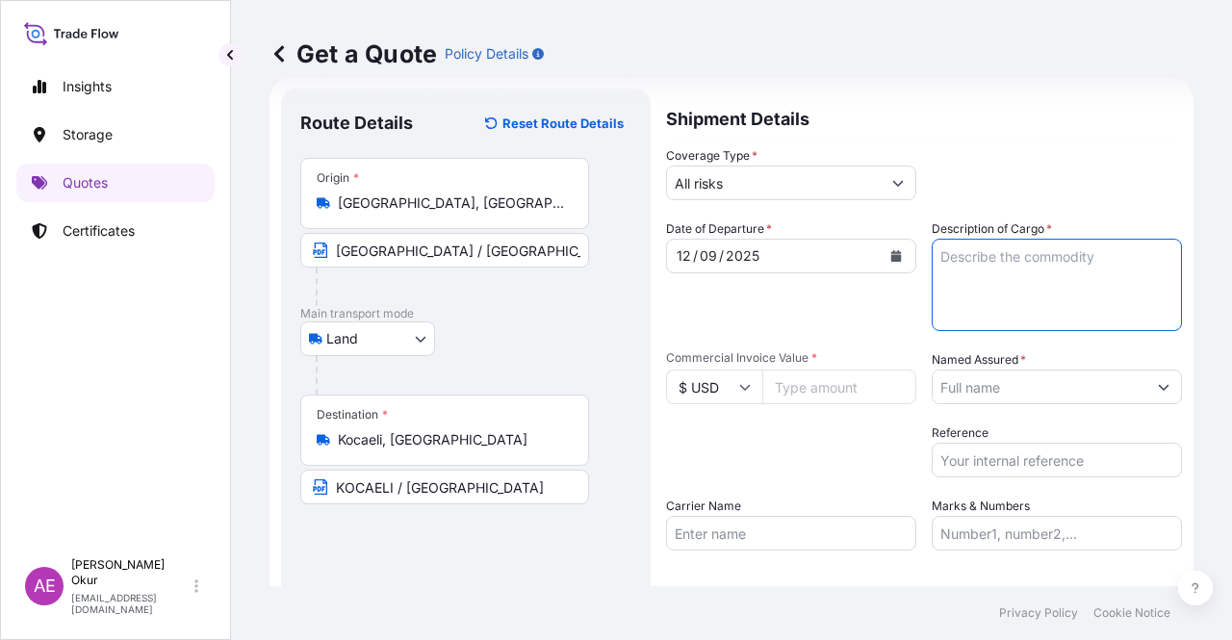
click at [1051, 268] on textarea "Description of Cargo *" at bounding box center [1056, 285] width 250 height 92
paste textarea "PRINTEX U POWDER"
type textarea "PRINTEX U POWDER"
click at [797, 384] on input "Commercial Invoice Value *" at bounding box center [839, 387] width 154 height 35
paste input "37437.4"
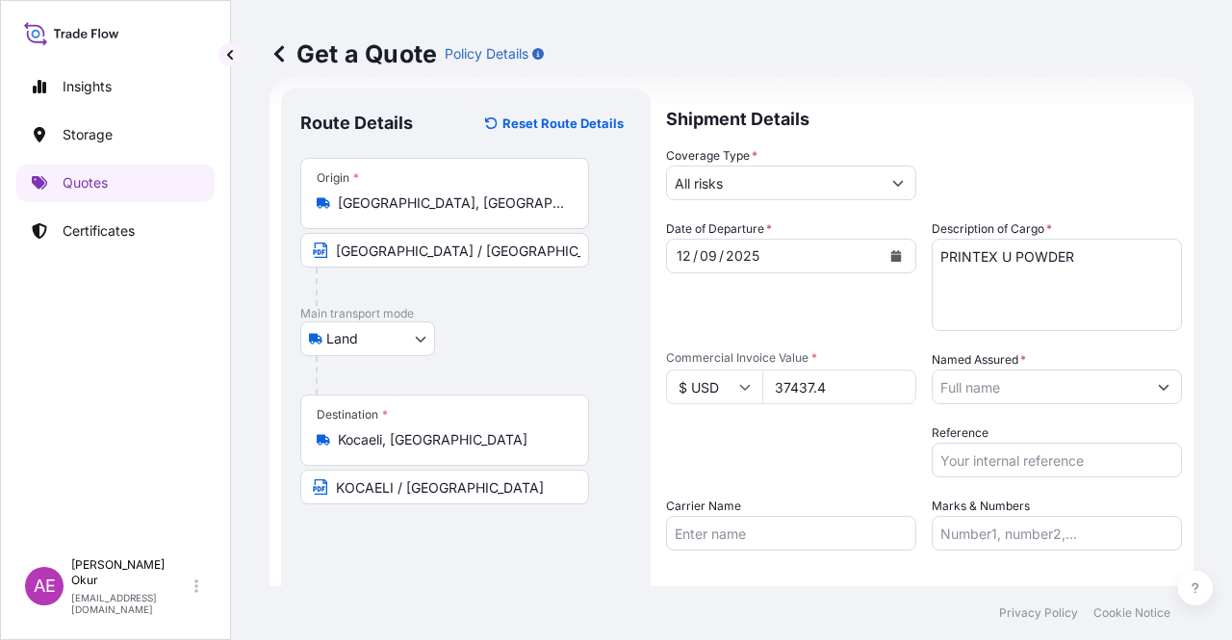
type input "37437.4"
click at [719, 384] on input "$ USD" at bounding box center [714, 387] width 96 height 35
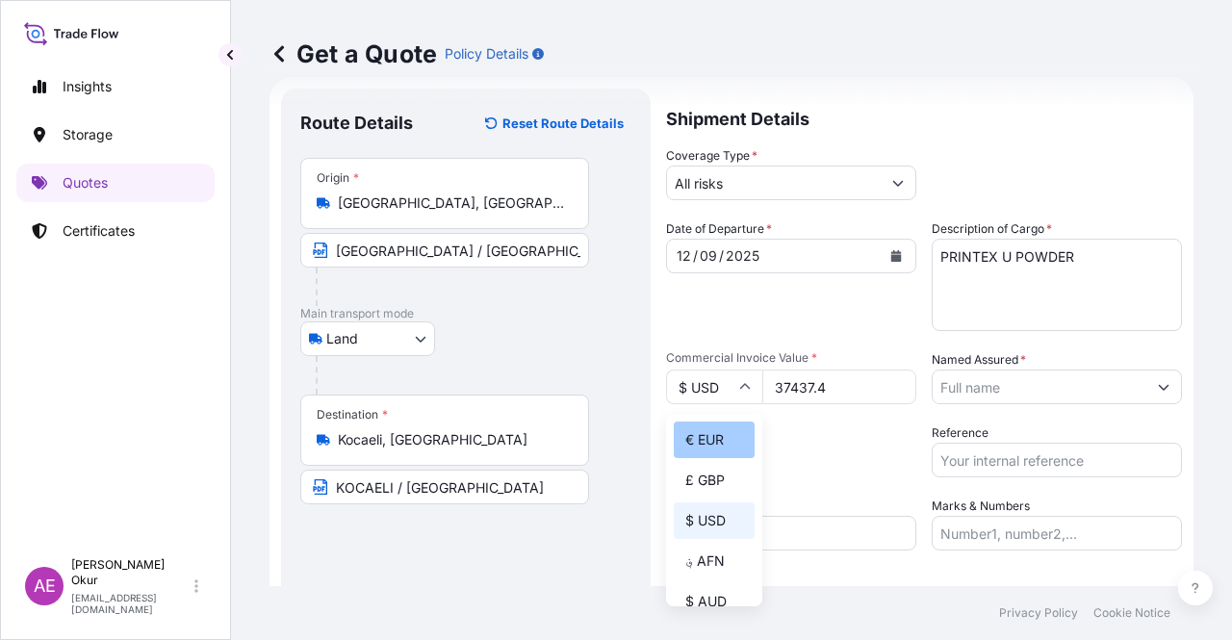
click at [714, 424] on div "€ EUR" at bounding box center [714, 439] width 81 height 37
type input "€ EUR"
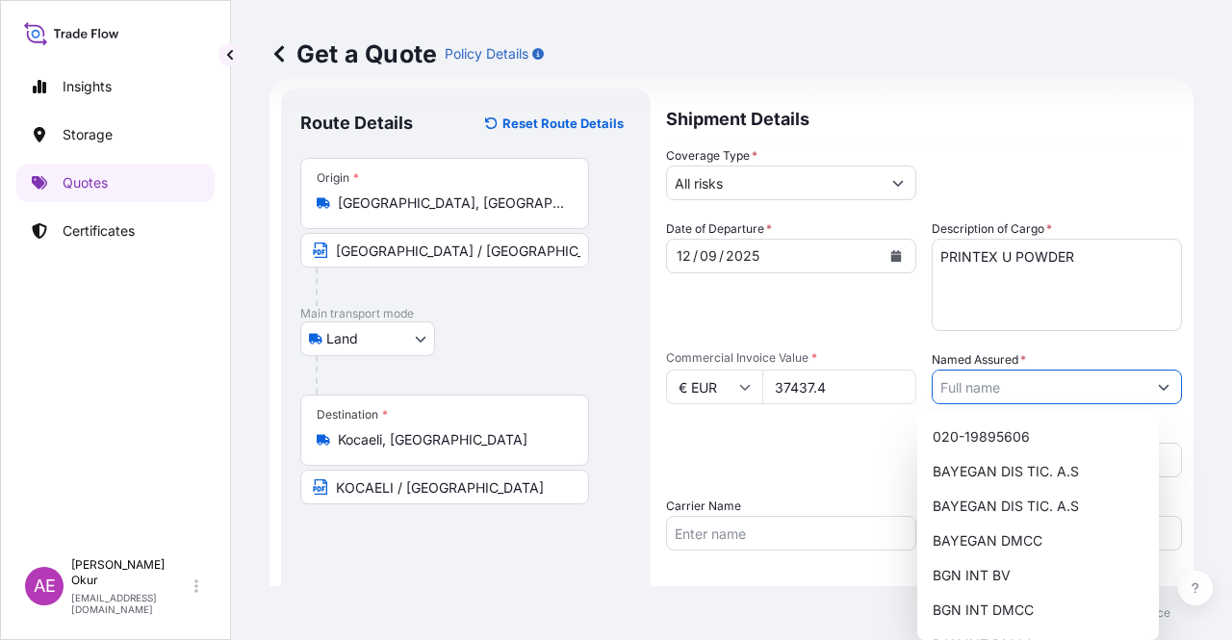
click at [1128, 388] on div at bounding box center [1056, 387] width 250 height 35
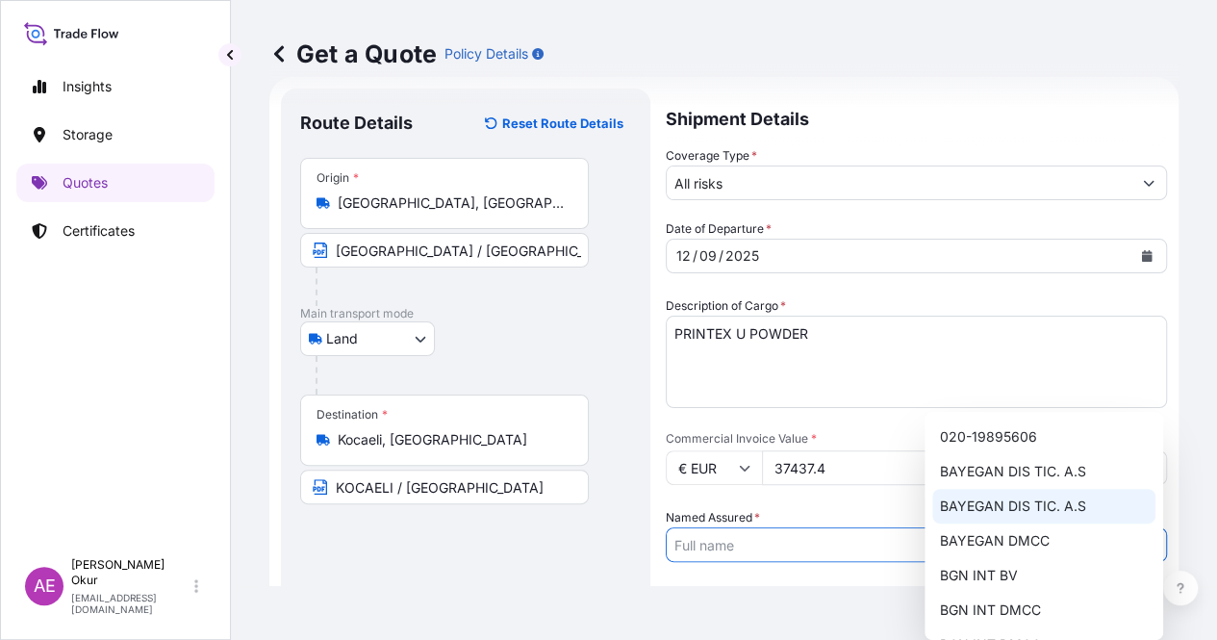
click at [1055, 502] on span "BAYEGAN DIS TIC. A.S" at bounding box center [1013, 506] width 146 height 19
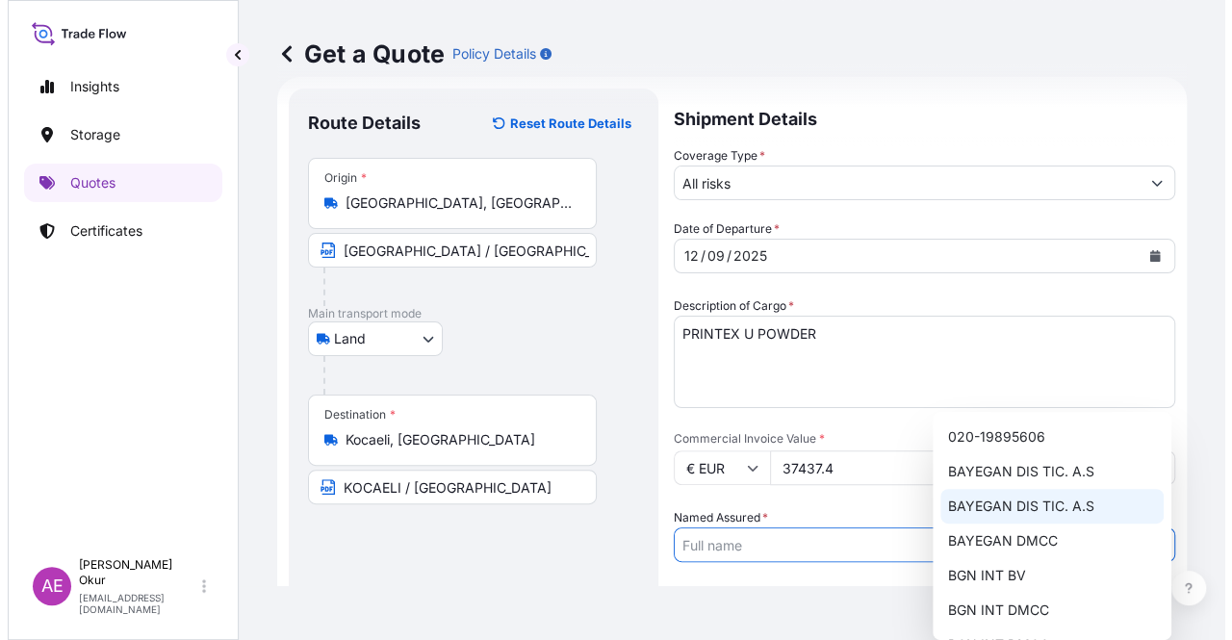
type input "BAYEGAN DIS TIC. A.S"
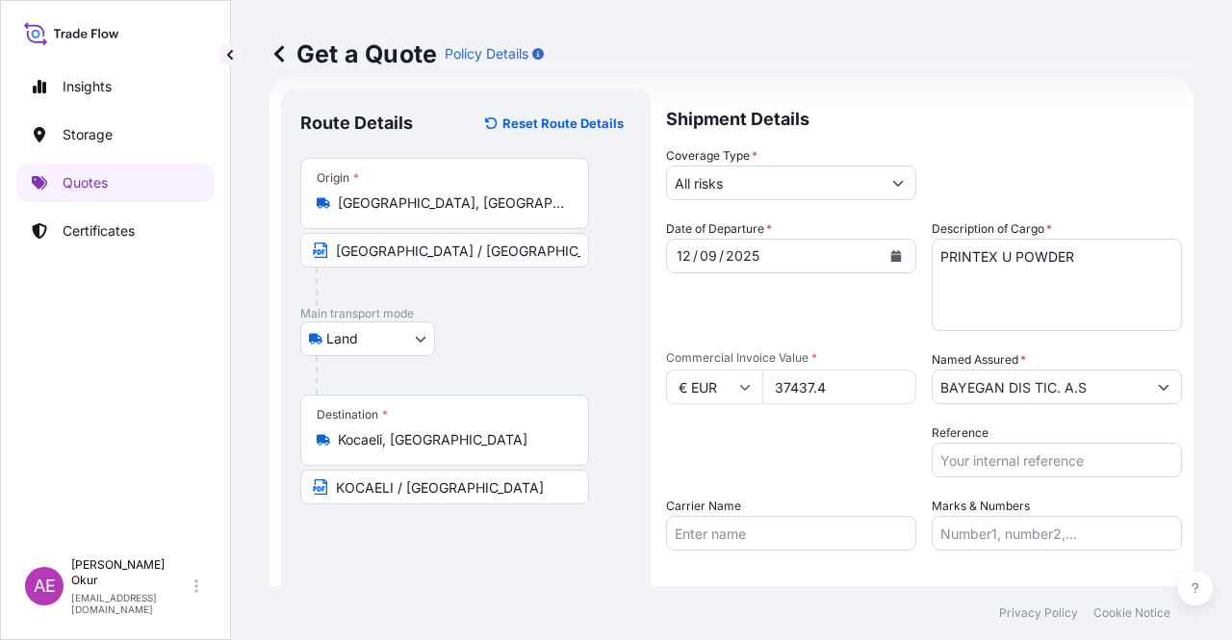
click at [978, 530] on input "Marks & Numbers" at bounding box center [1056, 533] width 250 height 35
drag, startPoint x: 1063, startPoint y: 530, endPoint x: 979, endPoint y: 534, distance: 84.8
click at [979, 534] on input "PO NO:25Y0221600 Quantity M/[PERSON_NAME]: 25.042,46 Premium: USD 1.705,97" at bounding box center [1056, 533] width 250 height 35
paste input "B0095200"
drag, startPoint x: 1120, startPoint y: 541, endPoint x: 1196, endPoint y: 540, distance: 76.0
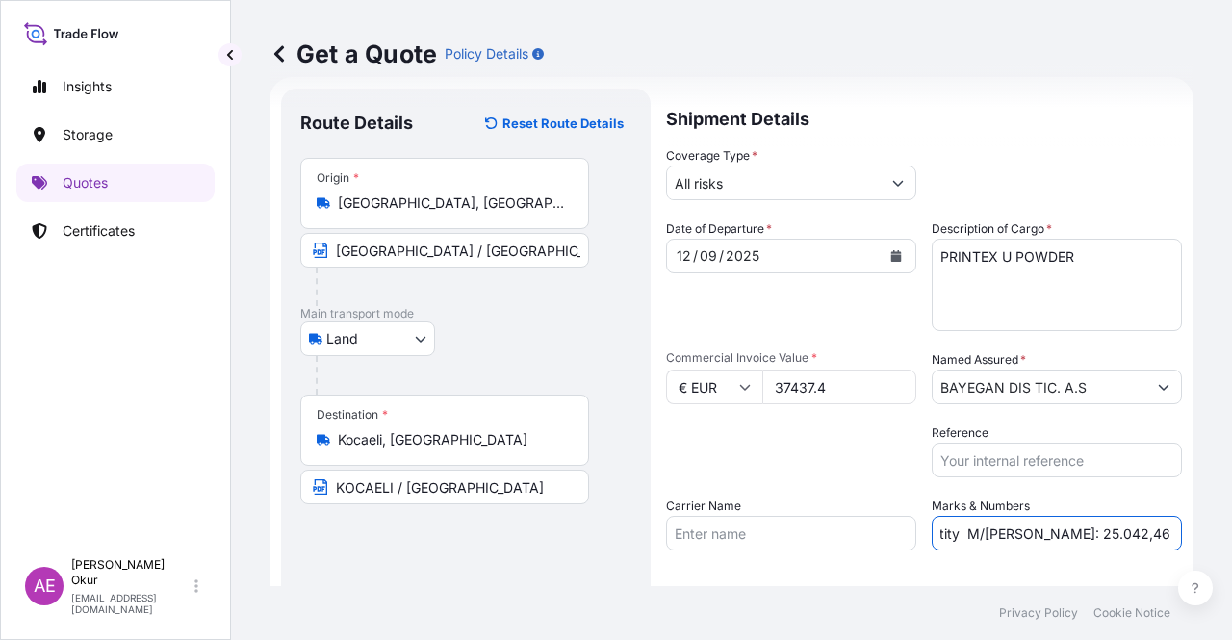
click at [1196, 540] on div "Get a Quote Policy Details Route Details Reset Route Details Place of loading R…" at bounding box center [731, 293] width 1001 height 586
click at [1051, 541] on input "PO NO:25B0095200 Quantity M/[PERSON_NAME]: 25.042,46 Premium: USD 1.705,97" at bounding box center [1056, 533] width 250 height 35
drag, startPoint x: 941, startPoint y: 525, endPoint x: 1004, endPoint y: 530, distance: 62.7
click at [1004, 530] on input "PO NO:25B0095200 Quantity M/[PERSON_NAME]: 25.042,46 Premium: USD 1.705,97" at bounding box center [1056, 533] width 250 height 35
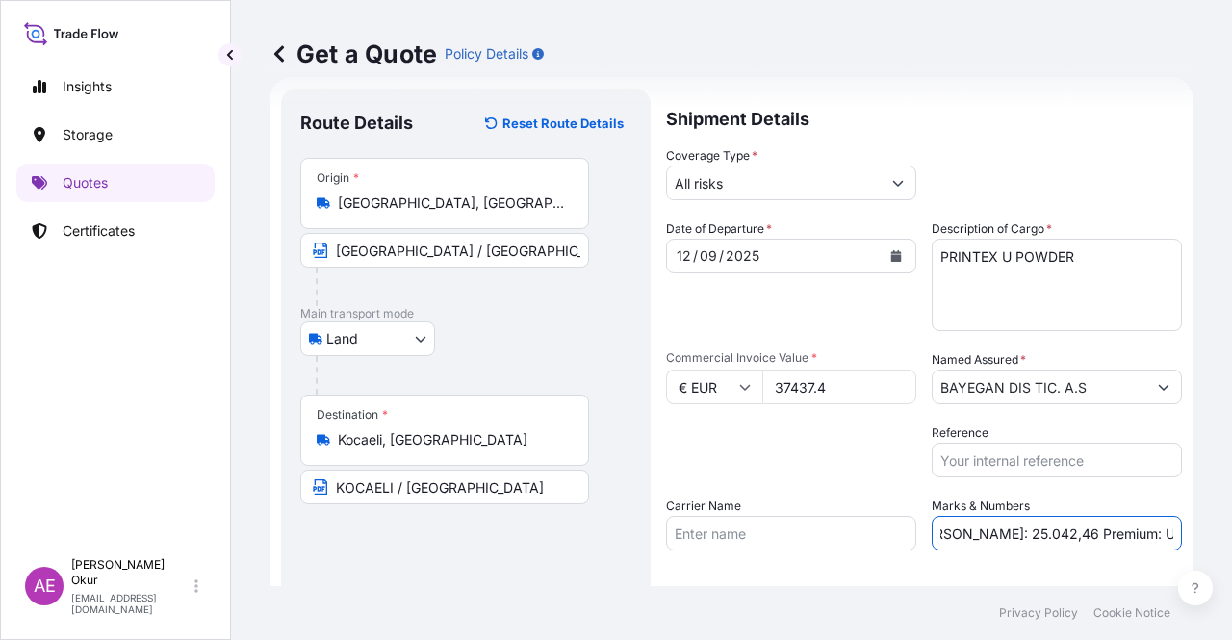
paste input "7,480"
click at [1231, 534] on div "Get a Quote Policy Details Route Details Reset Route Details Place of loading R…" at bounding box center [731, 293] width 1001 height 586
click at [1059, 533] on input "PO NO:25B0095200 Quantity M/[PERSON_NAME]: 7,480 Premium: USD 1.705,97" at bounding box center [1056, 533] width 250 height 35
drag, startPoint x: 1107, startPoint y: 532, endPoint x: 1231, endPoint y: 530, distance: 124.1
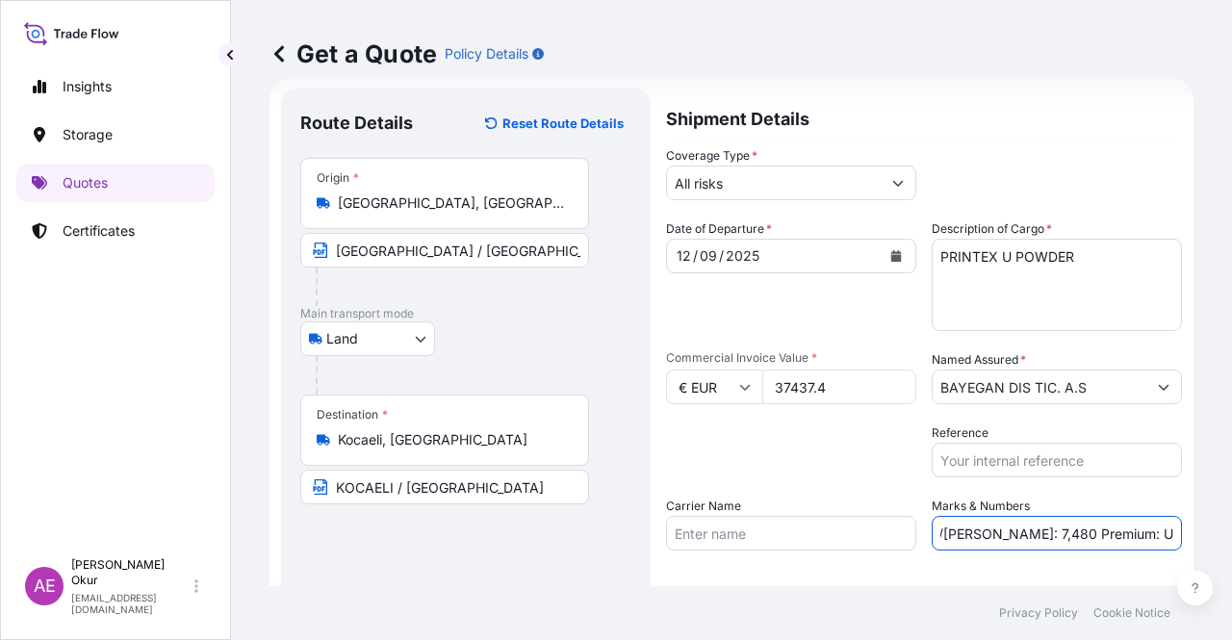
click at [1231, 531] on div "Get a Quote Policy Details Route Details Reset Route Details Place of loading R…" at bounding box center [731, 293] width 1001 height 586
paste input "4,12"
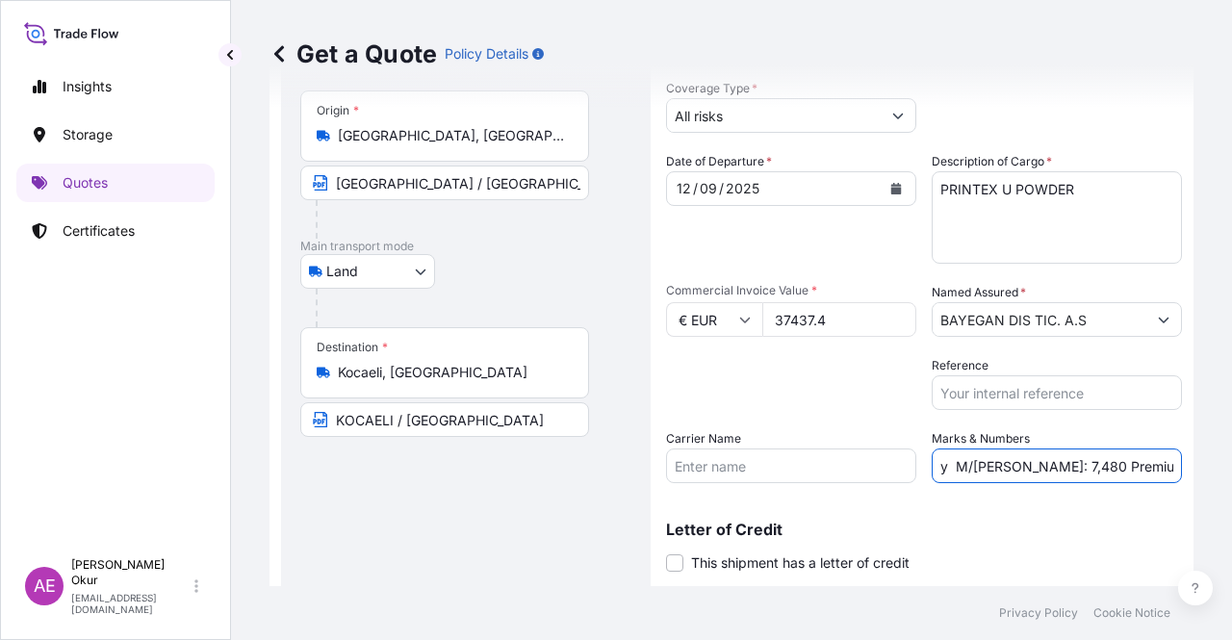
scroll to position [149, 0]
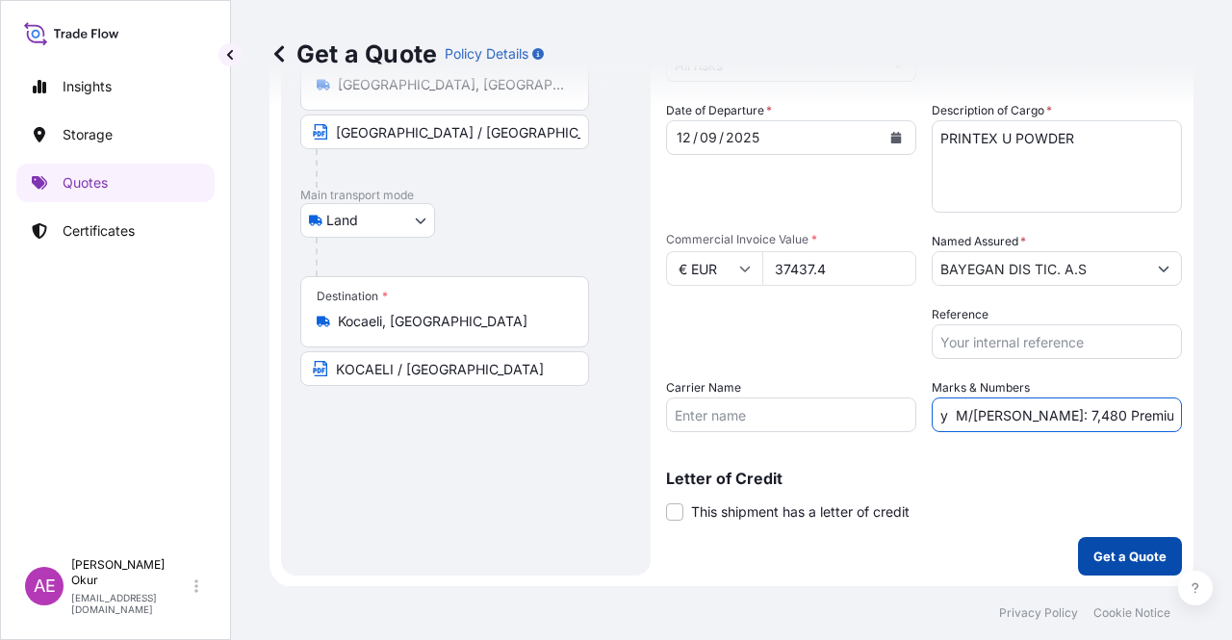
type input "PO NO:25B0095200 Quantity M/[PERSON_NAME]: 7,480 Premium: EUR 4,12"
click at [1094, 557] on p "Get a Quote" at bounding box center [1129, 556] width 73 height 19
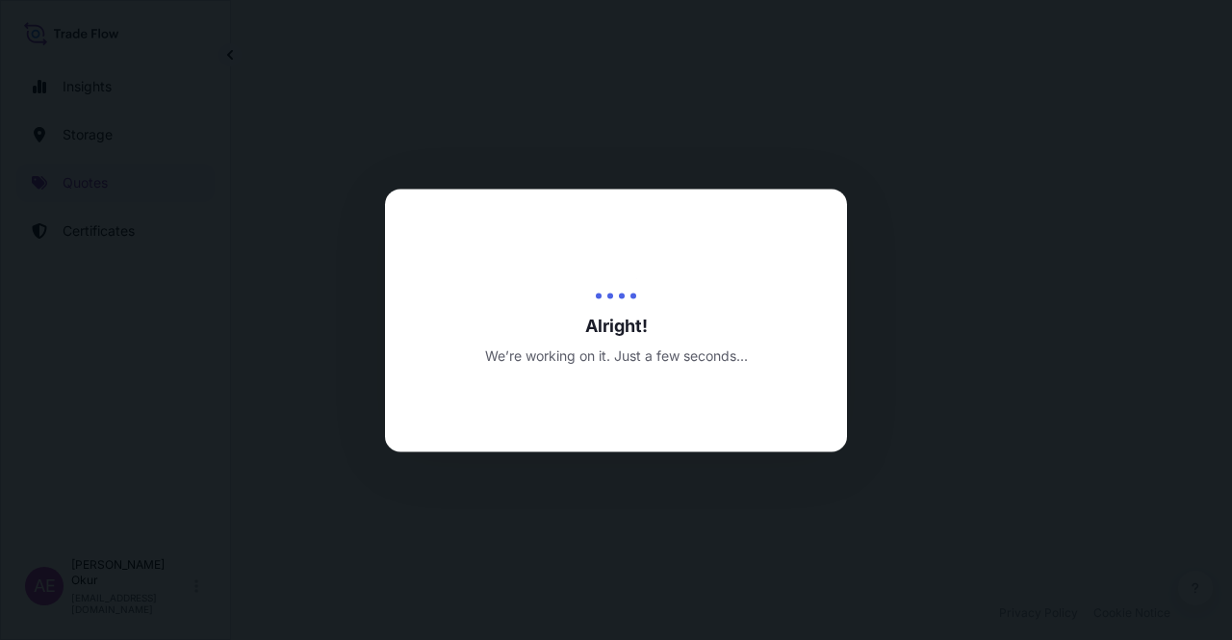
select select "Land"
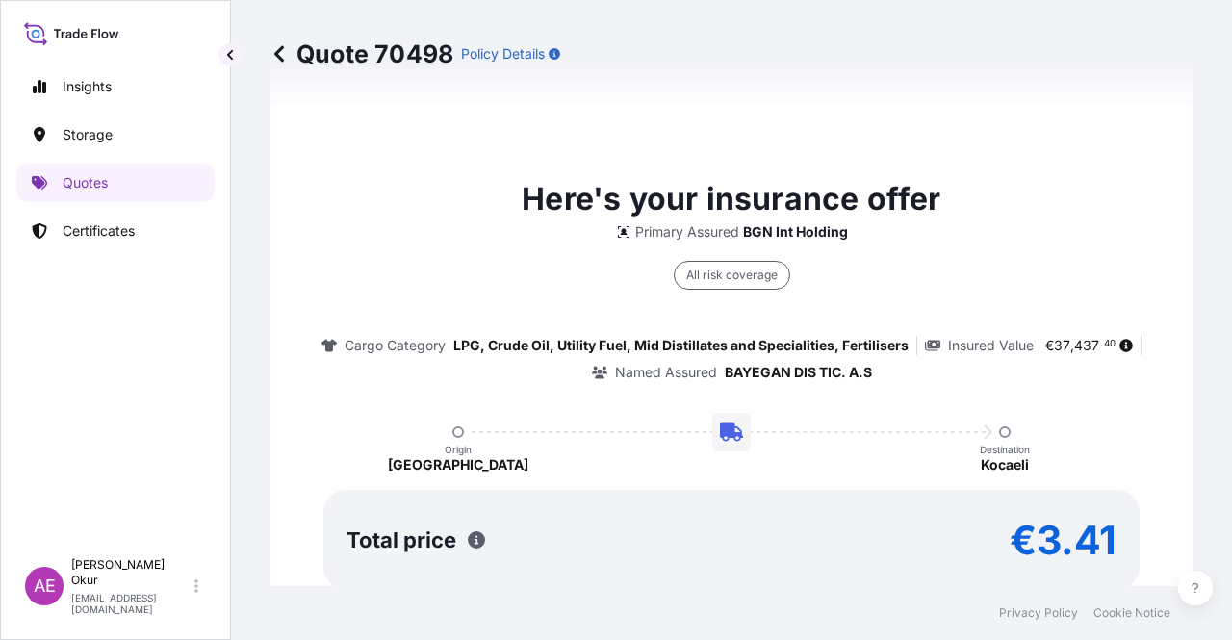
type input "[DATE]"
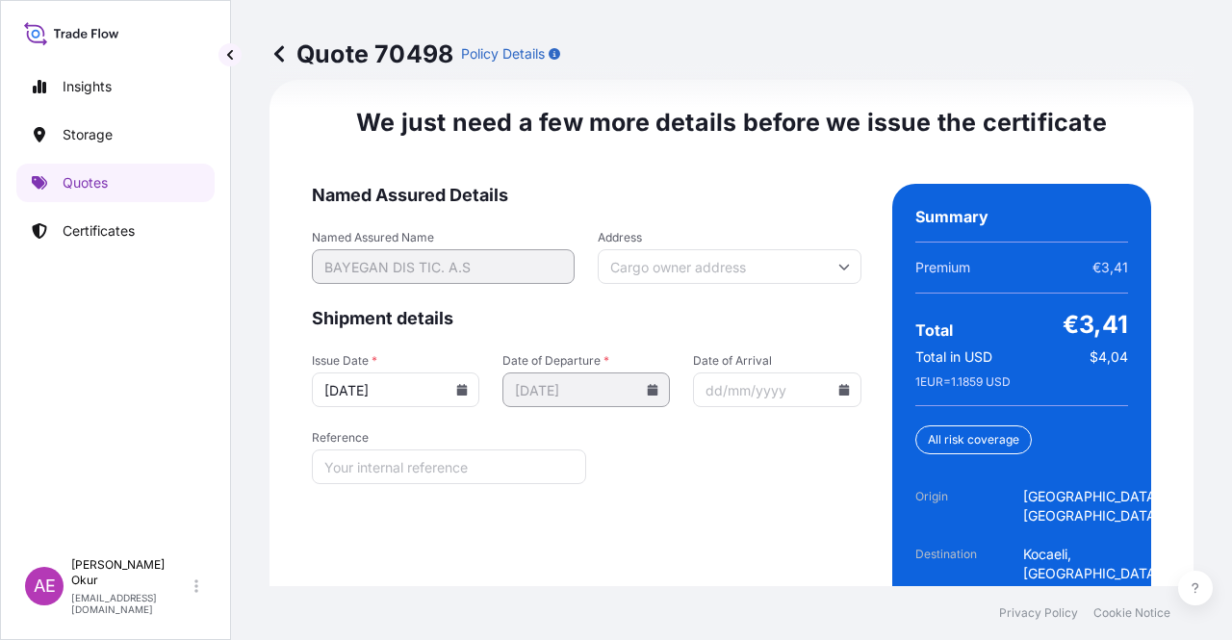
scroll to position [2598, 0]
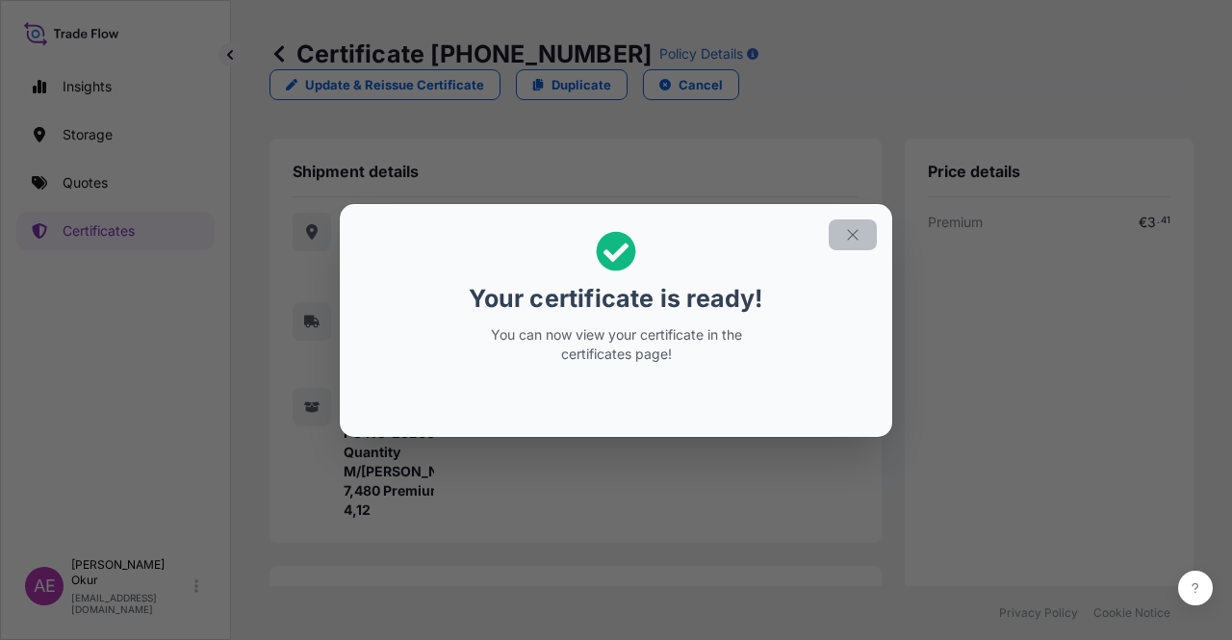
click at [826, 191] on div "Your certificate is ready! You can now view your certificate in the certificate…" at bounding box center [616, 320] width 1232 height 640
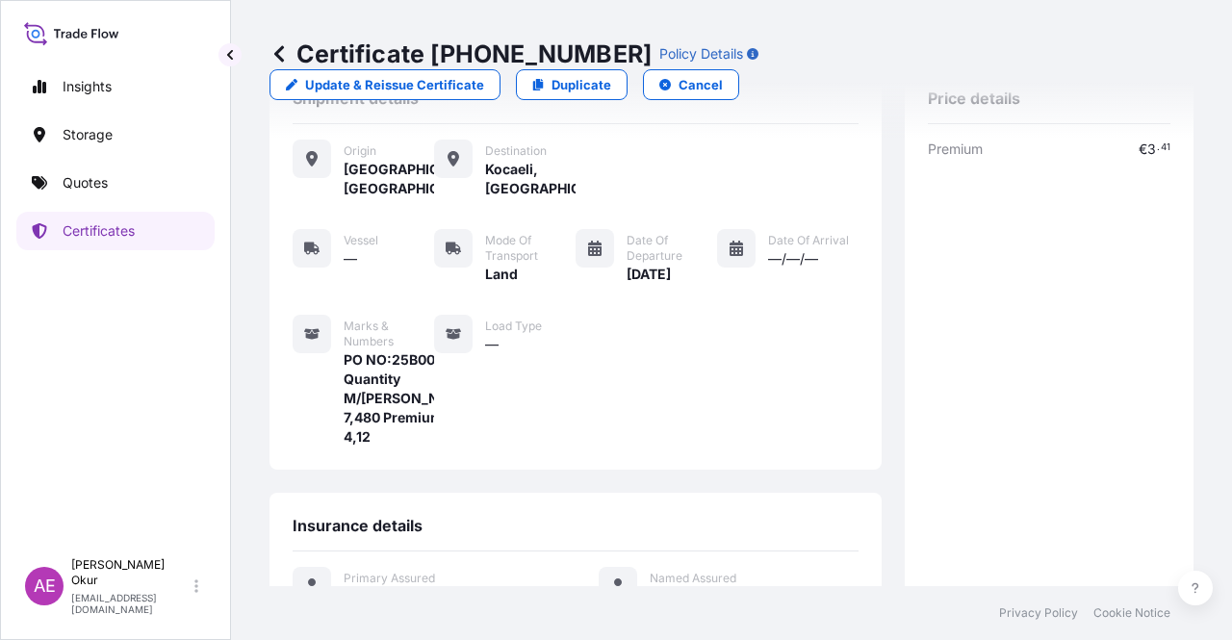
scroll to position [443, 0]
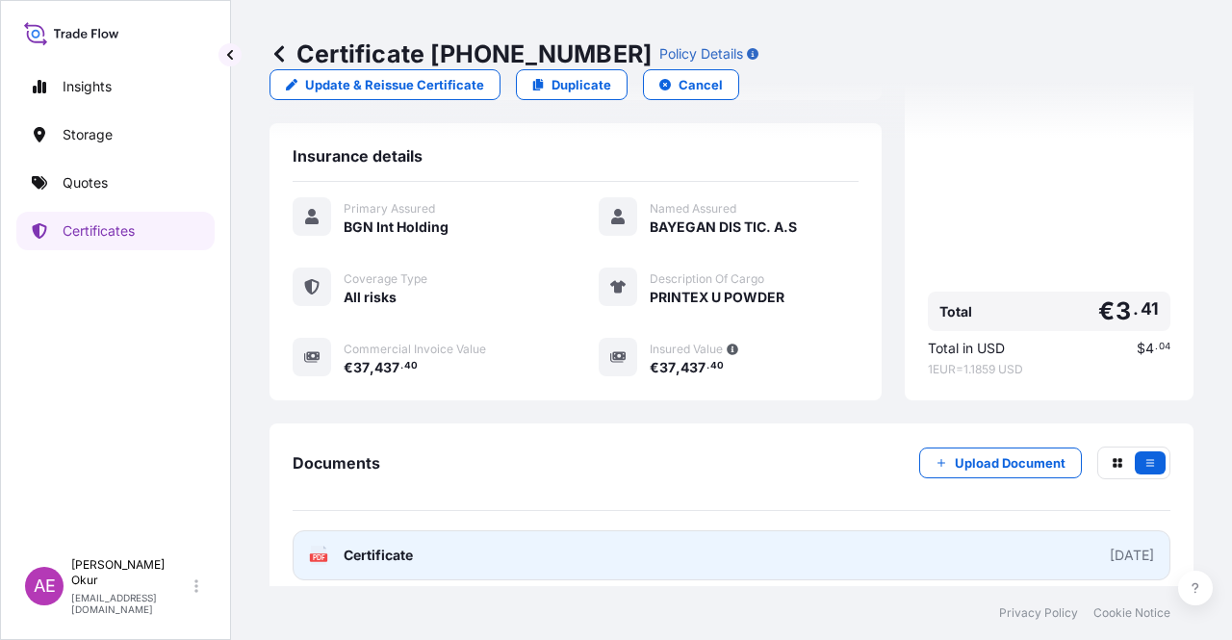
click at [376, 546] on span "Certificate" at bounding box center [378, 555] width 69 height 19
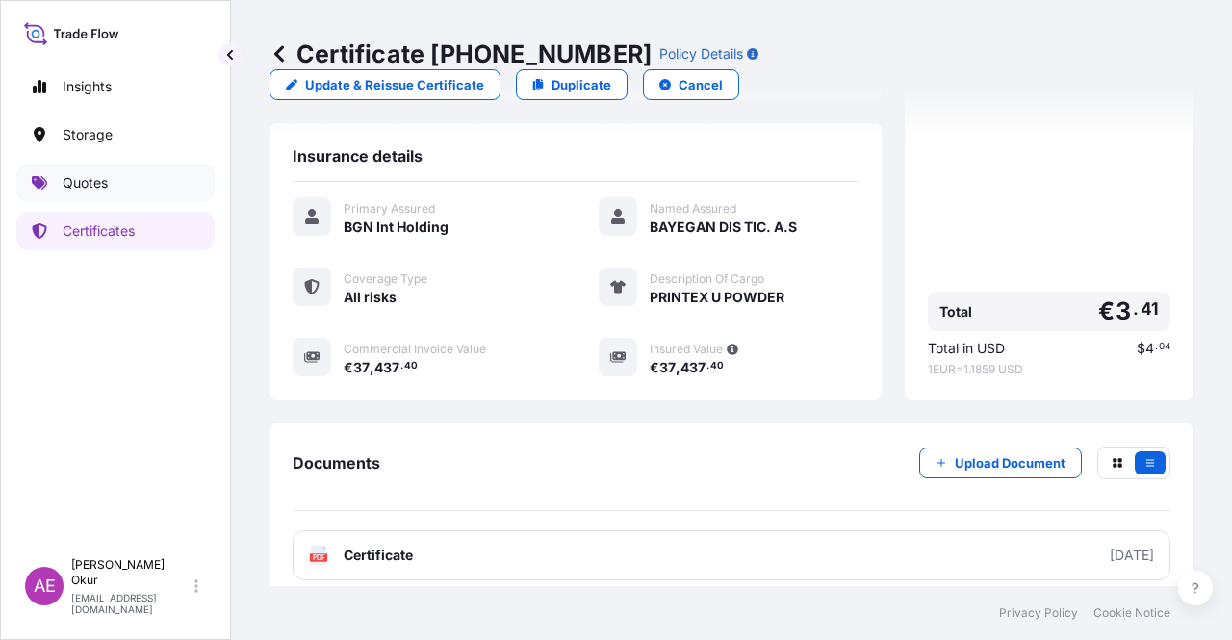
click at [98, 182] on p "Quotes" at bounding box center [85, 182] width 45 height 19
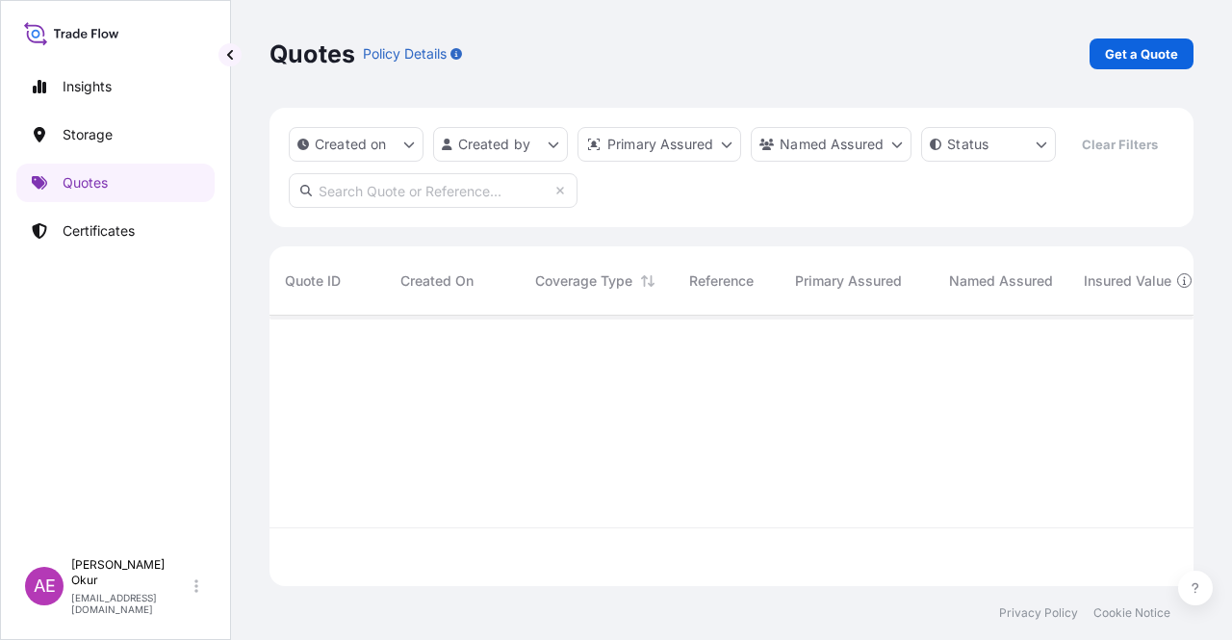
scroll to position [267, 908]
click at [1157, 47] on p "Get a Quote" at bounding box center [1141, 53] width 73 height 19
select select "Ocean Vessel"
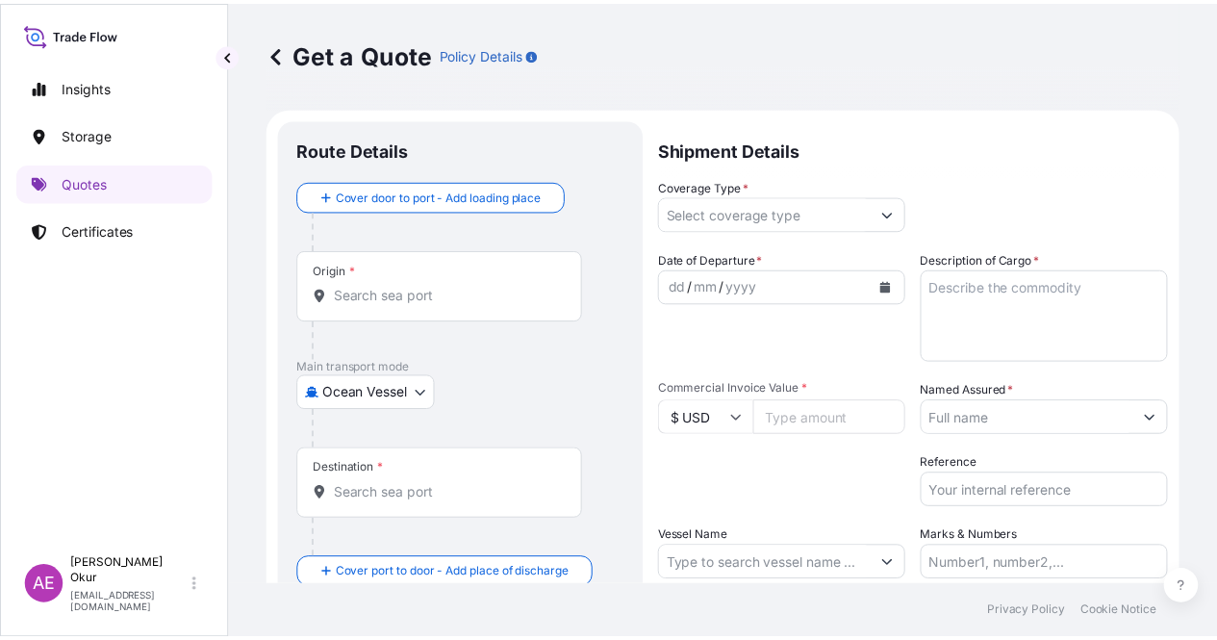
scroll to position [31, 0]
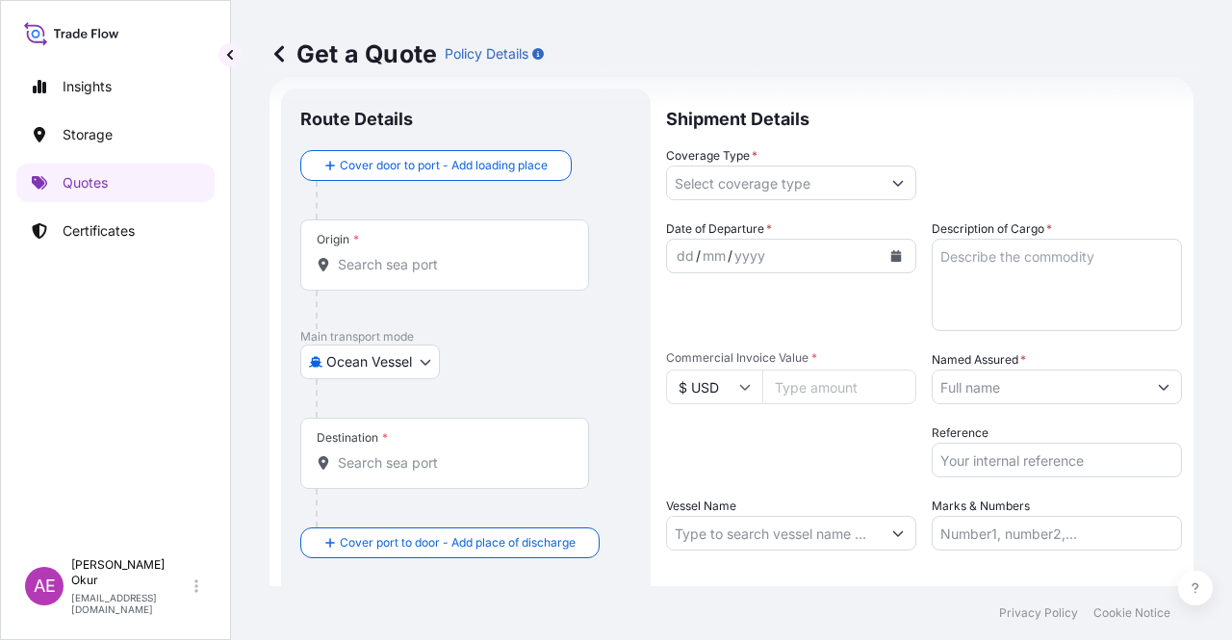
click at [431, 270] on input "Origin *" at bounding box center [451, 264] width 227 height 19
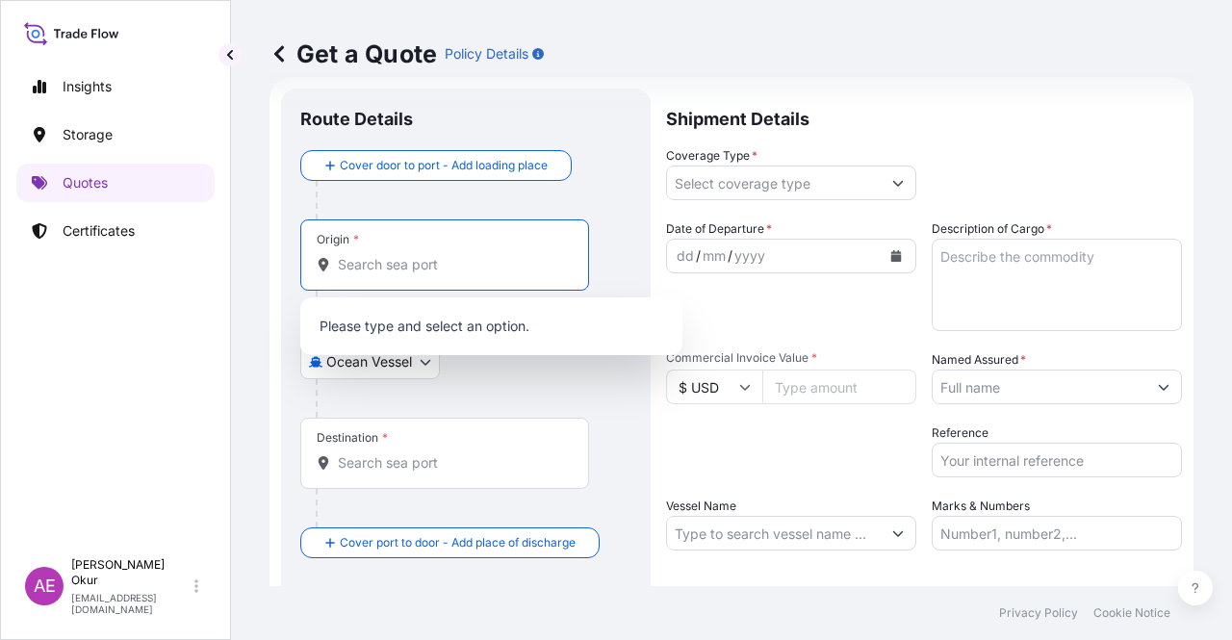
paste input "[GEOGRAPHIC_DATA]"
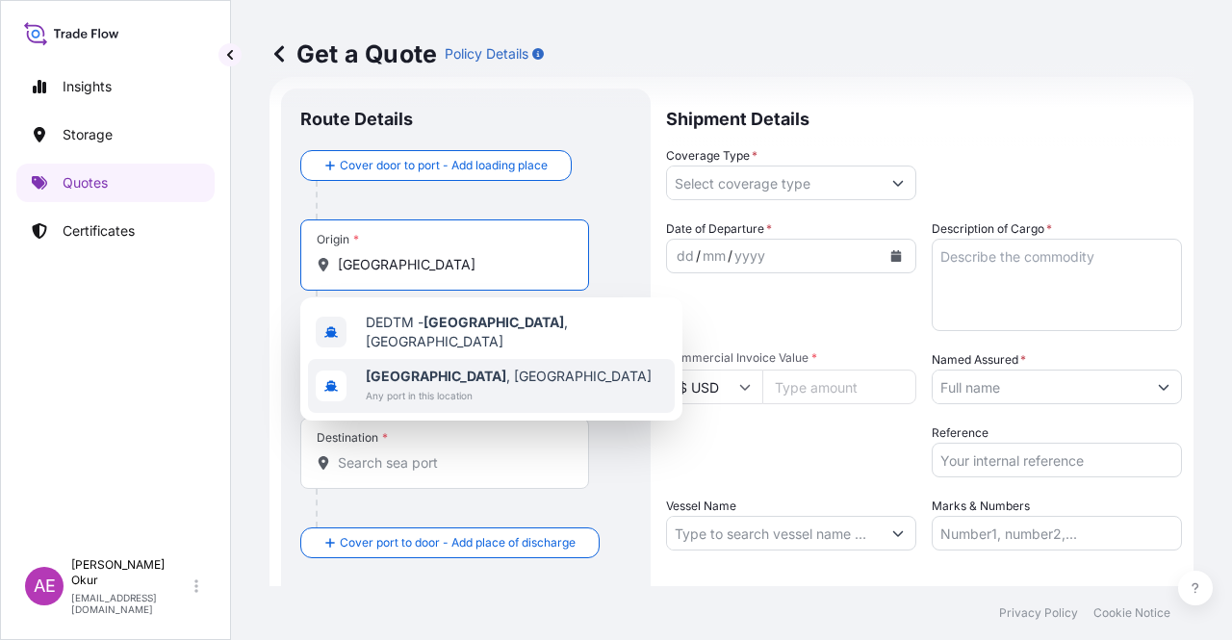
click at [437, 386] on span "Any port in this location" at bounding box center [509, 395] width 286 height 19
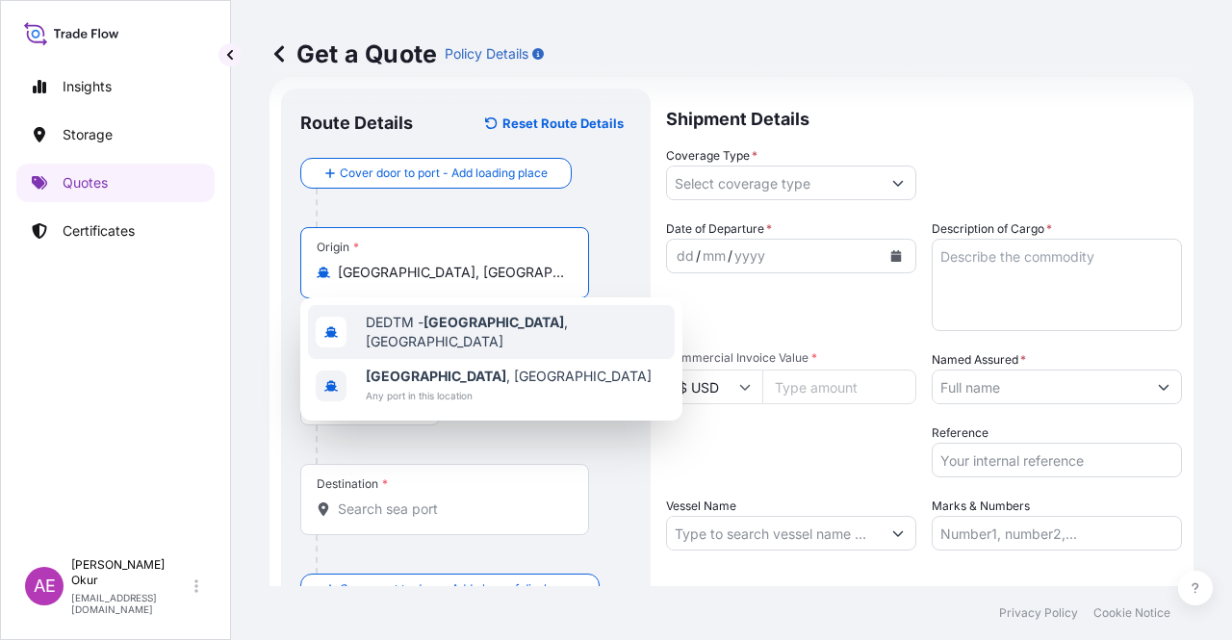
type input "[GEOGRAPHIC_DATA], [GEOGRAPHIC_DATA]"
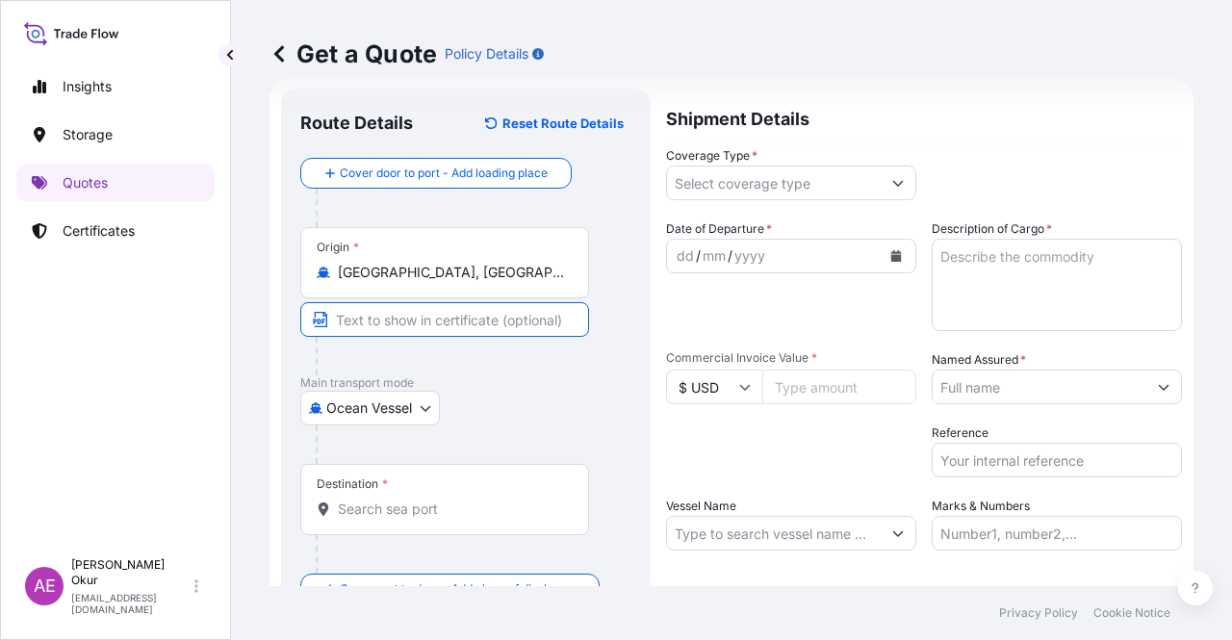
click at [423, 319] on input "Text to appear on certificate" at bounding box center [444, 319] width 289 height 35
paste input "[GEOGRAPHIC_DATA]"
type input "[GEOGRAPHIC_DATA] / [GEOGRAPHIC_DATA]"
drag, startPoint x: 417, startPoint y: 558, endPoint x: 419, endPoint y: 546, distance: 12.7
click at [418, 558] on div at bounding box center [452, 554] width 273 height 38
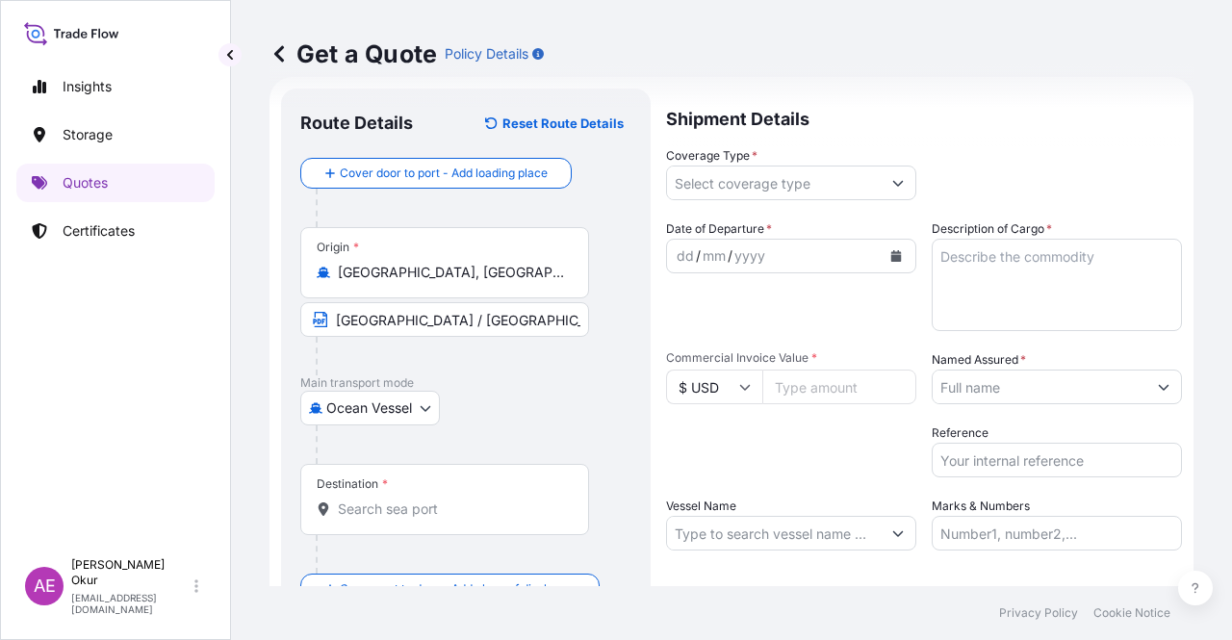
click at [422, 525] on div "Destination *" at bounding box center [444, 499] width 289 height 71
click at [422, 519] on input "Destination *" at bounding box center [451, 508] width 227 height 19
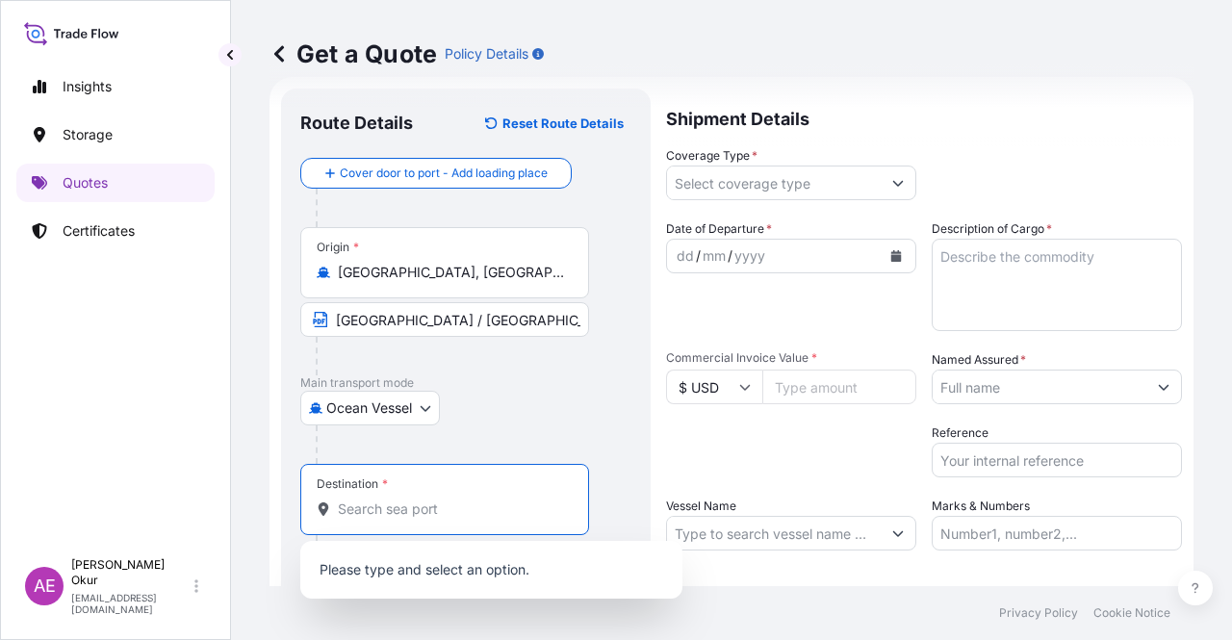
paste input "KOCAELI"
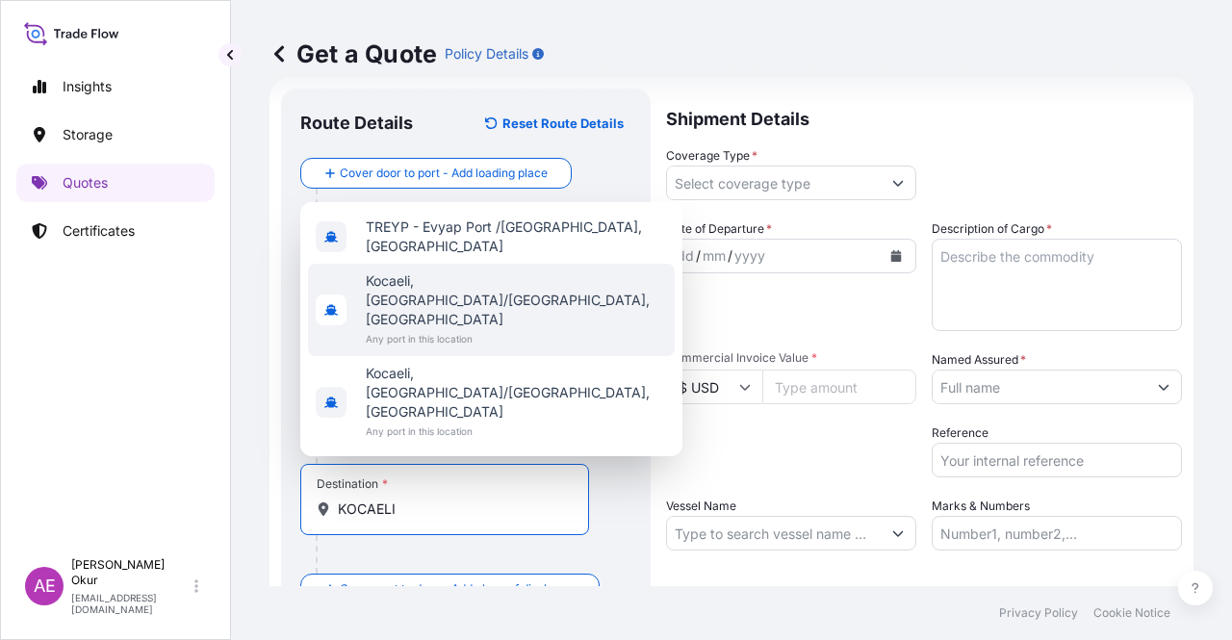
click at [503, 348] on span "Any port in this location" at bounding box center [516, 338] width 301 height 19
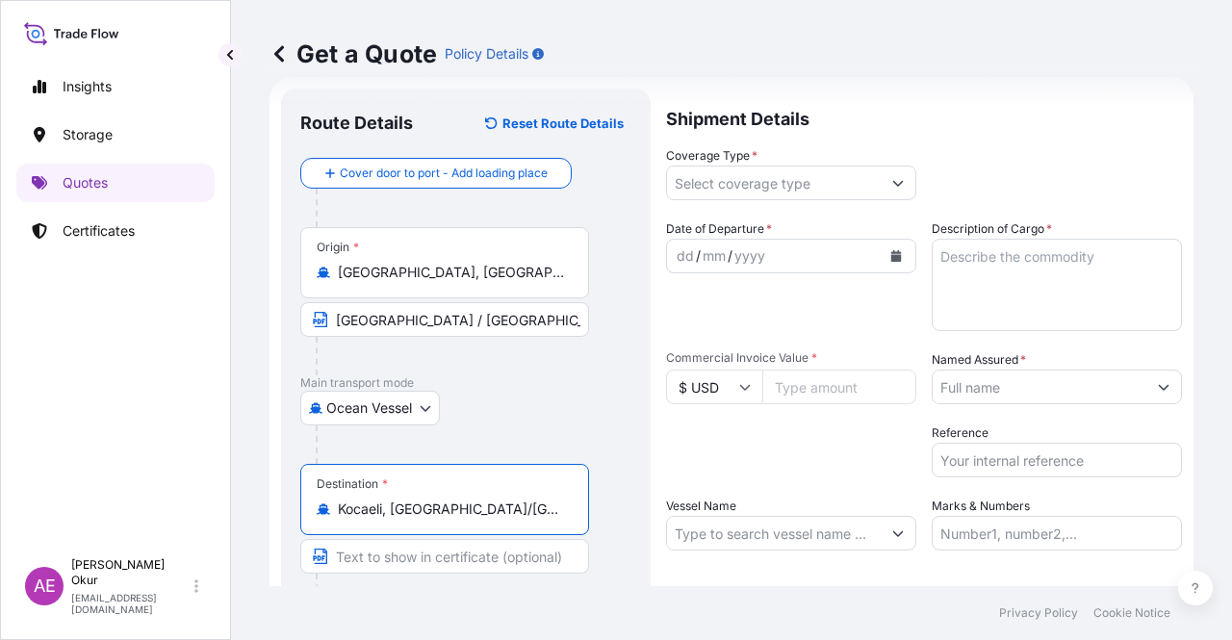
type input "Kocaeli, [GEOGRAPHIC_DATA]/[GEOGRAPHIC_DATA], [GEOGRAPHIC_DATA]"
click at [395, 553] on input "Text to appear on certificate" at bounding box center [444, 556] width 289 height 35
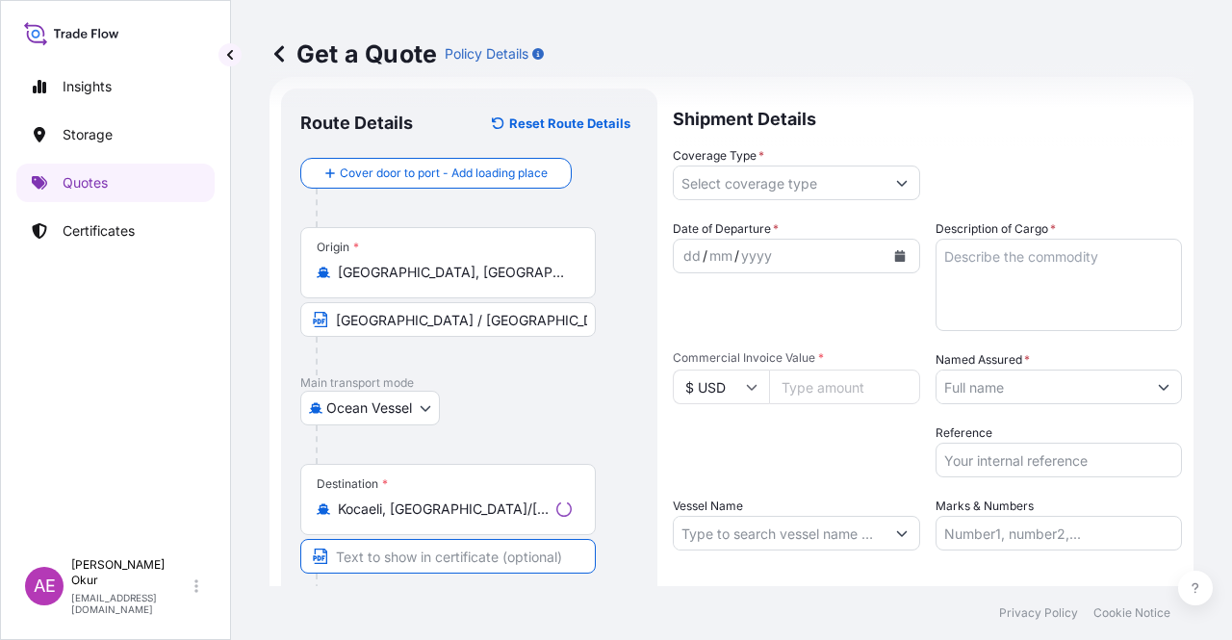
paste input "KOCAELI"
type input "KOCAELI / [GEOGRAPHIC_DATA]"
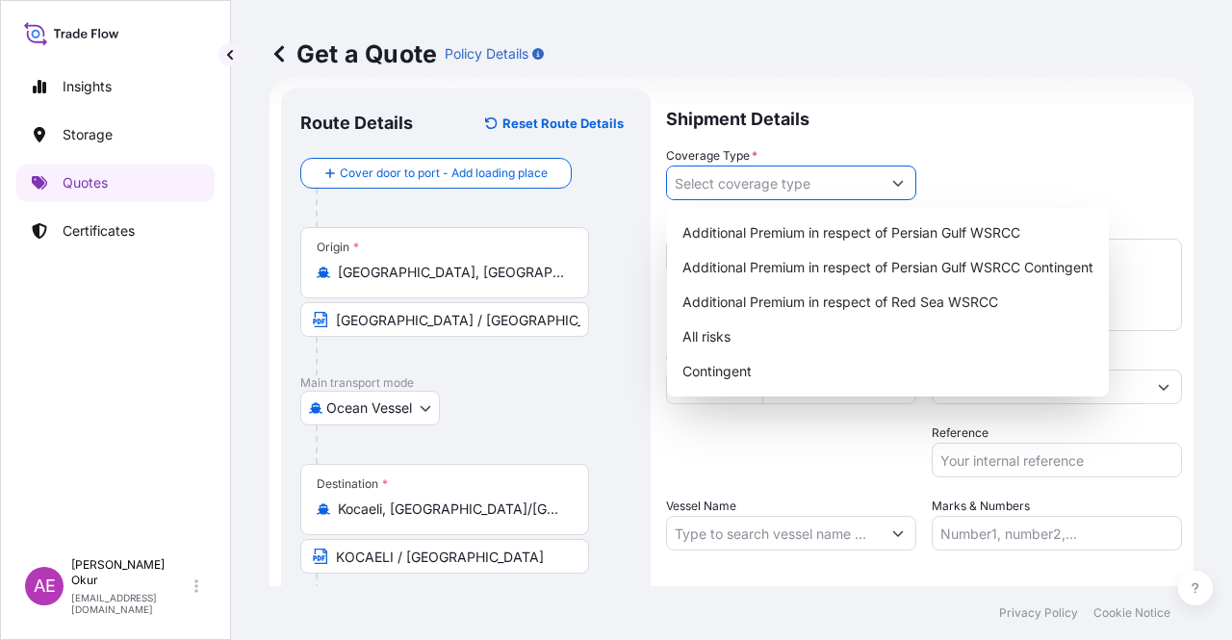
click at [780, 178] on input "Coverage Type *" at bounding box center [774, 183] width 214 height 35
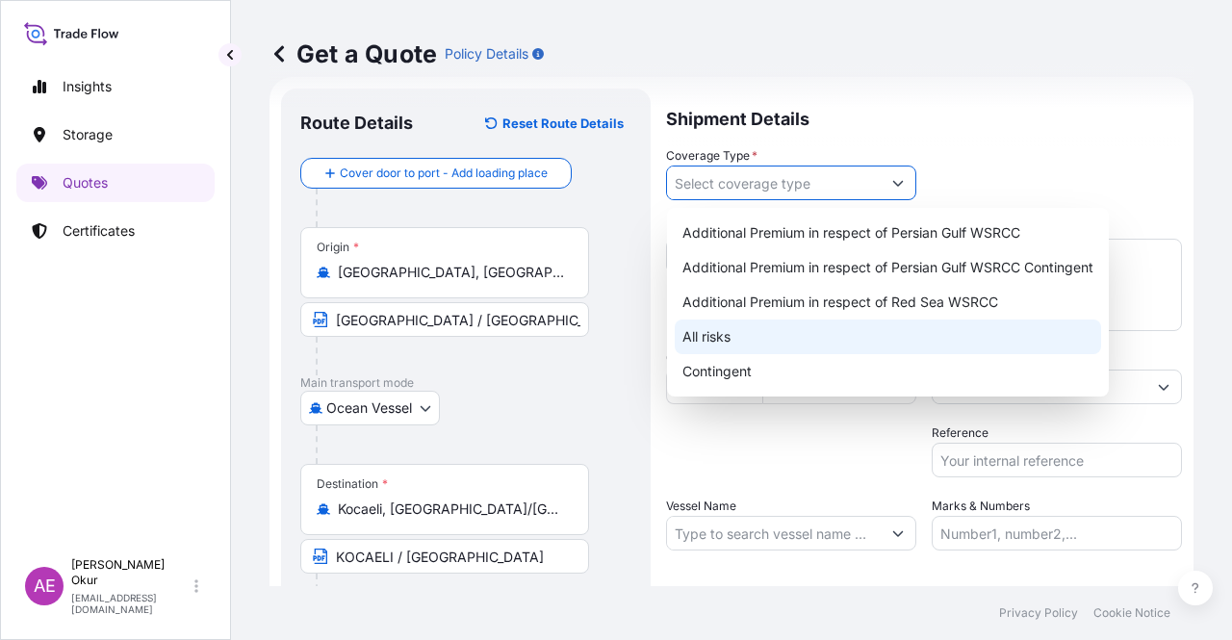
click at [751, 336] on div "All risks" at bounding box center [888, 336] width 426 height 35
type input "All risks"
click at [772, 334] on div "All risks" at bounding box center [888, 336] width 426 height 35
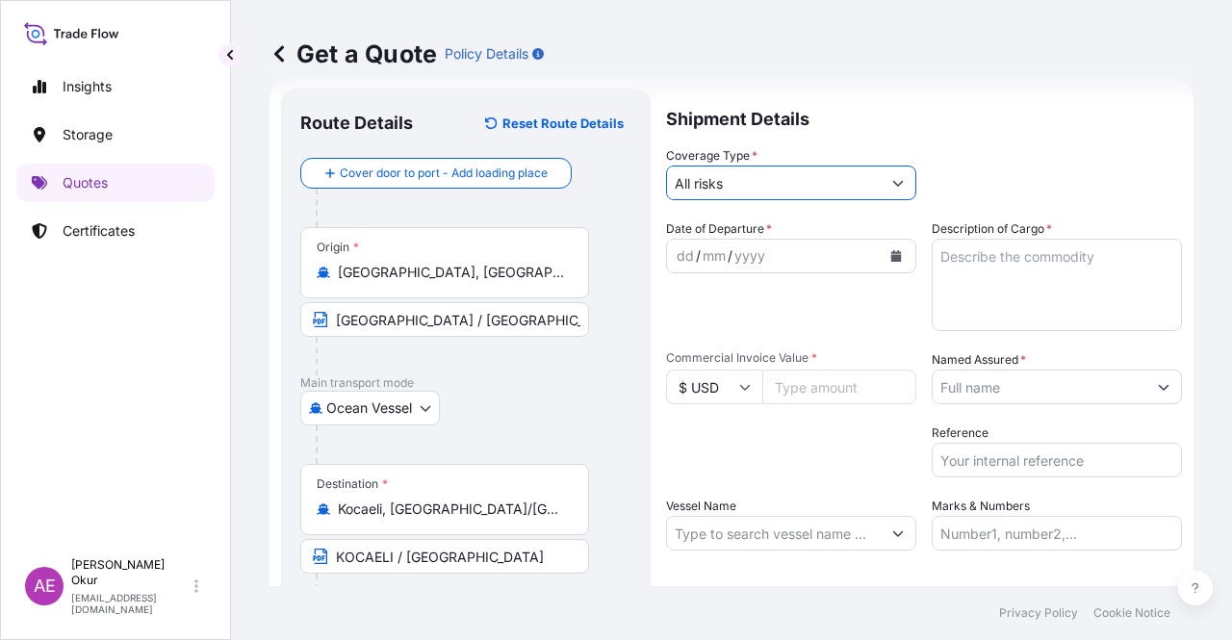
click at [676, 245] on div "dd" at bounding box center [685, 255] width 21 height 23
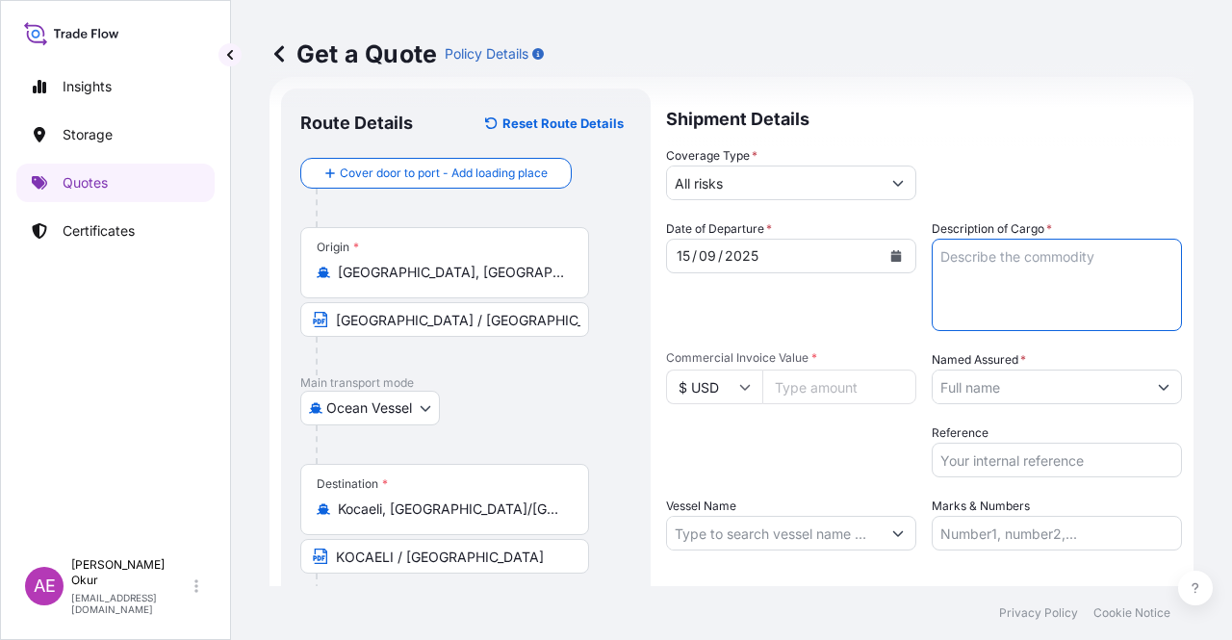
click at [977, 293] on textarea "Description of Cargo *" at bounding box center [1056, 285] width 250 height 92
paste textarea "PRINTEX U POWDER"
type textarea "PRINTEX U POWDER"
click at [727, 367] on div "Commercial Invoice Value * $ USD" at bounding box center [791, 377] width 250 height 54
click at [729, 389] on input "$ USD" at bounding box center [714, 387] width 96 height 35
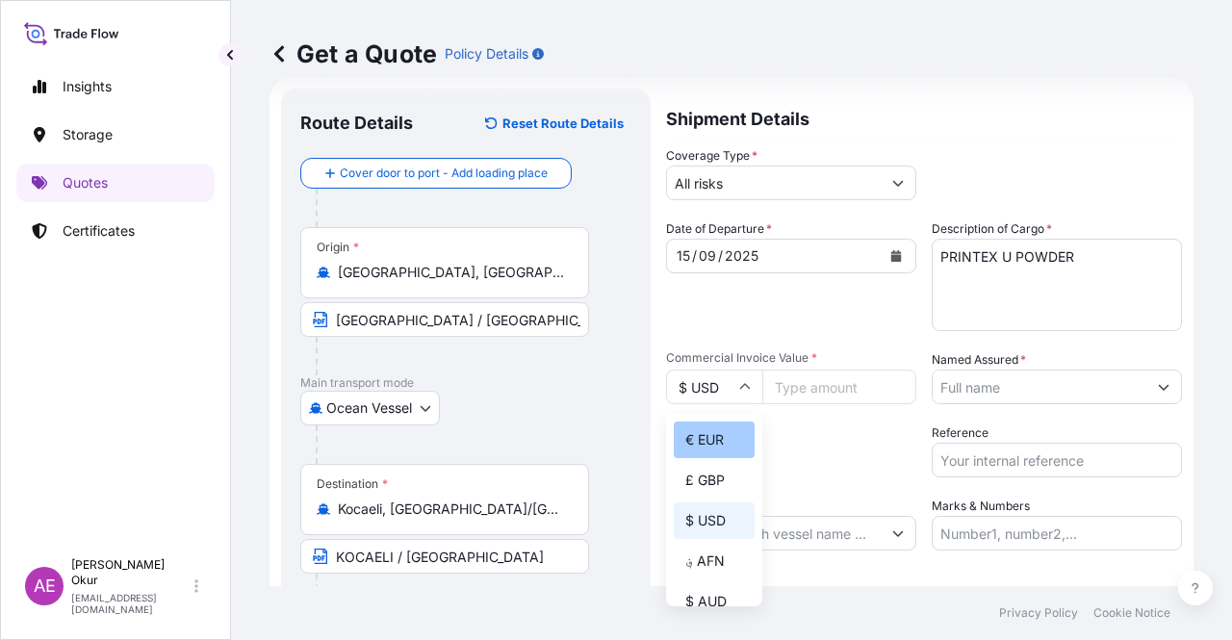
click at [714, 434] on div "€ EUR" at bounding box center [714, 439] width 81 height 37
type input "€ EUR"
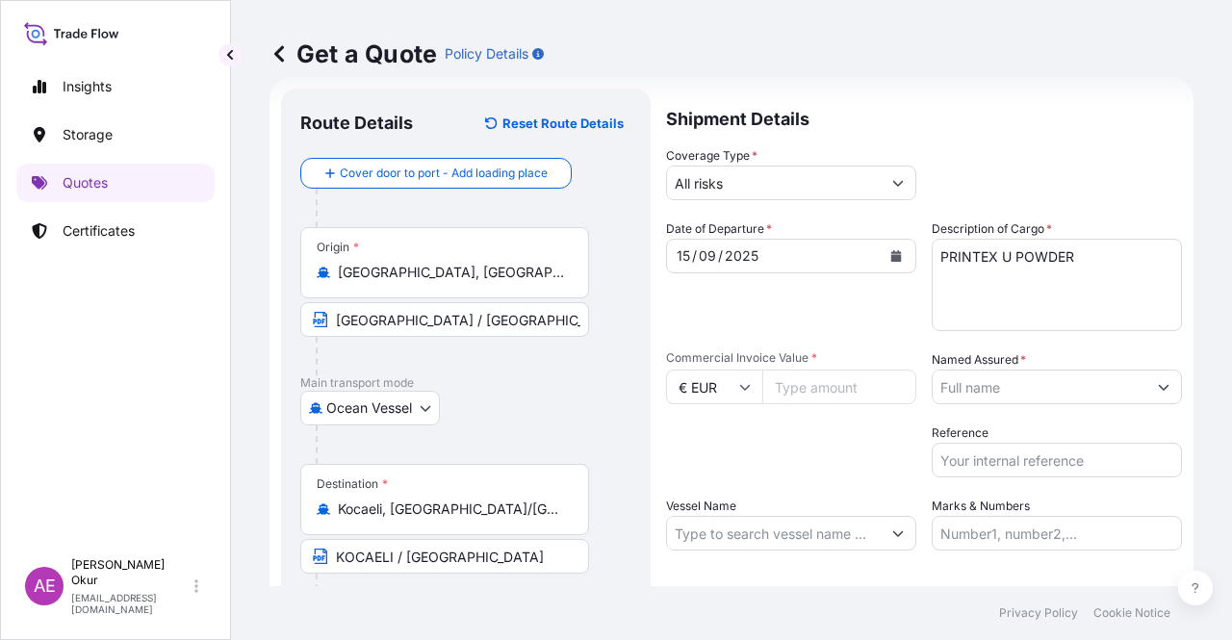
click at [854, 377] on input "Commercial Invoice Value *" at bounding box center [839, 387] width 154 height 35
paste input "37437.4"
type input "37437.4"
click at [382, 397] on body "Insights Storage Quotes Certificates AE Alp Eren Okur [EMAIL_ADDRESS][DOMAIN_NA…" at bounding box center [616, 320] width 1232 height 640
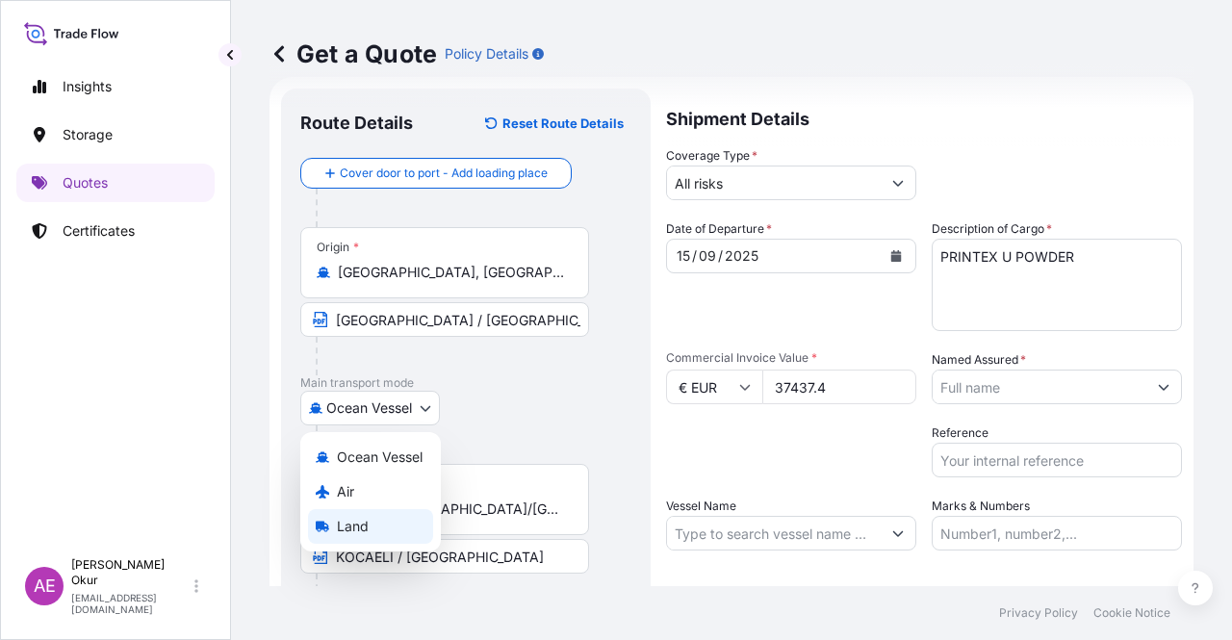
click at [370, 526] on div "Land" at bounding box center [370, 526] width 125 height 35
select select "Land"
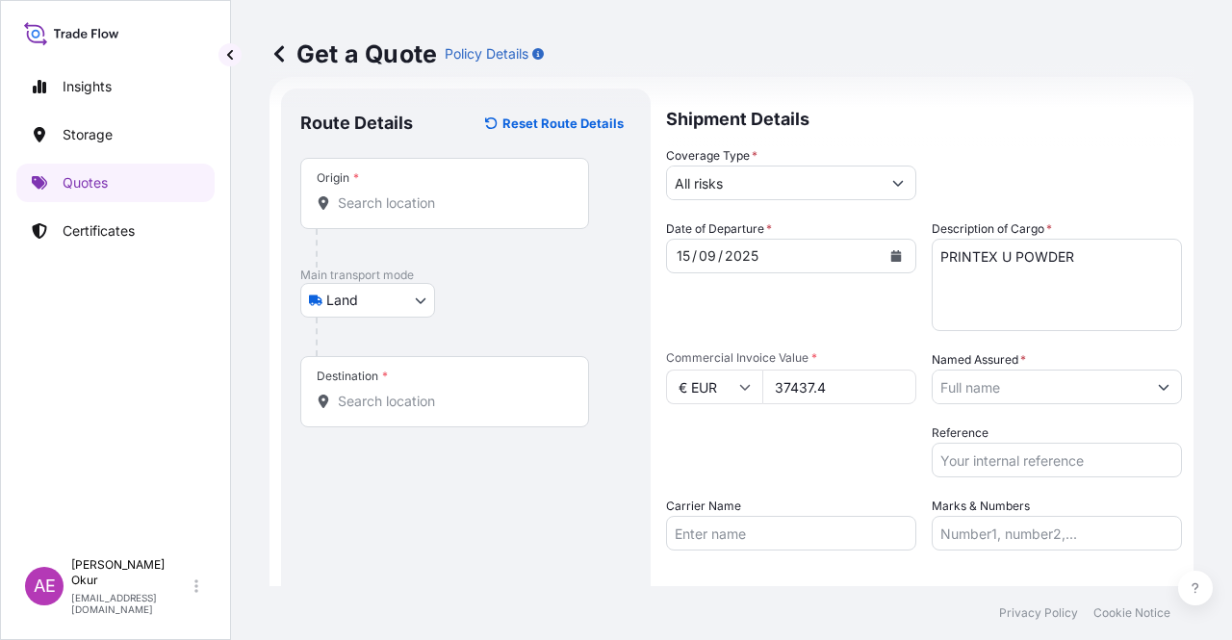
click at [373, 224] on div "Origin *" at bounding box center [444, 193] width 289 height 71
click at [373, 213] on input "Origin *" at bounding box center [451, 202] width 227 height 19
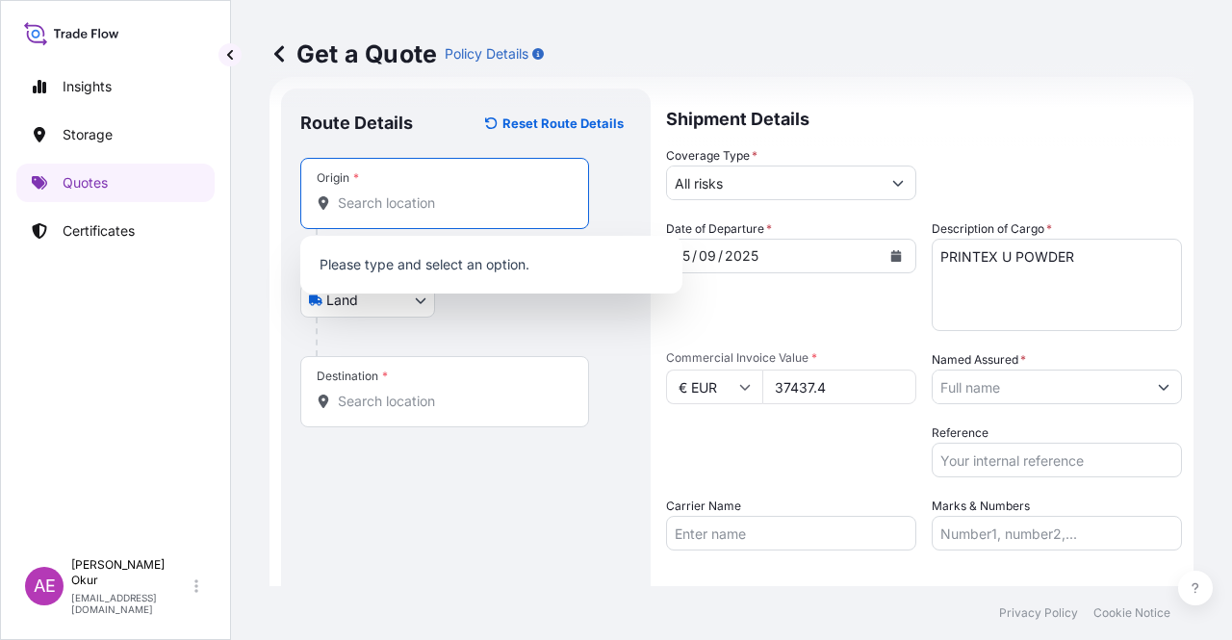
paste input "[GEOGRAPHIC_DATA]"
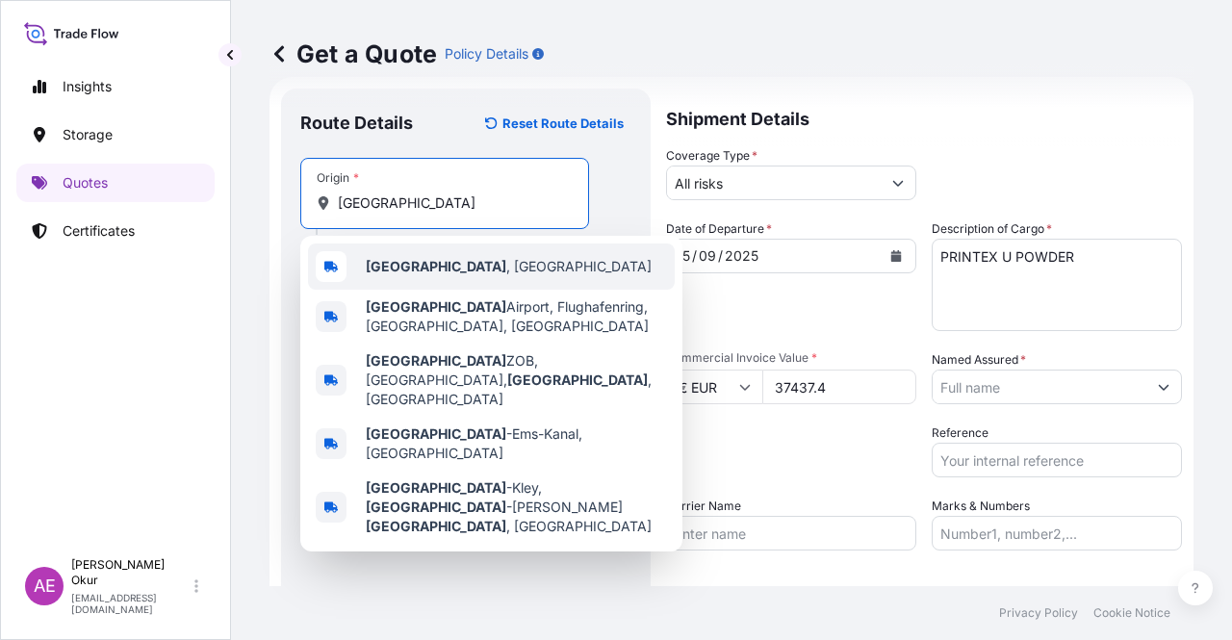
click at [451, 276] on div "[GEOGRAPHIC_DATA] , [GEOGRAPHIC_DATA]" at bounding box center [491, 266] width 367 height 46
type input "[GEOGRAPHIC_DATA], [GEOGRAPHIC_DATA]"
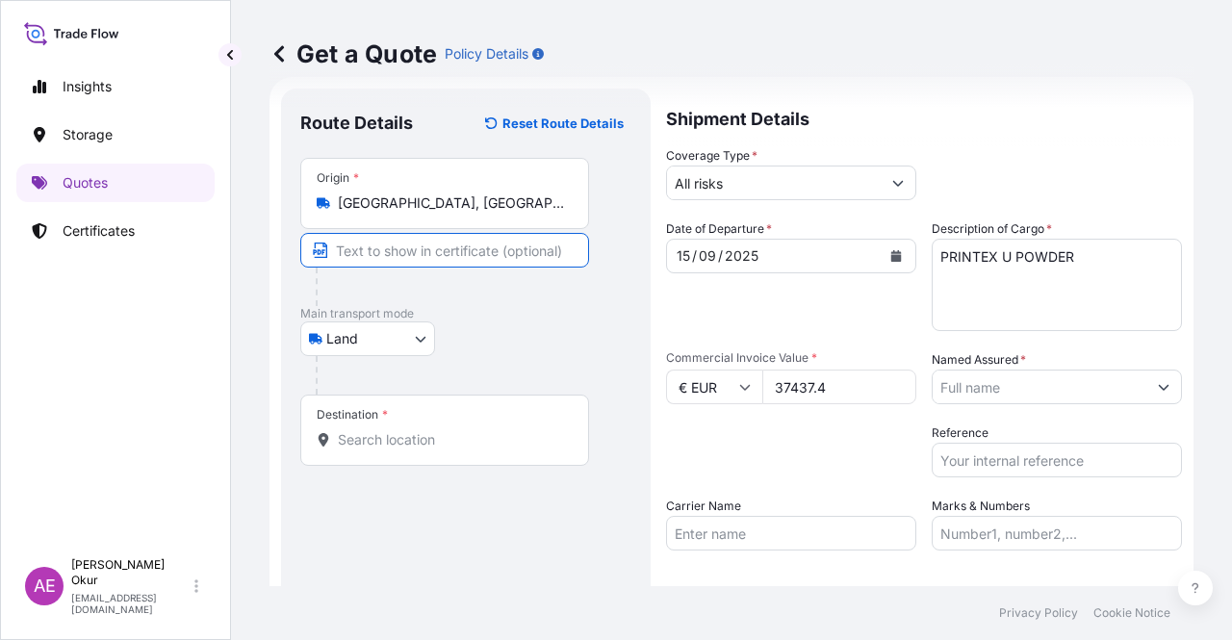
click at [432, 256] on input "Text to appear on certificate" at bounding box center [444, 250] width 289 height 35
paste input "[GEOGRAPHIC_DATA]"
type input "[GEOGRAPHIC_DATA] / [GEOGRAPHIC_DATA]"
click at [341, 445] on input "Destination *" at bounding box center [451, 439] width 227 height 19
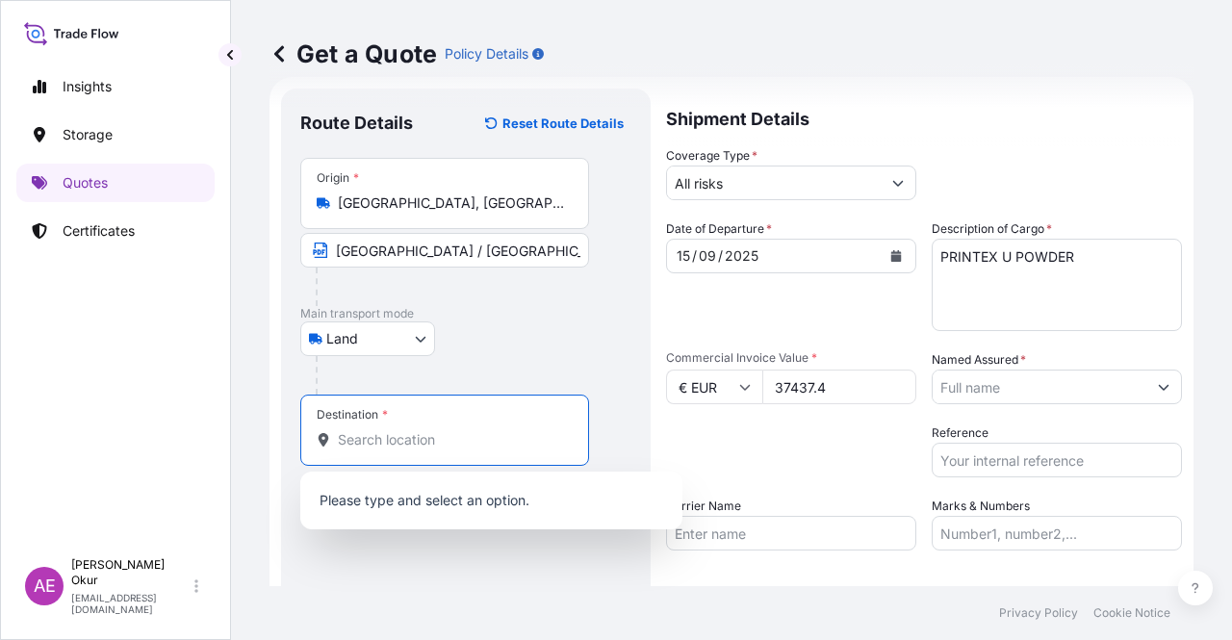
paste input "KOCAELI"
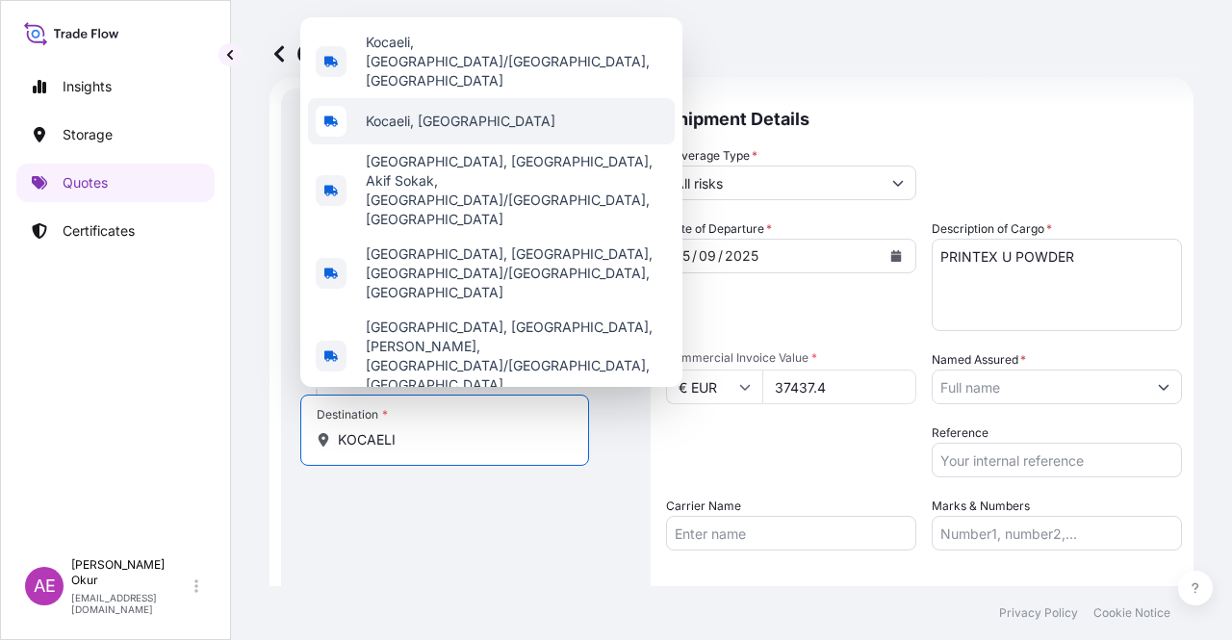
click at [441, 131] on span "Kocaeli, [GEOGRAPHIC_DATA]" at bounding box center [461, 121] width 190 height 19
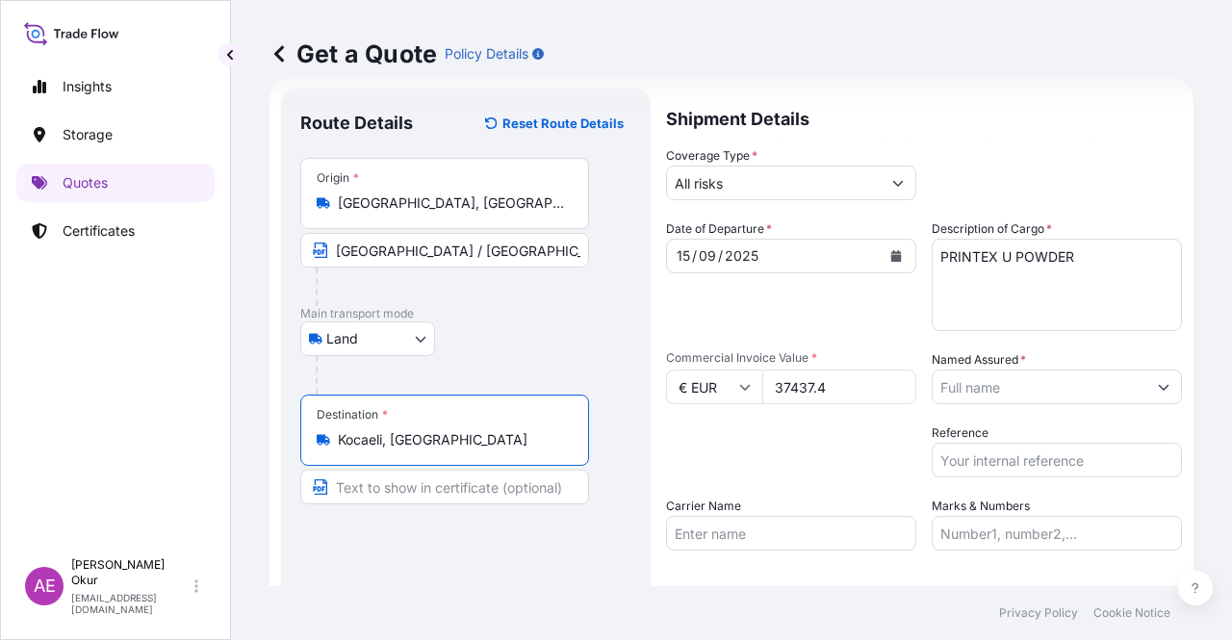
type input "Kocaeli, [GEOGRAPHIC_DATA]"
click at [414, 494] on input "Text to appear on certificate" at bounding box center [444, 487] width 289 height 35
paste input "KOCAELI"
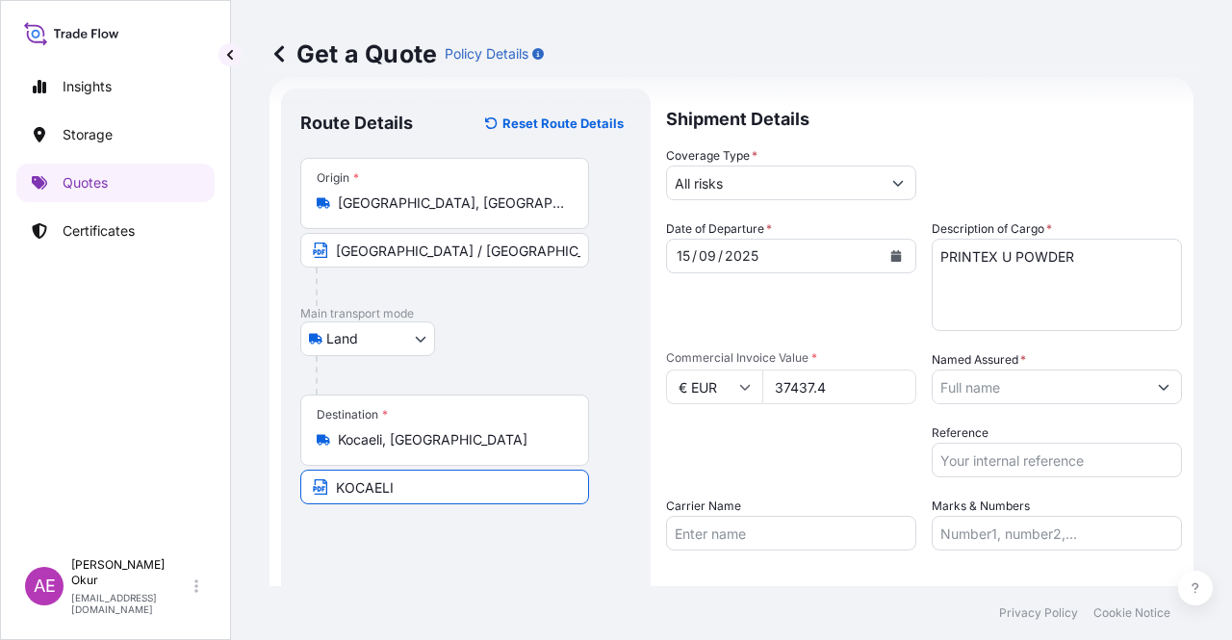
type input "KOCAELI / [GEOGRAPHIC_DATA]"
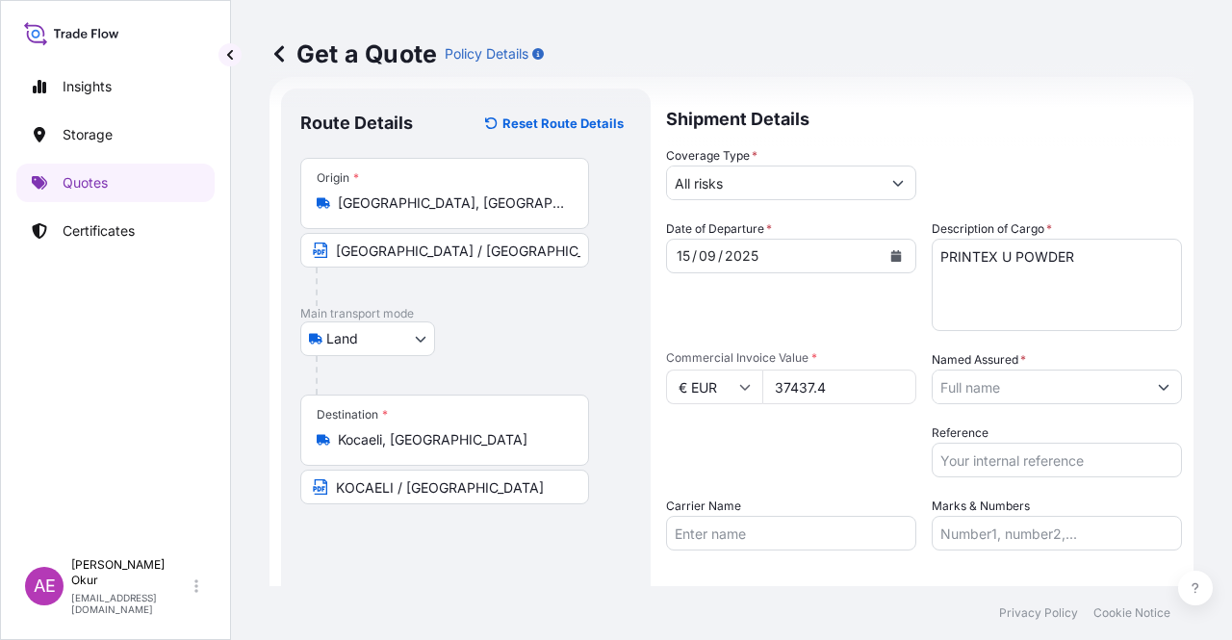
click at [1053, 399] on input "Named Assured *" at bounding box center [1039, 387] width 214 height 35
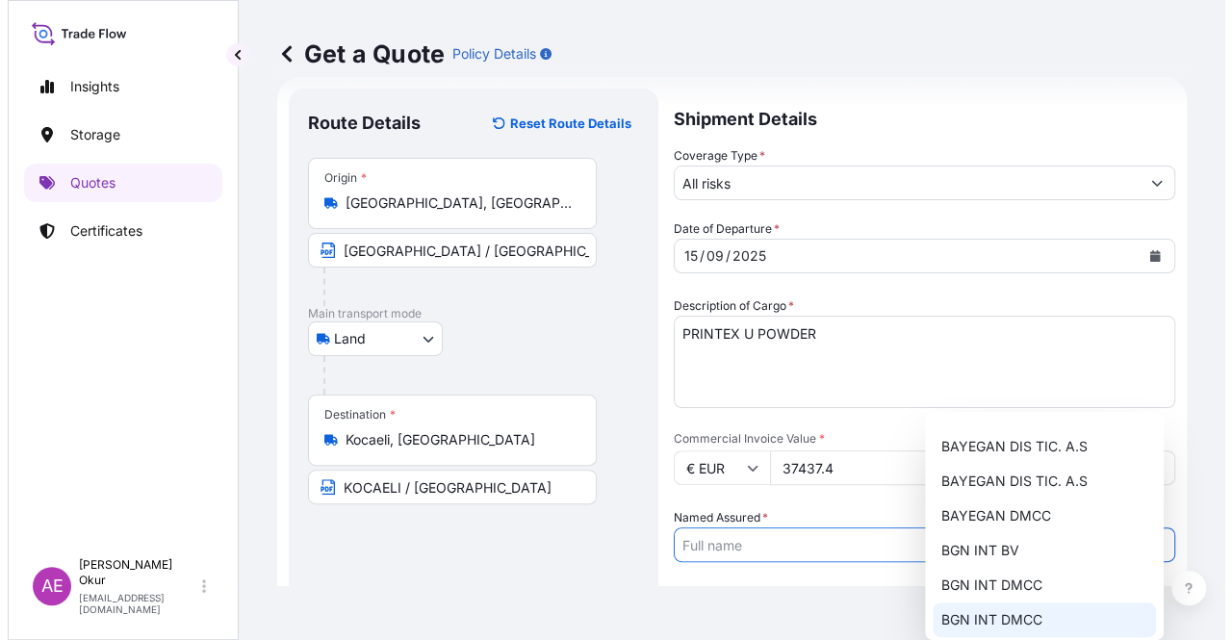
scroll to position [0, 0]
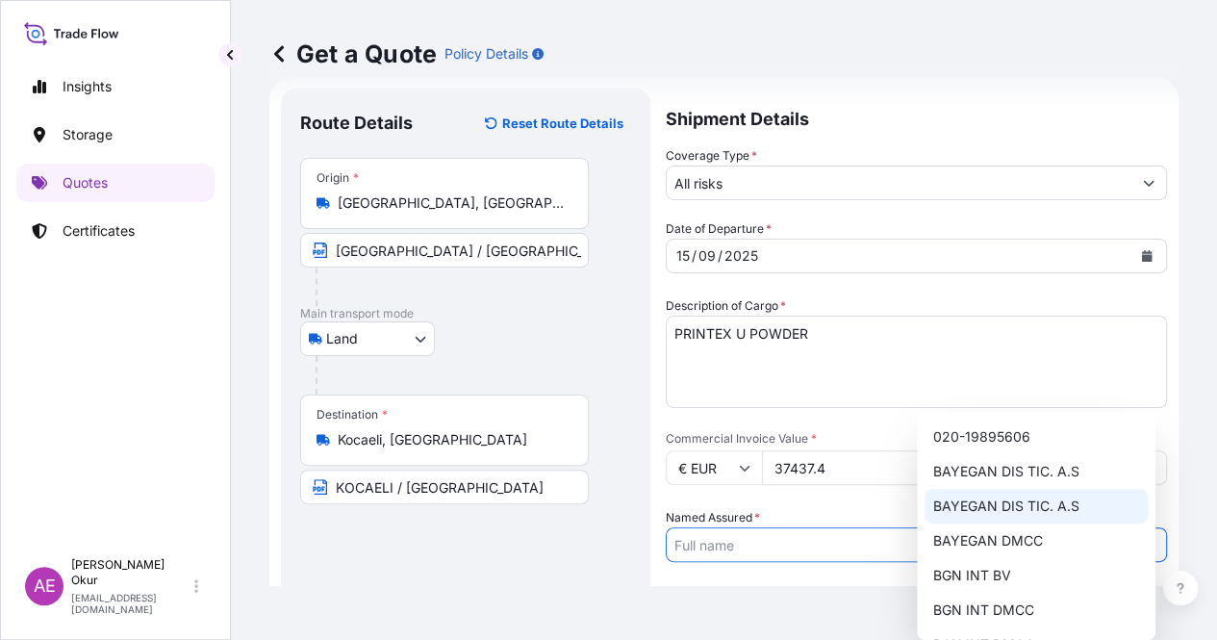
click at [1007, 498] on span "BAYEGAN DIS TIC. A.S" at bounding box center [1005, 506] width 146 height 19
type input "BAYEGAN DIS TIC. A.S"
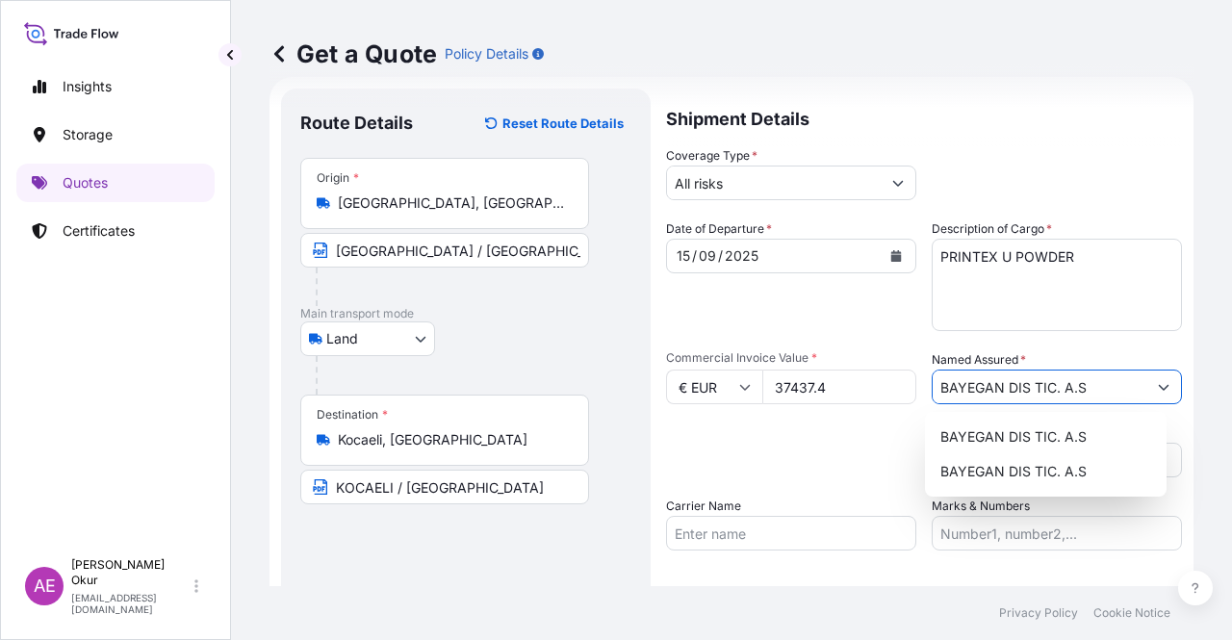
click at [1020, 546] on input "Marks & Numbers" at bounding box center [1056, 533] width 250 height 35
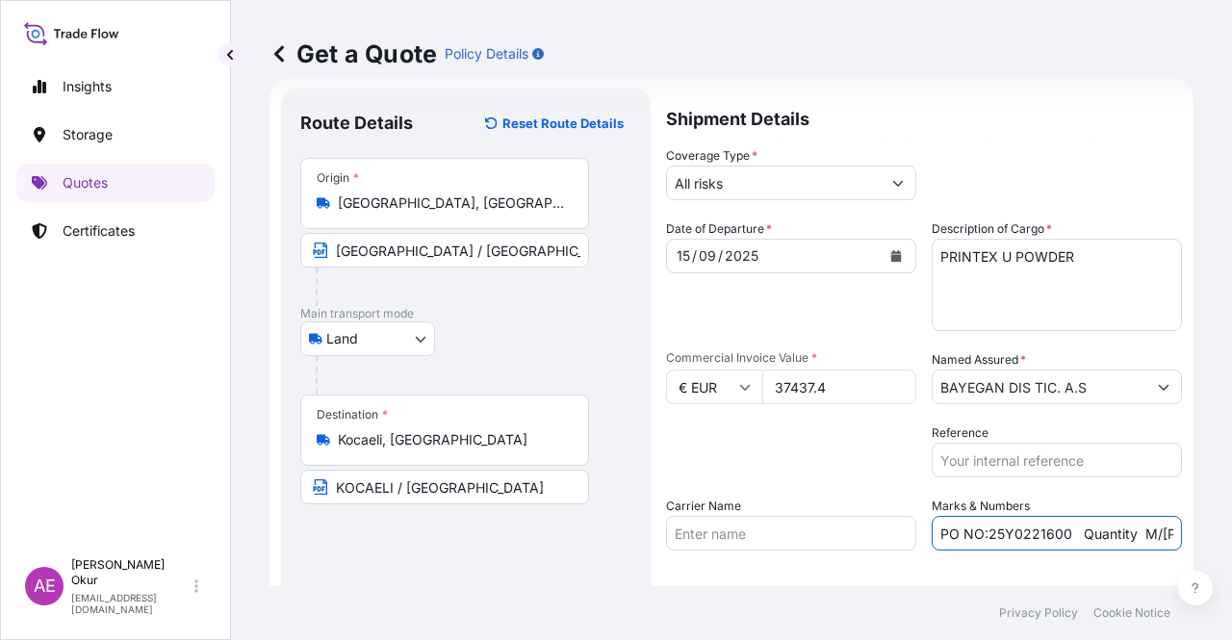
drag, startPoint x: 1060, startPoint y: 536, endPoint x: 980, endPoint y: 540, distance: 80.9
click at [980, 540] on input "PO NO:25Y0221600 Quantity M/[PERSON_NAME]: 25.042,46 Premium: USD 1.705,97" at bounding box center [1056, 533] width 250 height 35
paste input "B01228"
drag, startPoint x: 1087, startPoint y: 536, endPoint x: 1222, endPoint y: 538, distance: 134.7
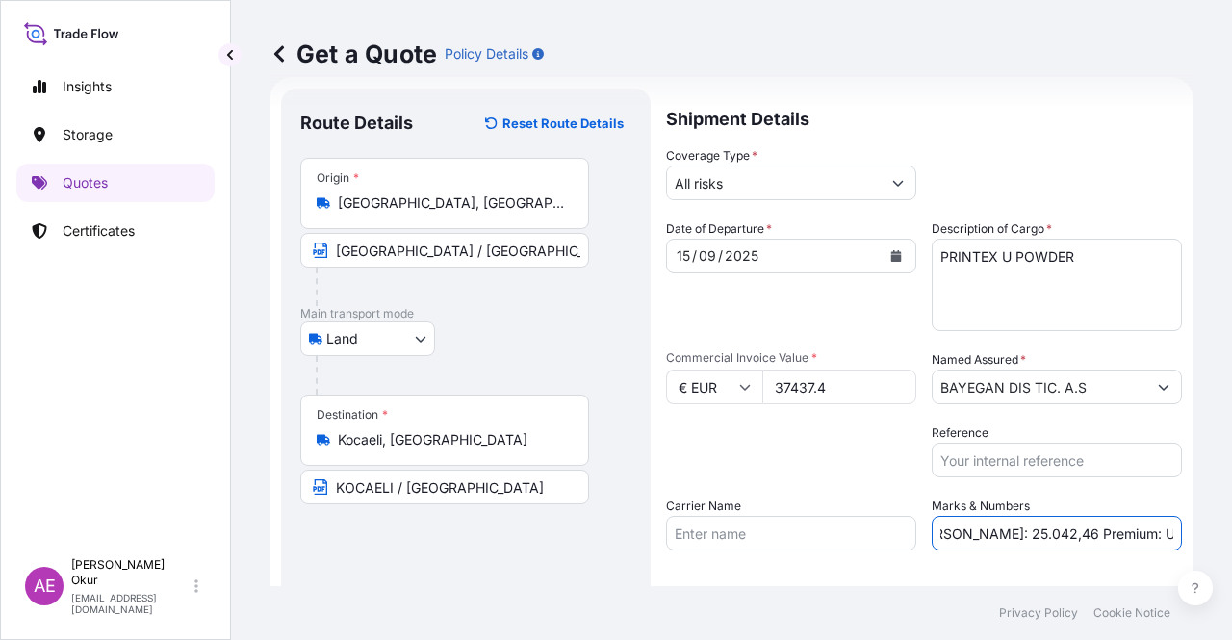
click at [1222, 538] on div "Get a Quote Policy Details Route Details Reset Route Details Place of loading R…" at bounding box center [731, 293] width 1001 height 586
click at [1076, 540] on input "PO NO:25B0122800 Quantity M/[PERSON_NAME]: 25.042,46 Premium: USD 1.705,97" at bounding box center [1056, 533] width 250 height 35
drag, startPoint x: 942, startPoint y: 533, endPoint x: 1004, endPoint y: 536, distance: 61.7
click at [1004, 536] on input "PO NO:25B0122800 Quantity M/[PERSON_NAME]: 25.042,46 Premium: USD 1.705,97" at bounding box center [1056, 533] width 250 height 35
paste input "7,480"
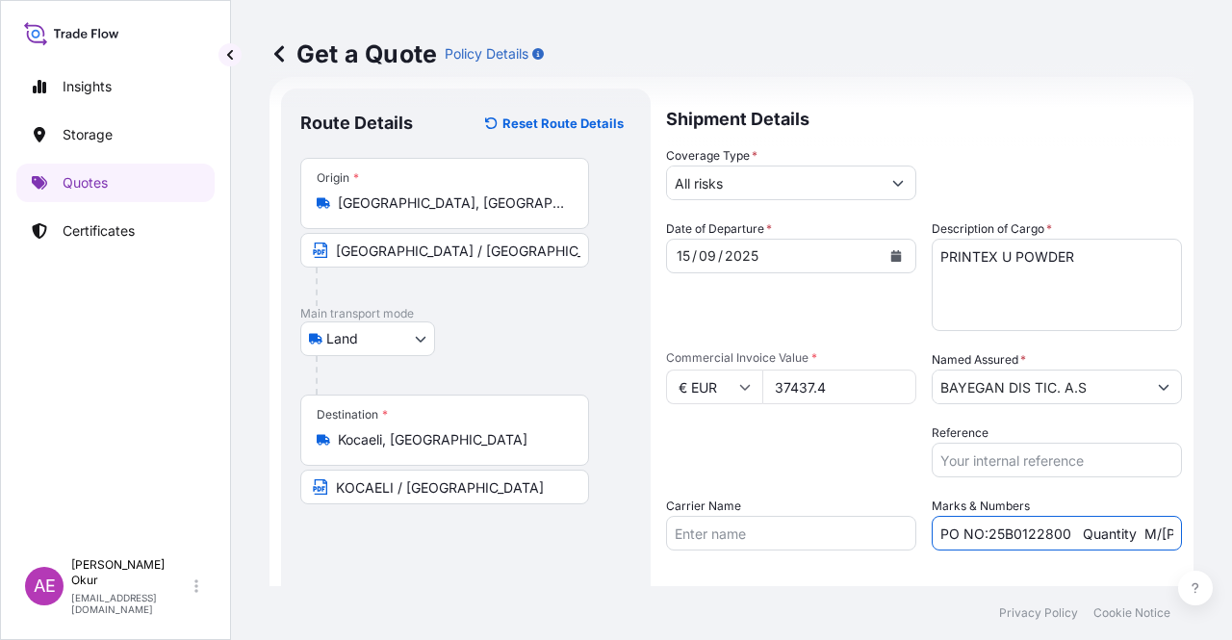
scroll to position [0, 217]
drag, startPoint x: 1134, startPoint y: 537, endPoint x: 1231, endPoint y: 538, distance: 97.2
click at [1231, 538] on div "Get a Quote Policy Details Route Details Reset Route Details Place of loading R…" at bounding box center [731, 293] width 1001 height 586
click at [1118, 543] on input "PO NO:25B0122800 Quantity M/[PERSON_NAME]: 7,480 Premium: USD 1.705,97" at bounding box center [1056, 533] width 250 height 35
drag, startPoint x: 1105, startPoint y: 535, endPoint x: 1127, endPoint y: 547, distance: 25.0
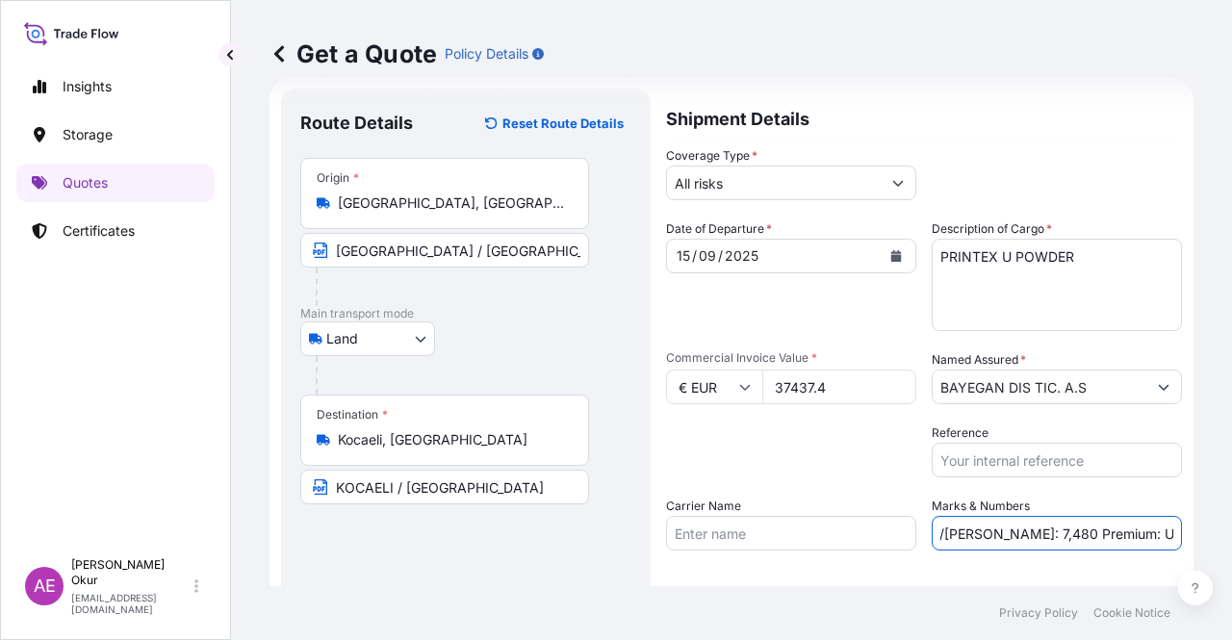
click at [1105, 532] on input "PO NO:25B0122800 Quantity M/[PERSON_NAME]: 7,480 Premium: USD 1.705,97" at bounding box center [1056, 533] width 250 height 35
drag, startPoint x: 1130, startPoint y: 530, endPoint x: 1231, endPoint y: 534, distance: 101.1
click at [1231, 532] on div "Get a Quote Policy Details Route Details Reset Route Details Place of loading R…" at bounding box center [731, 293] width 1001 height 586
paste input "4,12"
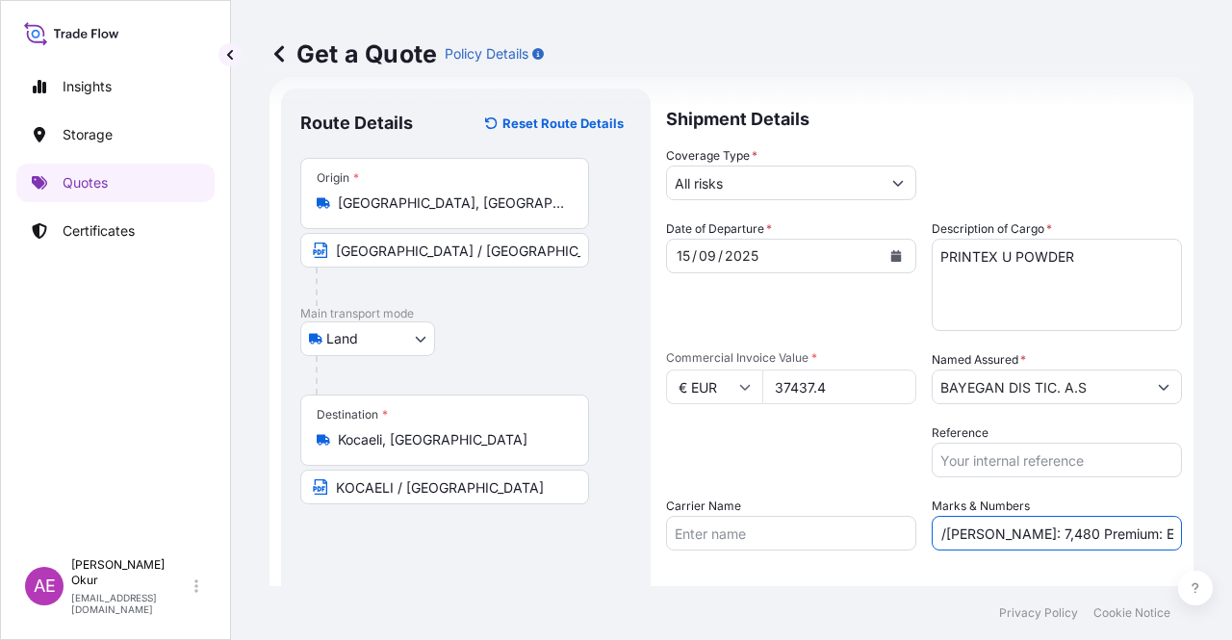
scroll to position [0, 185]
click at [1134, 530] on input "PO NO:25B0122800 Quantity M/[PERSON_NAME]: 7,480 Premium: EUR4,12" at bounding box center [1056, 533] width 250 height 35
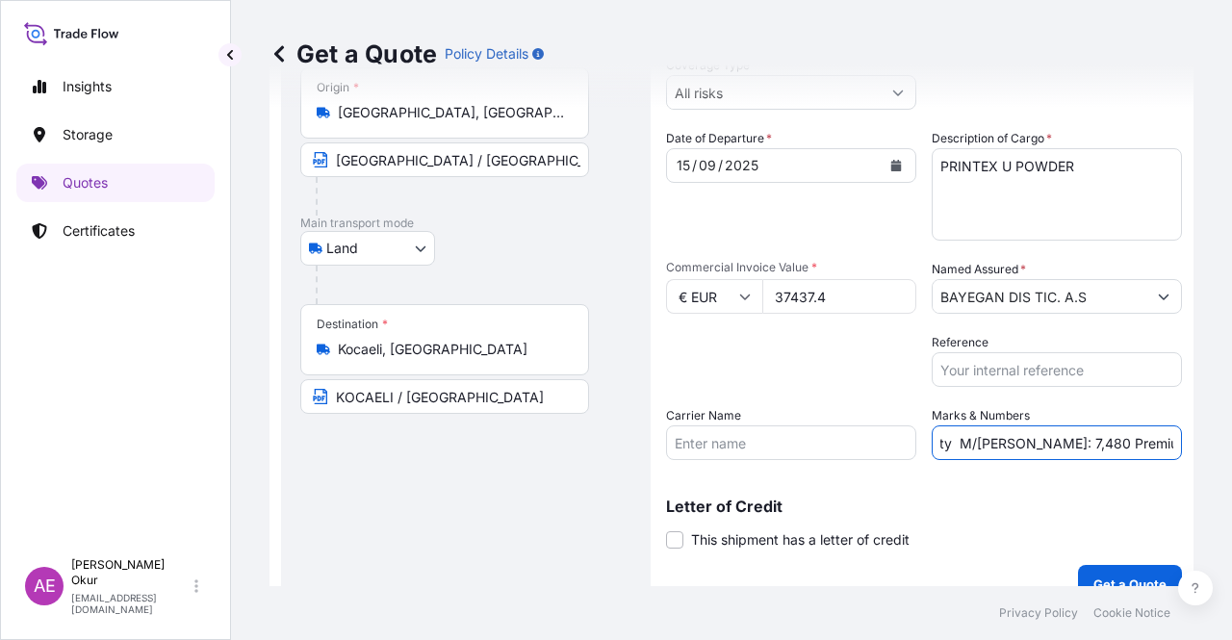
scroll to position [149, 0]
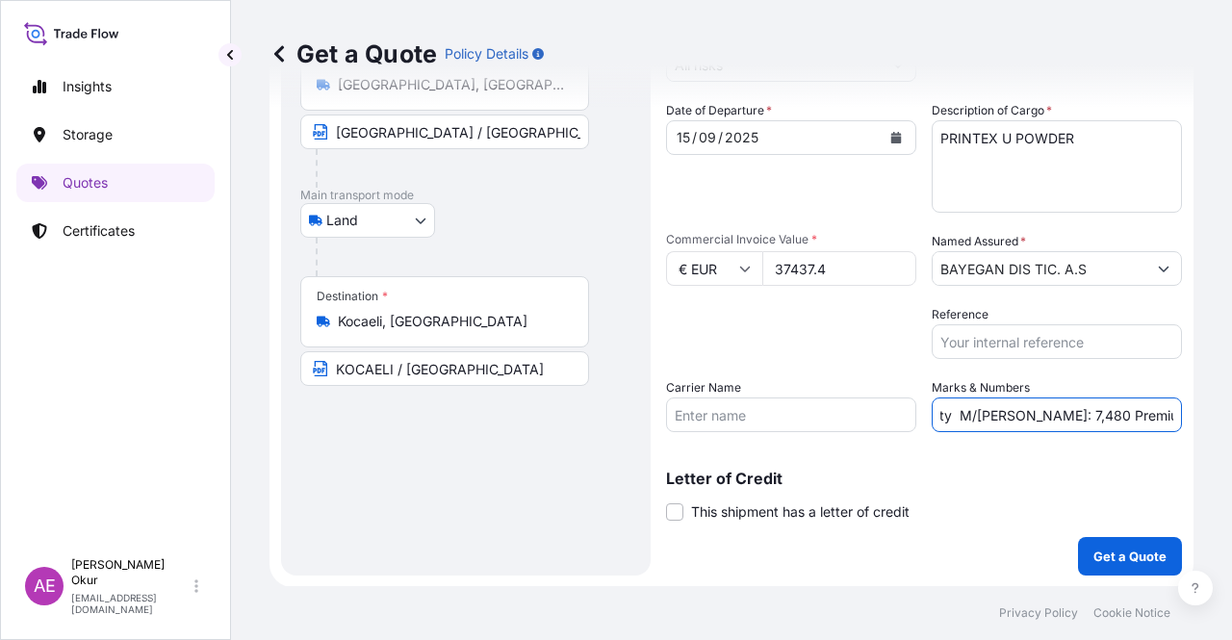
type input "PO NO:25B0122800 Quantity M/[PERSON_NAME]: 7,480 Premium: EUR 4,12"
click at [1108, 565] on button "Get a Quote" at bounding box center [1130, 556] width 104 height 38
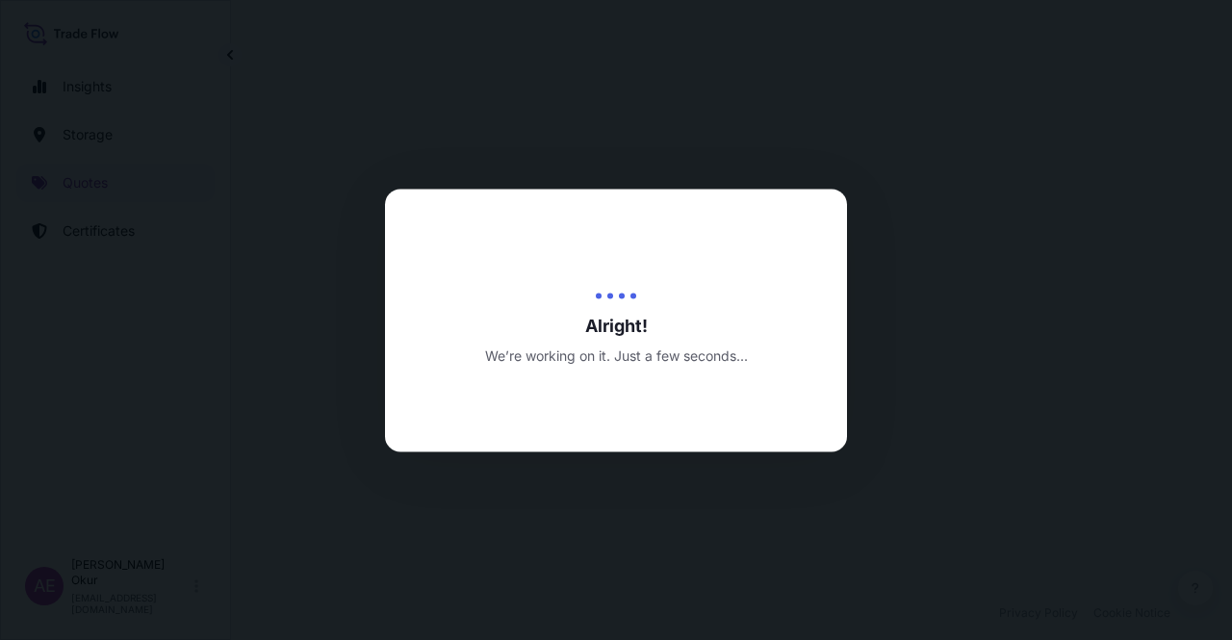
select select "Land"
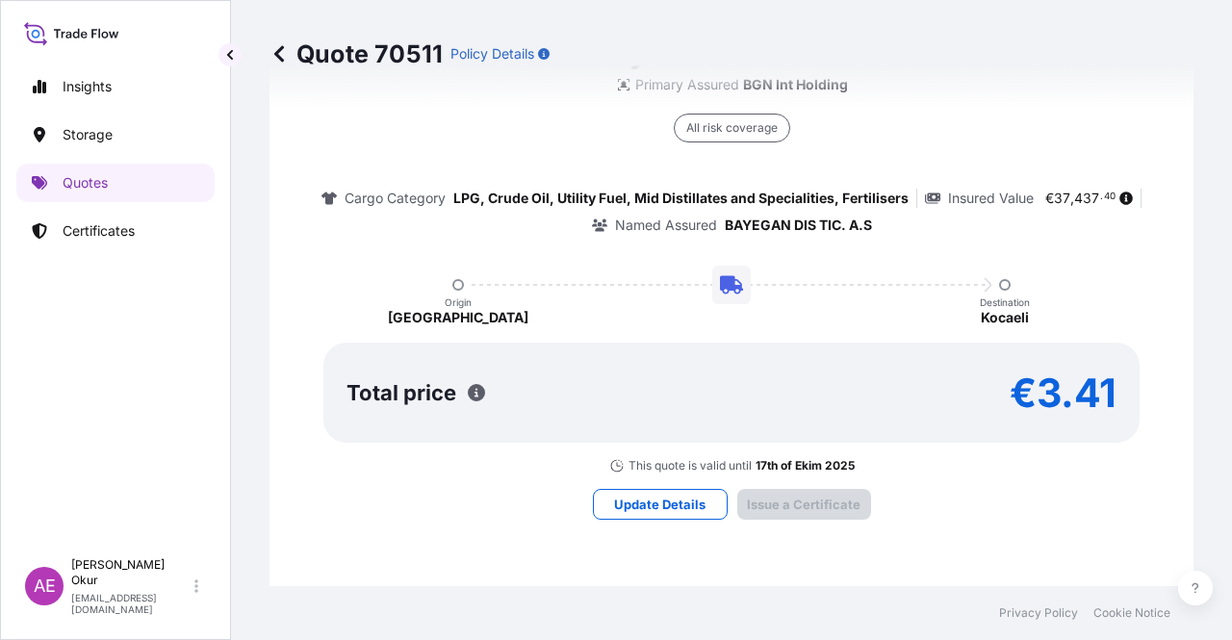
type input "[DATE]"
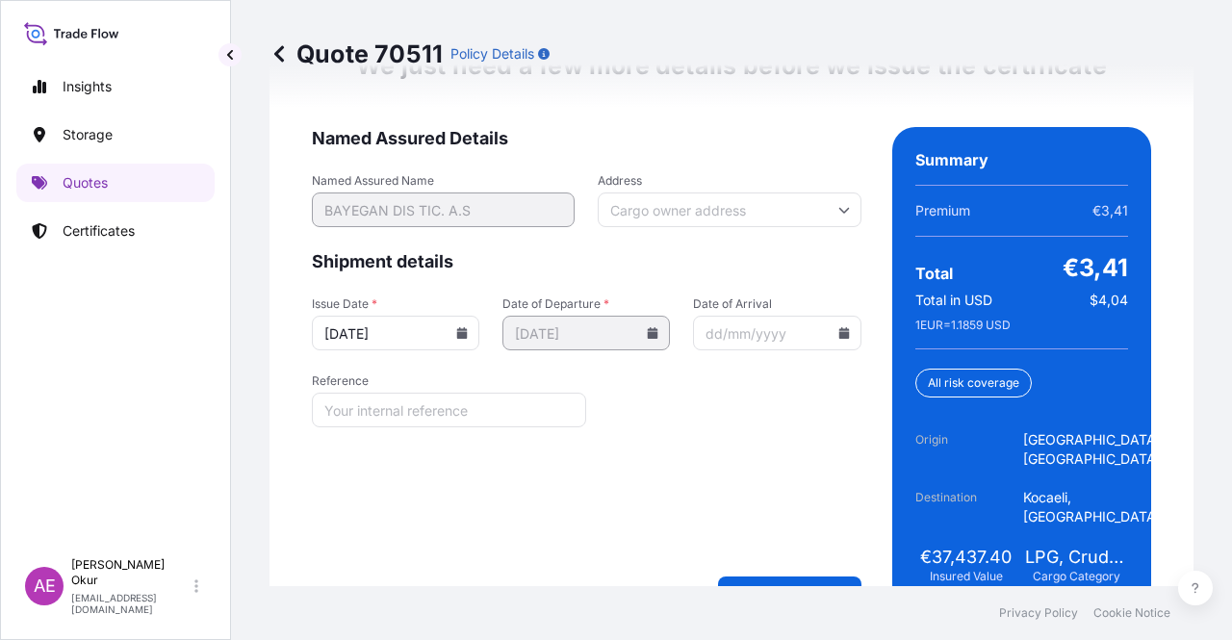
scroll to position [2598, 0]
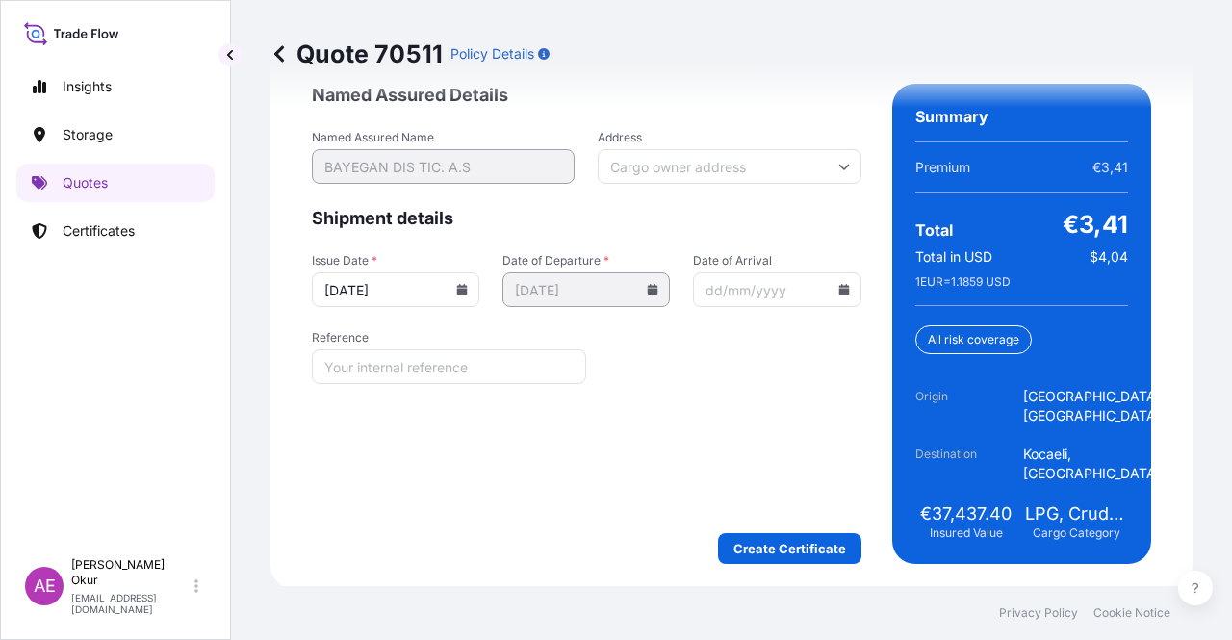
click at [769, 563] on div "We just need a few more details before we issue the certificate Named Assured D…" at bounding box center [731, 285] width 924 height 611
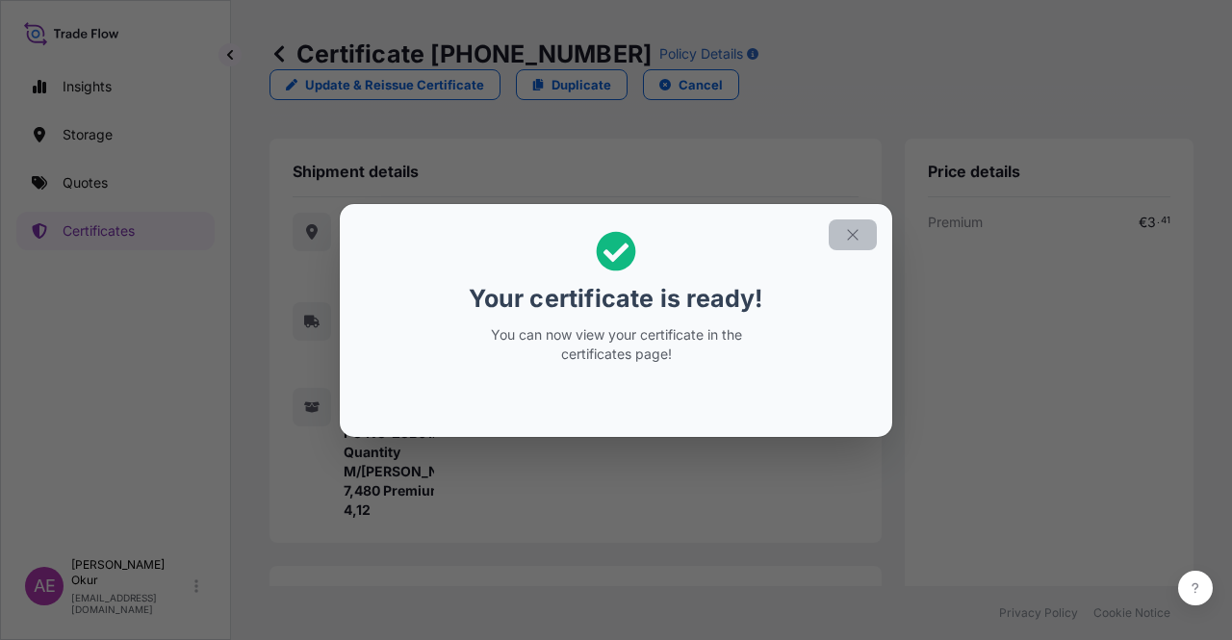
click at [863, 234] on button "button" at bounding box center [853, 234] width 48 height 31
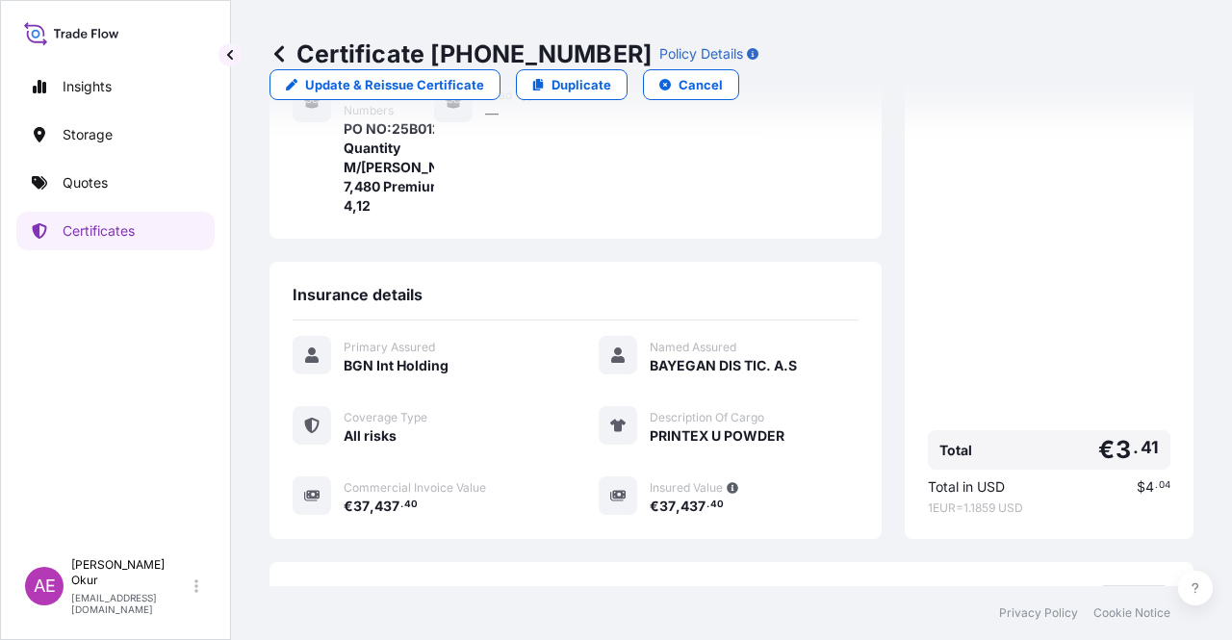
scroll to position [443, 0]
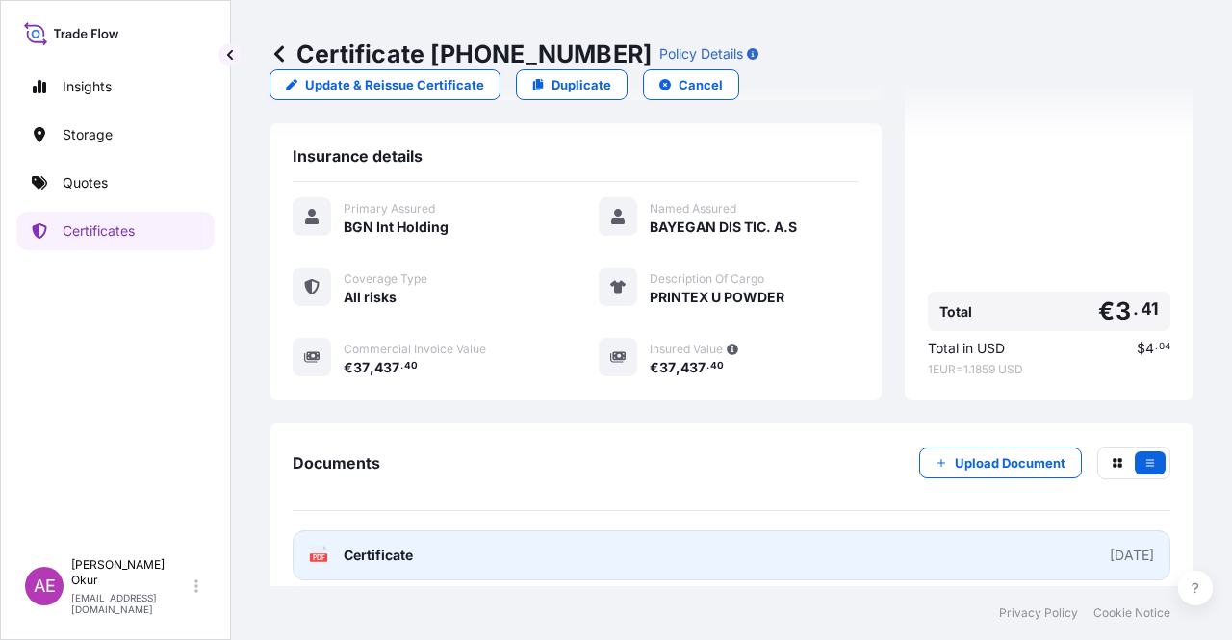
click at [388, 546] on span "Certificate" at bounding box center [378, 555] width 69 height 19
